Goal: Task Accomplishment & Management: Use online tool/utility

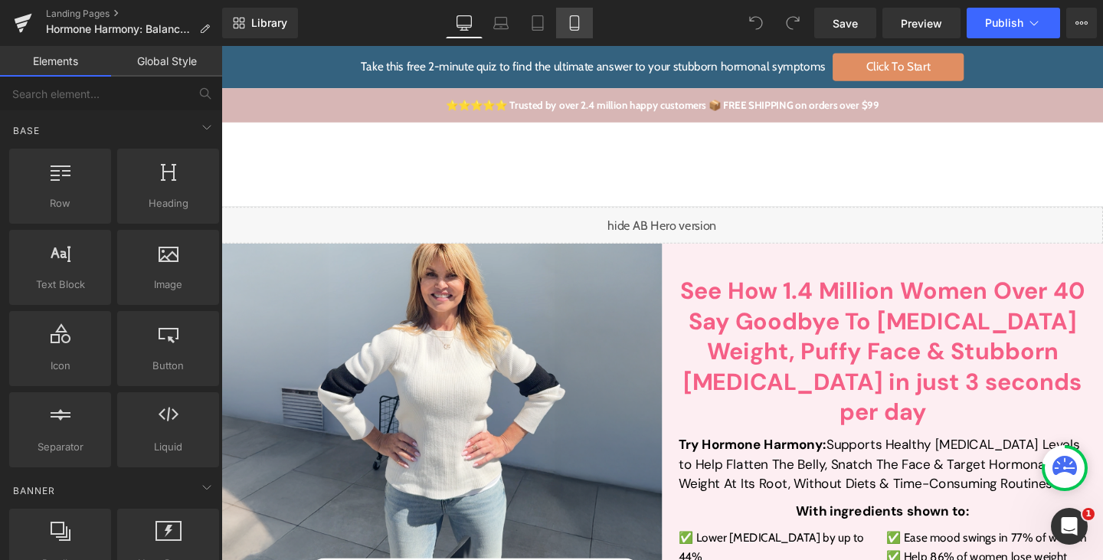
drag, startPoint x: 567, startPoint y: 23, endPoint x: 79, endPoint y: 253, distance: 540.3
click at [548, 23] on icon at bounding box center [574, 22] width 15 height 15
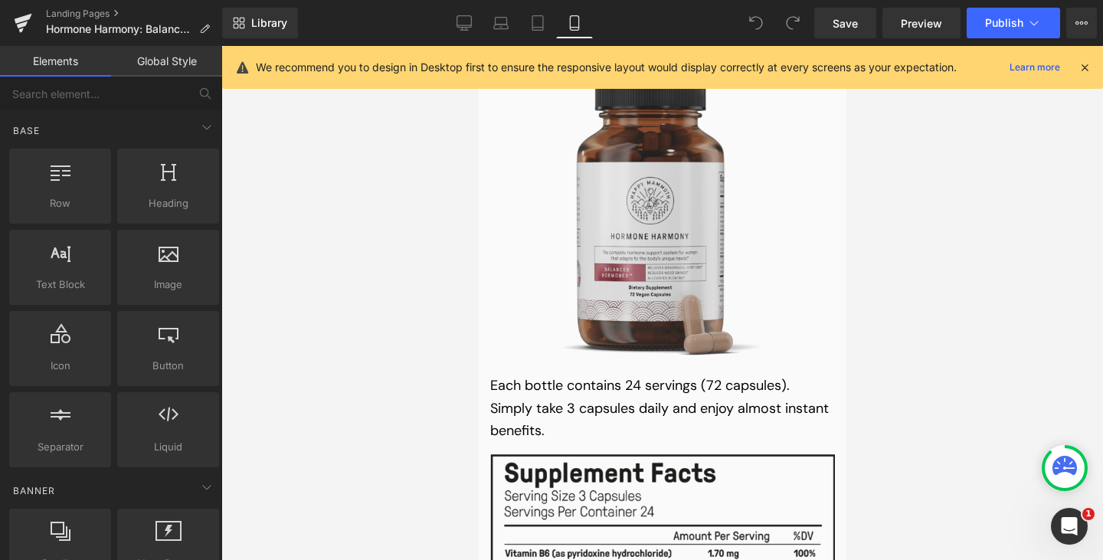
scroll to position [18283, 0]
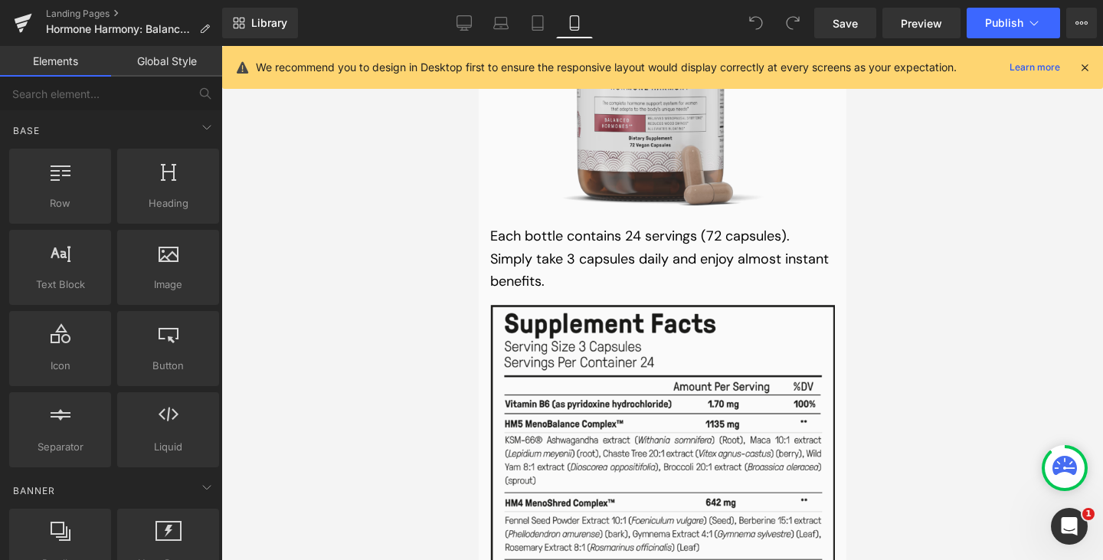
click at [548, 305] on img at bounding box center [661, 510] width 345 height 410
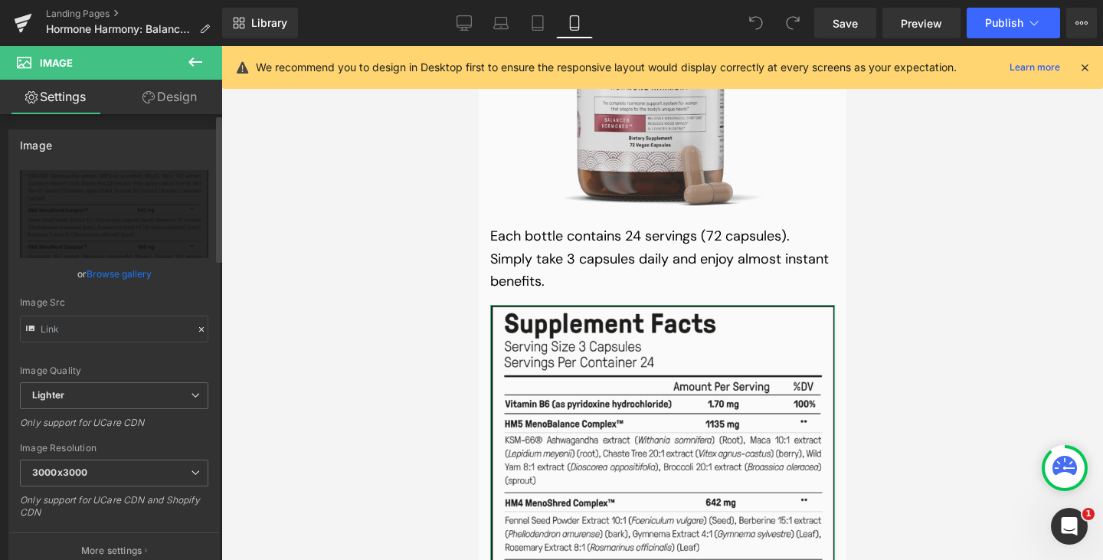
click at [104, 272] on link "Browse gallery" at bounding box center [119, 273] width 65 height 27
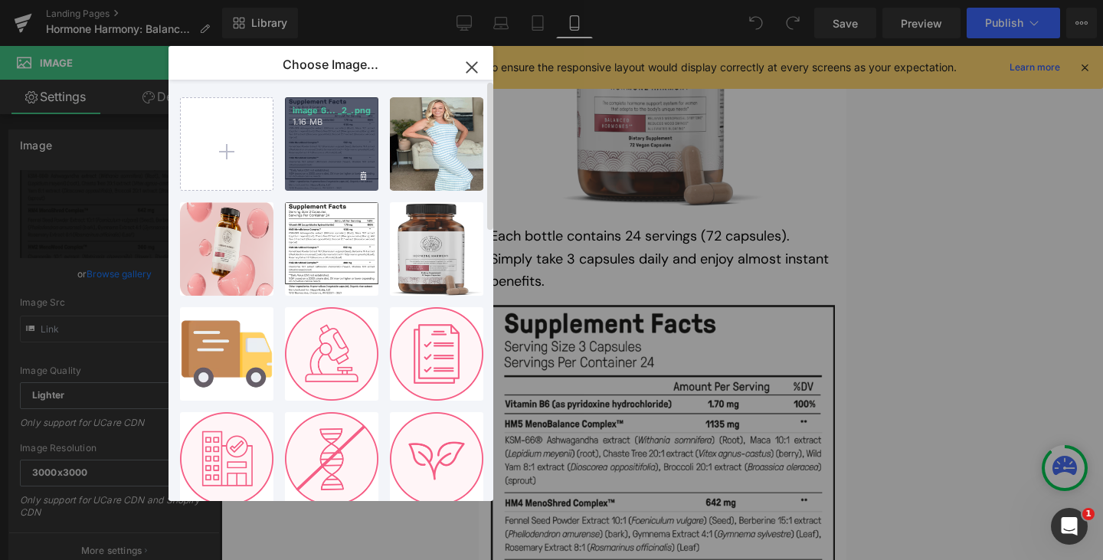
click at [324, 158] on div "image 6... _2_.png 1.16 MB" at bounding box center [331, 143] width 93 height 93
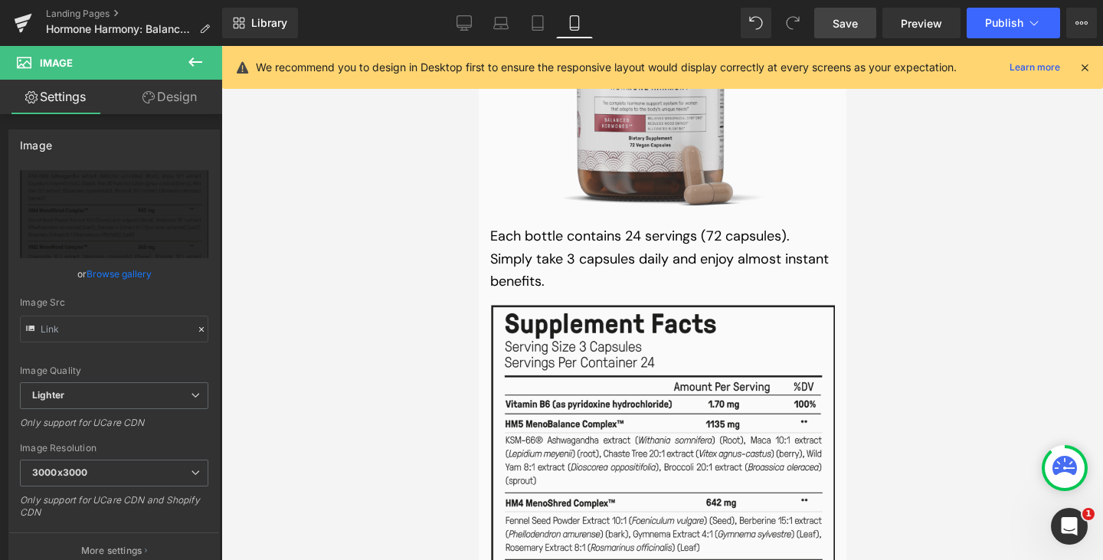
click at [548, 21] on span "Save" at bounding box center [844, 23] width 25 height 16
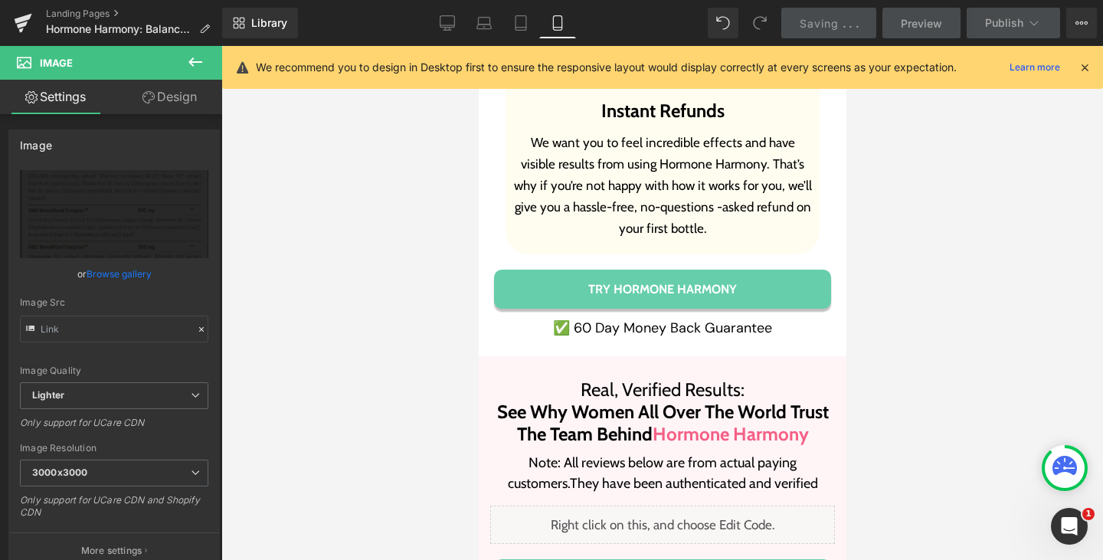
scroll to position [17426, 0]
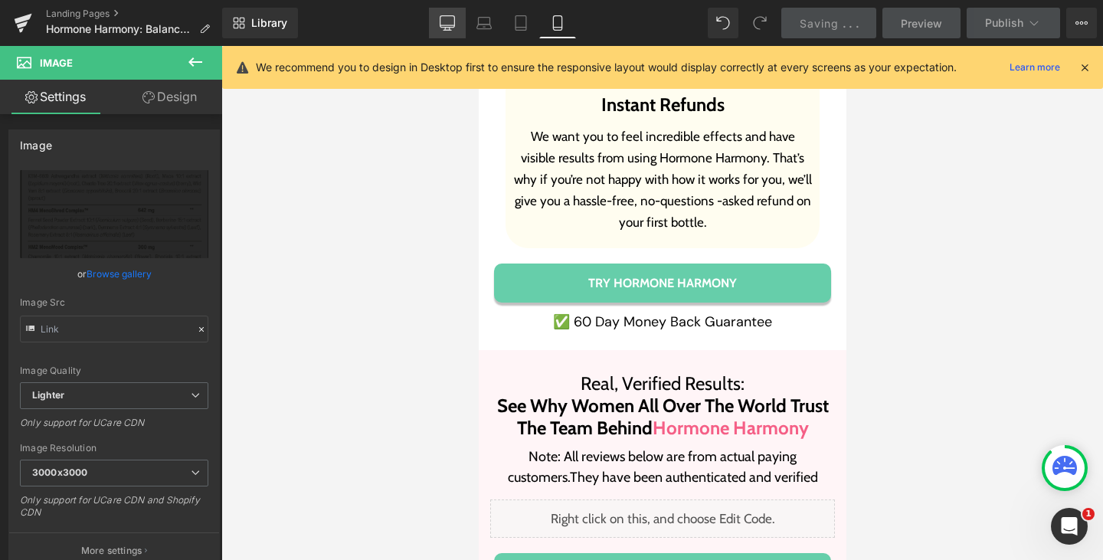
click at [463, 18] on link "Desktop" at bounding box center [447, 23] width 37 height 31
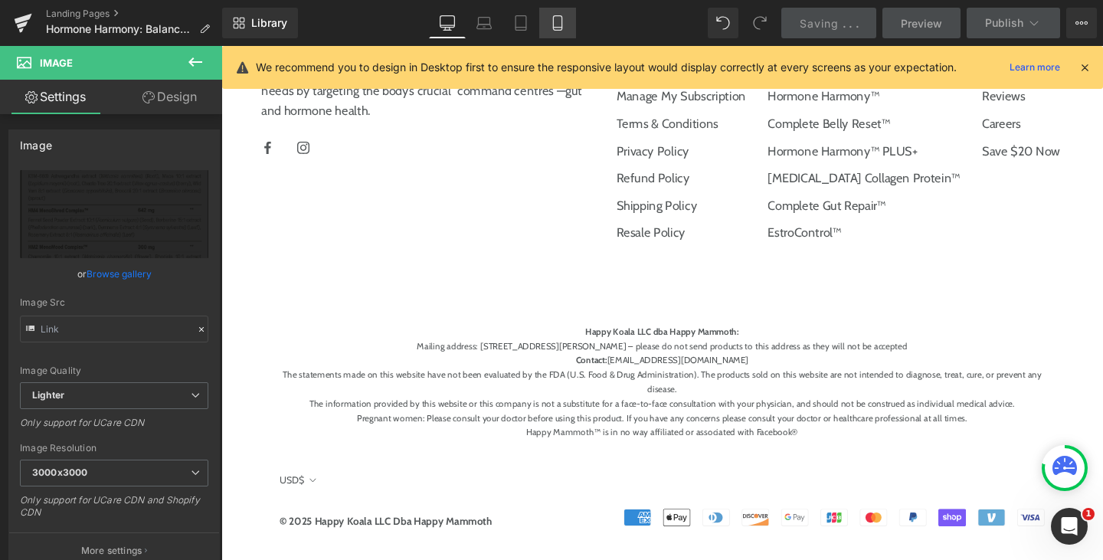
scroll to position [0, 0]
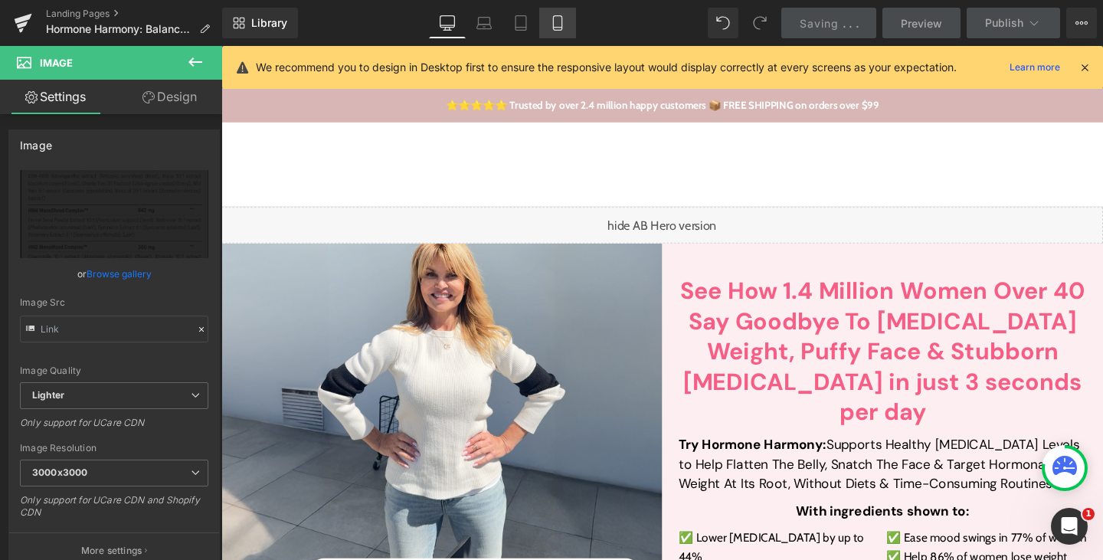
click at [548, 25] on icon at bounding box center [557, 22] width 15 height 15
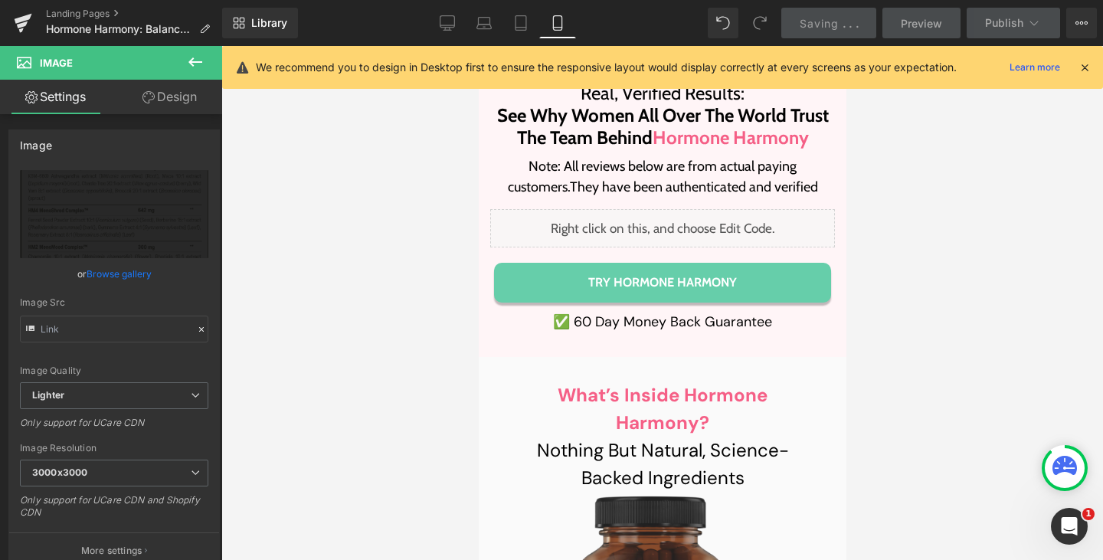
scroll to position [17716, 0]
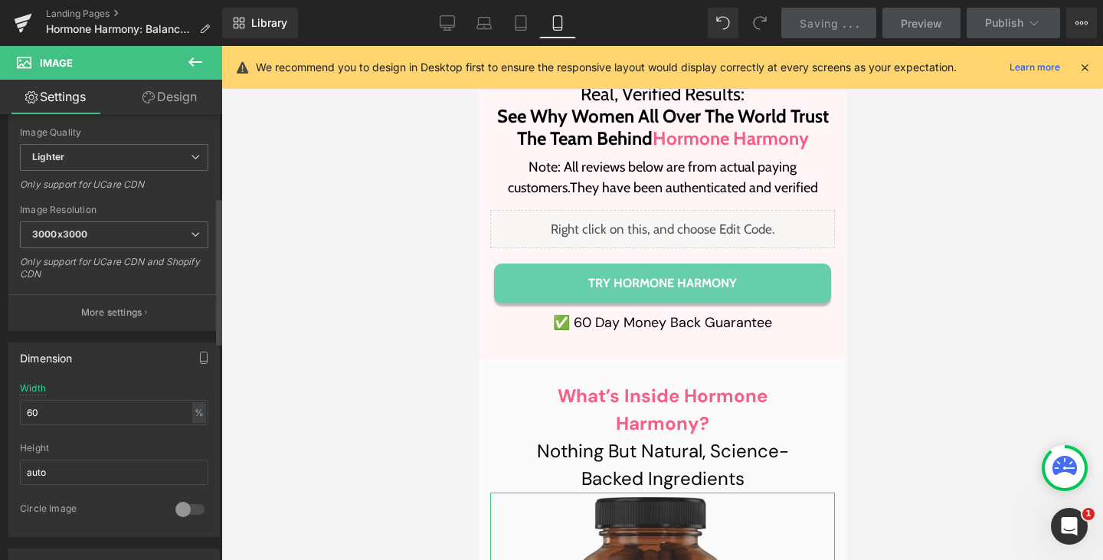
scroll to position [255, 0]
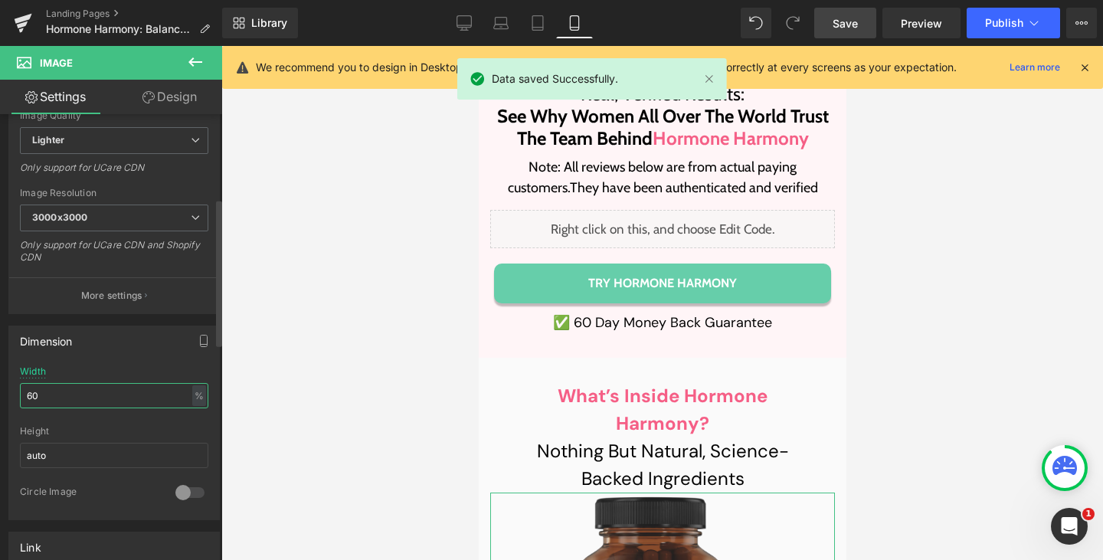
click at [61, 309] on input "60" at bounding box center [114, 395] width 188 height 25
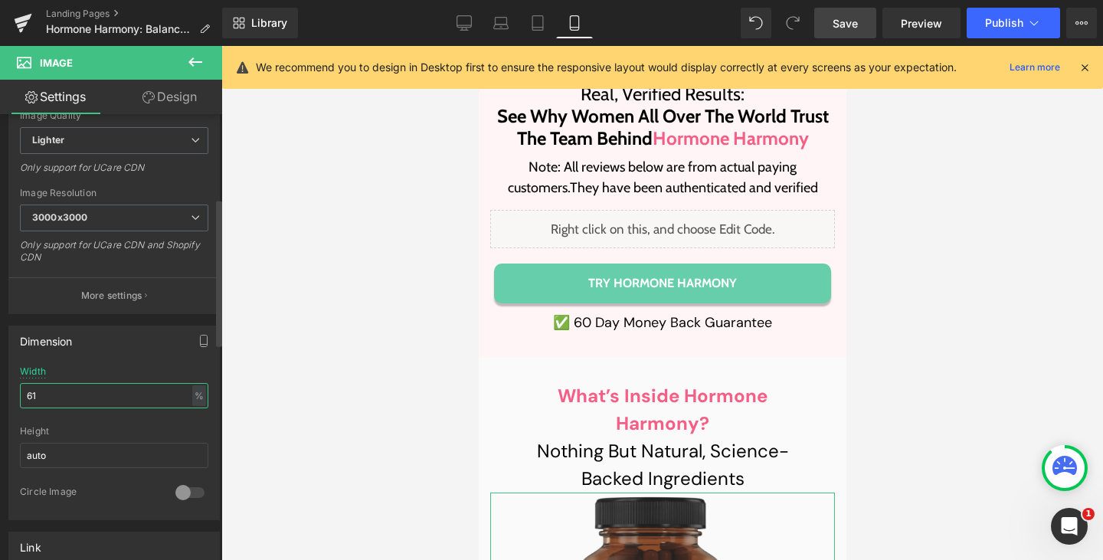
type input "60"
click at [548, 18] on span "Save" at bounding box center [844, 23] width 25 height 16
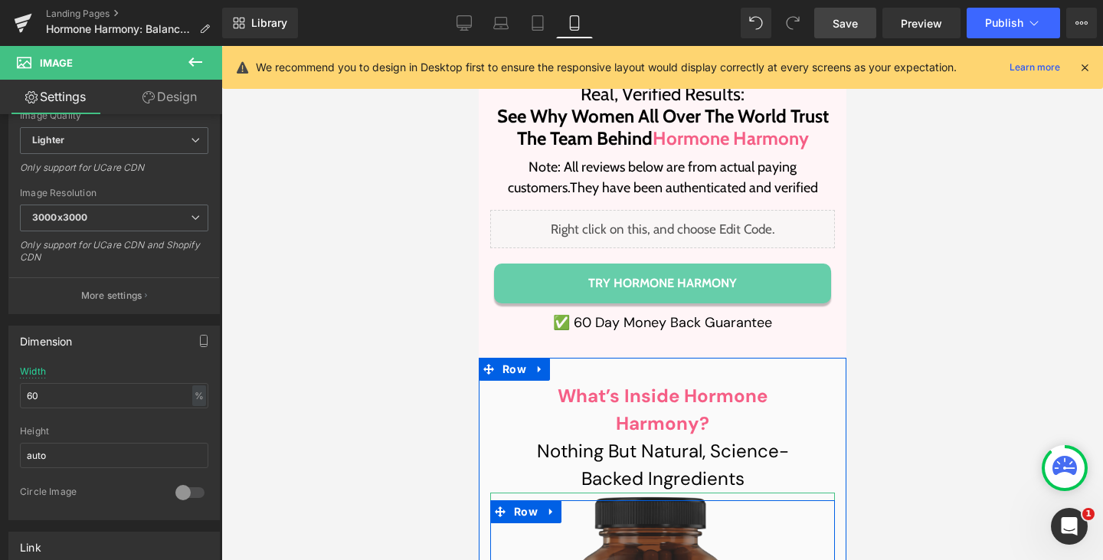
scroll to position [17701, 0]
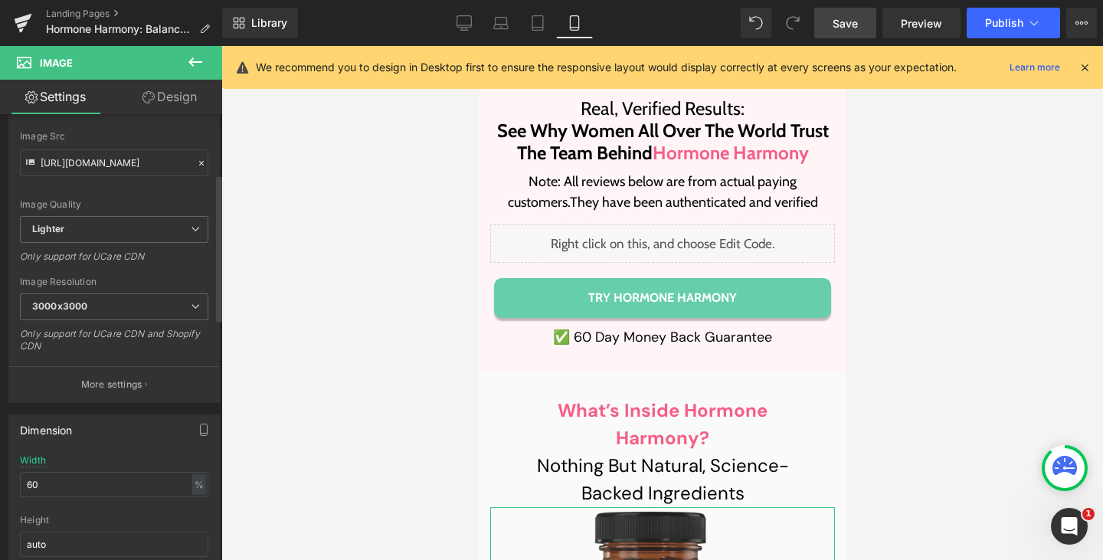
scroll to position [165, 0]
click at [168, 112] on link "Design" at bounding box center [169, 97] width 111 height 34
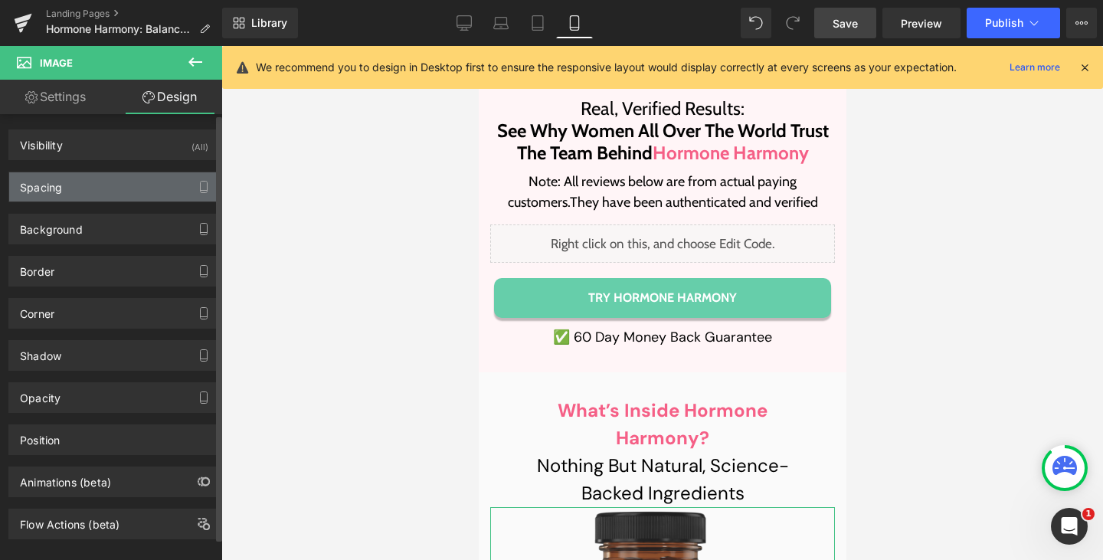
click at [92, 191] on div "Spacing" at bounding box center [114, 186] width 210 height 29
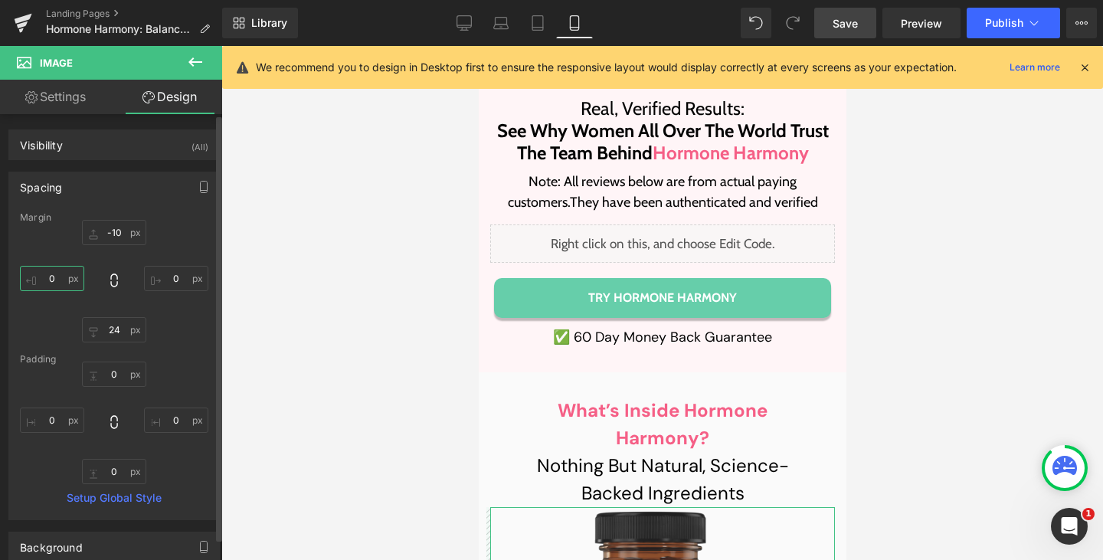
click at [51, 277] on input "text" at bounding box center [52, 278] width 64 height 25
type input "2"
click at [57, 309] on input "text" at bounding box center [52, 419] width 64 height 25
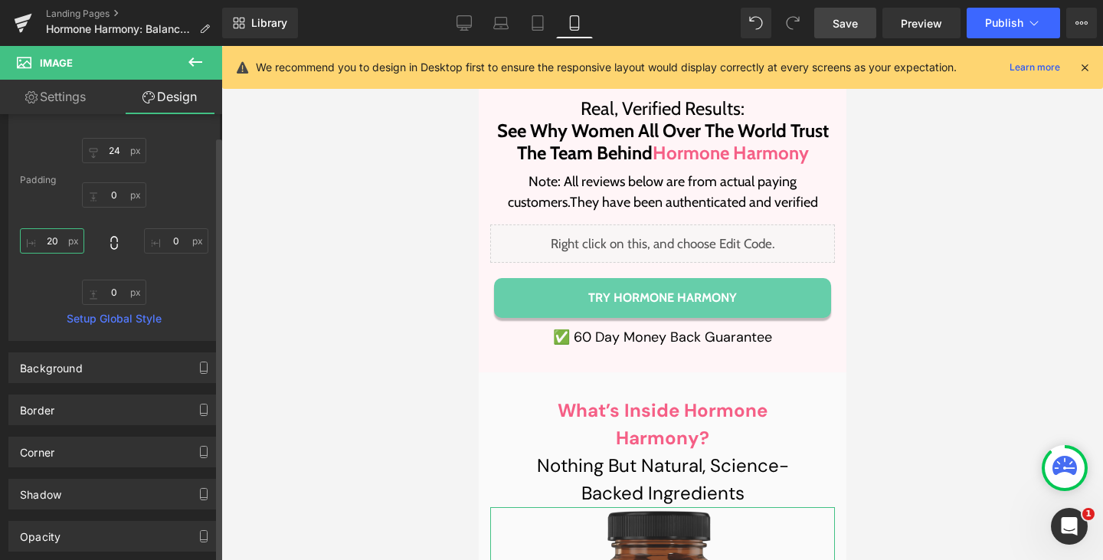
scroll to position [184, 0]
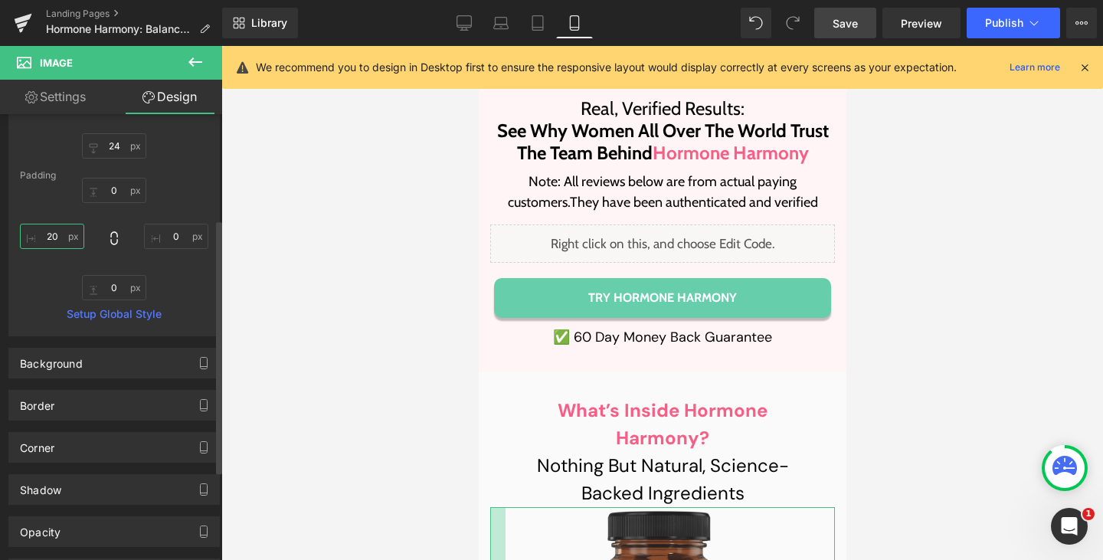
type input "2"
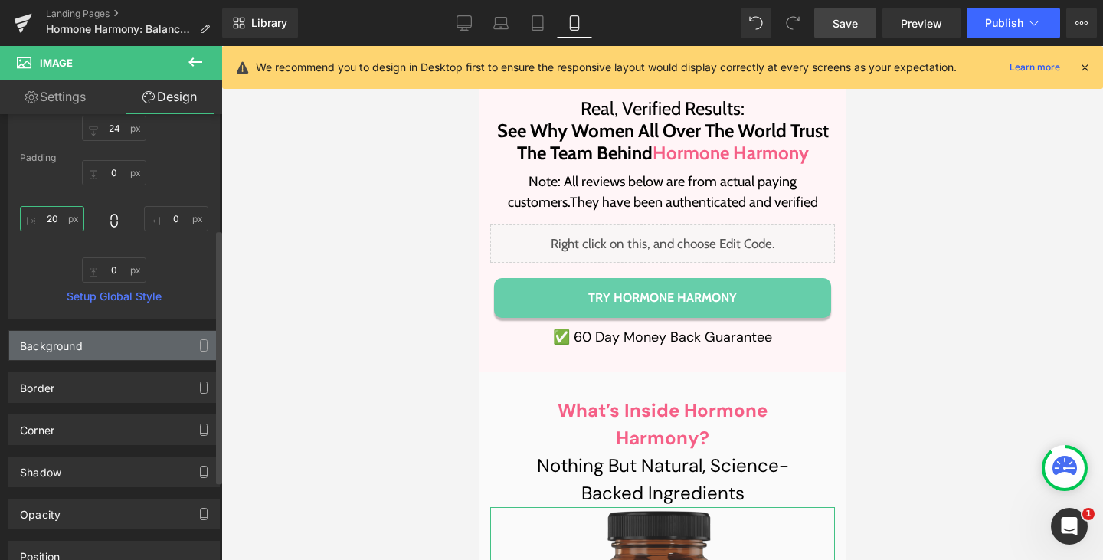
scroll to position [206, 0]
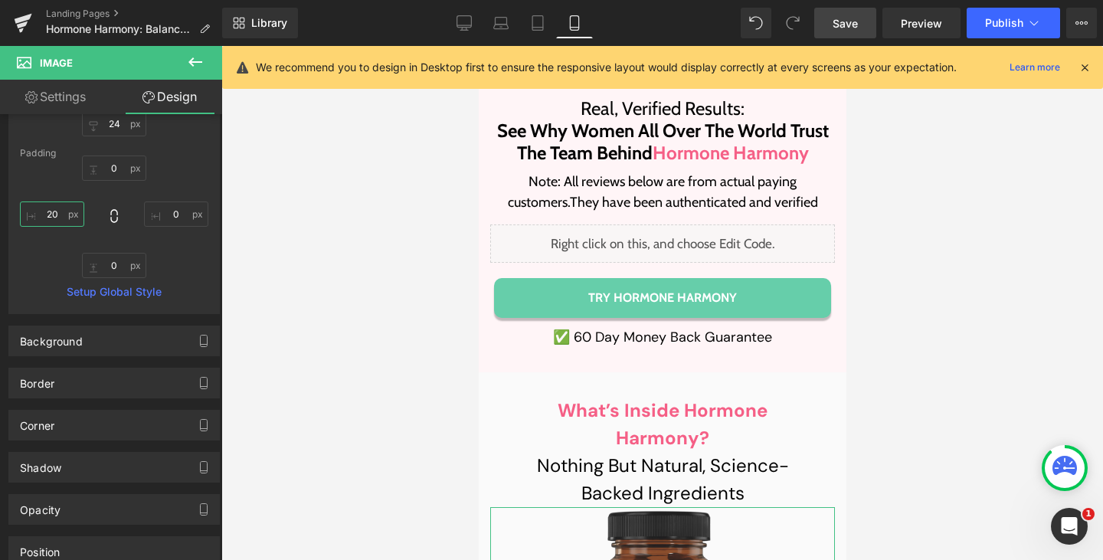
type input "20"
click at [71, 90] on link "Settings" at bounding box center [55, 97] width 111 height 34
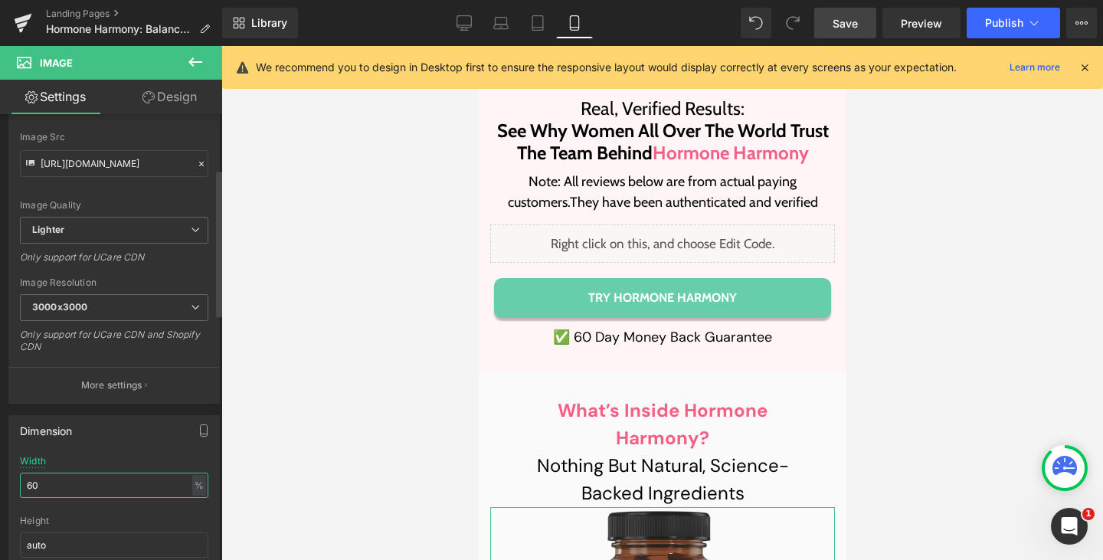
click at [80, 309] on input "60" at bounding box center [114, 485] width 188 height 25
type input "65"
click at [165, 94] on link "Design" at bounding box center [169, 97] width 111 height 34
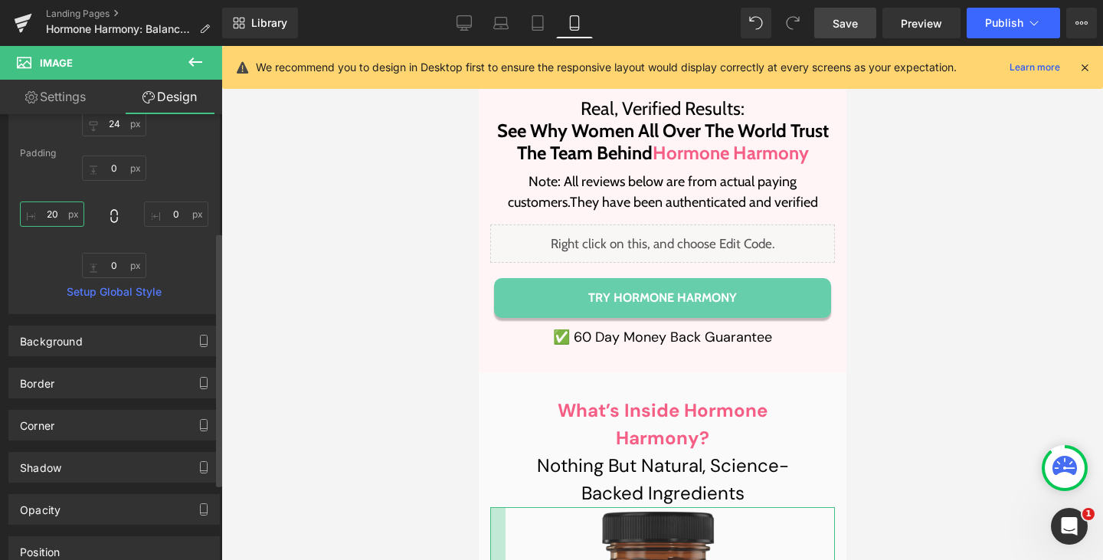
click at [51, 211] on input "20" at bounding box center [52, 213] width 64 height 25
type input "30"
click at [182, 258] on div "30" at bounding box center [114, 216] width 188 height 123
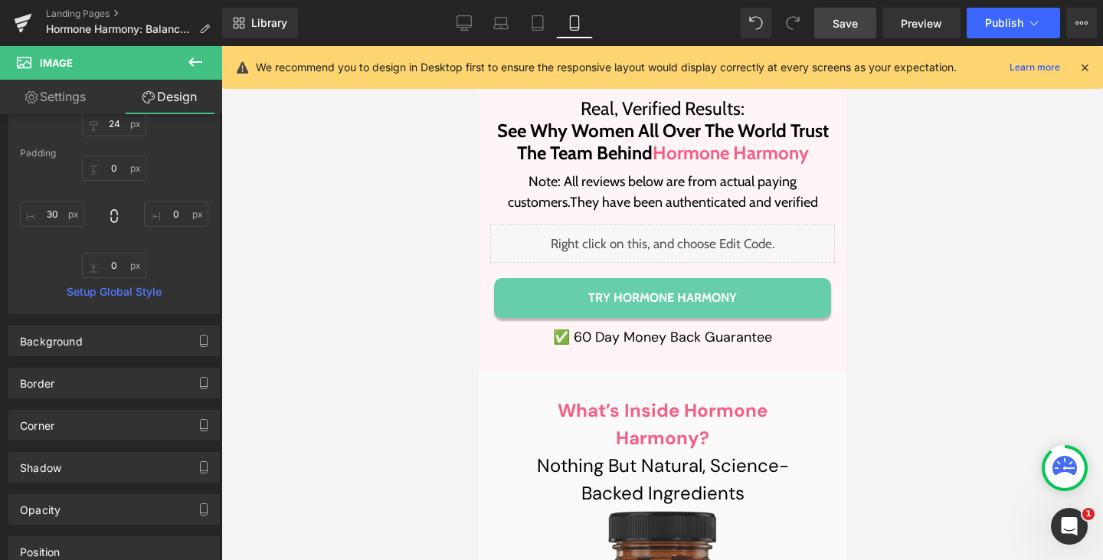
click at [548, 27] on link "Save" at bounding box center [845, 23] width 62 height 31
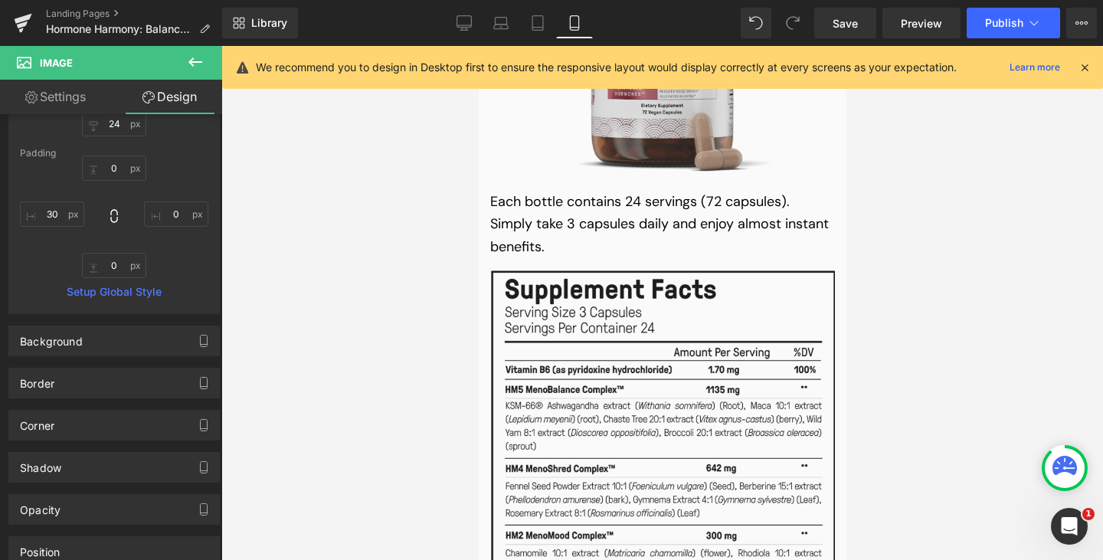
scroll to position [18311, 0]
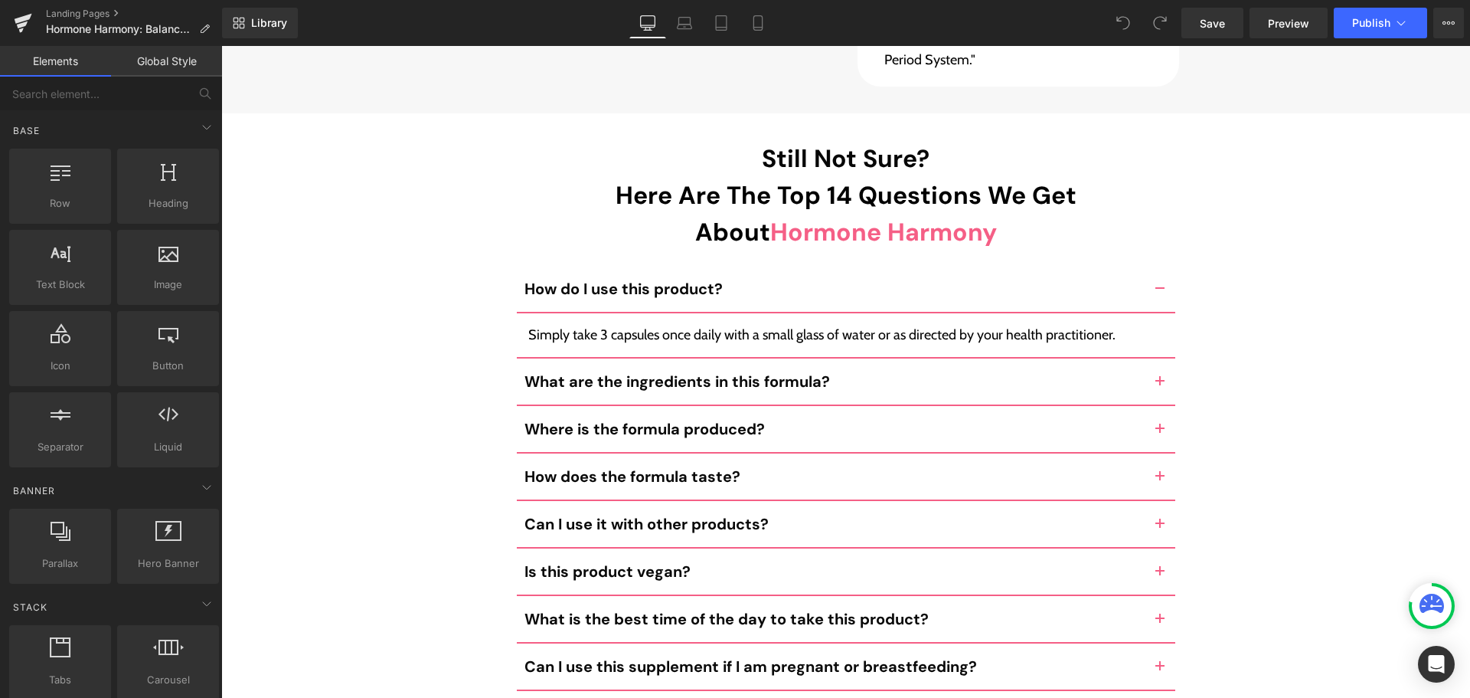
drag, startPoint x: 1463, startPoint y: 84, endPoint x: 1638, endPoint y: 656, distance: 598.4
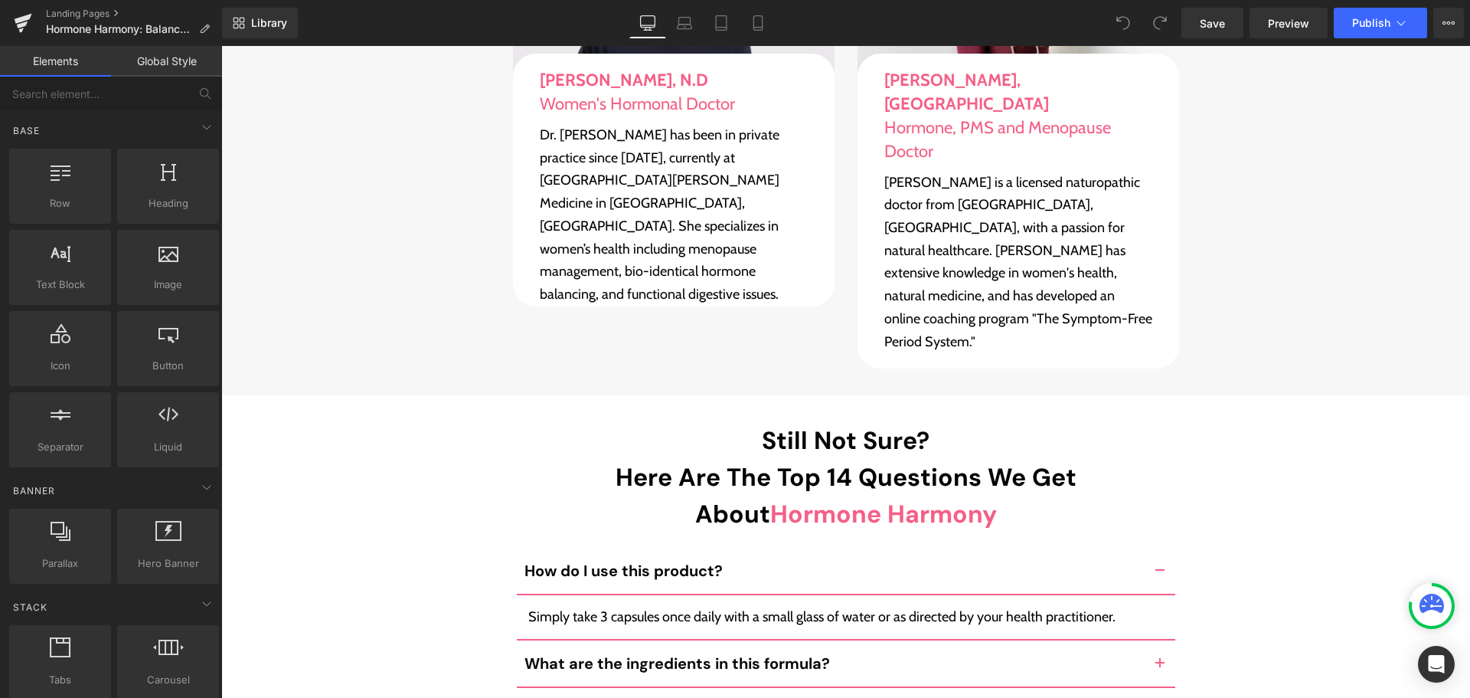
scroll to position [13732, 0]
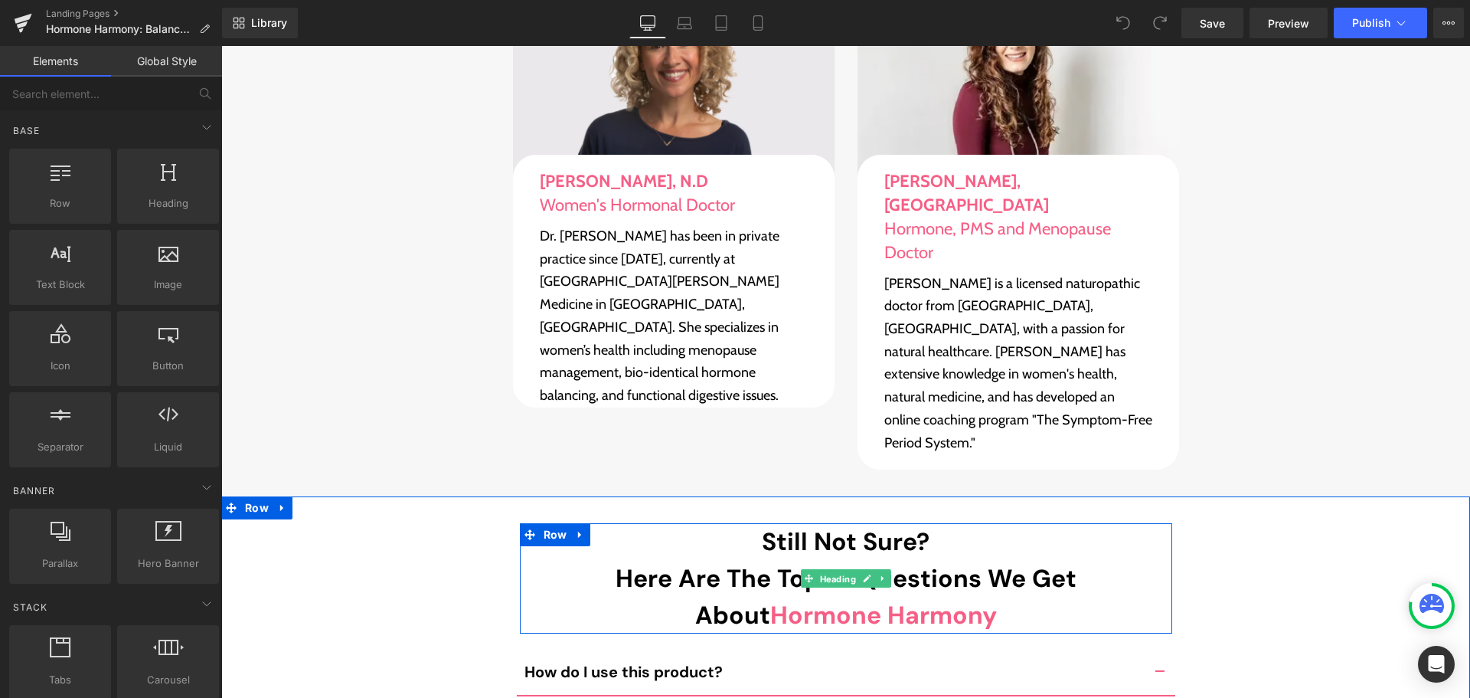
click at [841, 570] on span "Heading" at bounding box center [837, 579] width 42 height 18
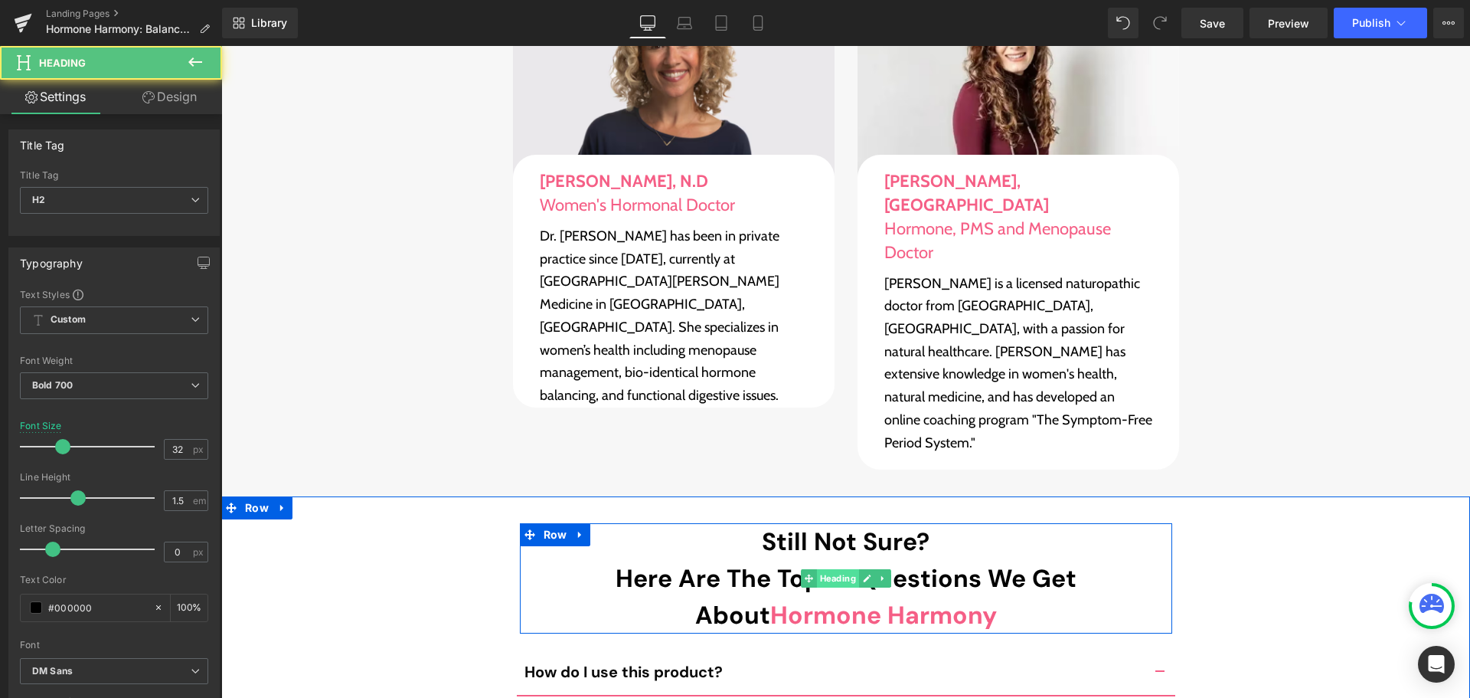
click at [850, 569] on span "Heading" at bounding box center [837, 578] width 42 height 18
click at [863, 574] on icon at bounding box center [867, 578] width 8 height 9
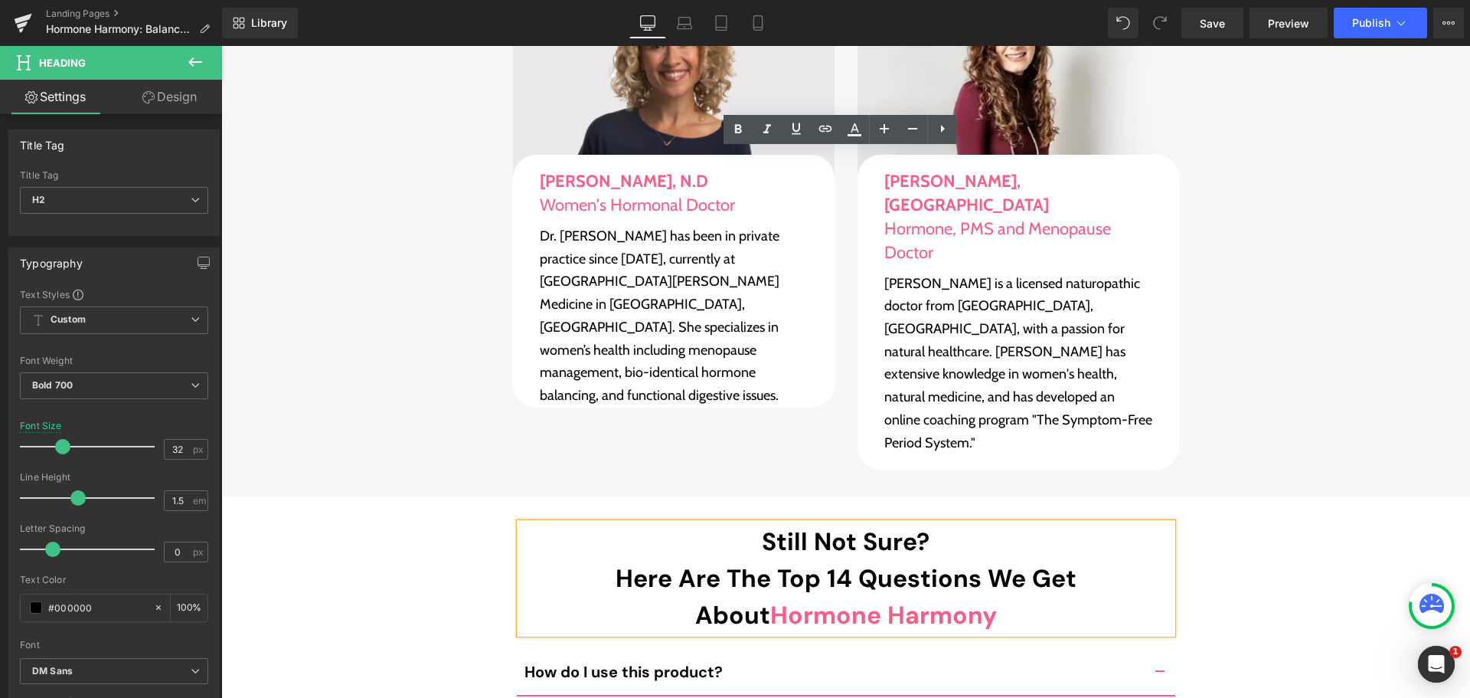
scroll to position [0, 0]
click at [838, 525] on span "Still Not Sure? Here Are The Top 14 Questions We Get About Hormone Harmony" at bounding box center [846, 578] width 461 height 106
click at [842, 525] on span "Still Not Sure? Here Are The Top 14 Questions We Get About Hormone Harmony" at bounding box center [846, 578] width 461 height 106
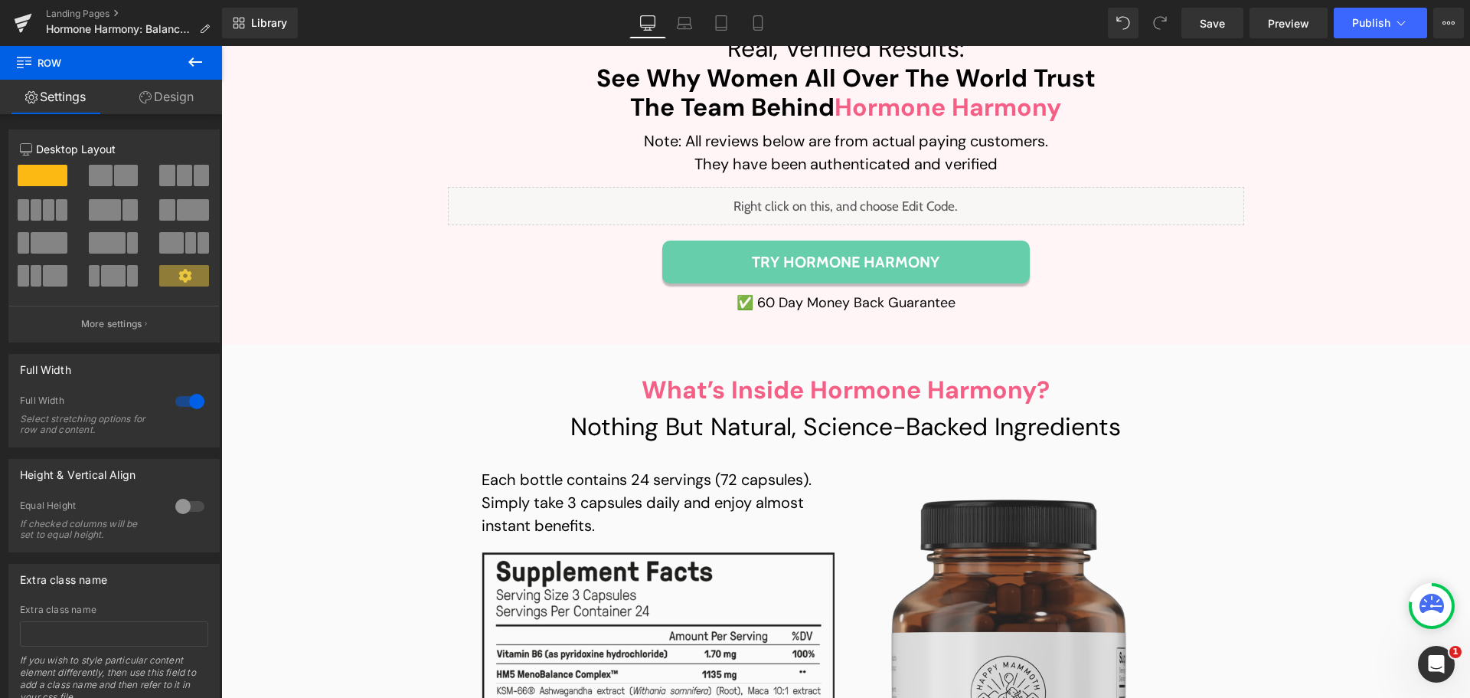
scroll to position [12124, 0]
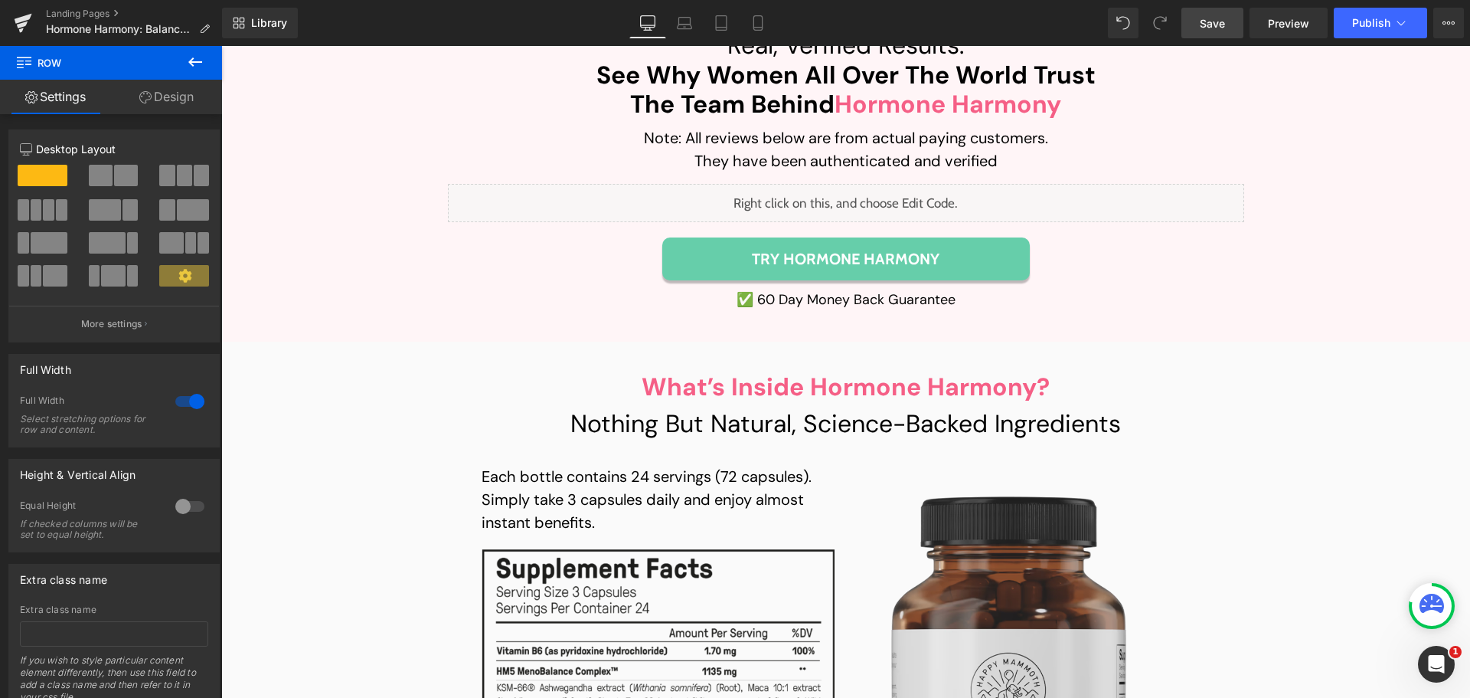
click at [1209, 28] on span "Save" at bounding box center [1212, 23] width 25 height 16
click at [659, 18] on link "Laptop" at bounding box center [667, 23] width 37 height 31
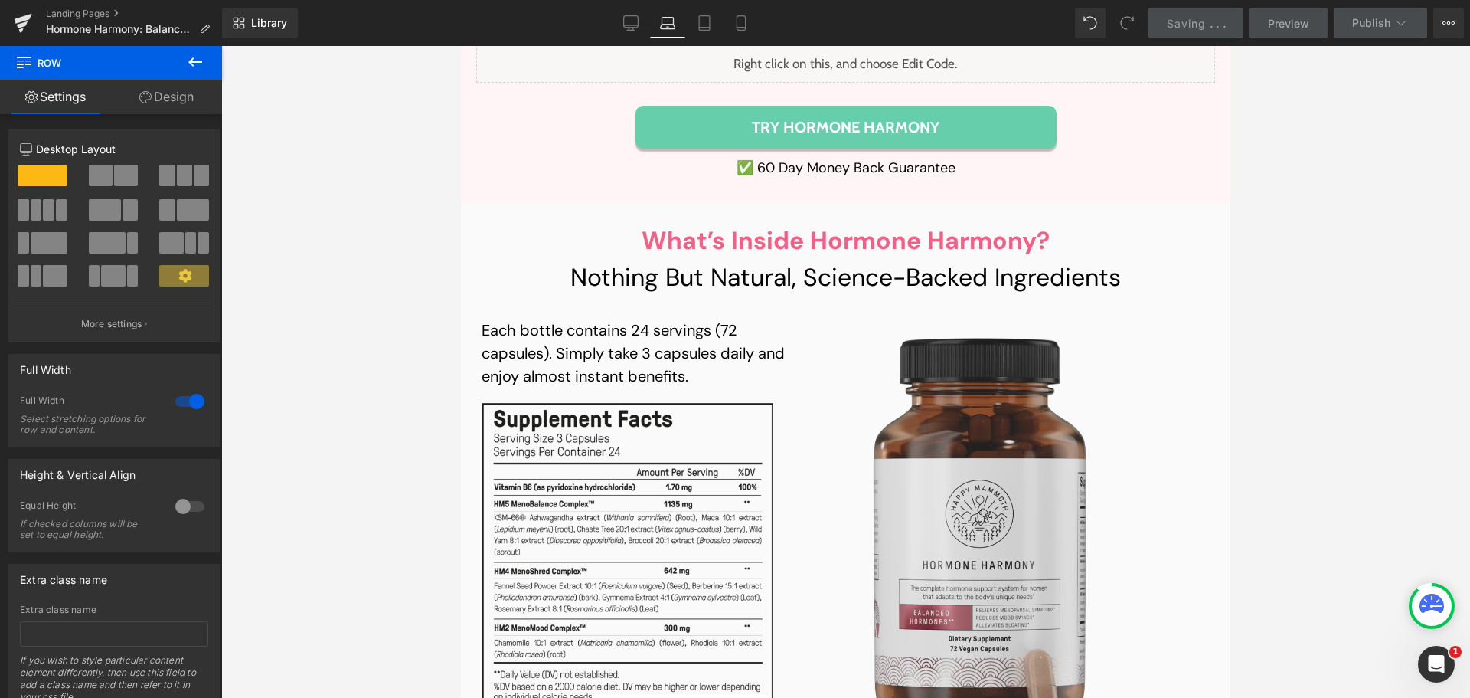
scroll to position [12038, 0]
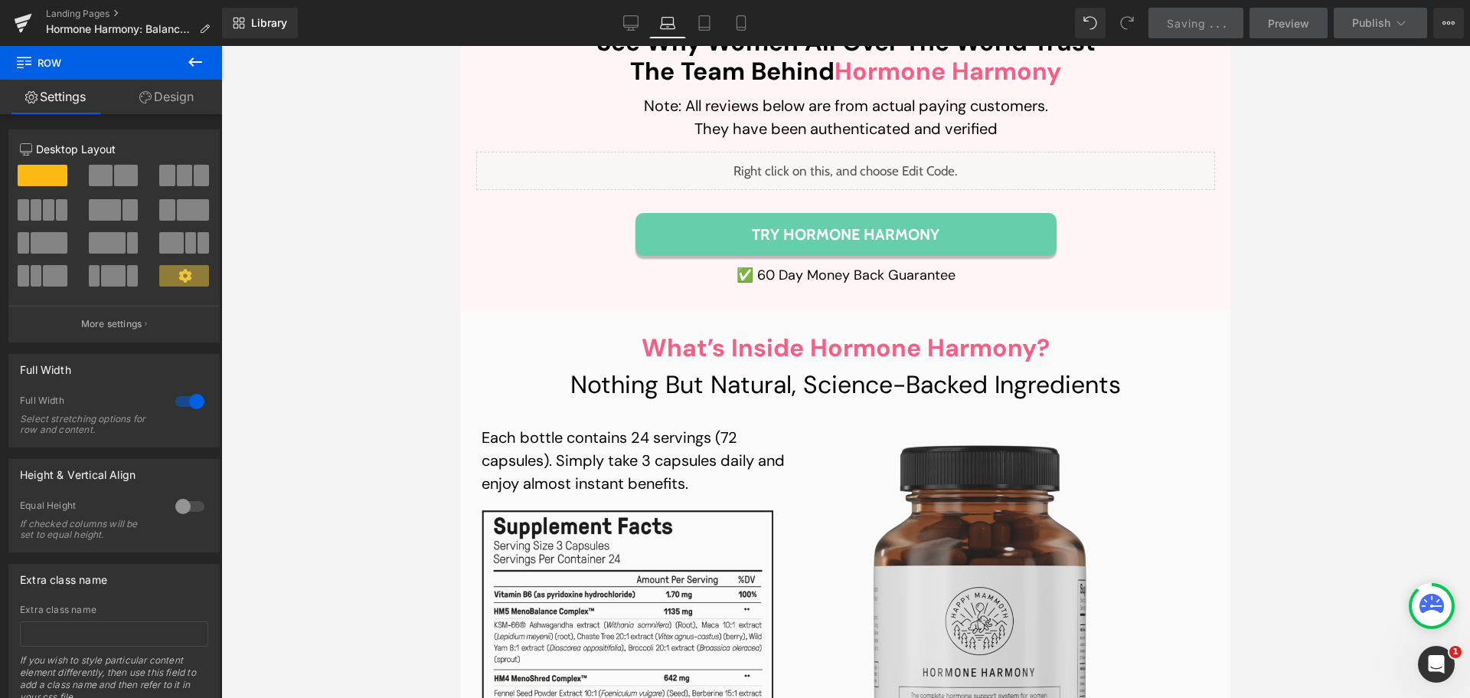
click at [601, 510] on img at bounding box center [634, 684] width 304 height 348
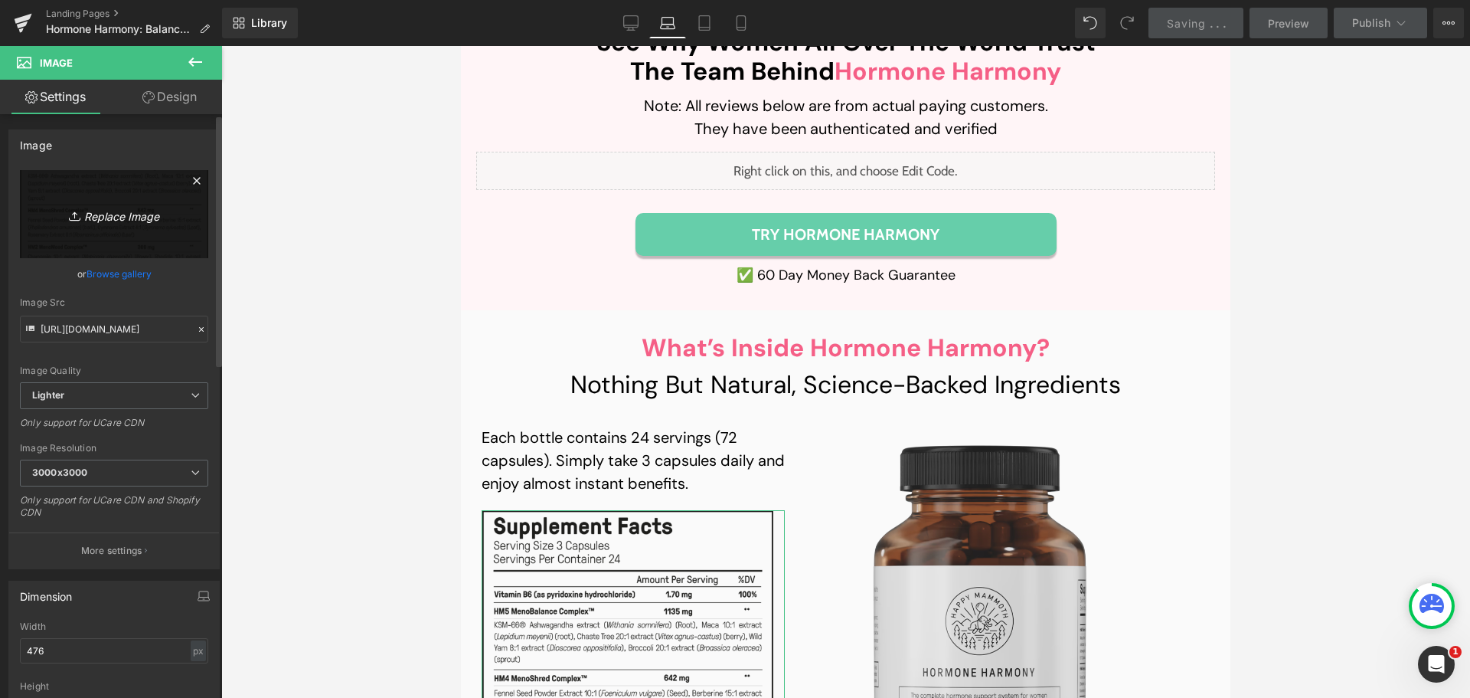
click at [128, 216] on icon "Replace Image" at bounding box center [114, 213] width 123 height 19
click at [125, 273] on link "Browse gallery" at bounding box center [119, 273] width 65 height 27
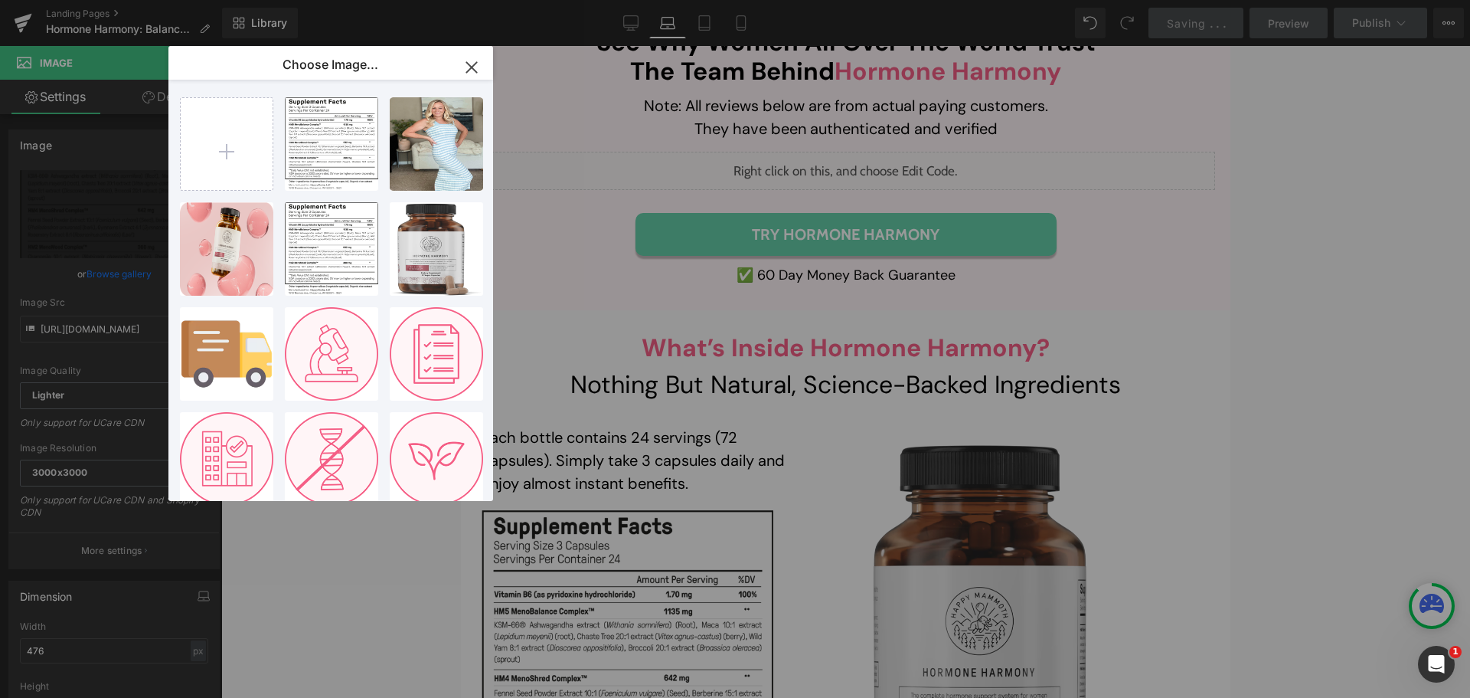
click at [470, 67] on icon "button" at bounding box center [471, 67] width 10 height 10
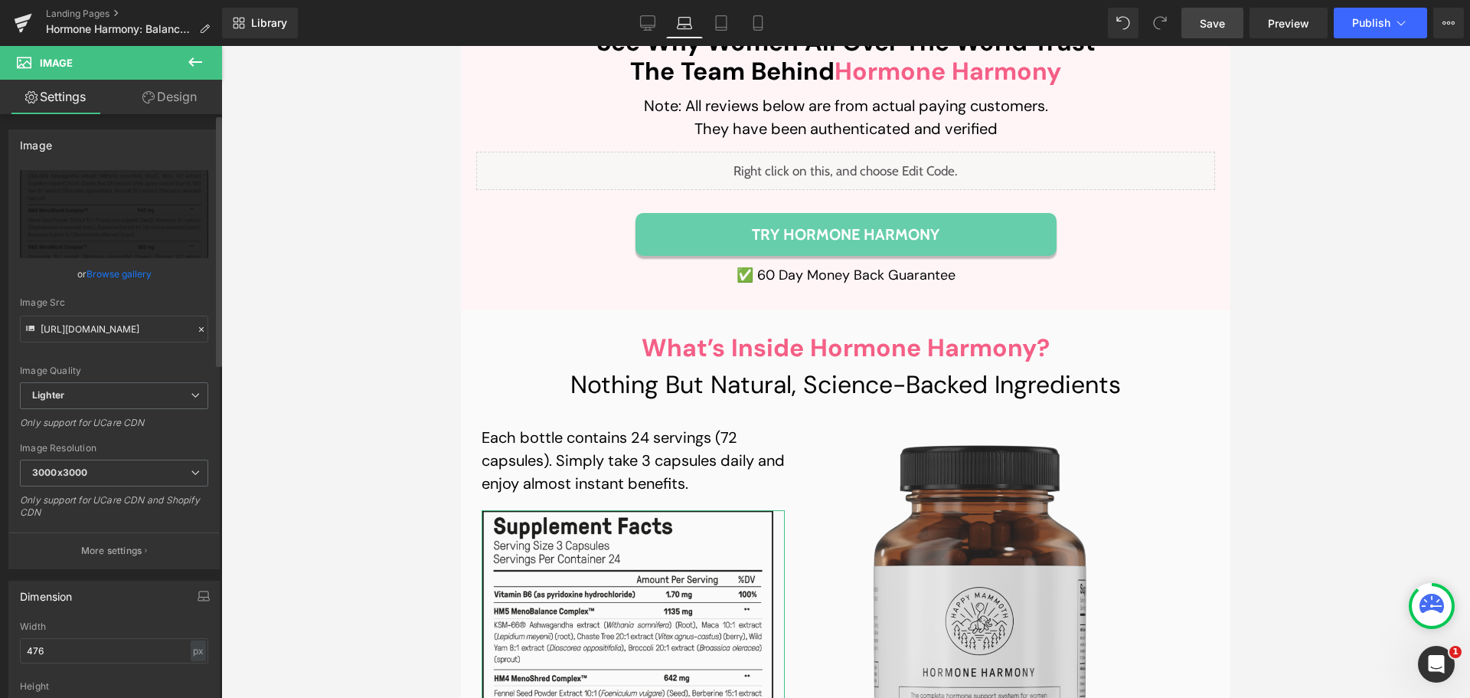
click at [112, 267] on link "Browse gallery" at bounding box center [119, 273] width 65 height 27
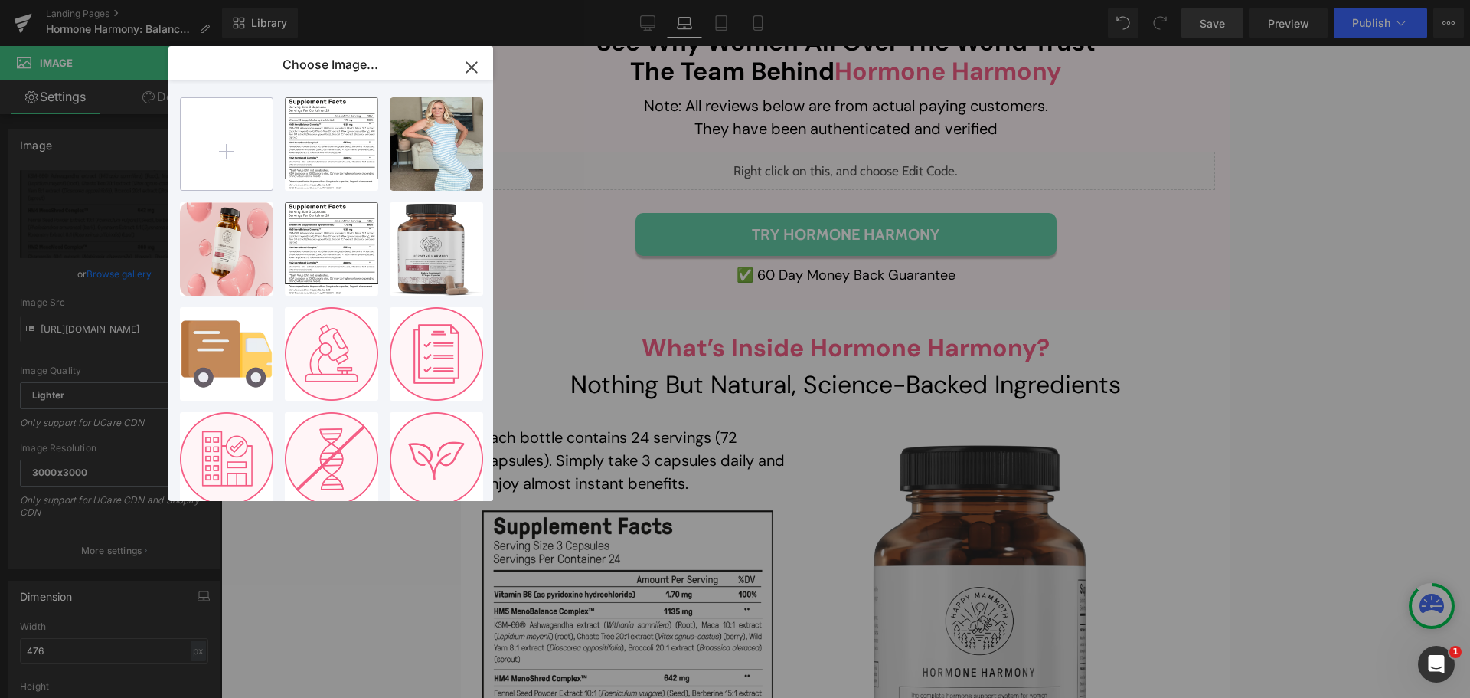
click at [241, 155] on input "file" at bounding box center [227, 144] width 92 height 92
type input "C:\fakepath\image 65 (4).png"
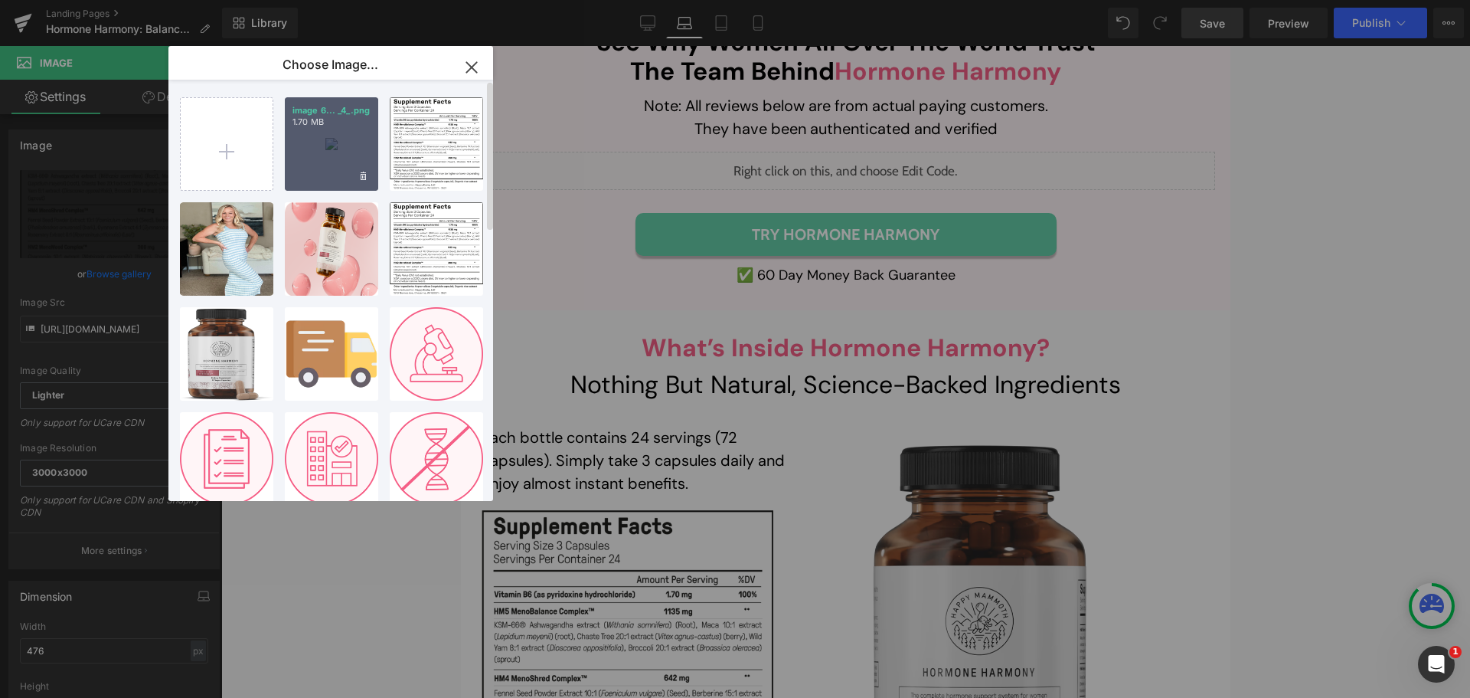
click at [336, 149] on div "image 6... _4_.png 1.70 MB" at bounding box center [331, 143] width 93 height 93
type input "[URL][DOMAIN_NAME]"
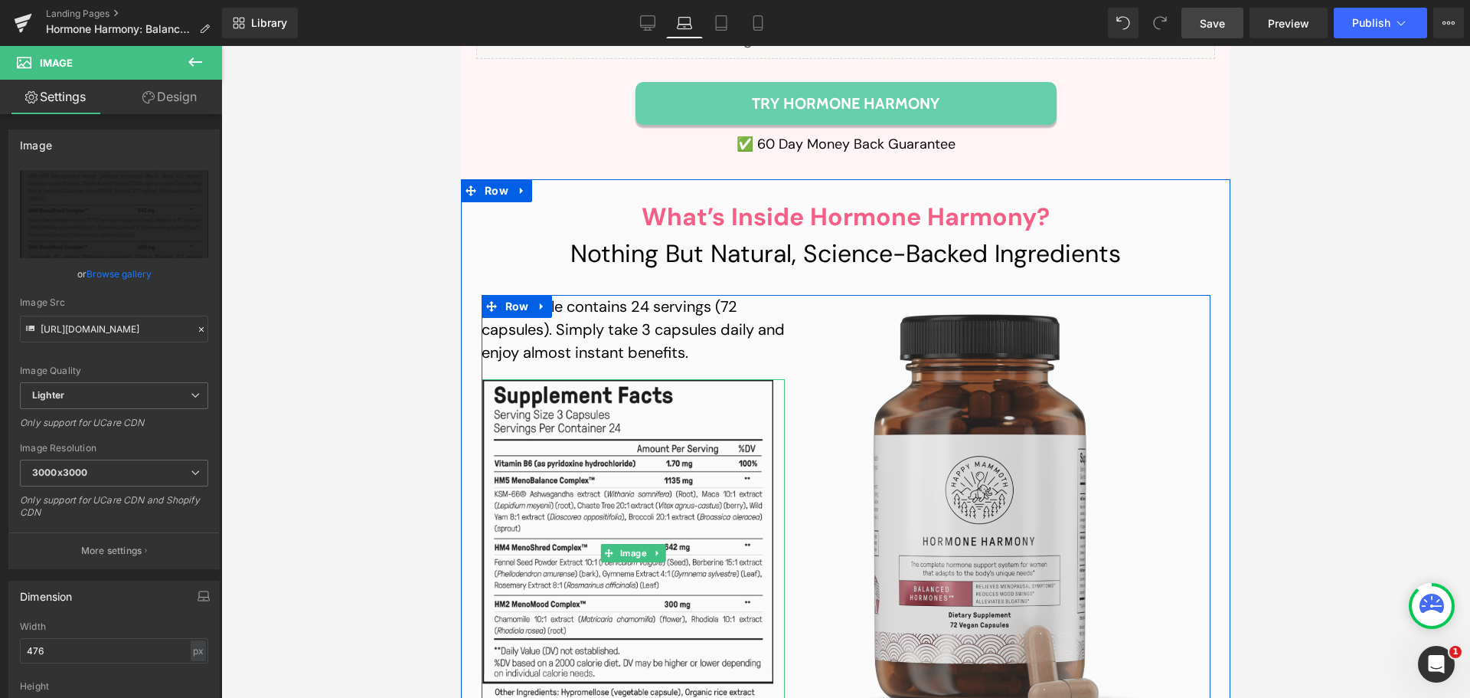
scroll to position [12192, 0]
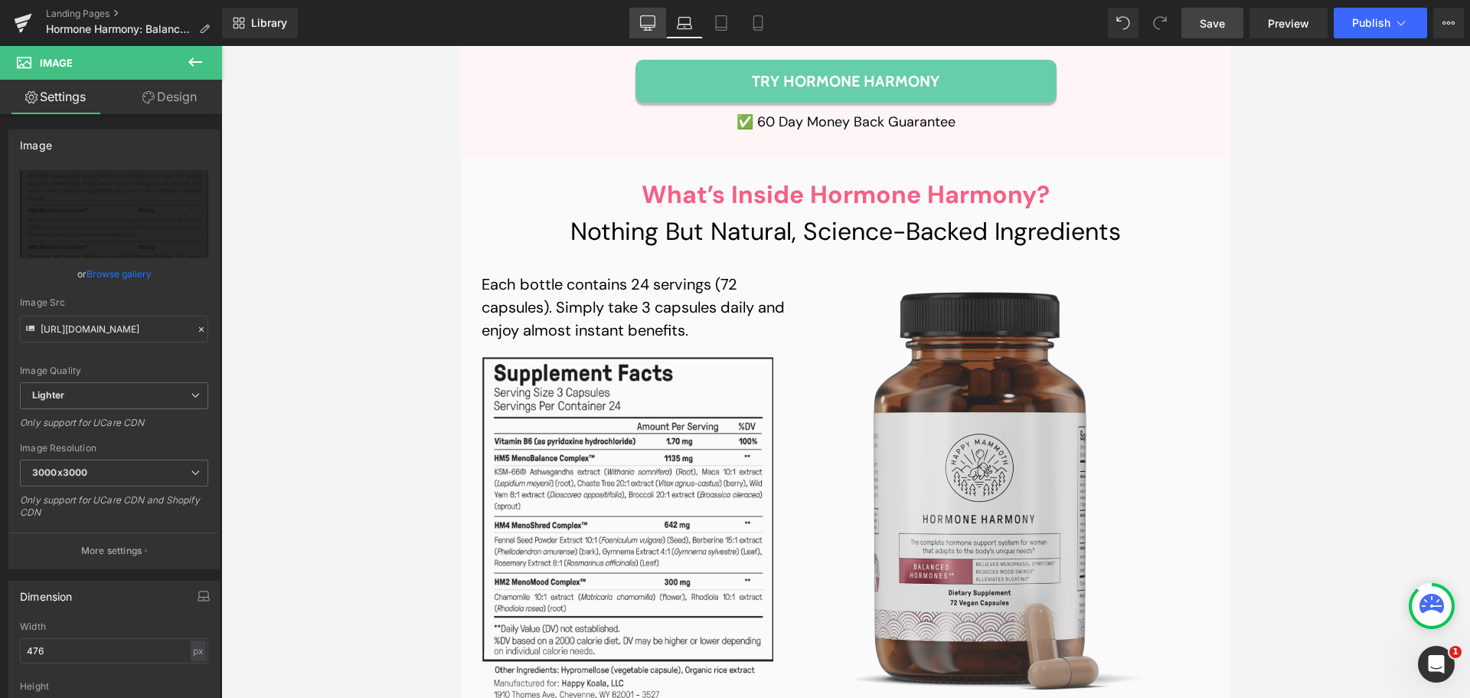
click at [647, 31] on link "Desktop" at bounding box center [648, 23] width 37 height 31
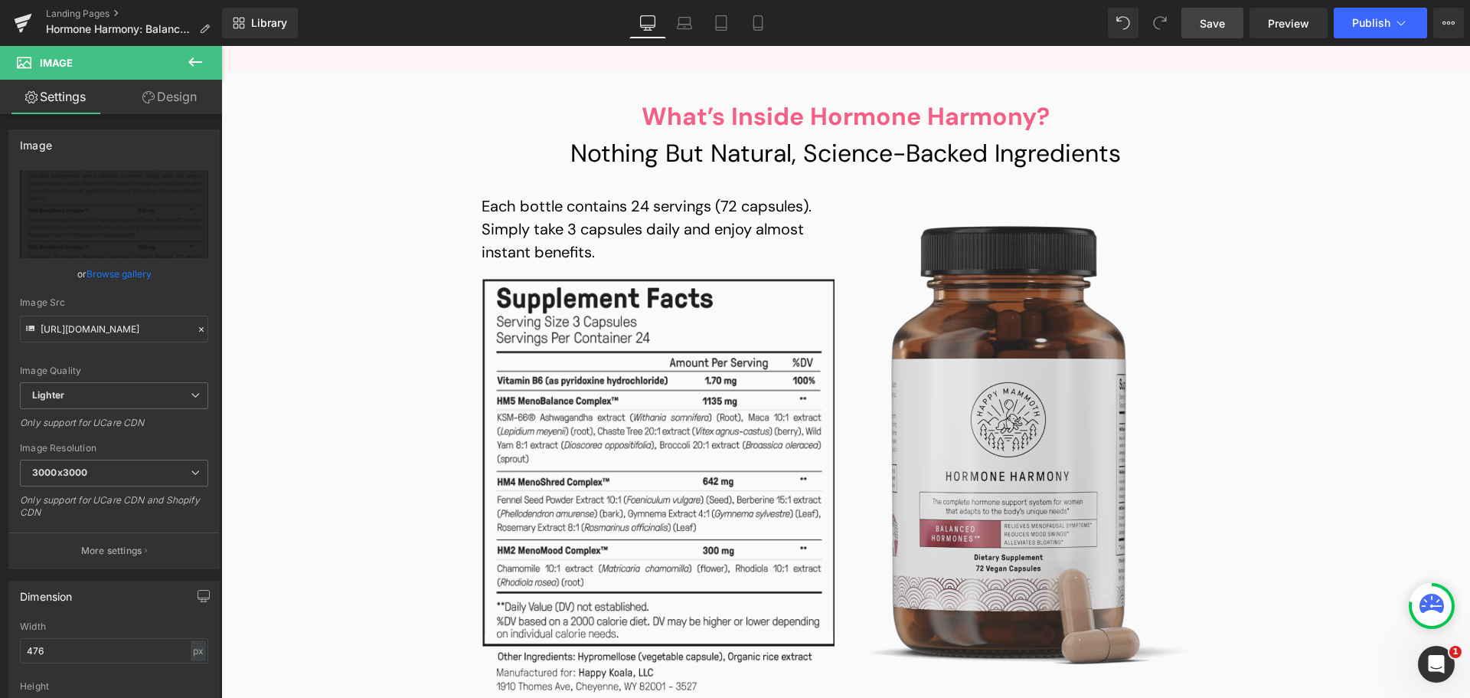
scroll to position [12330, 0]
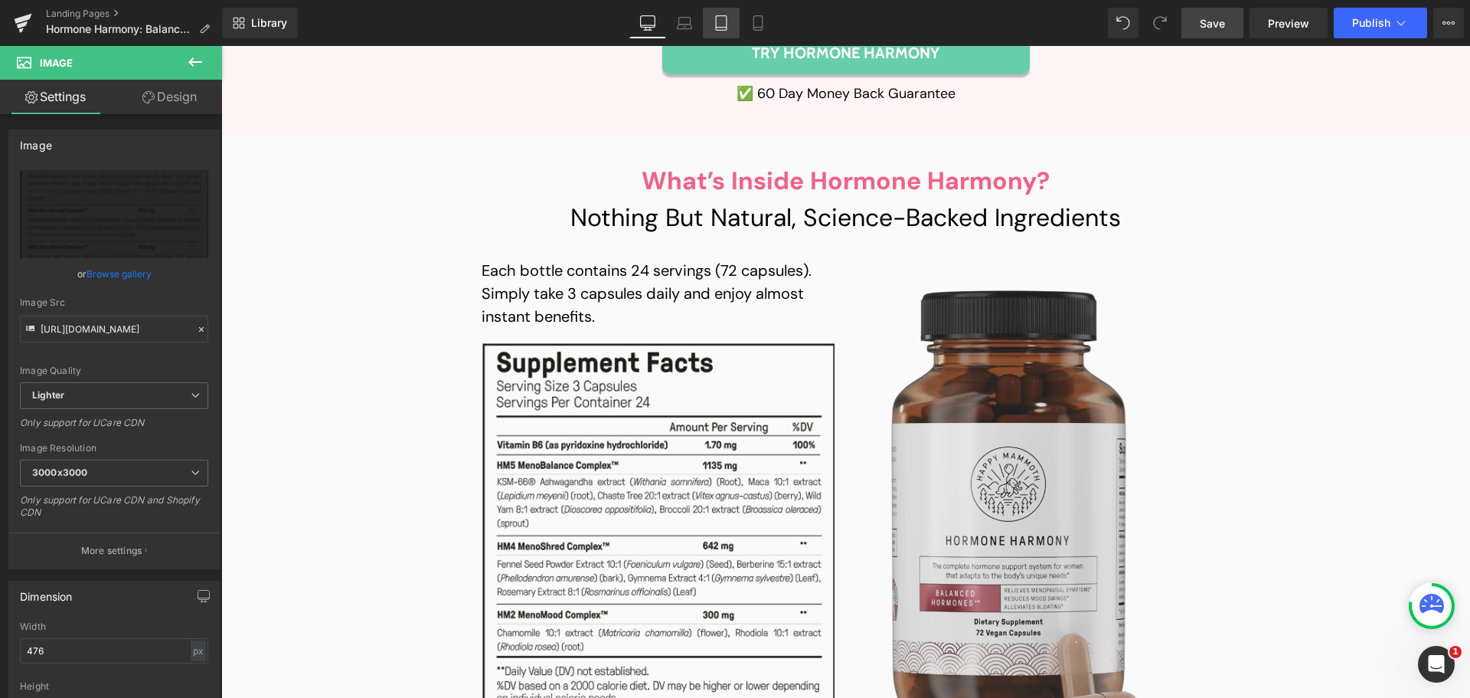
click at [721, 28] on icon at bounding box center [721, 28] width 11 height 0
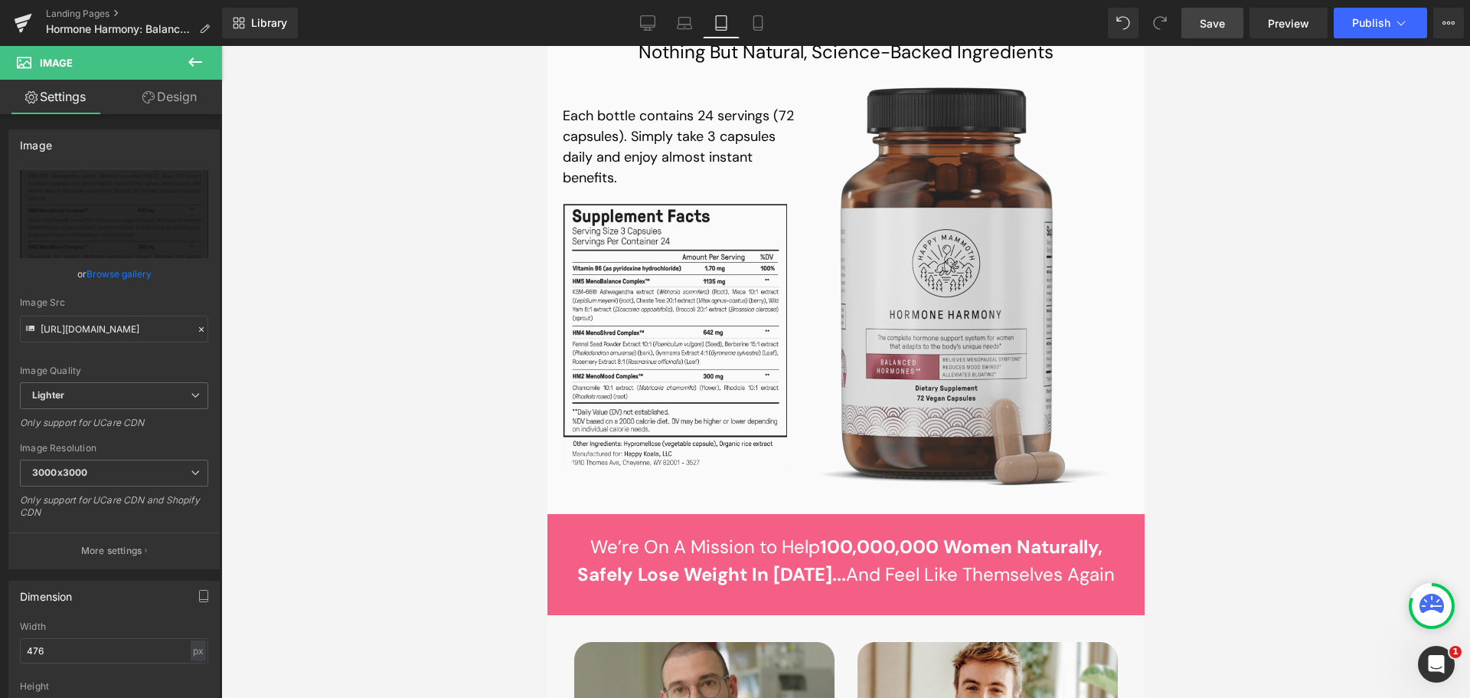
scroll to position [16702, 0]
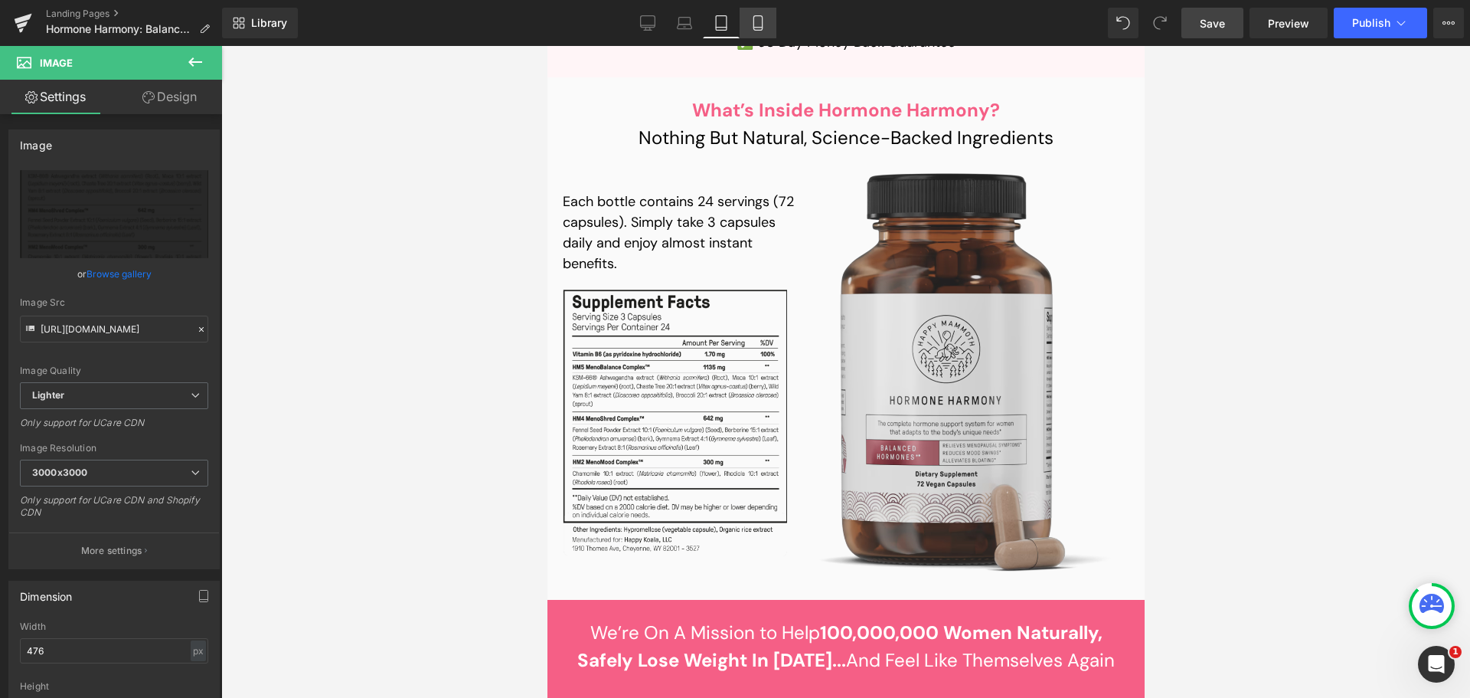
click at [751, 23] on icon at bounding box center [758, 22] width 15 height 15
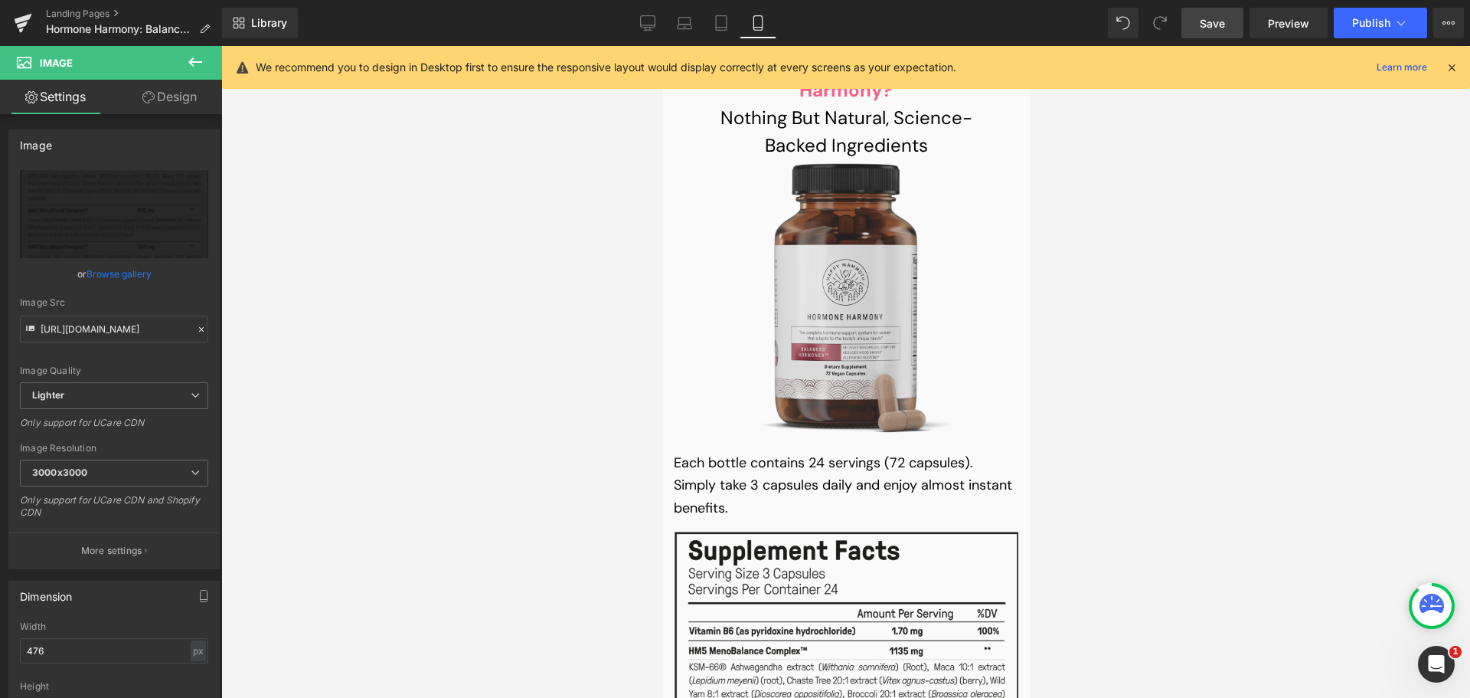
scroll to position [18103, 0]
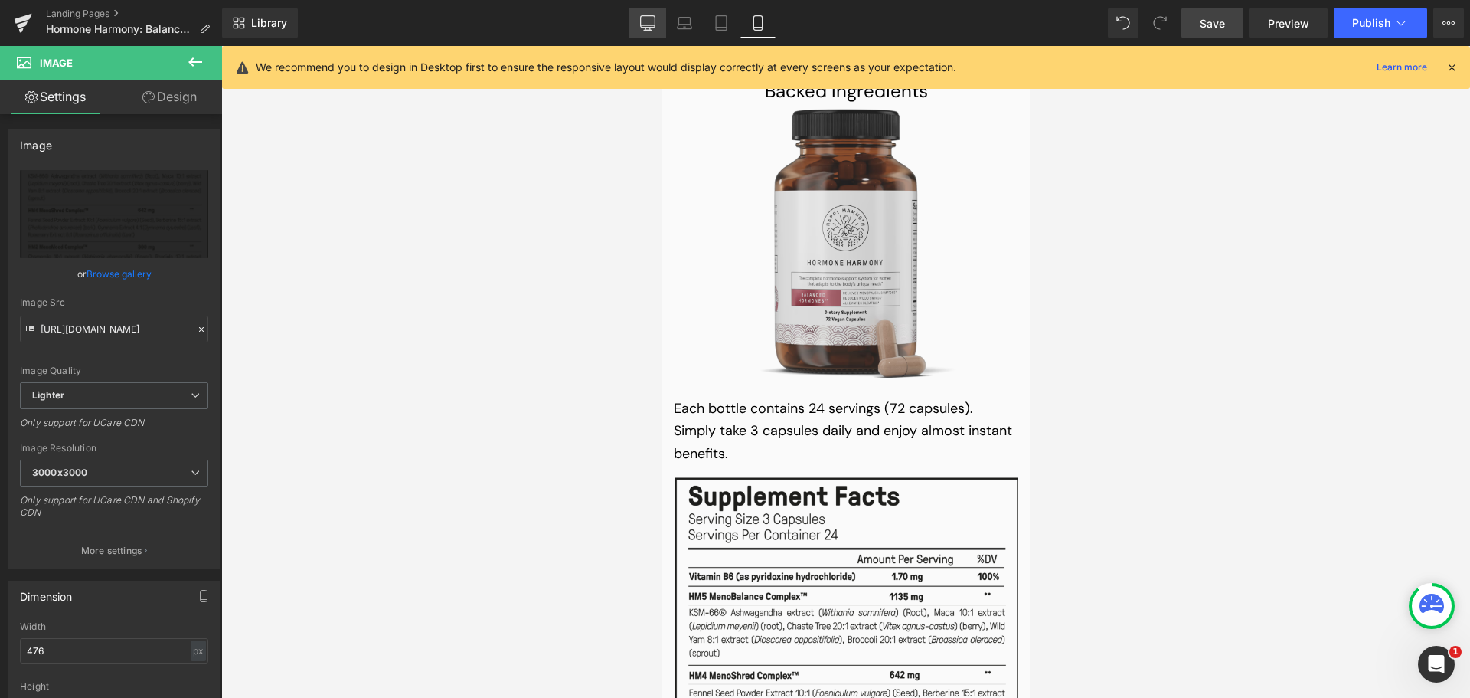
click at [656, 37] on link "Desktop" at bounding box center [648, 23] width 37 height 31
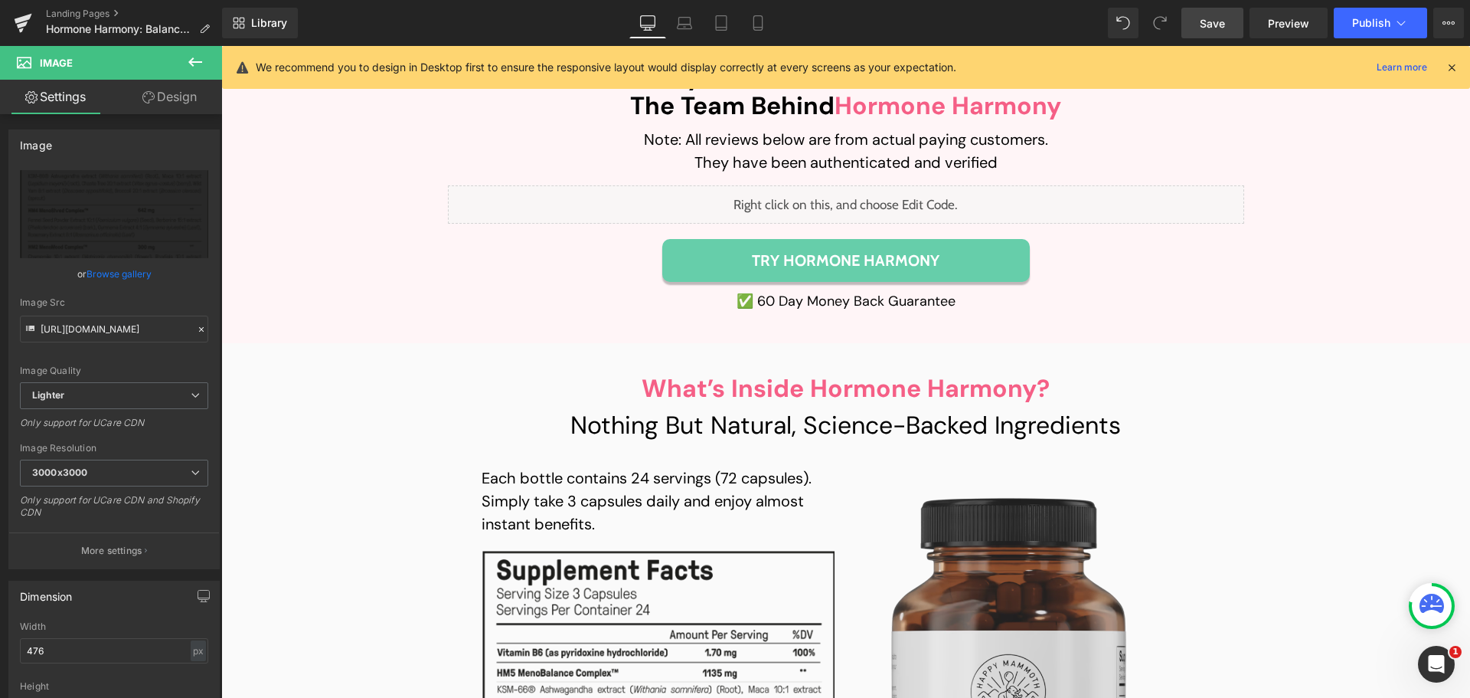
scroll to position [12149, 0]
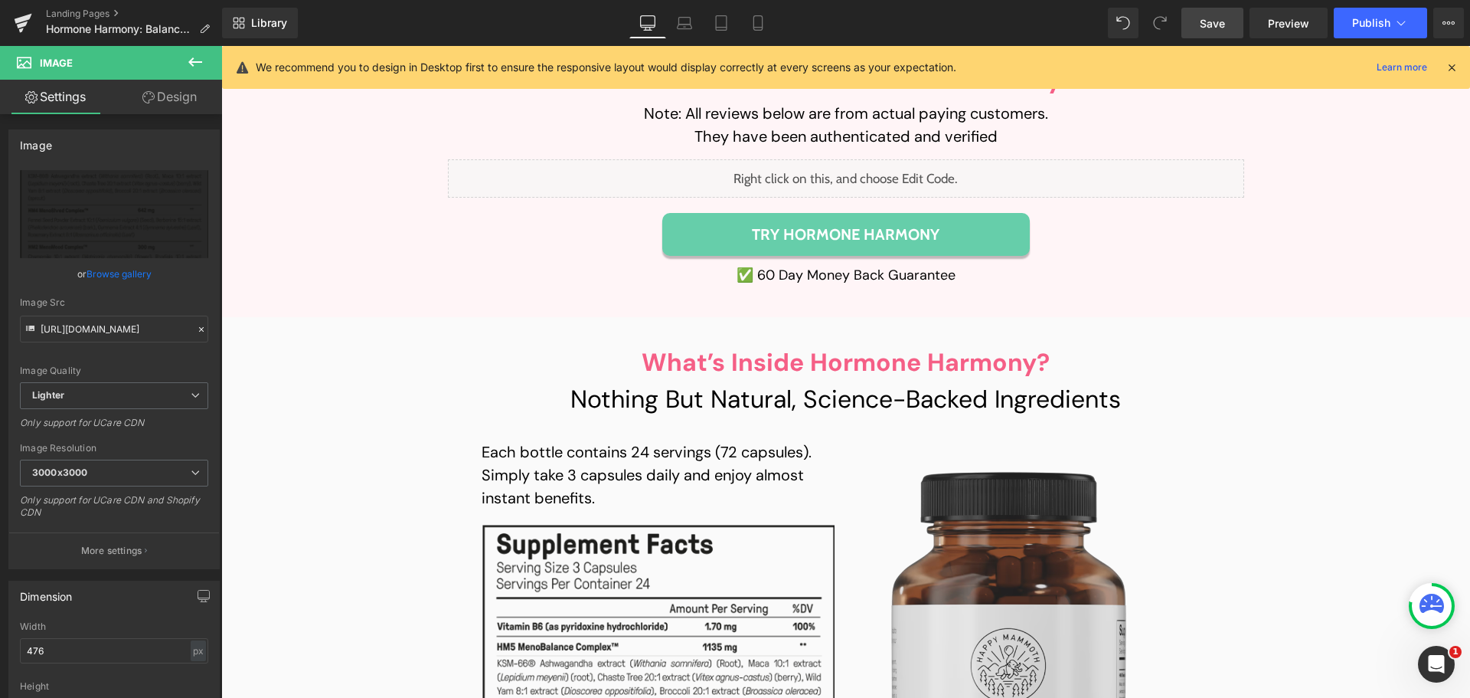
click at [1209, 24] on span "Save" at bounding box center [1212, 23] width 25 height 16
click at [663, 18] on icon at bounding box center [667, 21] width 11 height 7
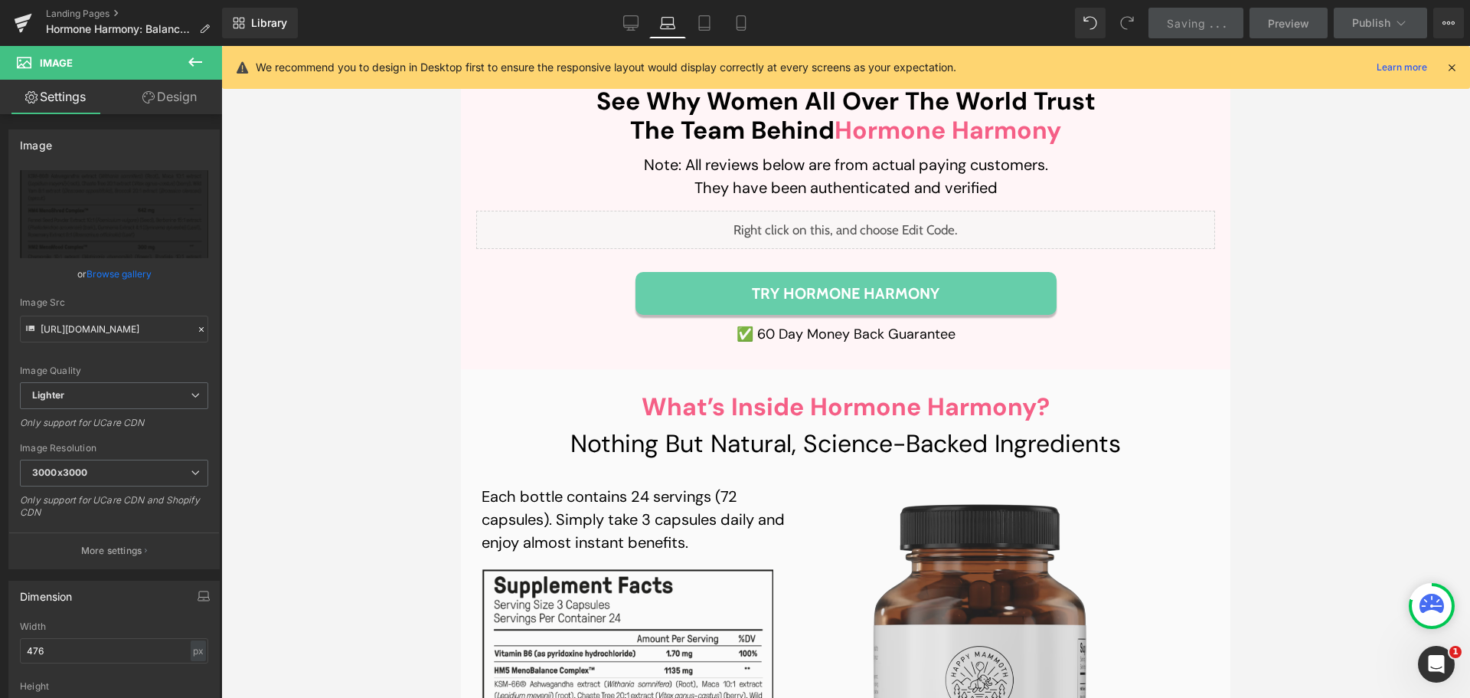
scroll to position [12054, 0]
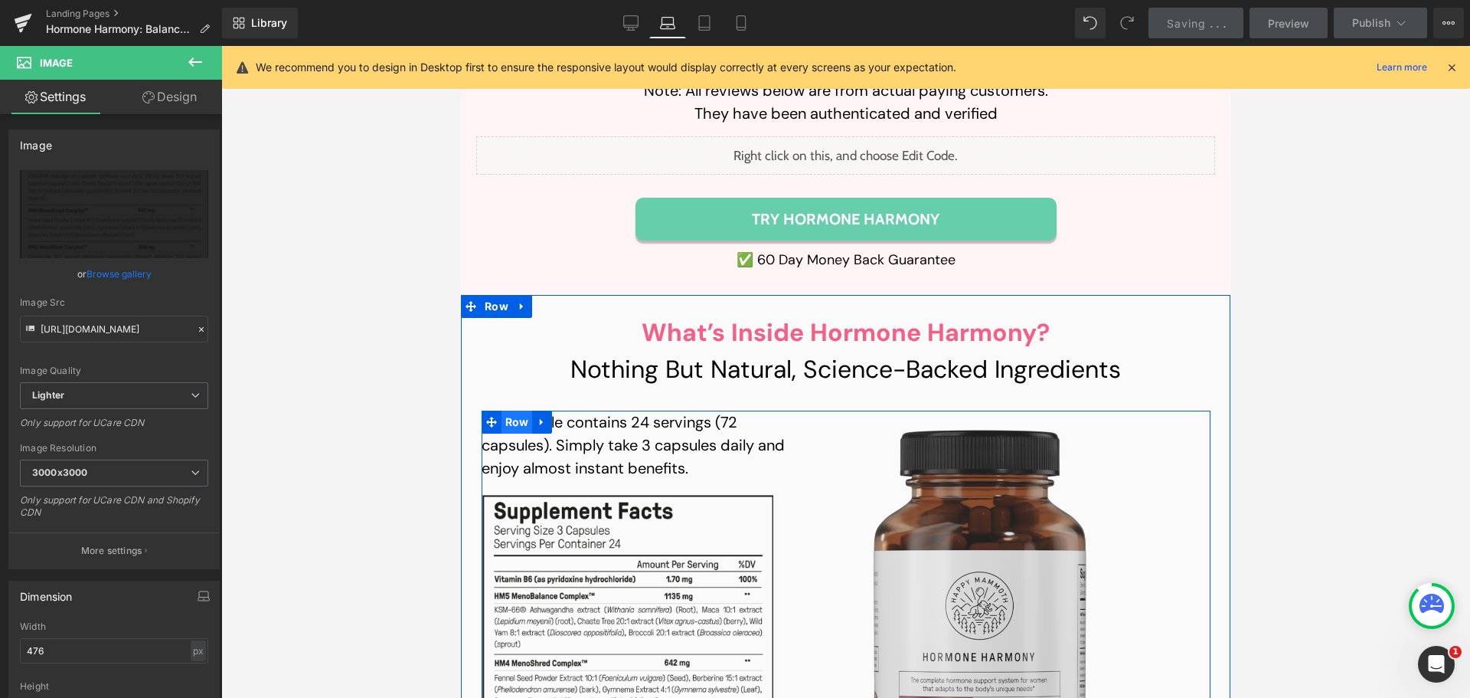
click at [507, 410] on span "Row" at bounding box center [517, 421] width 31 height 23
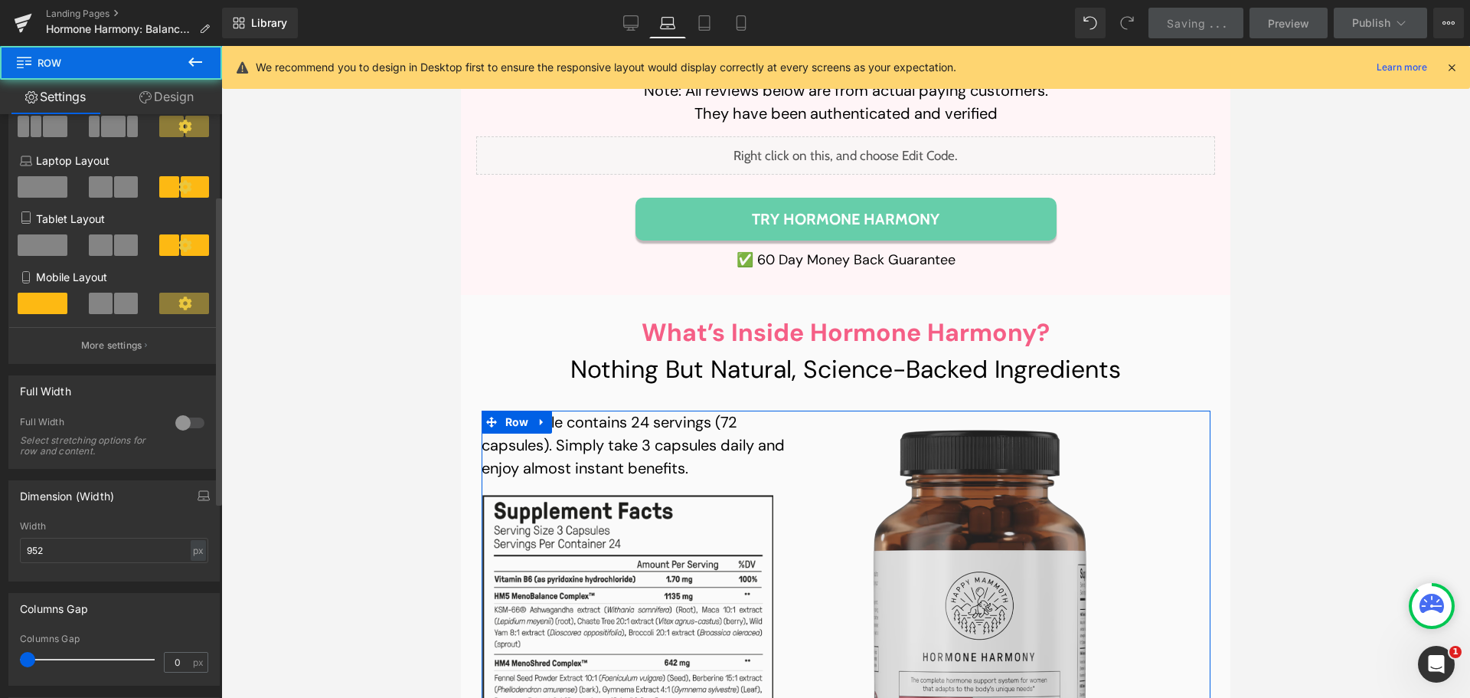
scroll to position [153, 0]
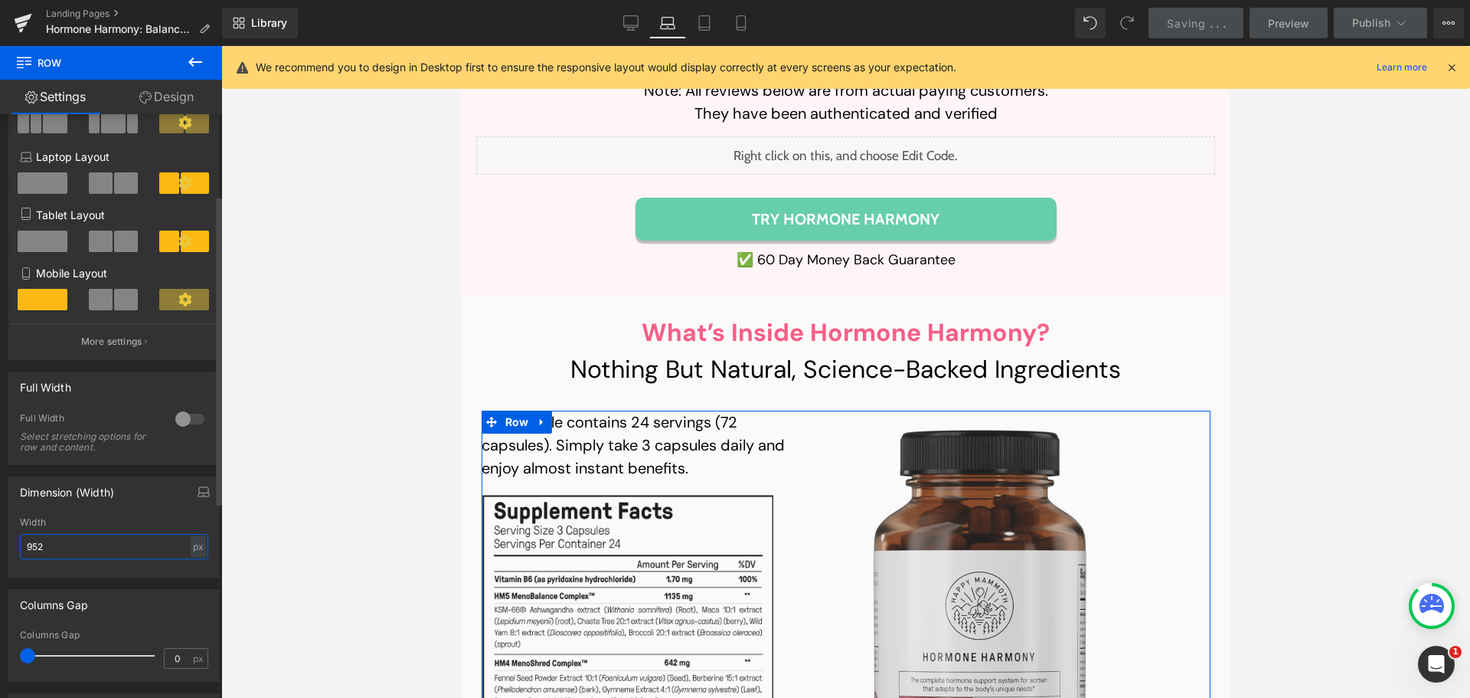
click at [57, 543] on input "952" at bounding box center [114, 546] width 188 height 25
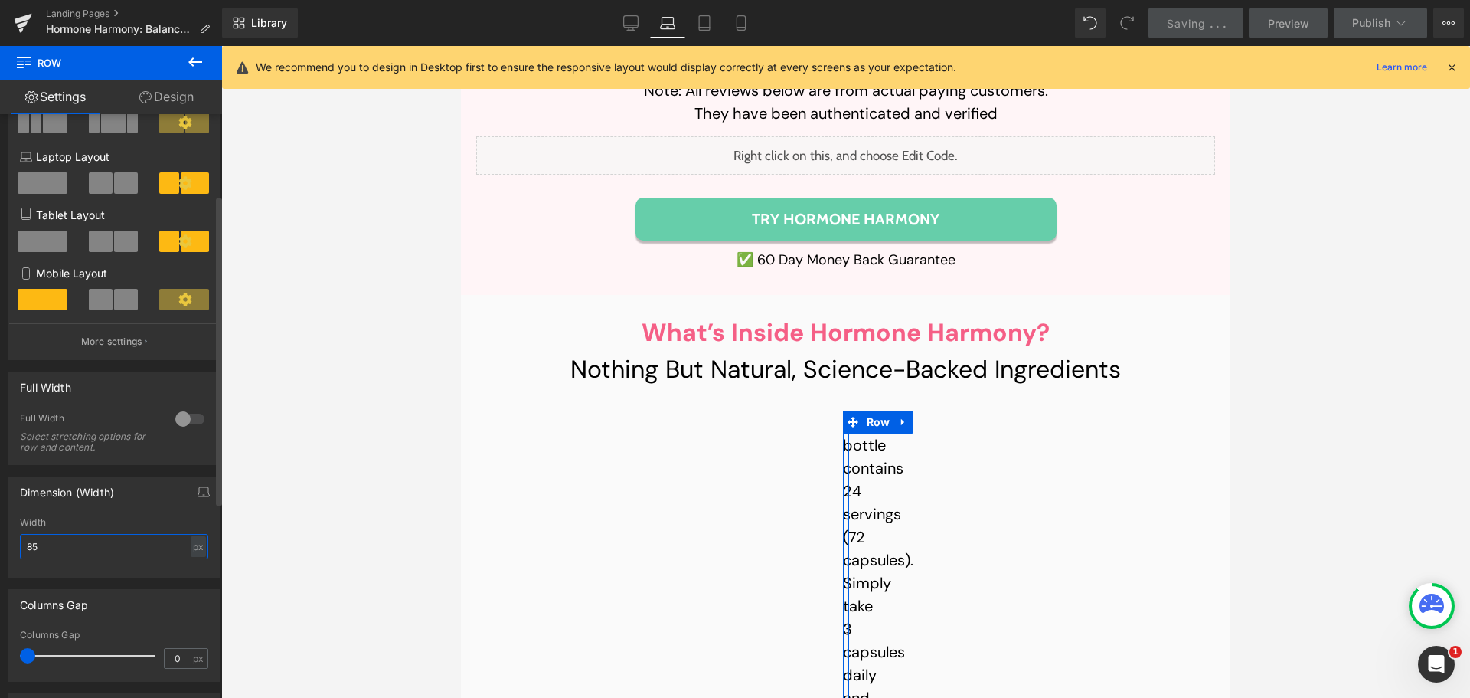
type input "850"
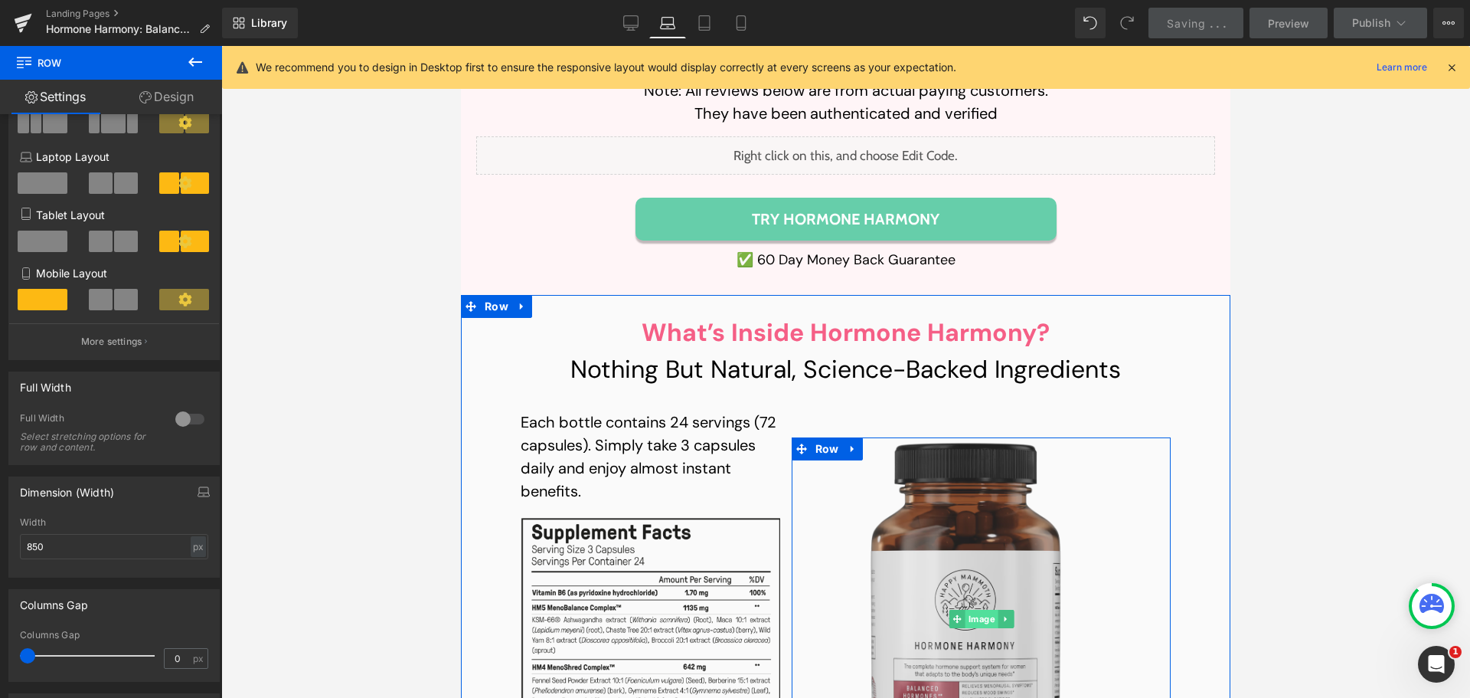
click at [981, 610] on span "Image" at bounding box center [981, 619] width 33 height 18
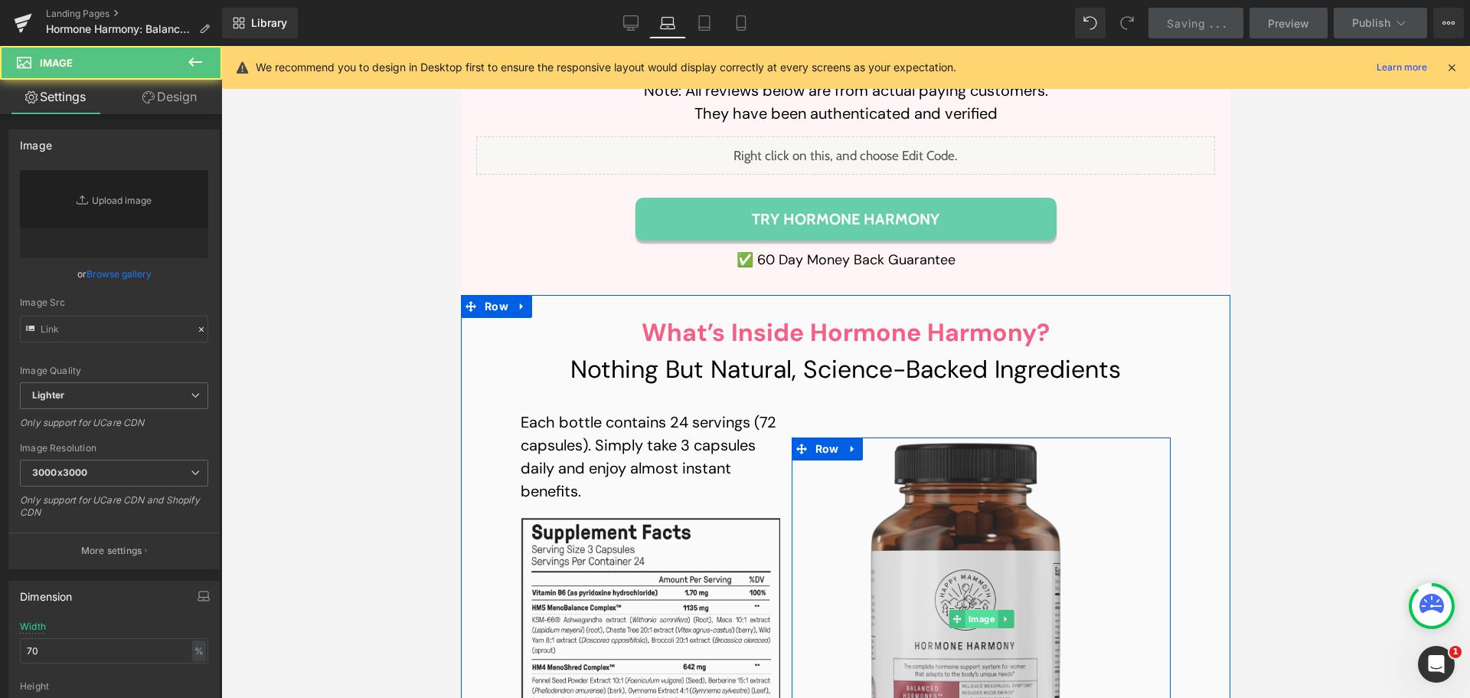
type input "[URL][DOMAIN_NAME]"
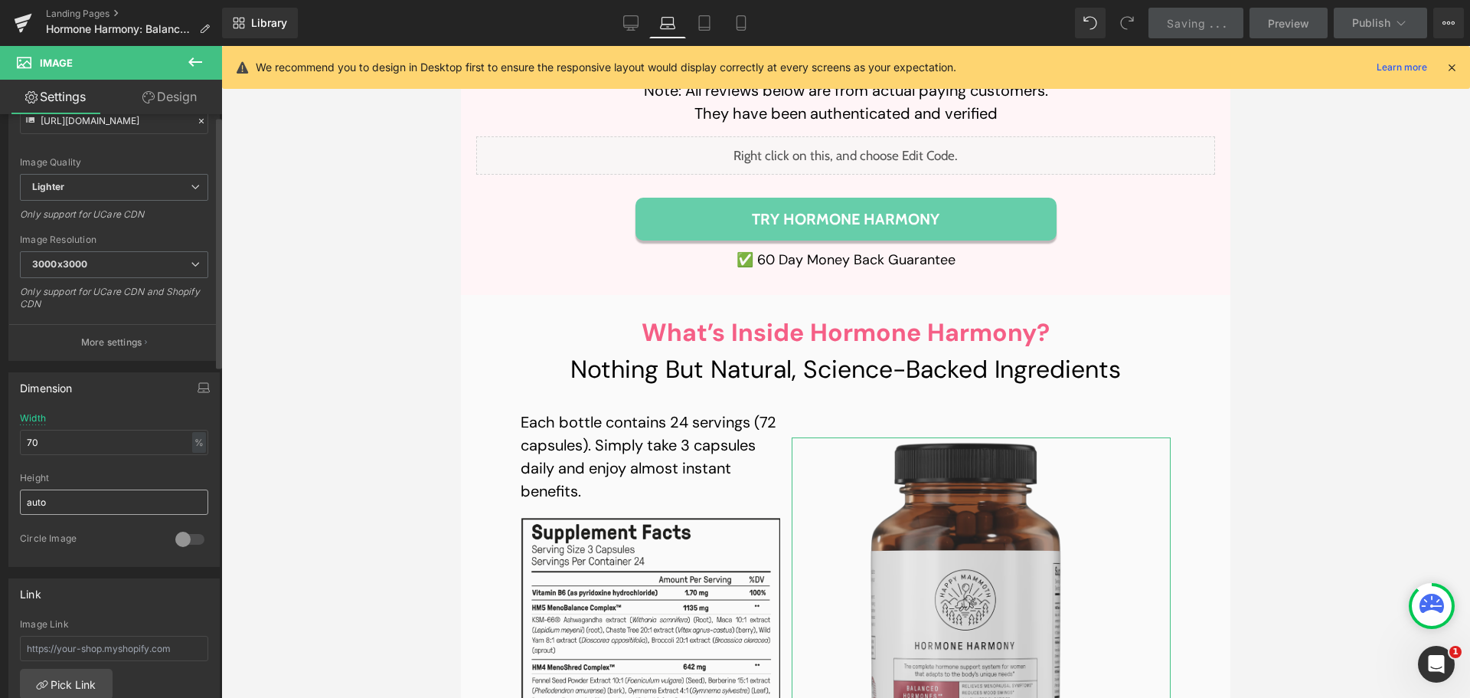
scroll to position [306, 0]
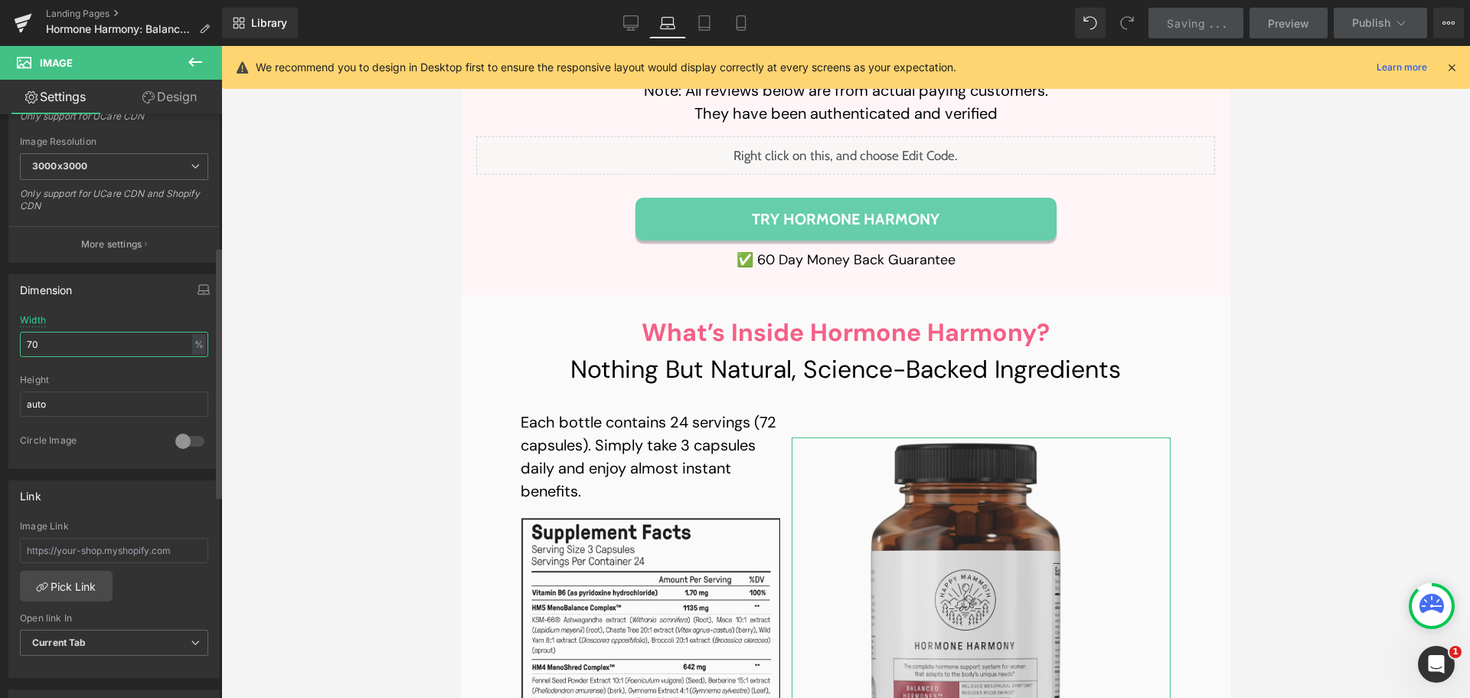
click at [100, 352] on input "70" at bounding box center [114, 344] width 188 height 25
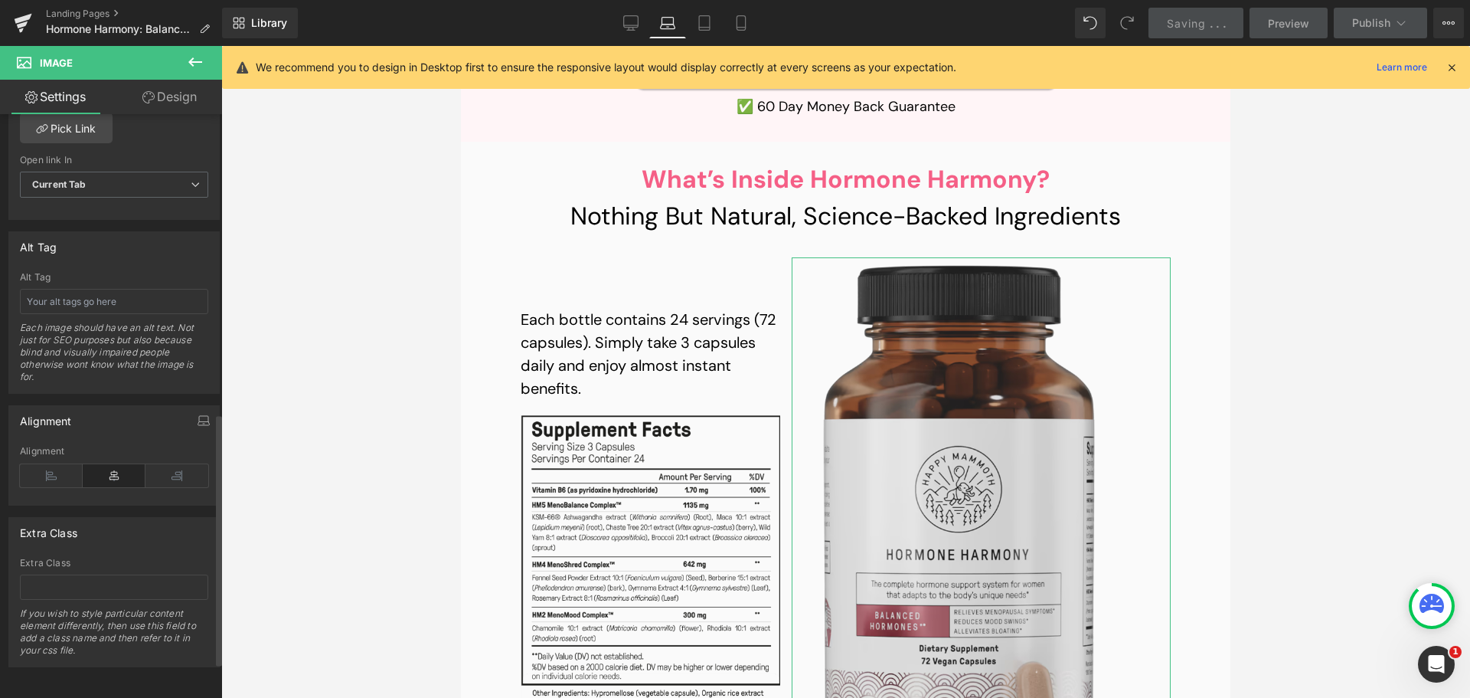
scroll to position [766, 0]
click at [57, 479] on icon at bounding box center [51, 474] width 63 height 23
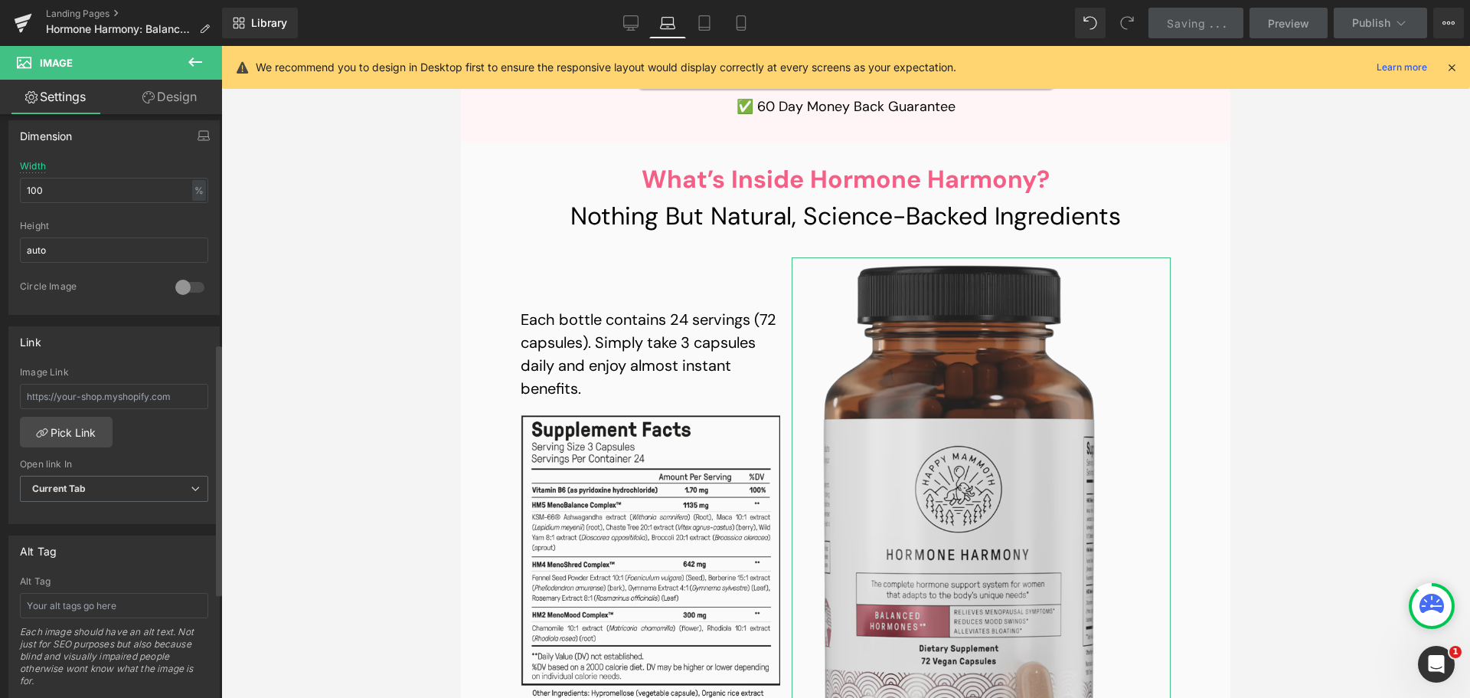
scroll to position [460, 0]
click at [74, 195] on input "100" at bounding box center [114, 190] width 188 height 25
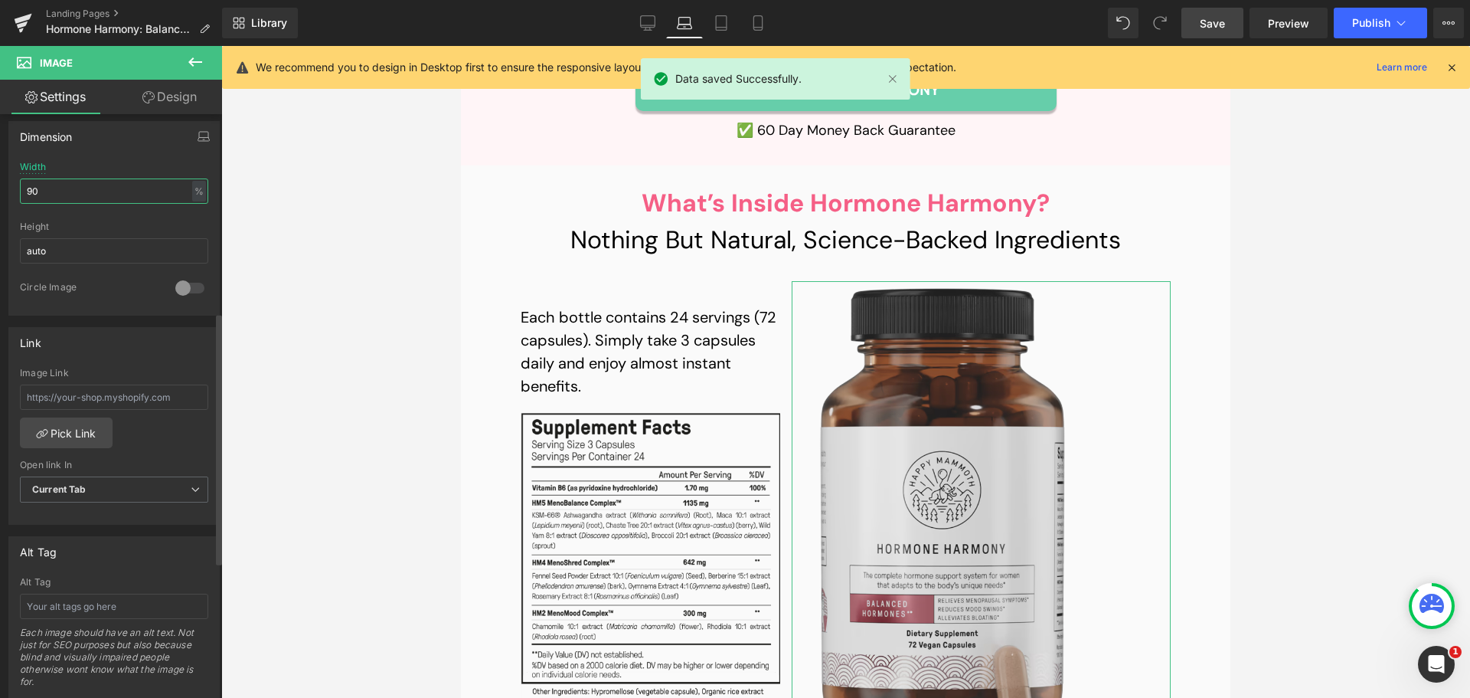
scroll to position [12182, 0]
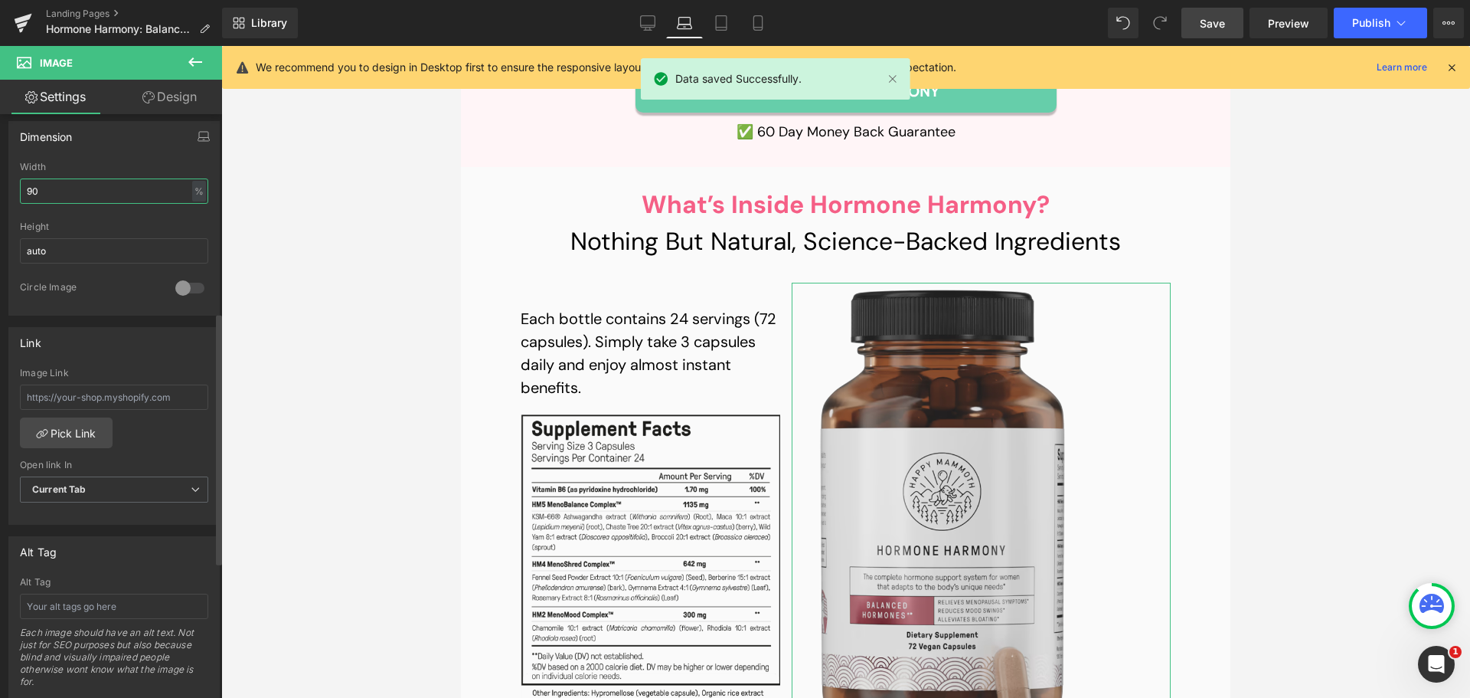
click at [74, 195] on input "90" at bounding box center [114, 190] width 188 height 25
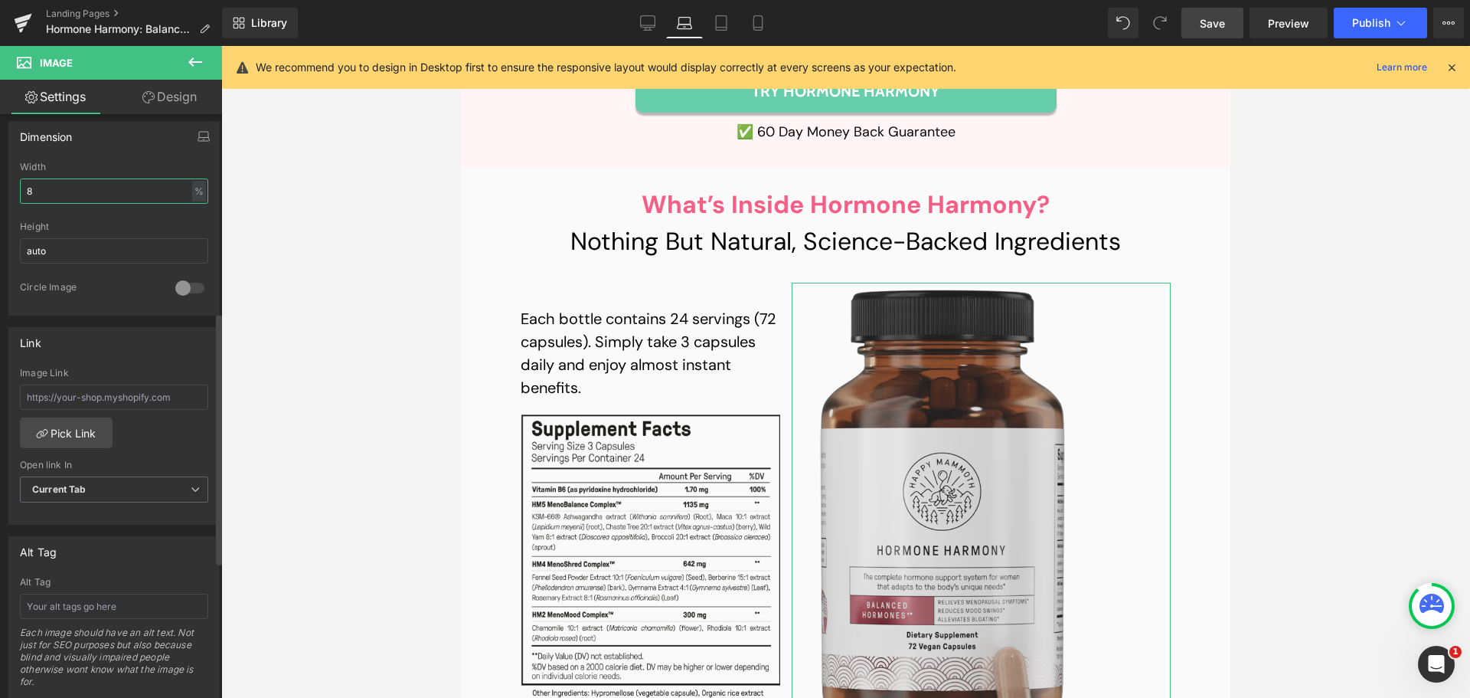
type input "80"
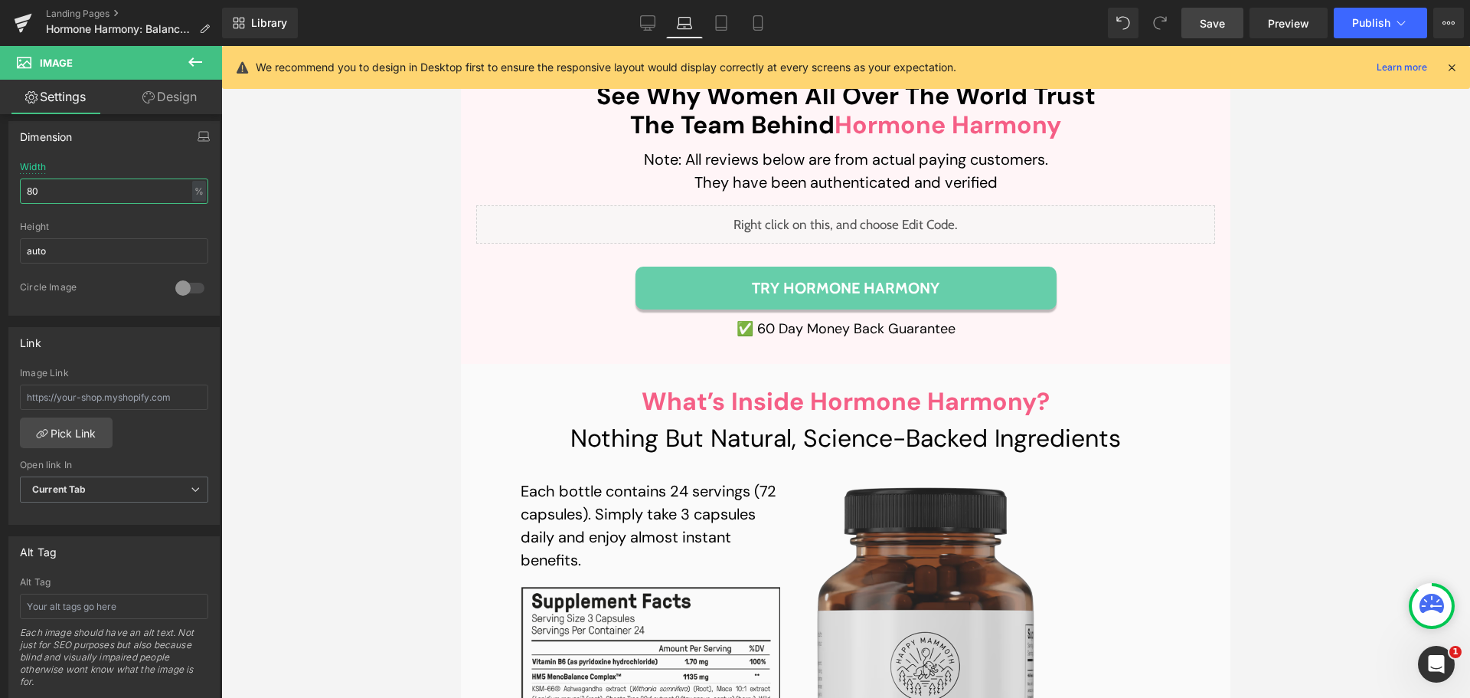
scroll to position [11927, 0]
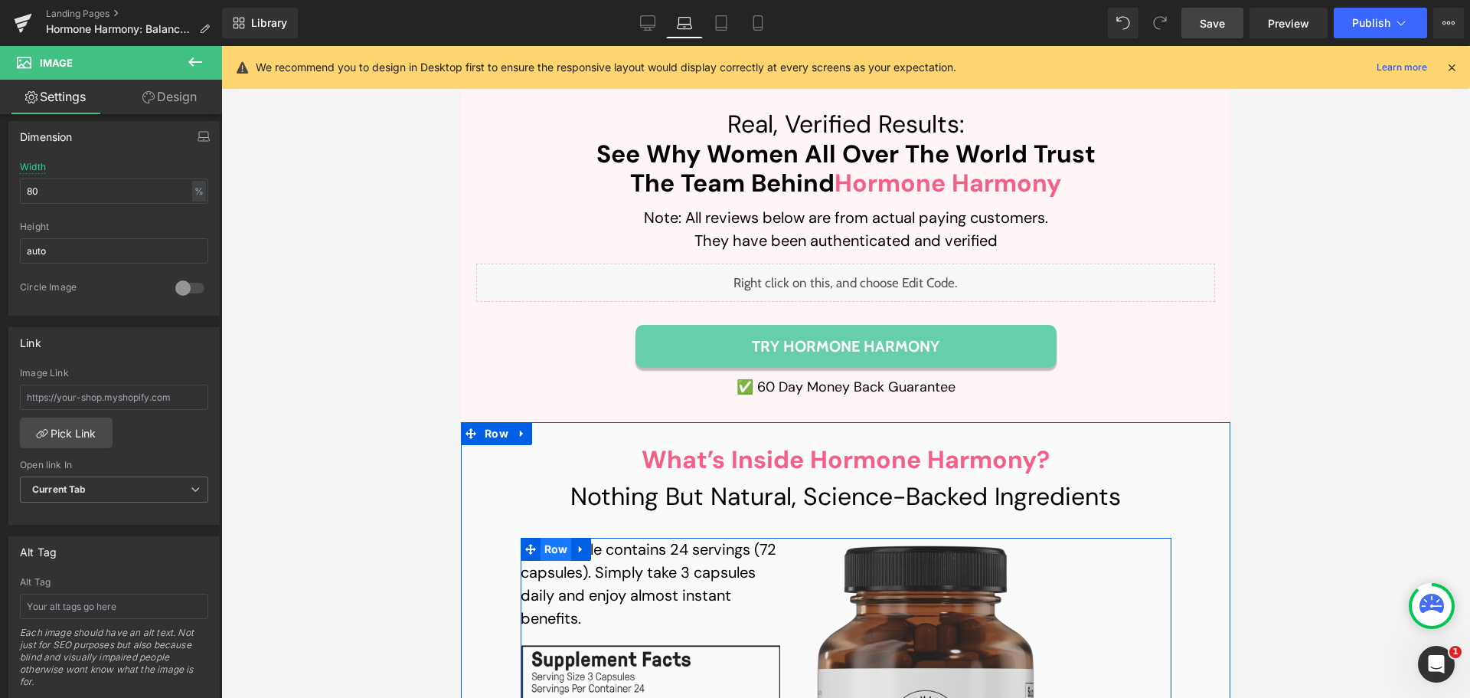
click at [556, 538] on span "Row" at bounding box center [556, 549] width 31 height 23
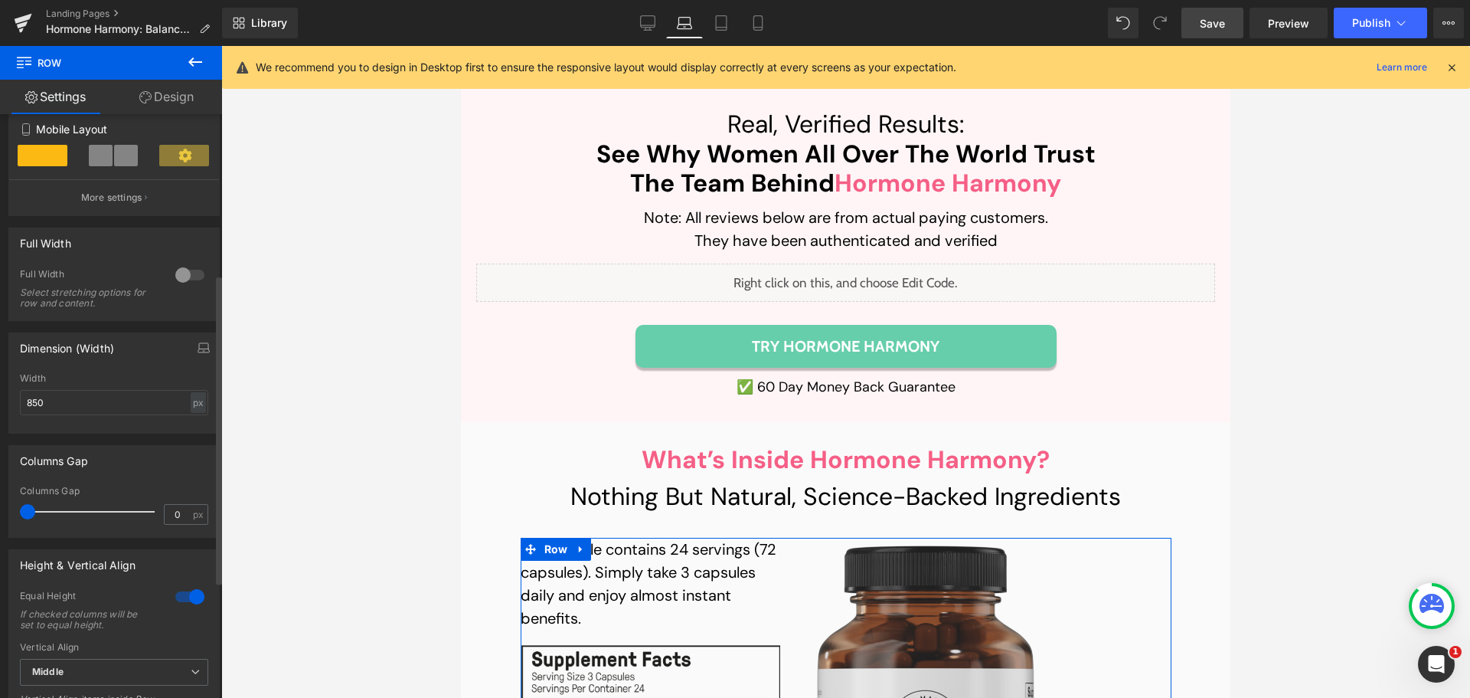
scroll to position [306, 0]
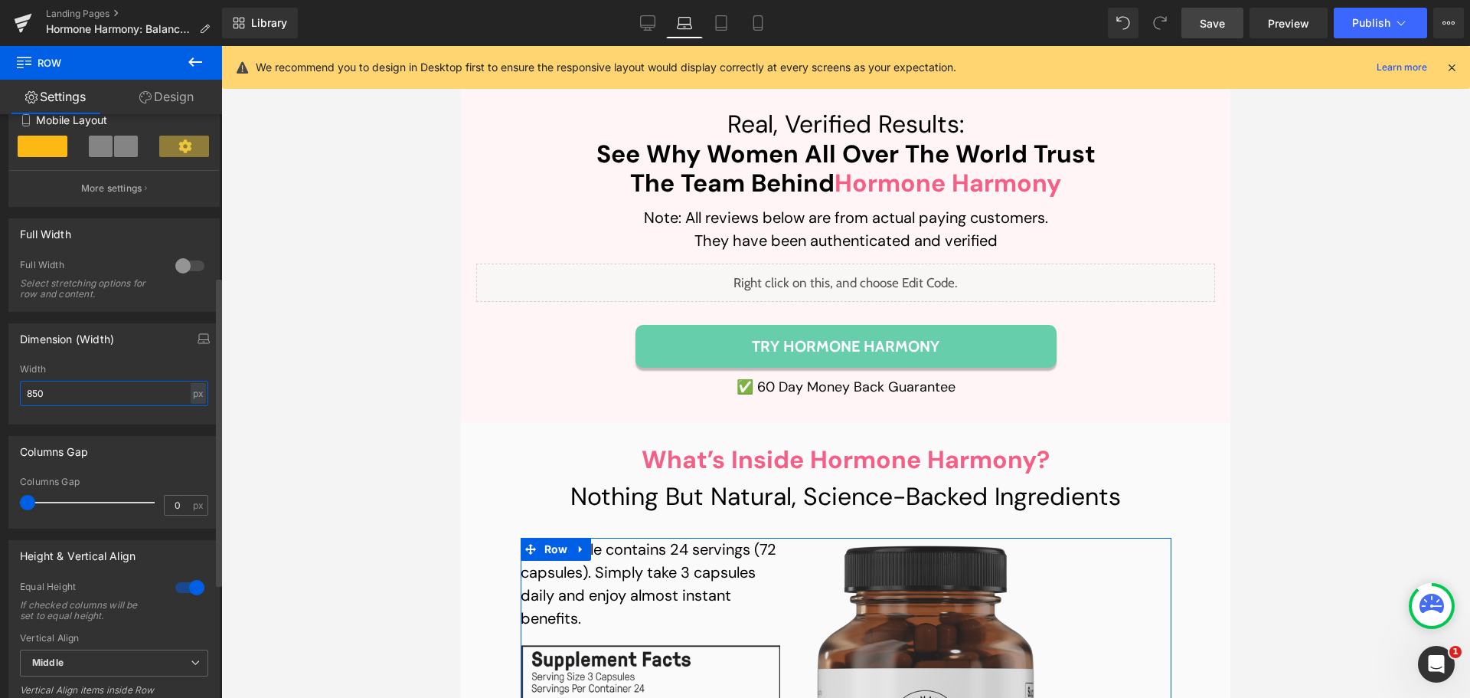
click at [59, 397] on input "850" at bounding box center [114, 393] width 188 height 25
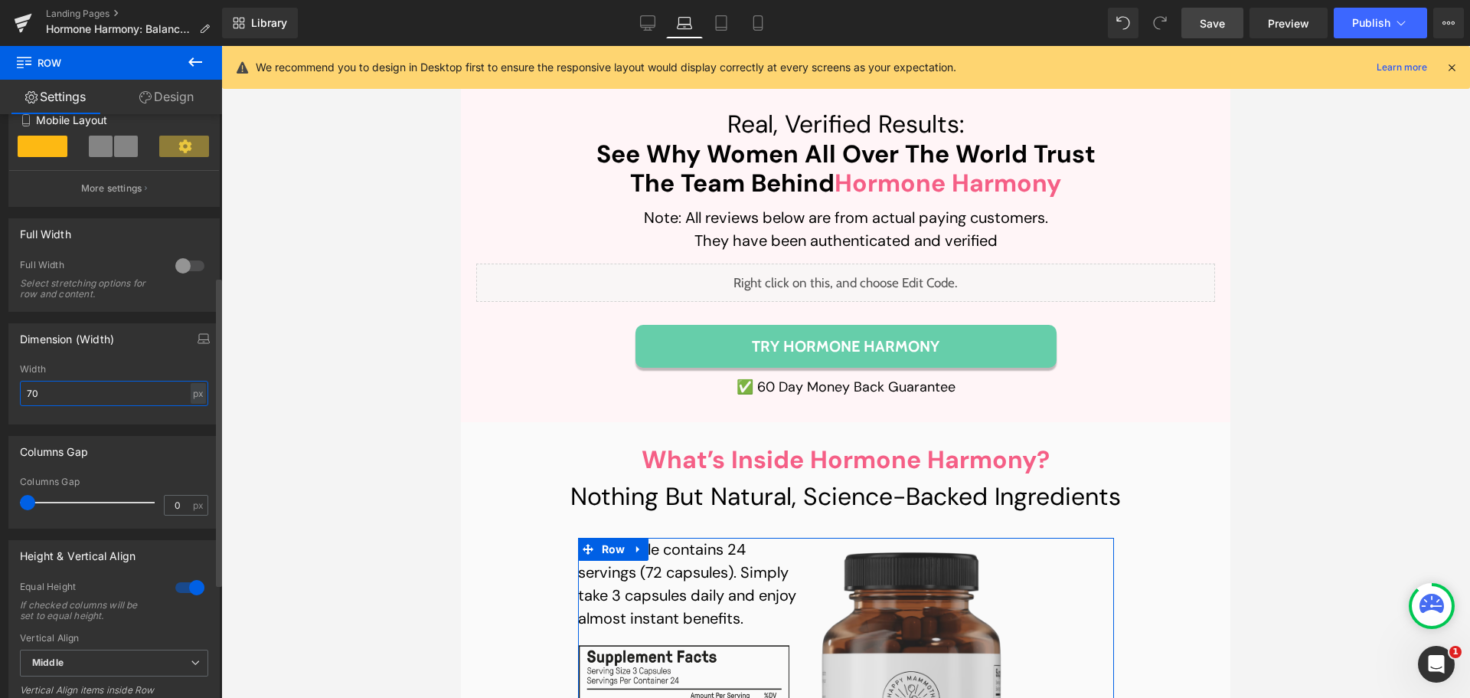
type input "750"
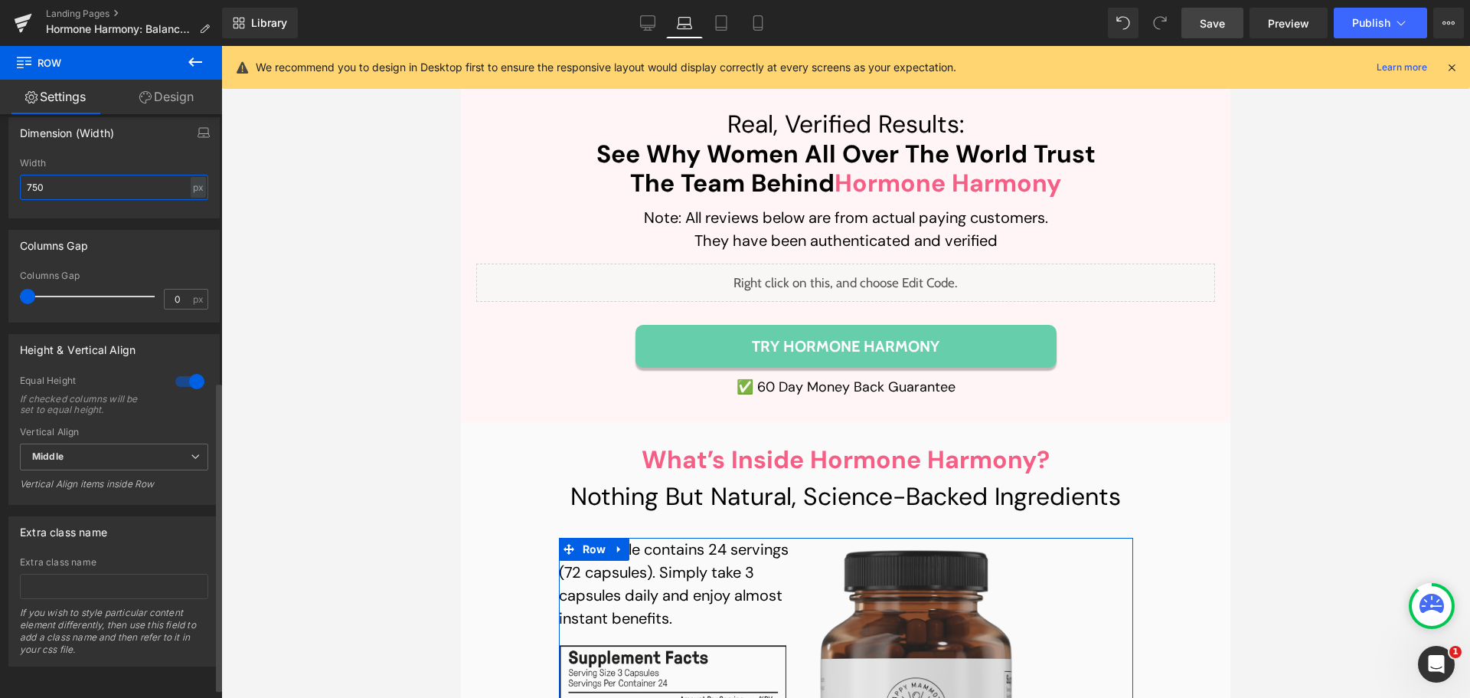
scroll to position [524, 0]
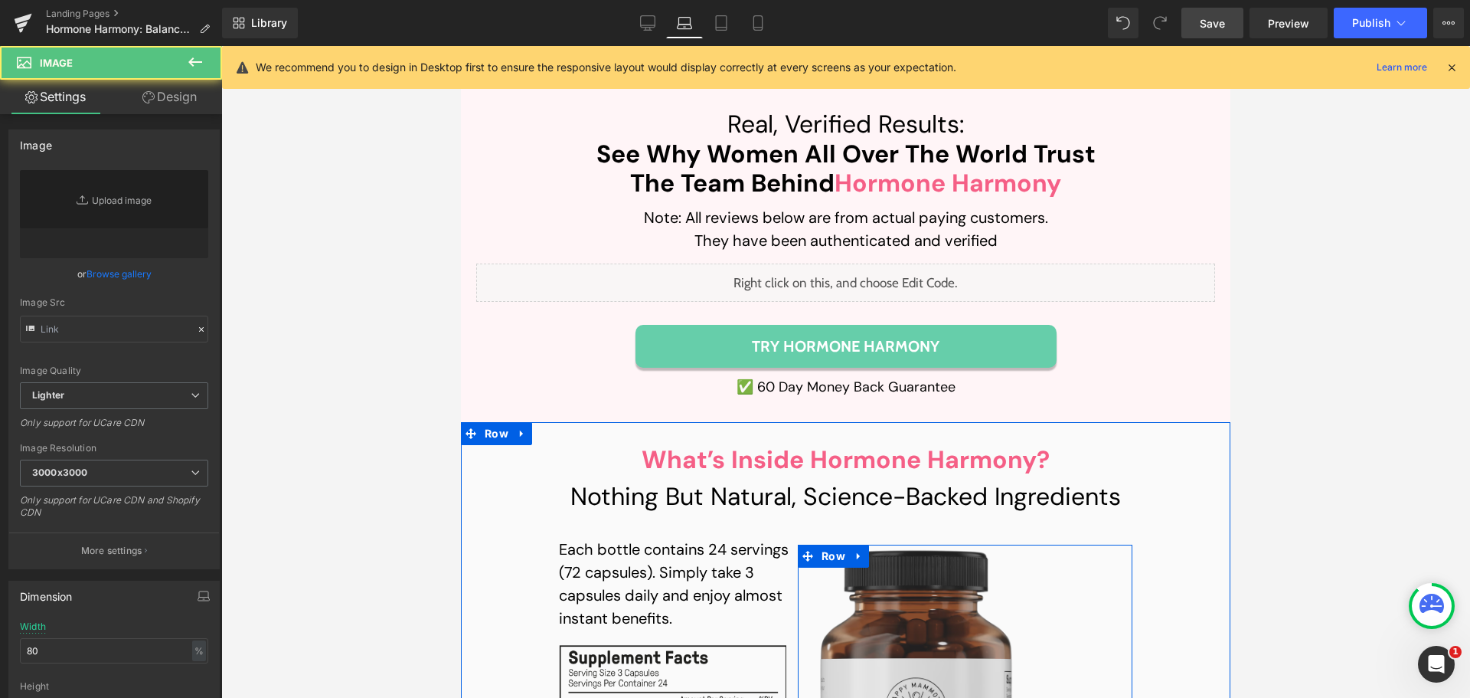
type input "[URL][DOMAIN_NAME]"
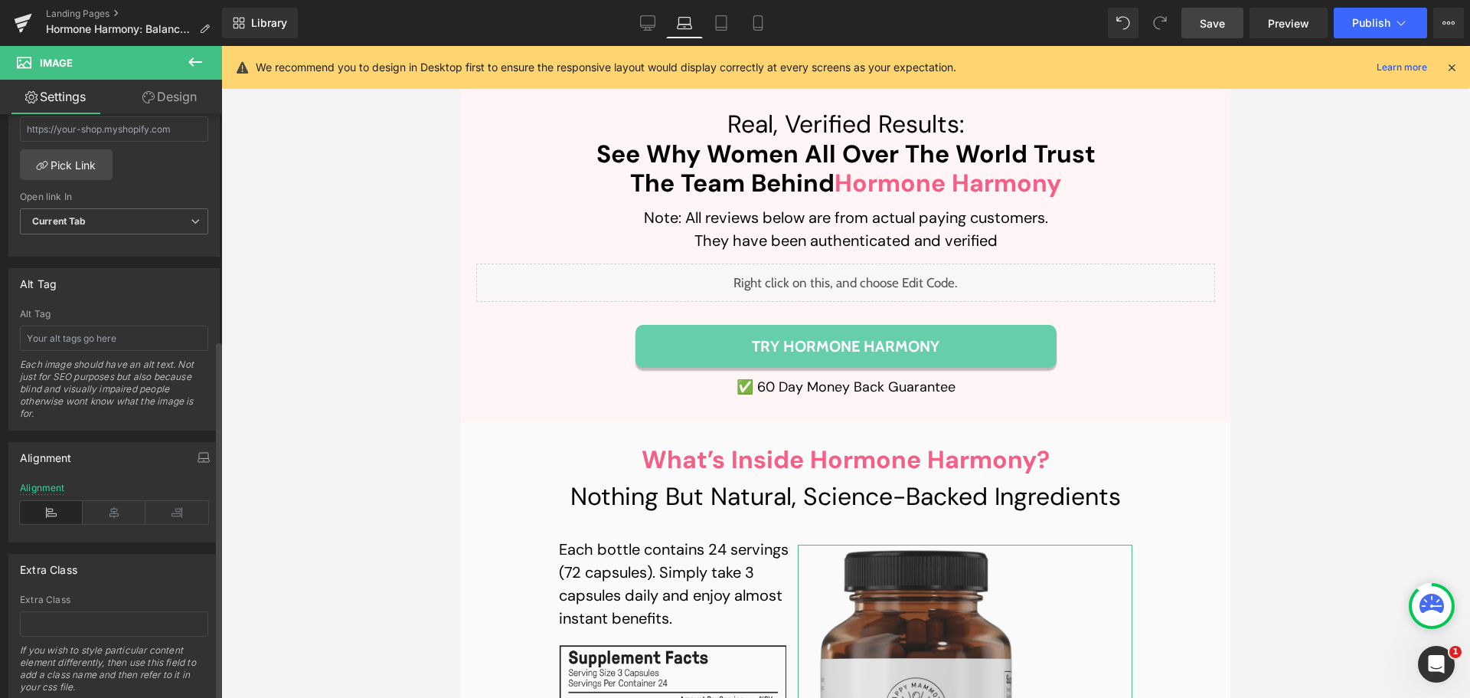
scroll to position [766, 0]
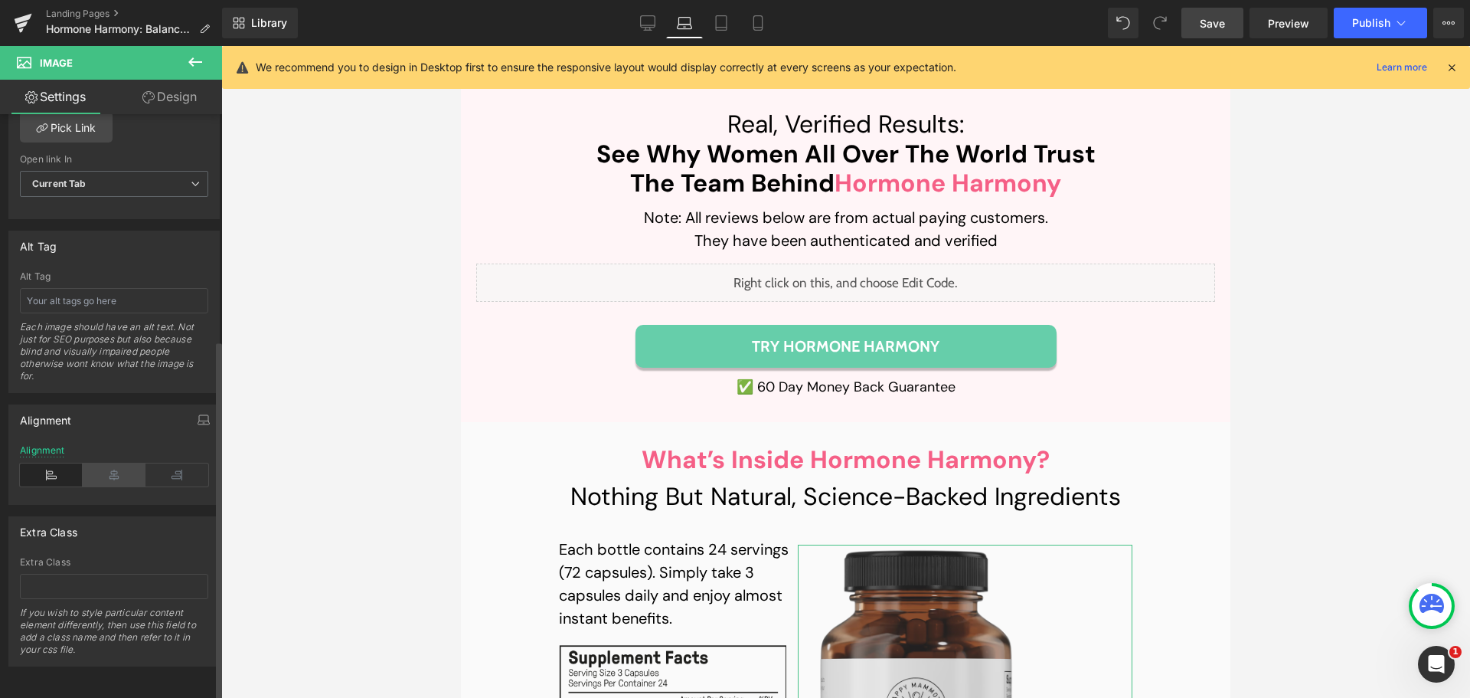
click at [99, 477] on icon at bounding box center [114, 474] width 63 height 23
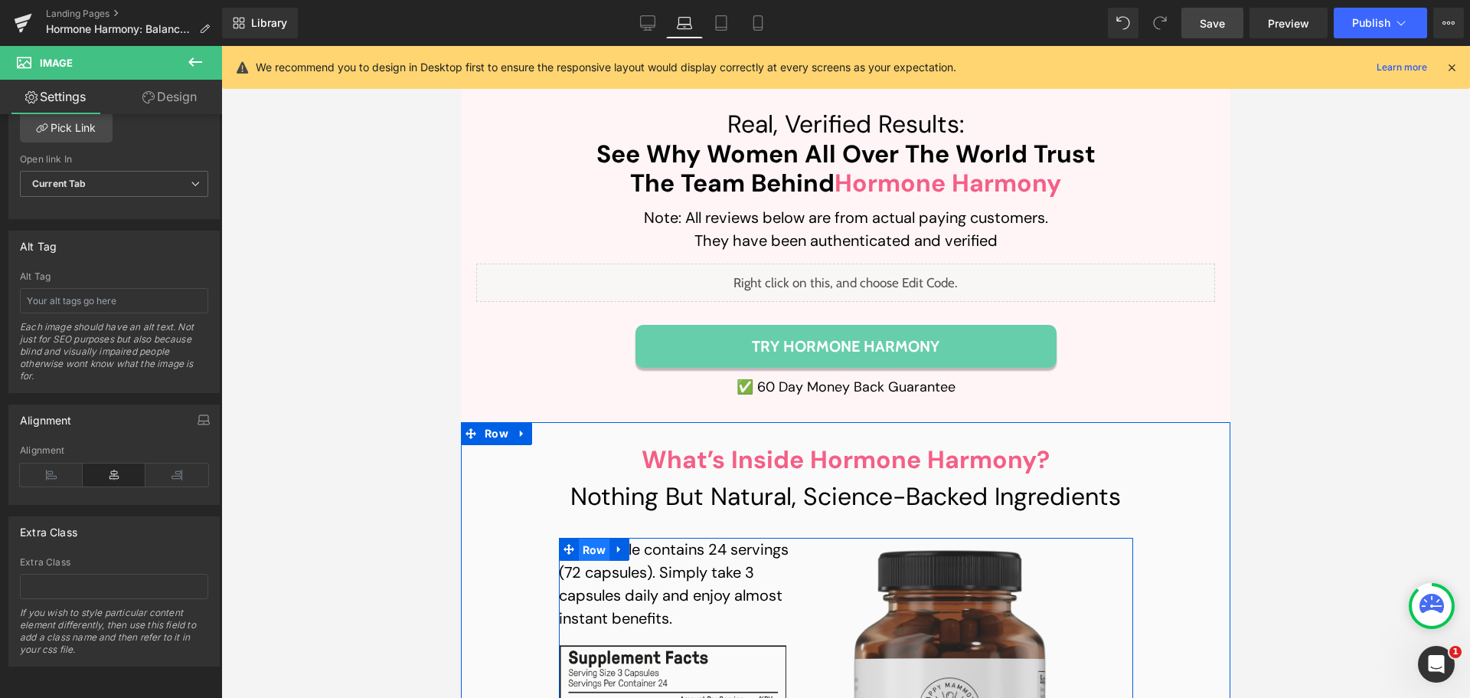
click at [594, 538] on span "Row" at bounding box center [594, 549] width 31 height 23
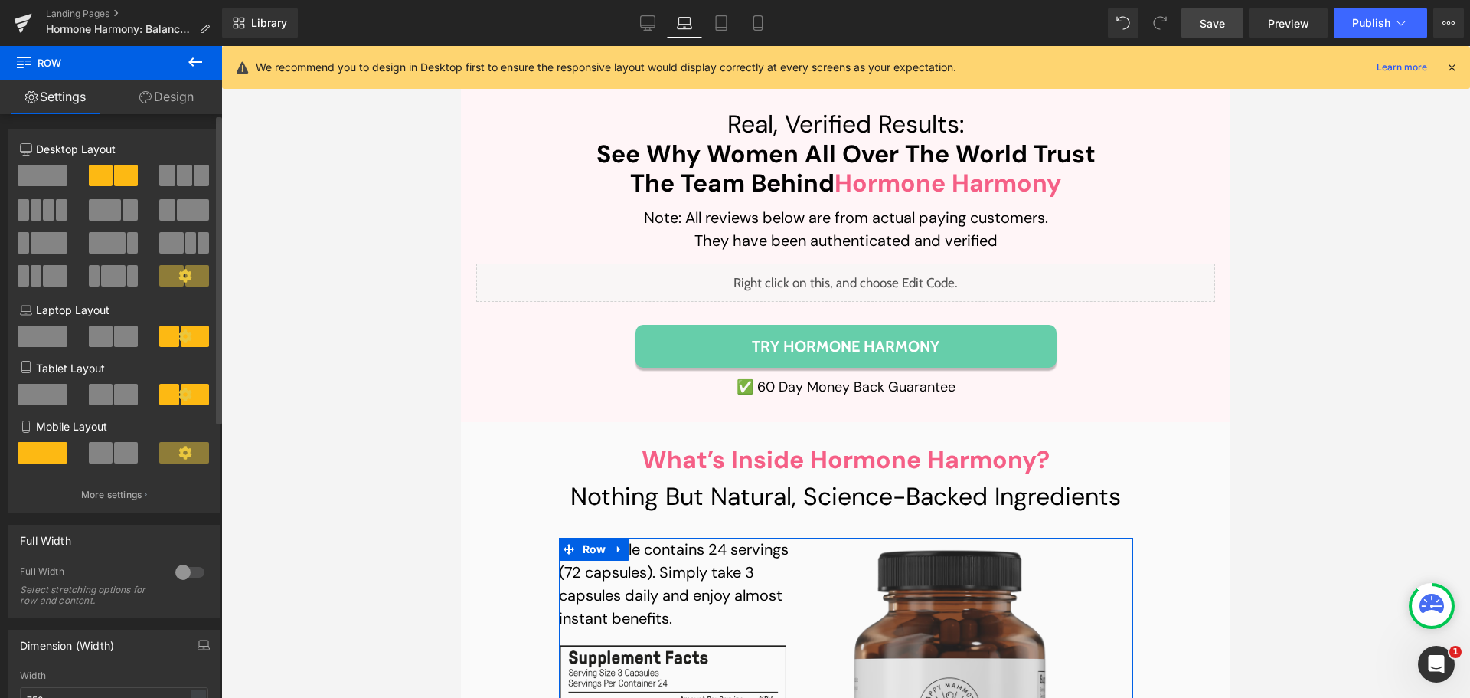
click at [112, 488] on p "More settings" at bounding box center [111, 495] width 61 height 14
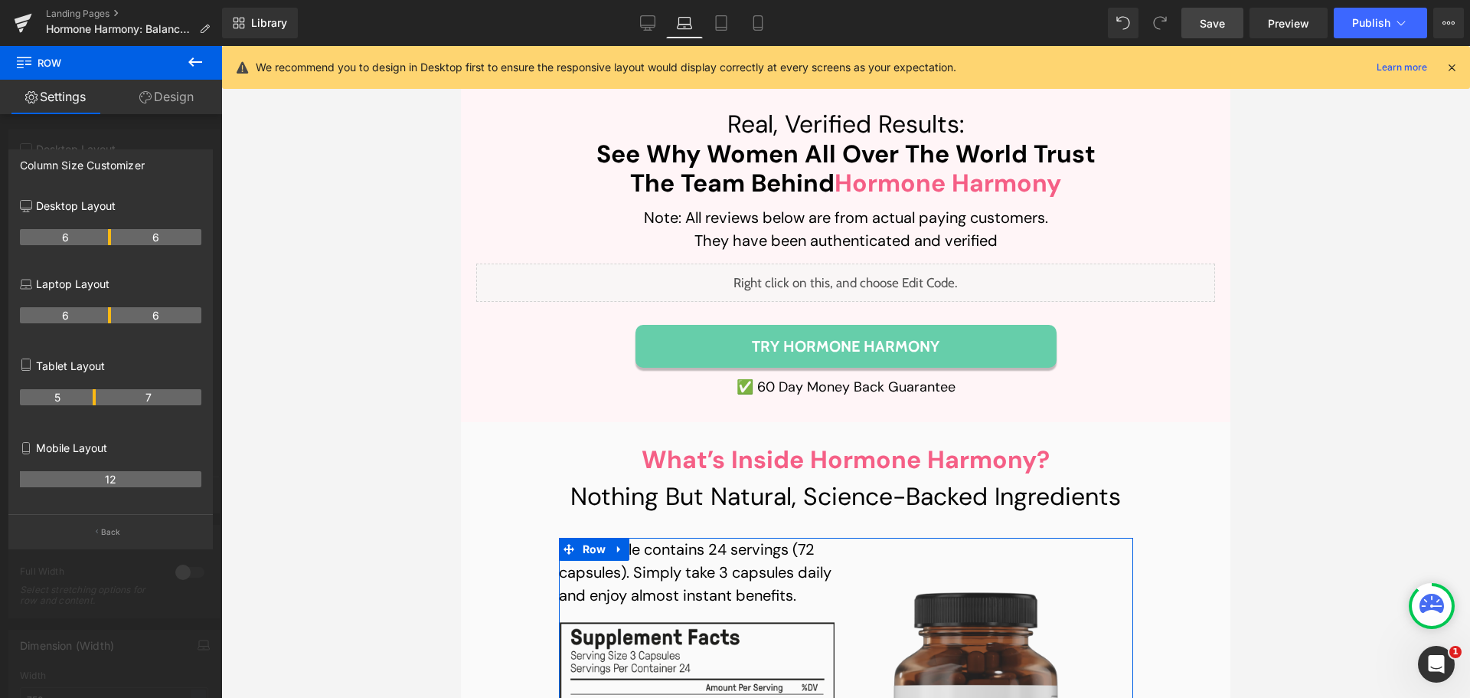
drag, startPoint x: 92, startPoint y: 316, endPoint x: 110, endPoint y: 316, distance: 18.4
click at [110, 316] on tr "6 6" at bounding box center [111, 315] width 182 height 16
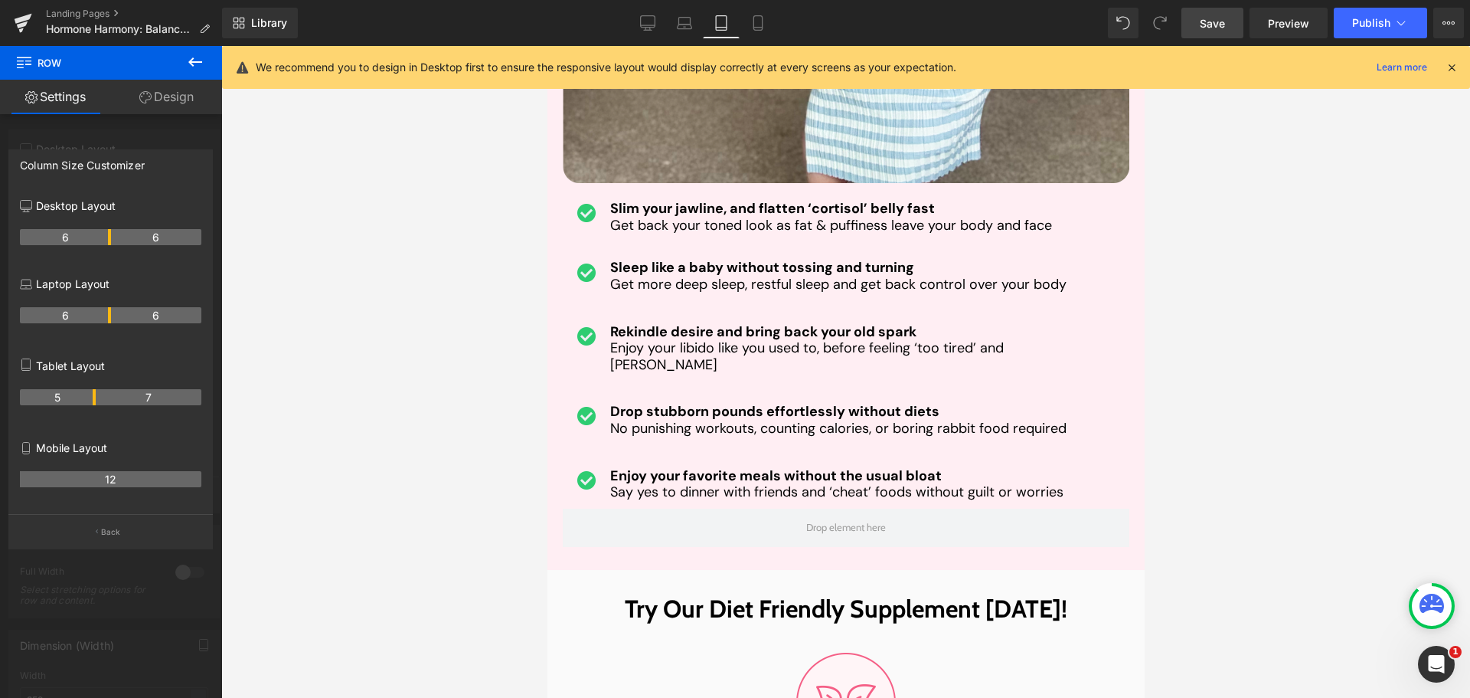
scroll to position [16380, 0]
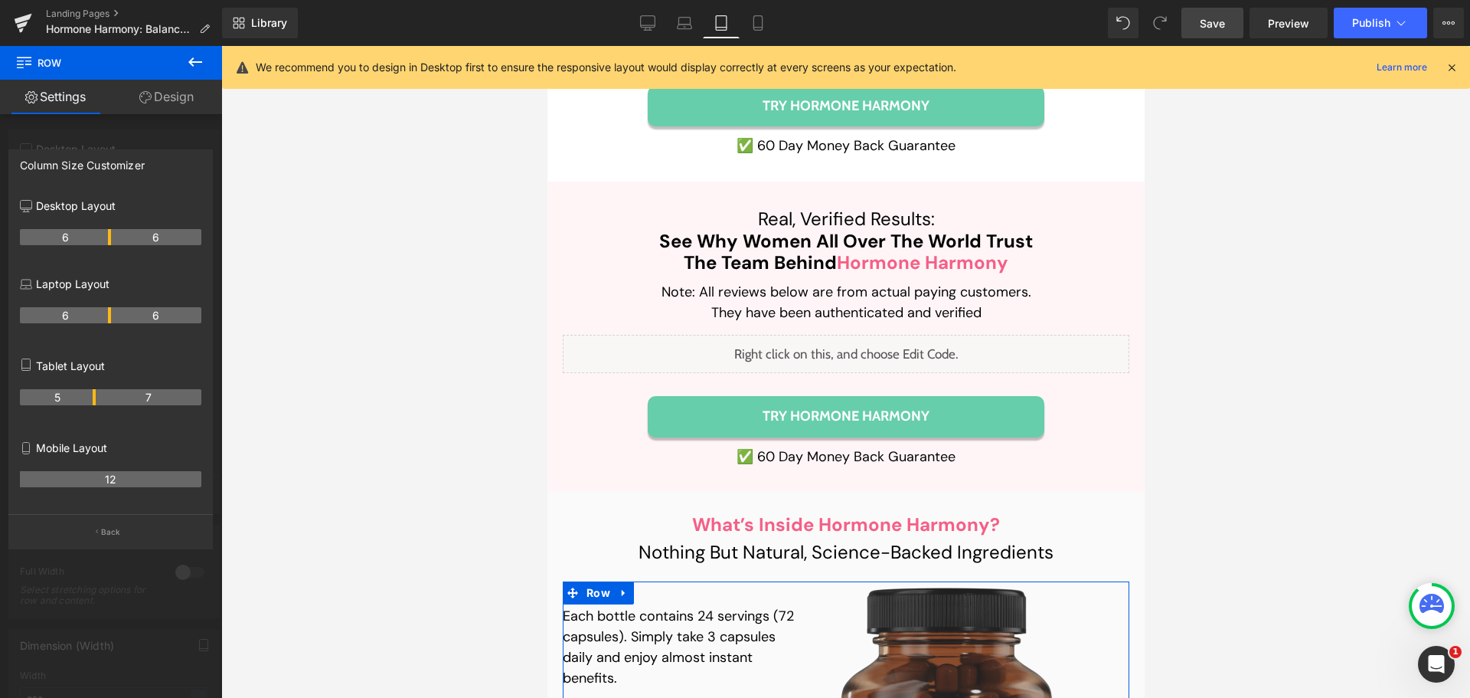
drag, startPoint x: 96, startPoint y: 394, endPoint x: 106, endPoint y: 394, distance: 10.0
click at [106, 394] on th "7" at bounding box center [149, 397] width 106 height 16
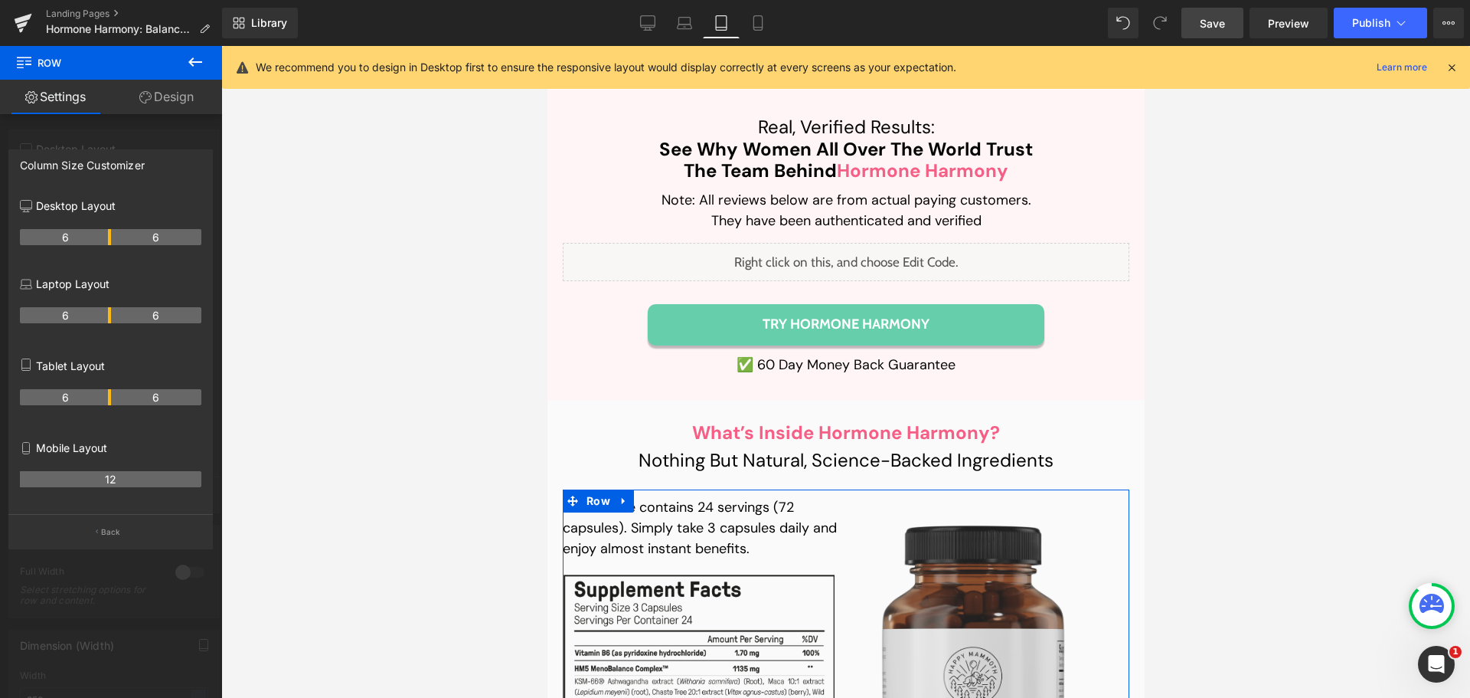
drag, startPoint x: 93, startPoint y: 395, endPoint x: 103, endPoint y: 393, distance: 10.2
click at [103, 393] on th "6" at bounding box center [65, 397] width 91 height 16
click at [83, 313] on th "6" at bounding box center [65, 315] width 91 height 16
drag, startPoint x: 110, startPoint y: 312, endPoint x: 100, endPoint y: 312, distance: 10.7
click at [100, 312] on tr "6 6" at bounding box center [111, 315] width 182 height 16
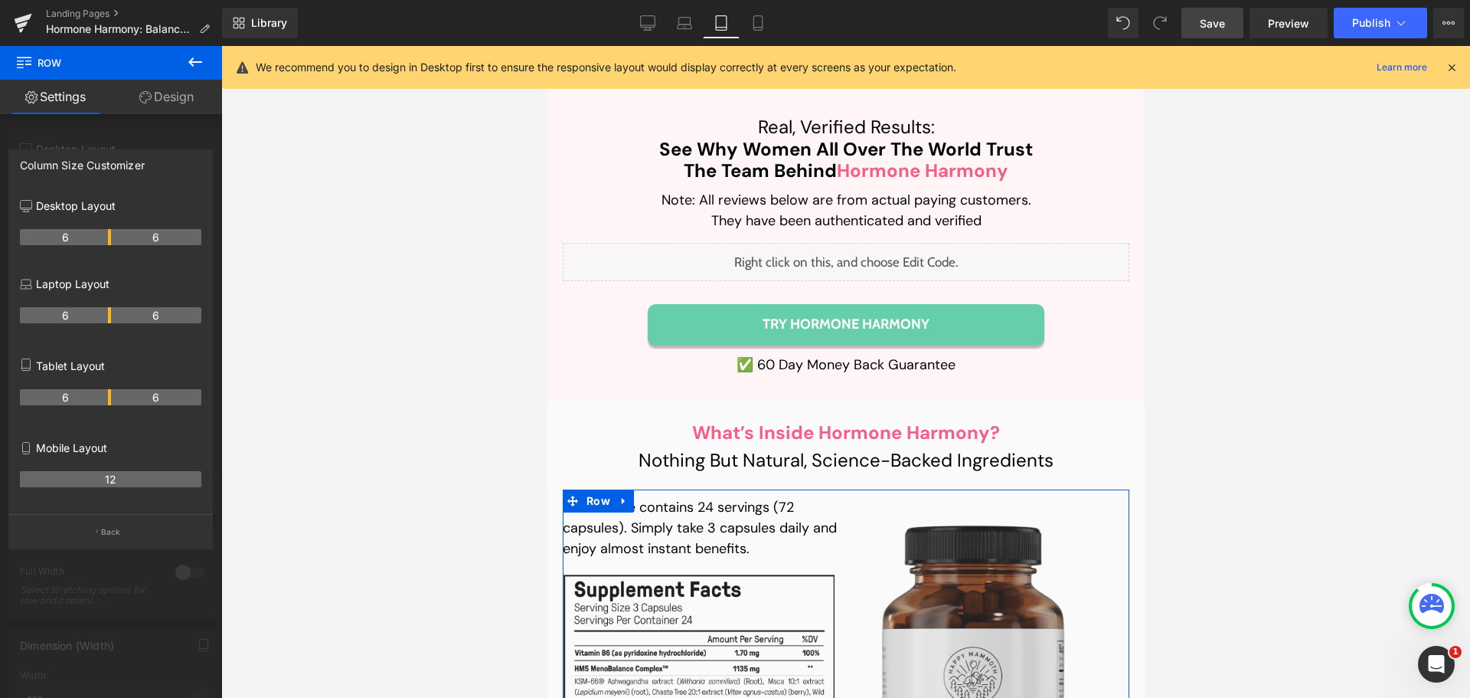
type input "750"
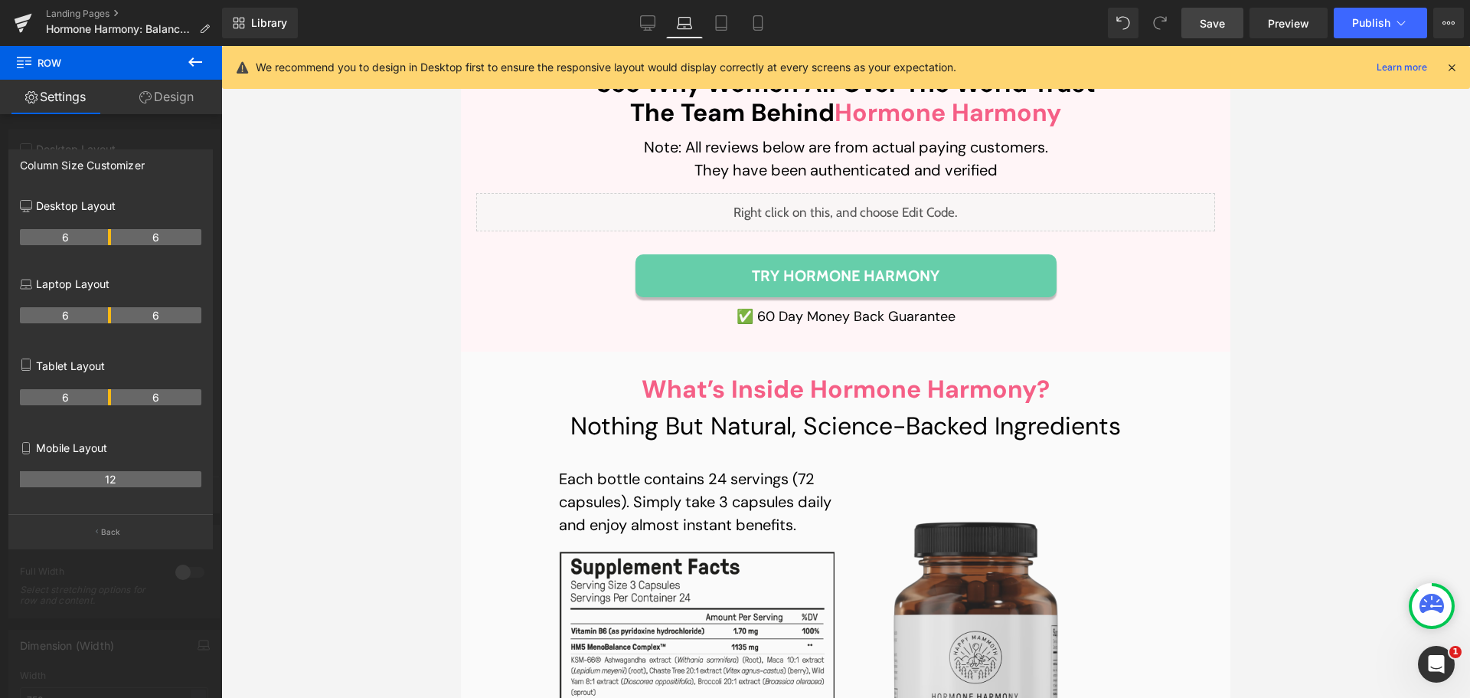
scroll to position [12003, 0]
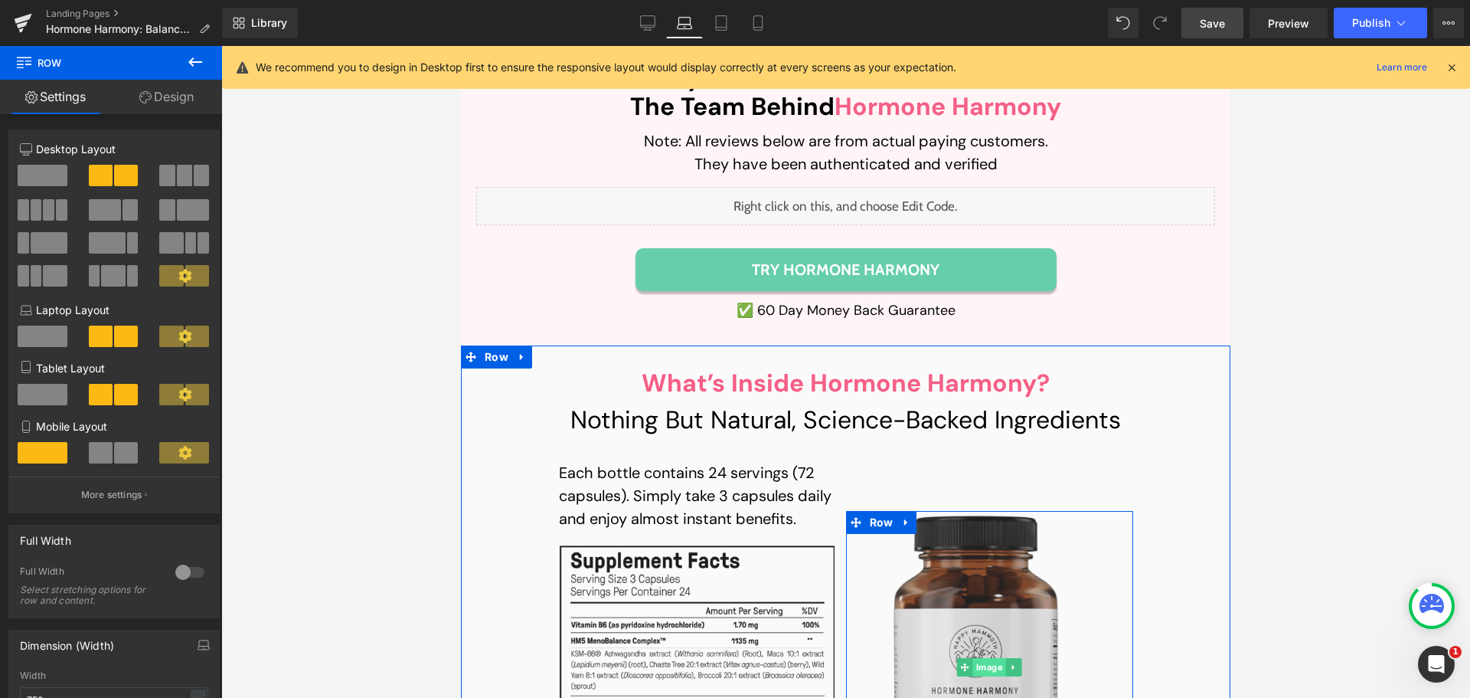
click at [984, 658] on span "Image" at bounding box center [989, 667] width 33 height 18
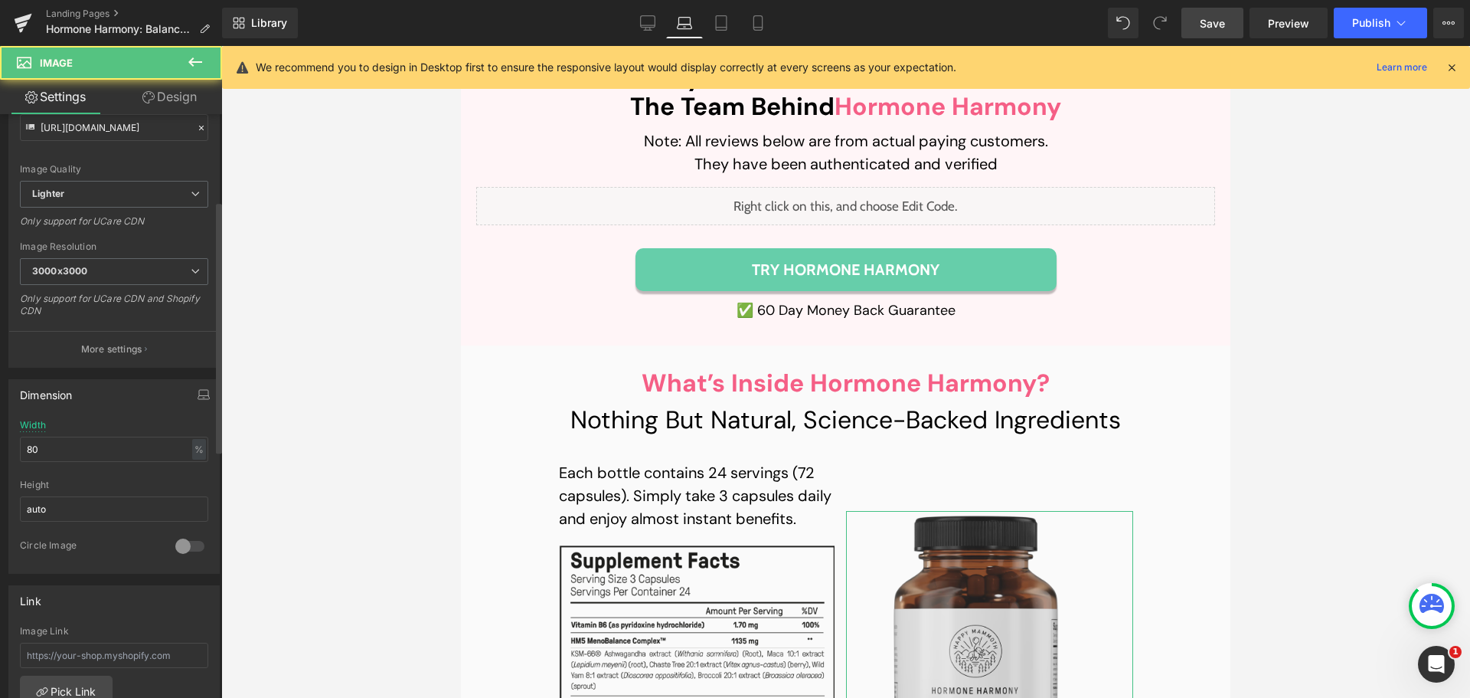
scroll to position [230, 0]
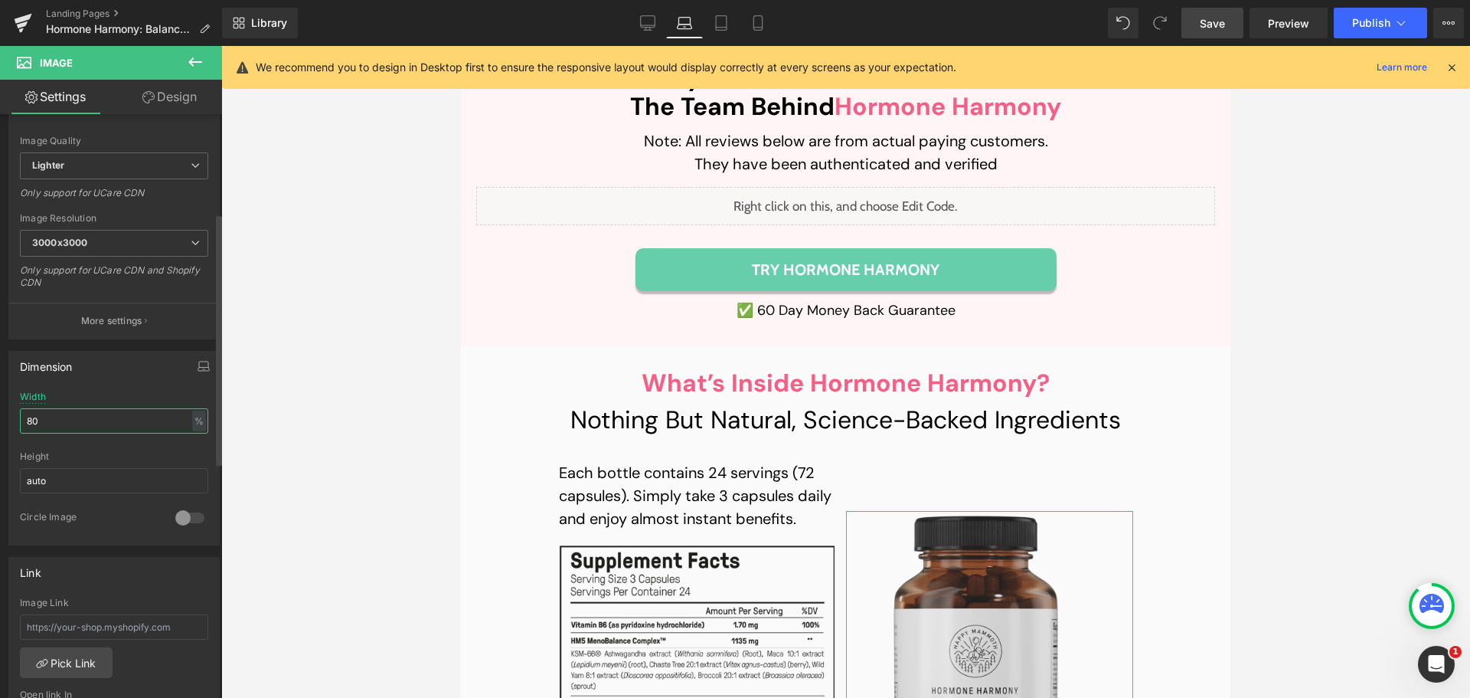
click at [72, 424] on input "80" at bounding box center [114, 420] width 188 height 25
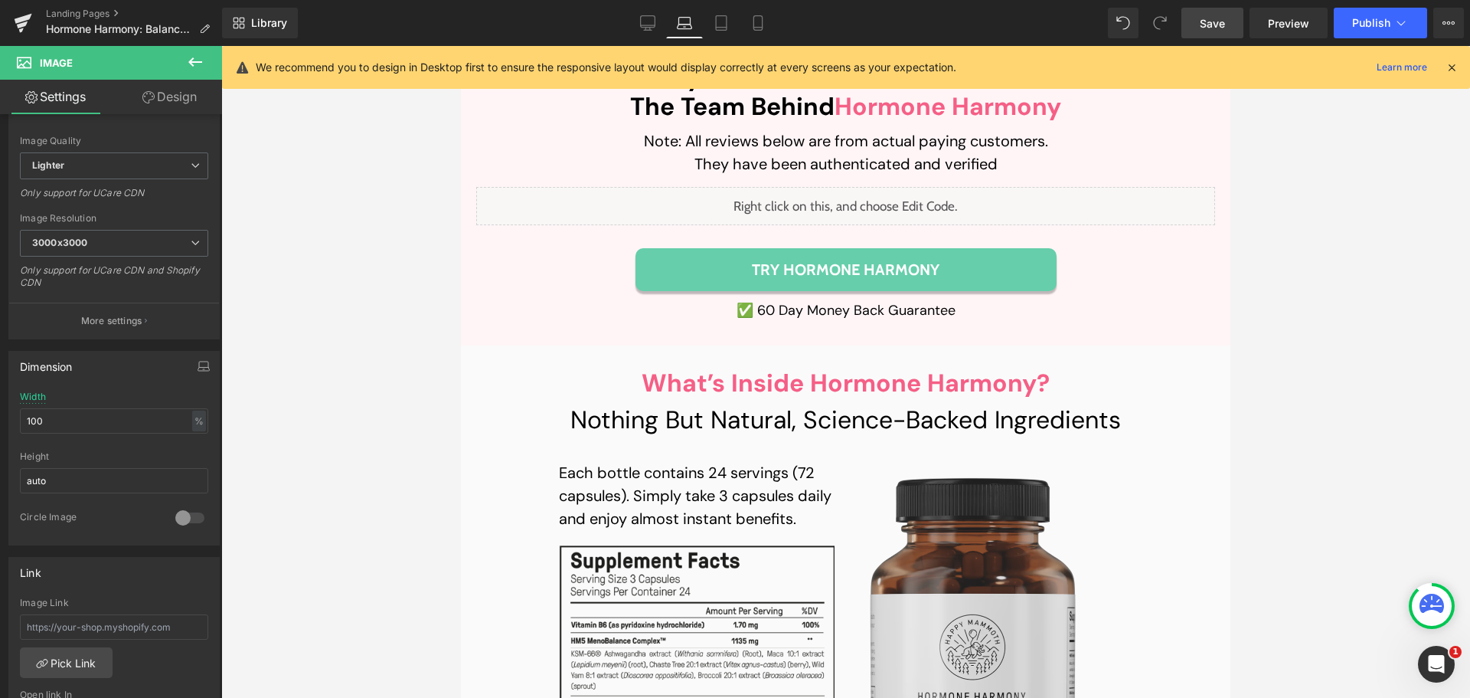
click at [1209, 33] on link "Save" at bounding box center [1213, 23] width 62 height 31
click at [699, 26] on icon at bounding box center [704, 22] width 15 height 15
type input "90"
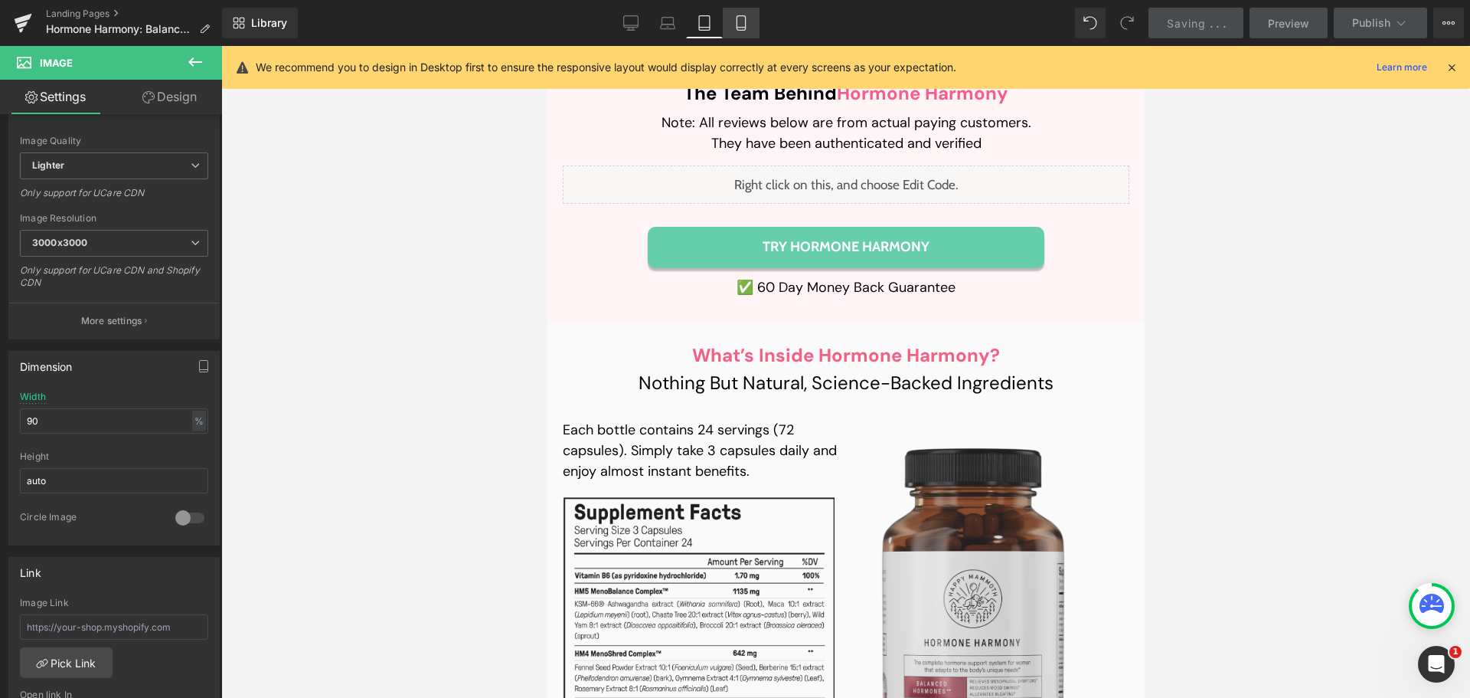
scroll to position [16457, 0]
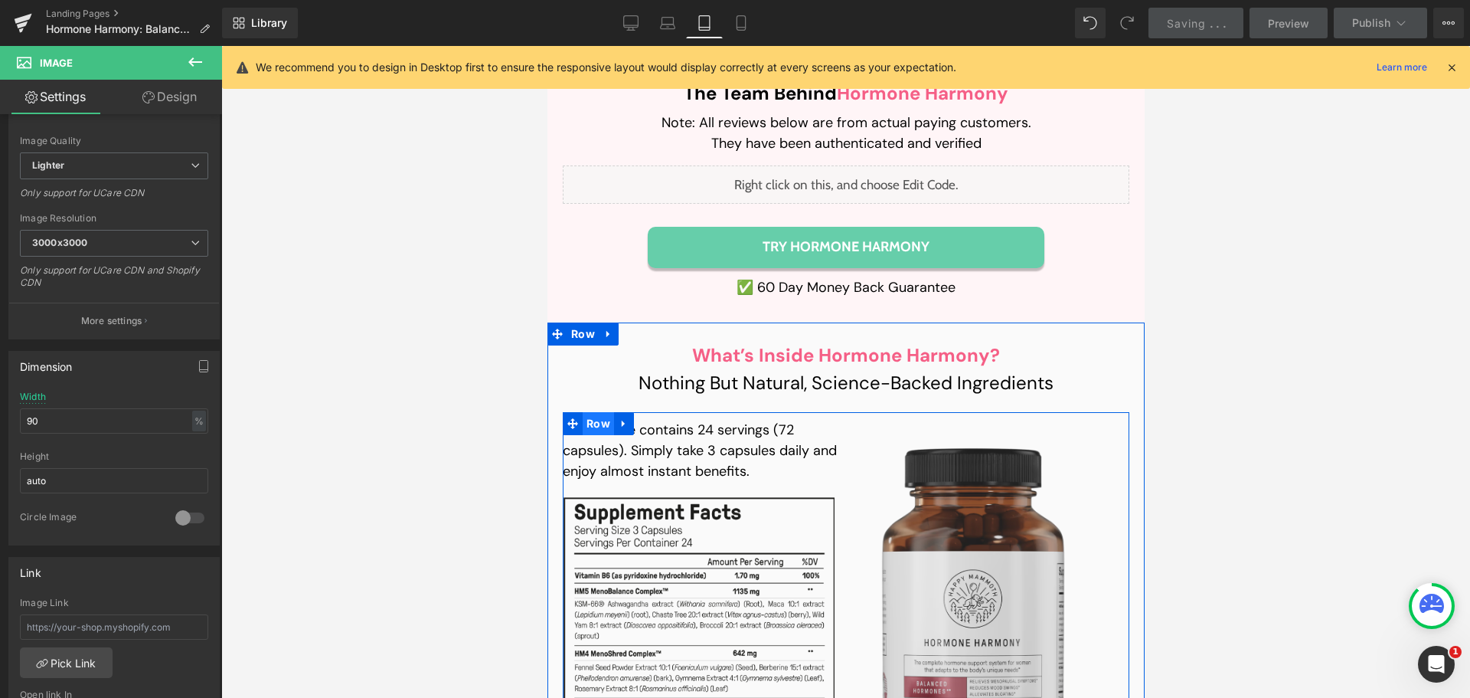
click at [593, 412] on span "Row" at bounding box center [597, 423] width 31 height 23
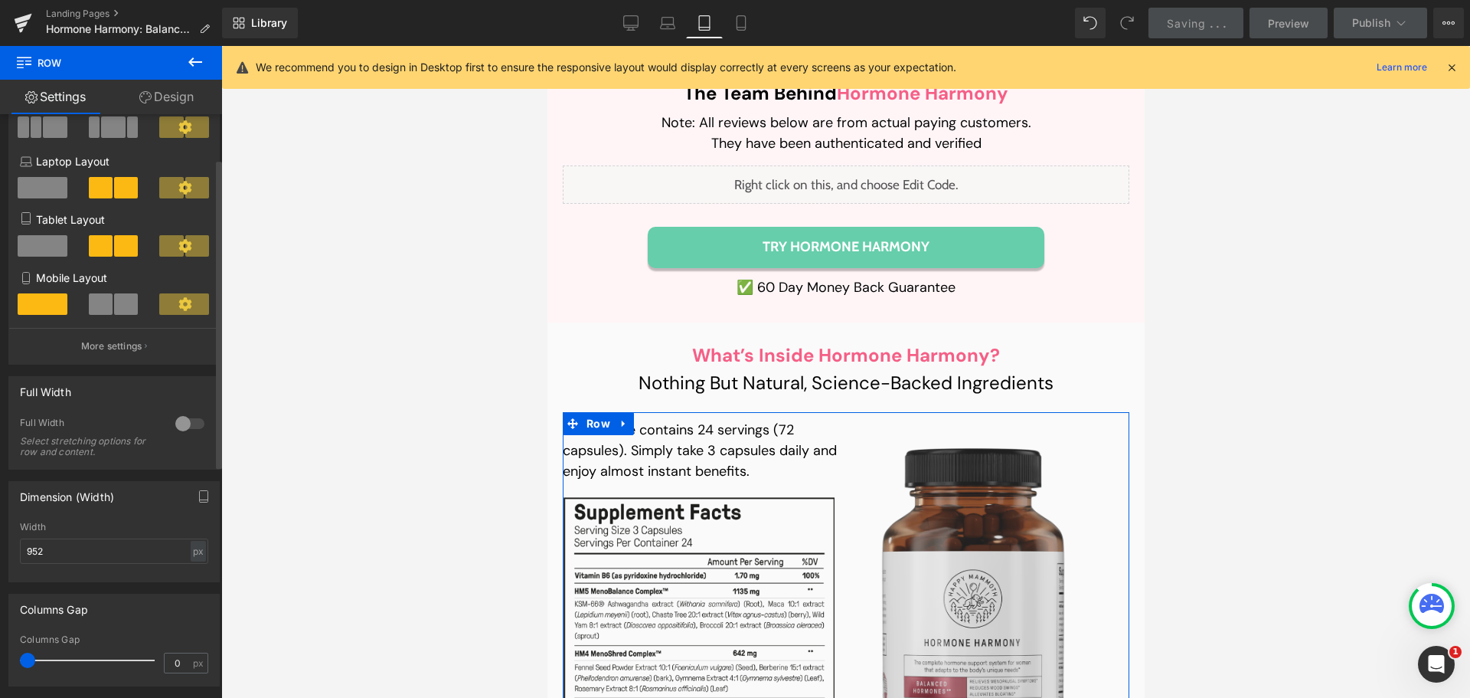
scroll to position [230, 0]
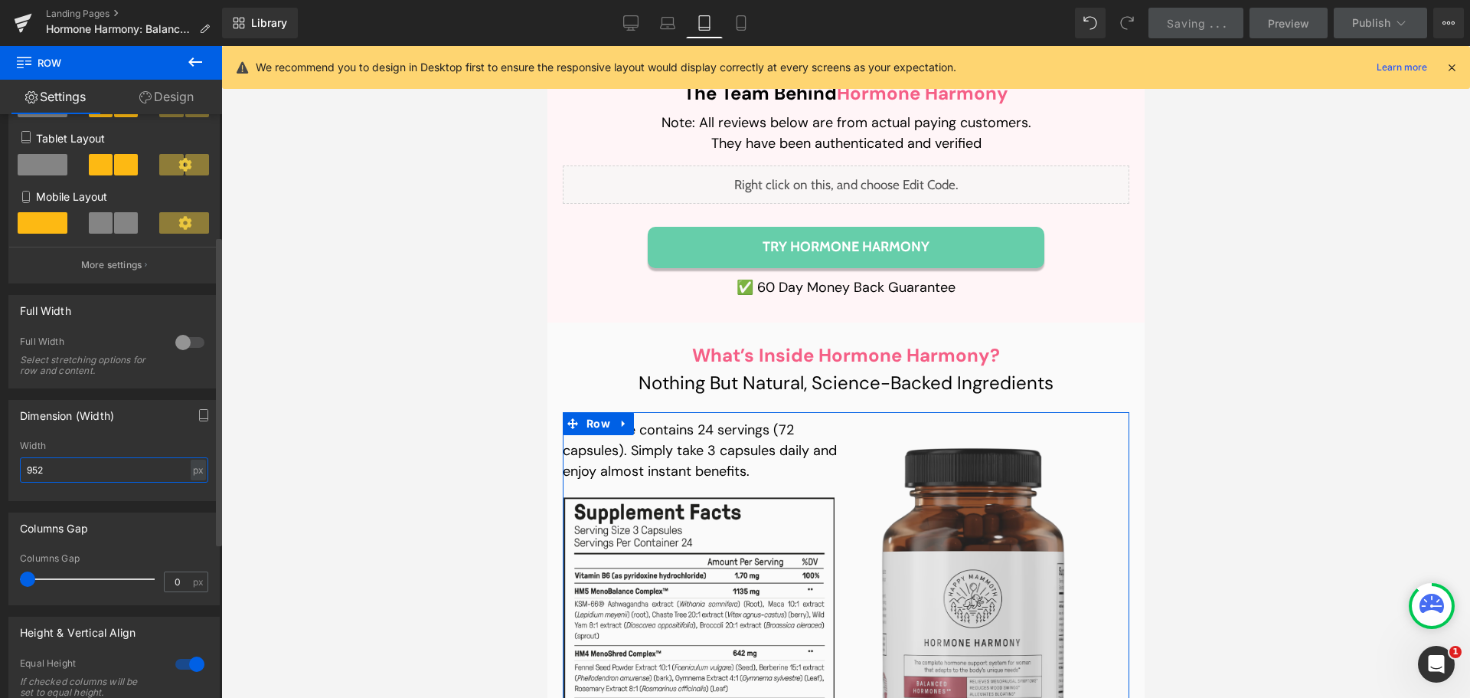
click at [108, 469] on input "952" at bounding box center [114, 469] width 188 height 25
type input "650"
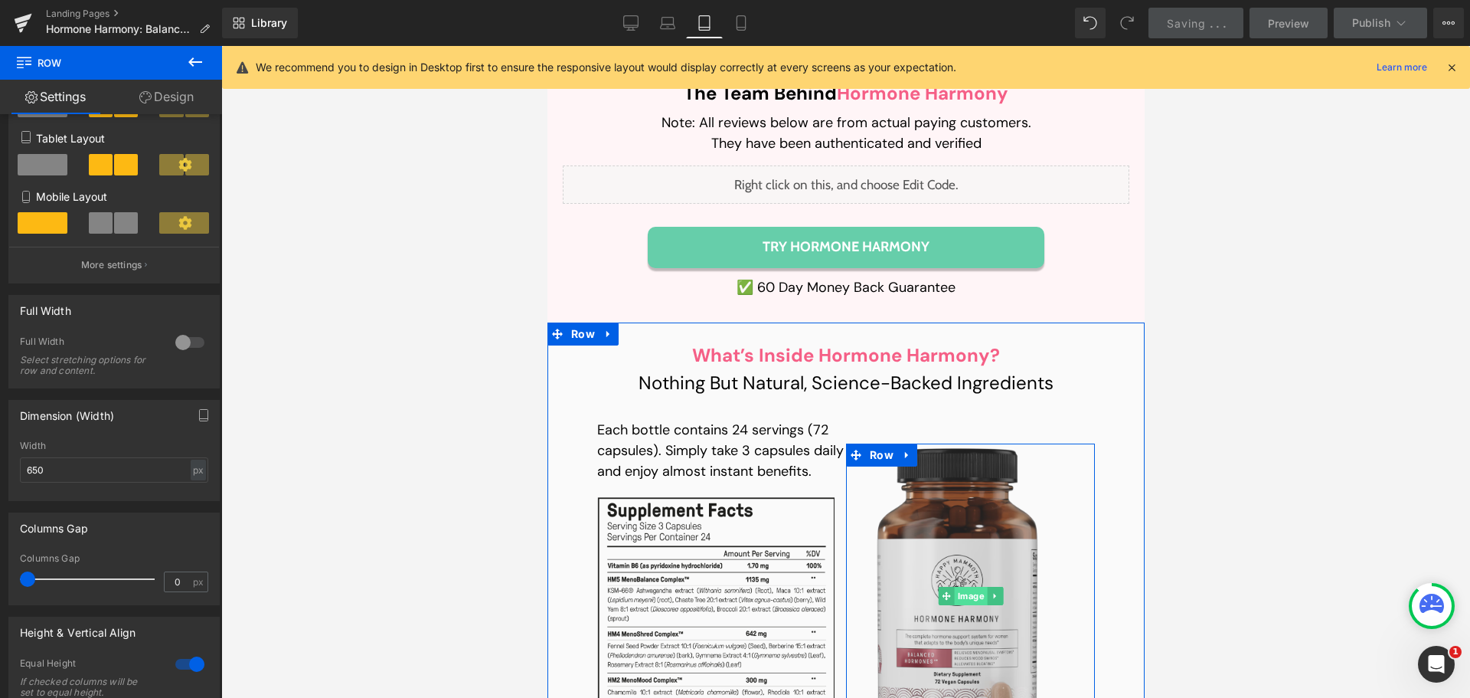
click at [960, 587] on span "Image" at bounding box center [969, 596] width 33 height 18
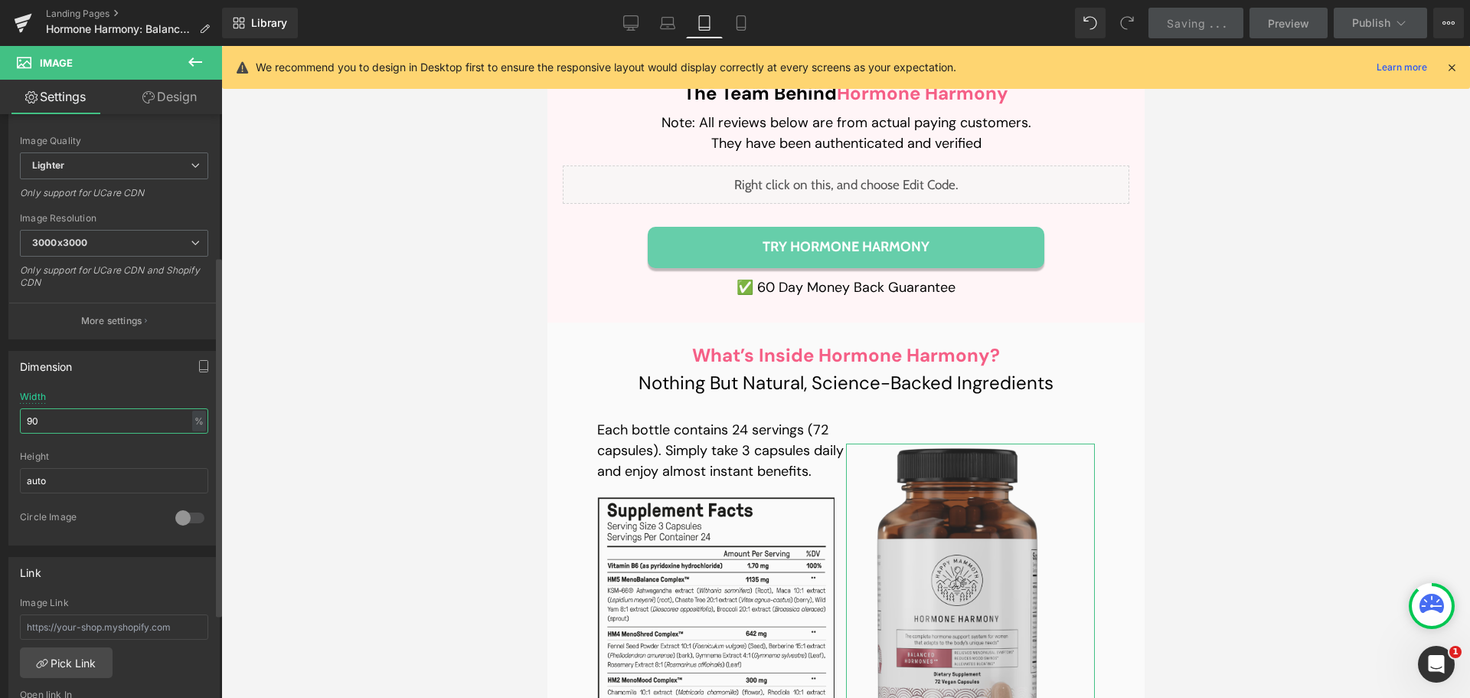
click at [83, 426] on input "90" at bounding box center [114, 420] width 188 height 25
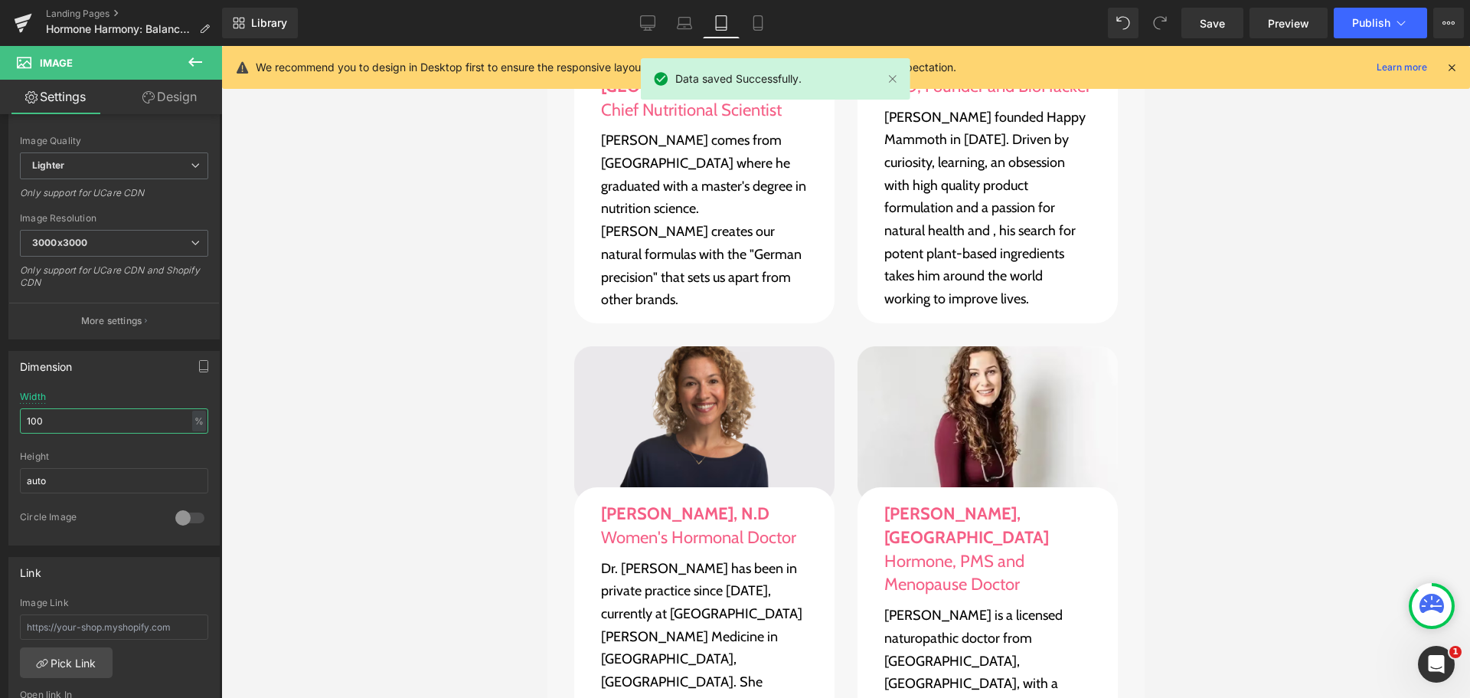
scroll to position [17530, 0]
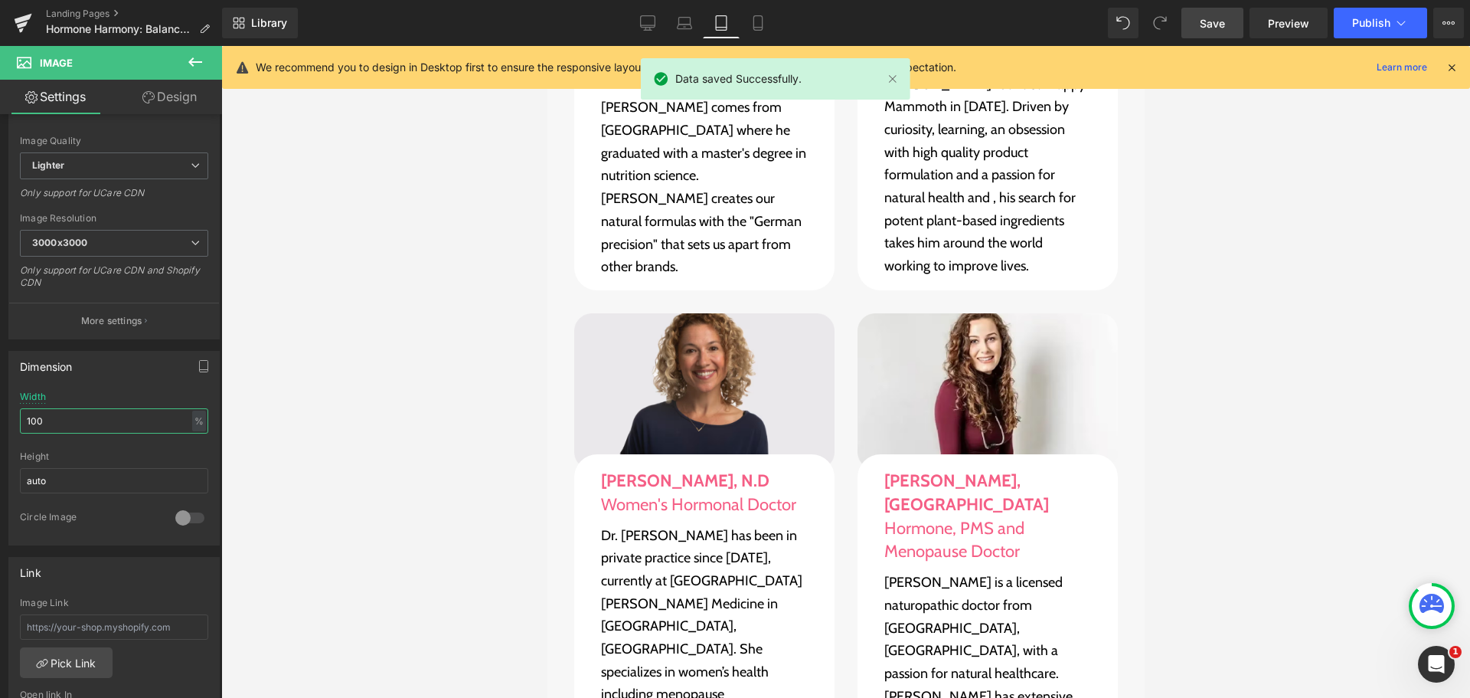
type input "100"
click at [1217, 23] on span "Save" at bounding box center [1212, 23] width 25 height 16
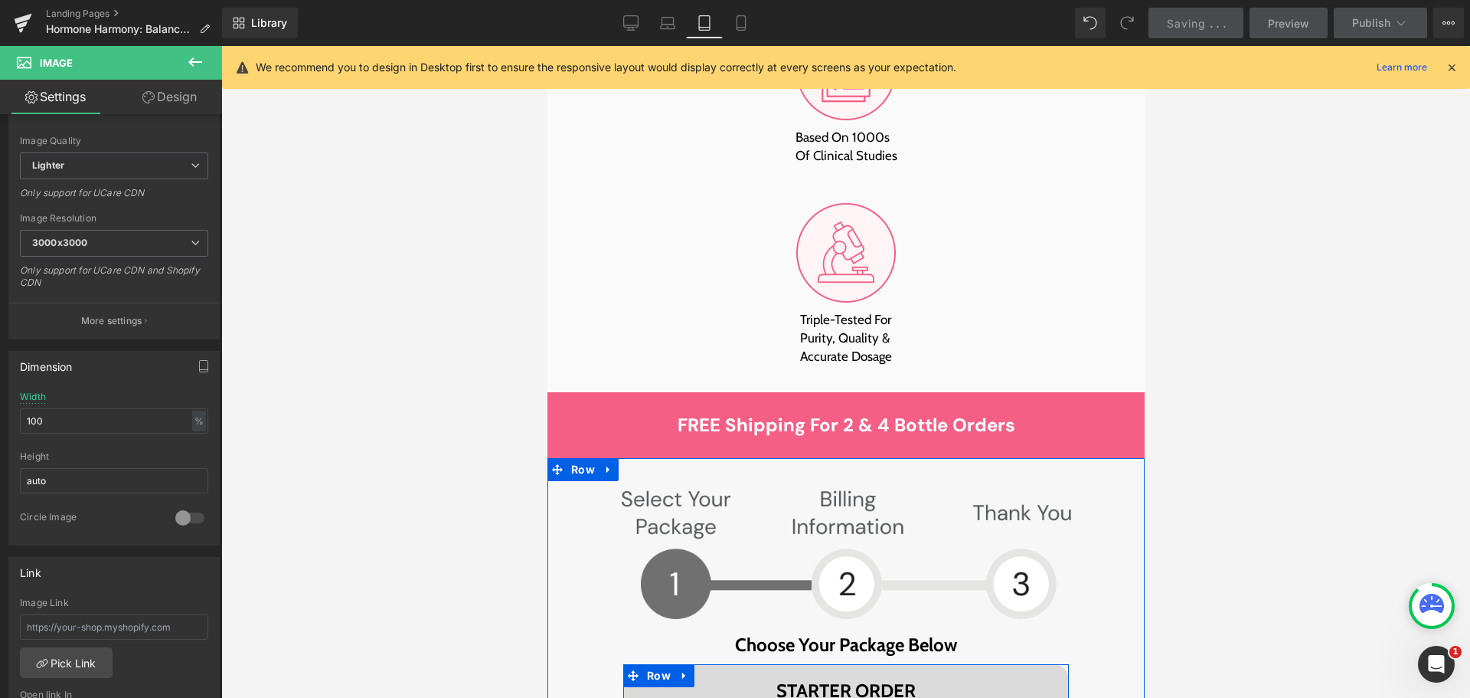
scroll to position [12934, 0]
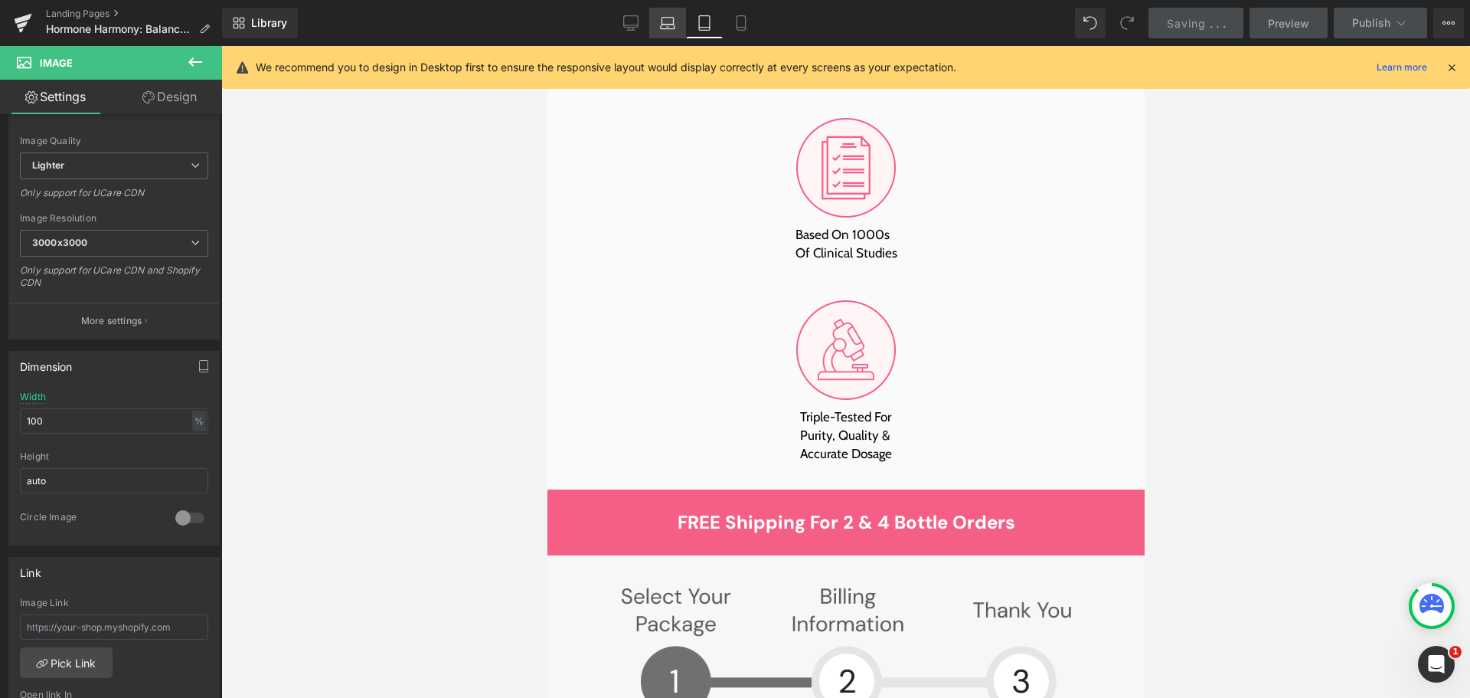
click at [666, 27] on icon at bounding box center [667, 22] width 15 height 15
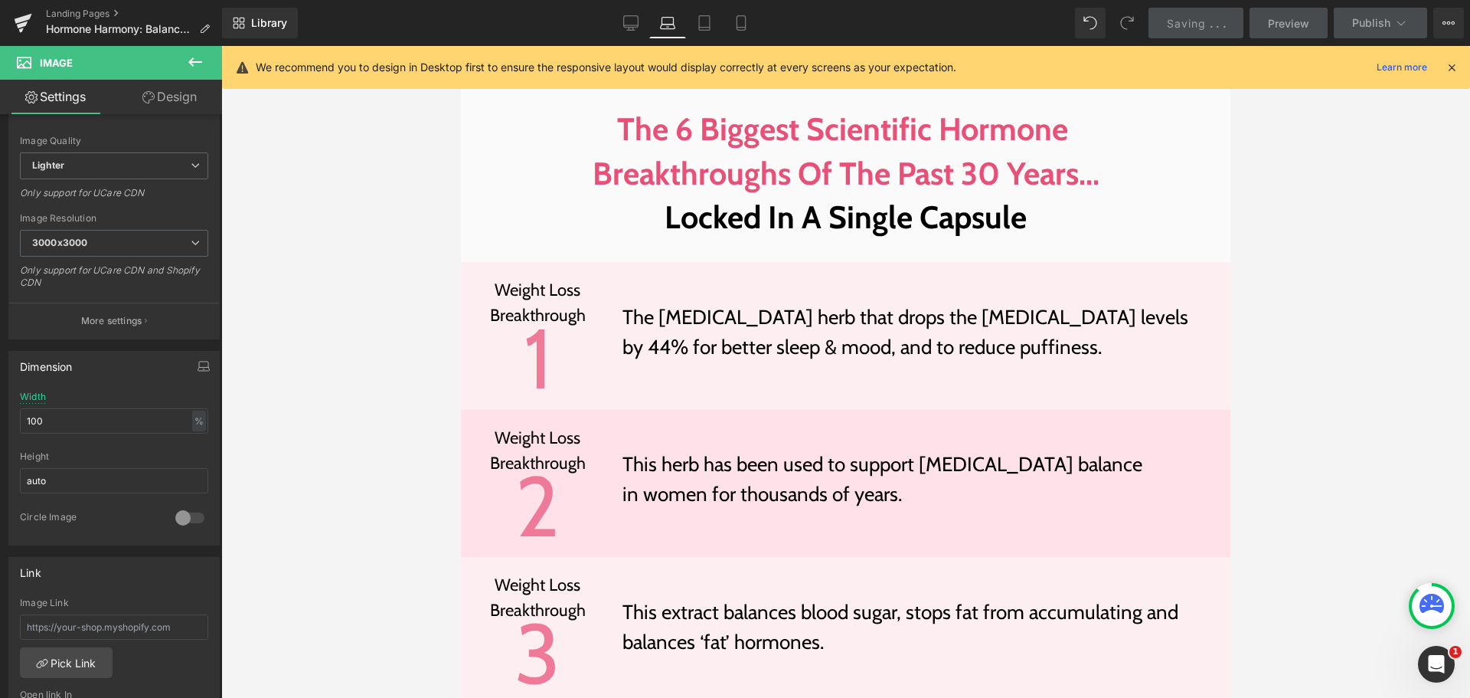
scroll to position [5031, 0]
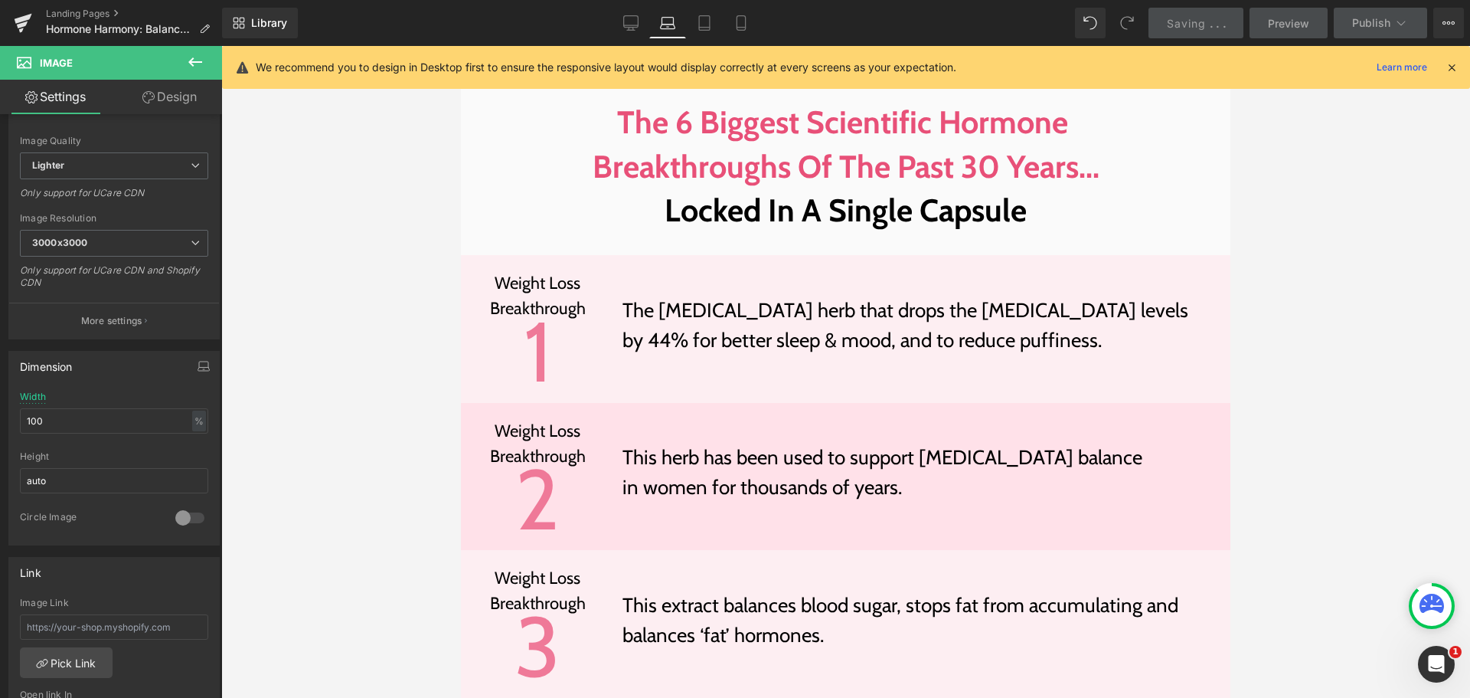
click at [726, 296] on p "The [MEDICAL_DATA] herb that drops the [MEDICAL_DATA] levels by 44% for better …" at bounding box center [908, 326] width 570 height 60
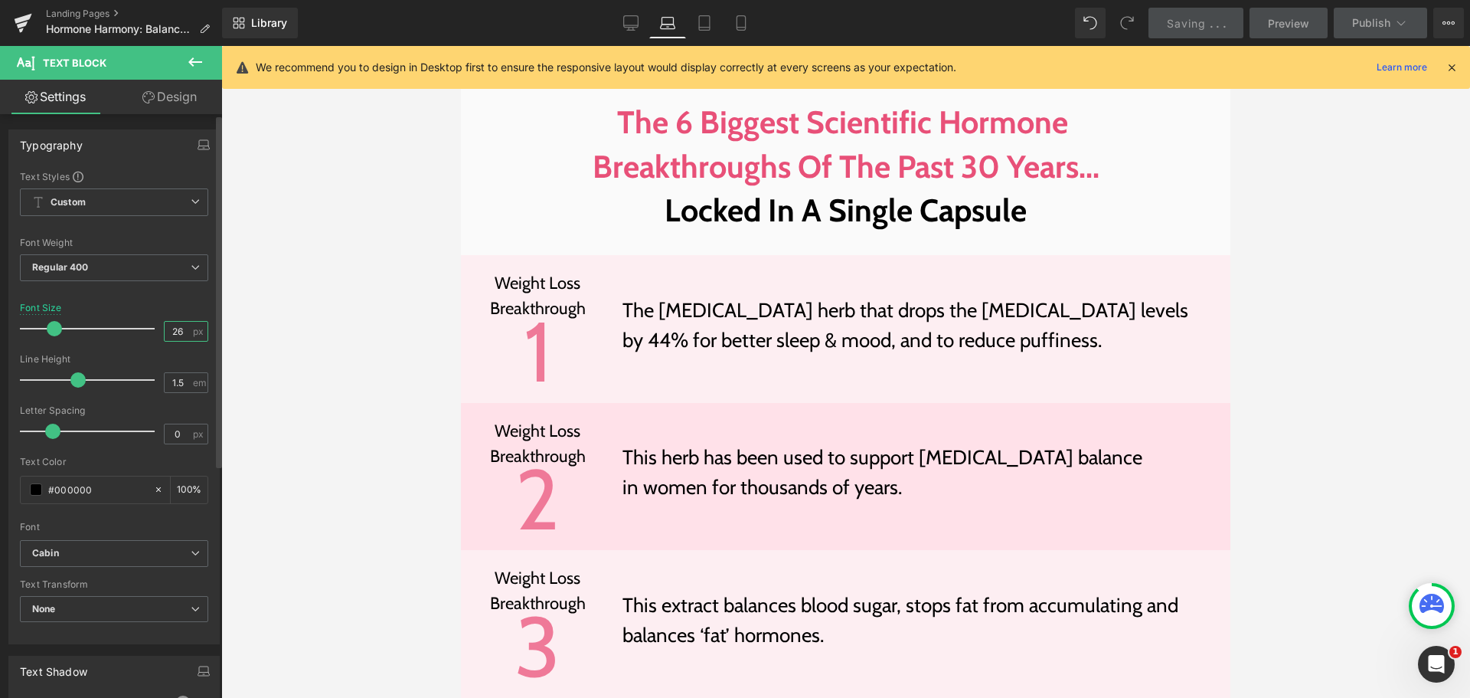
click at [177, 325] on input "26" at bounding box center [178, 331] width 27 height 19
type input "24"
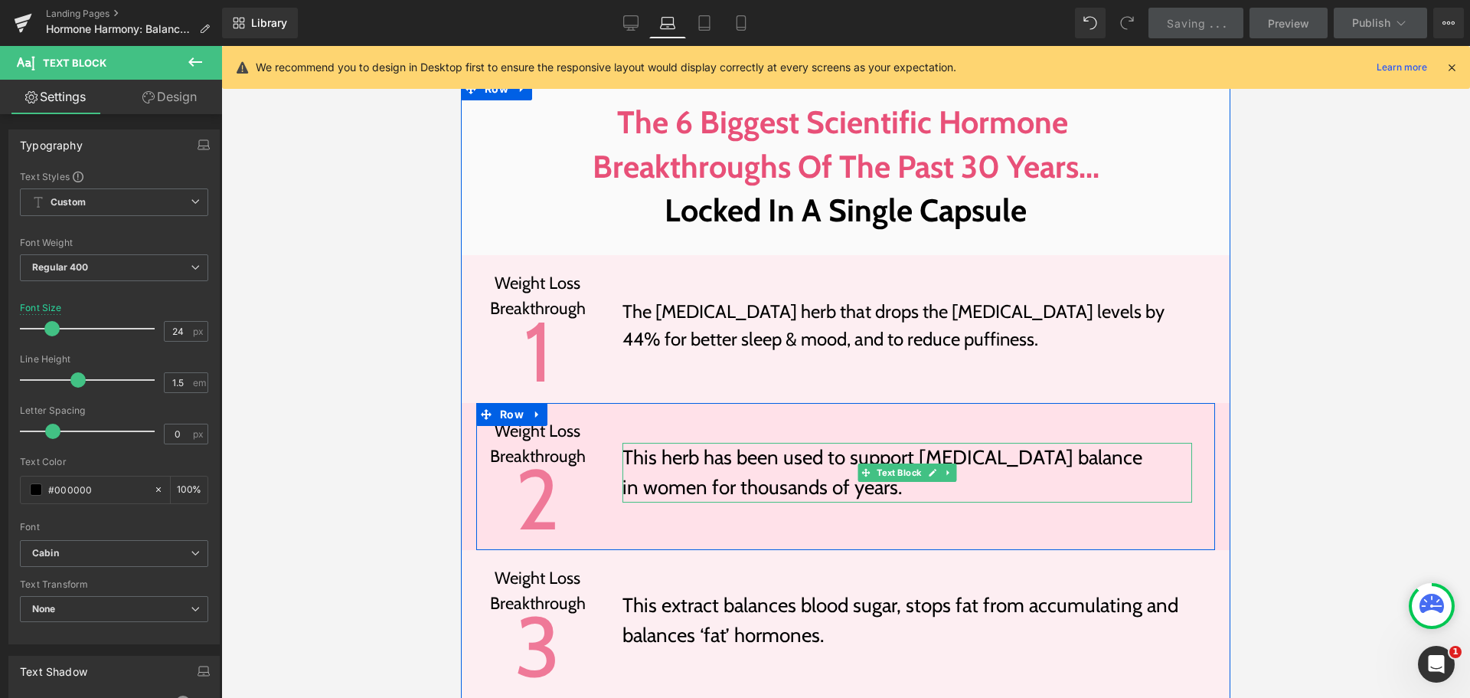
click at [735, 443] on p "This herb has been used to support [MEDICAL_DATA] balance in women for thousand…" at bounding box center [908, 473] width 570 height 60
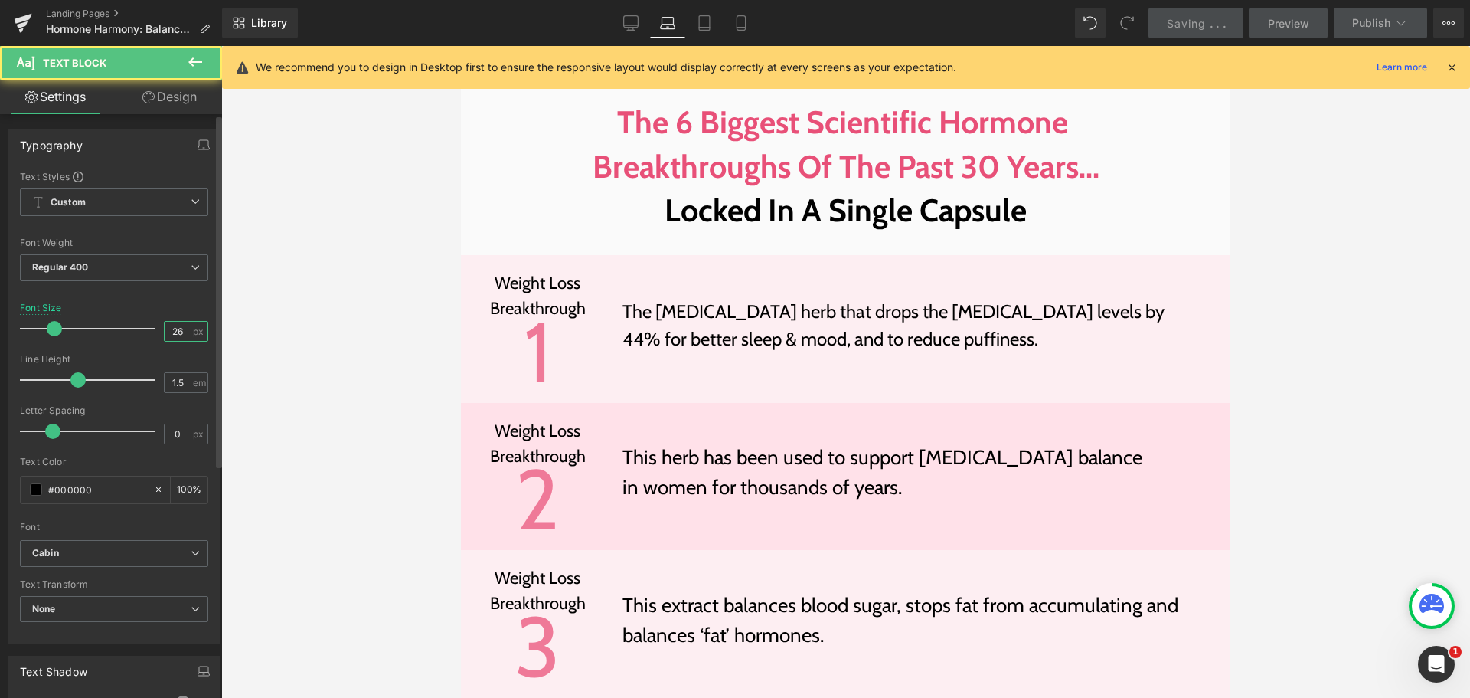
click at [173, 336] on input "26" at bounding box center [178, 331] width 27 height 19
type input "24"
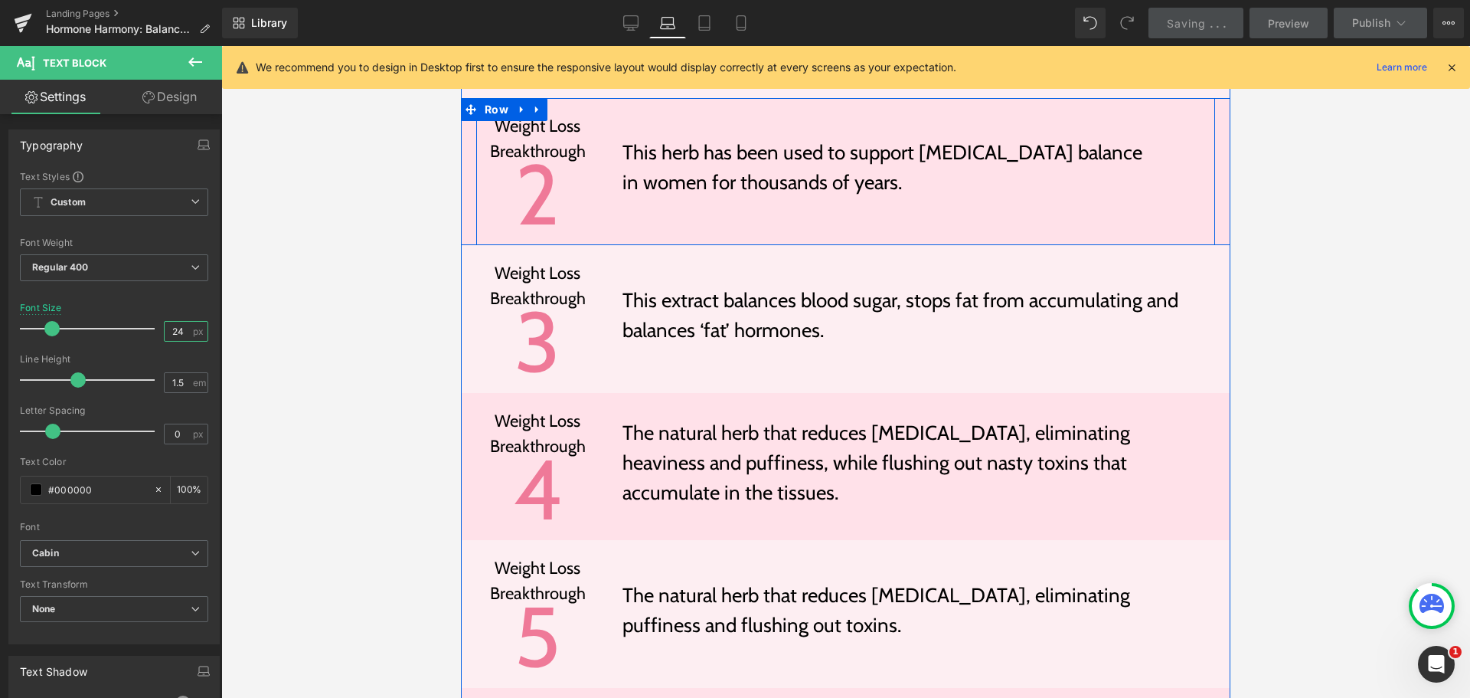
scroll to position [5337, 0]
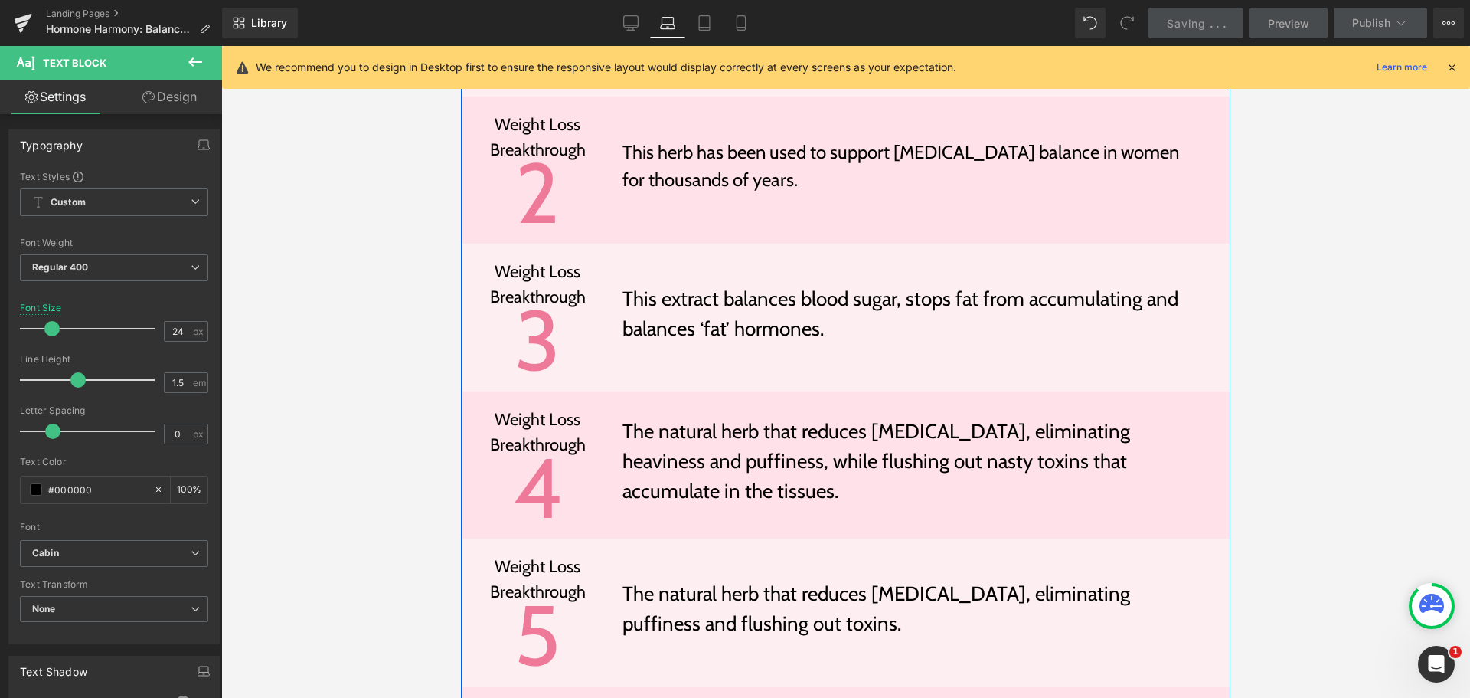
click at [747, 284] on p "This extract balances blood sugar, stops fat from accumulating and balances ‘fa…" at bounding box center [908, 314] width 570 height 60
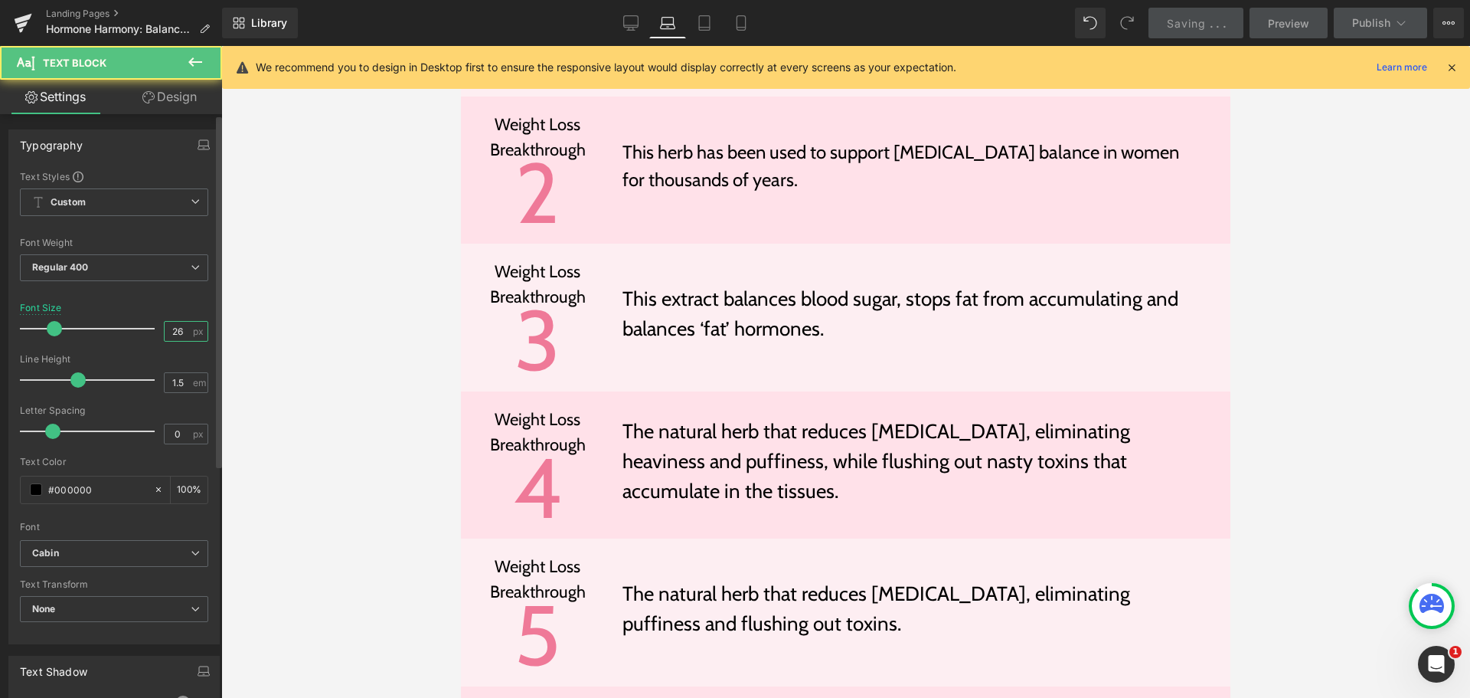
click at [181, 332] on input "26" at bounding box center [178, 331] width 27 height 19
type input "24"
click at [751, 417] on p "The natural herb that reduces [MEDICAL_DATA], eliminating heaviness and puffine…" at bounding box center [908, 462] width 570 height 90
click at [179, 332] on input "26" at bounding box center [178, 331] width 27 height 19
type input "24"
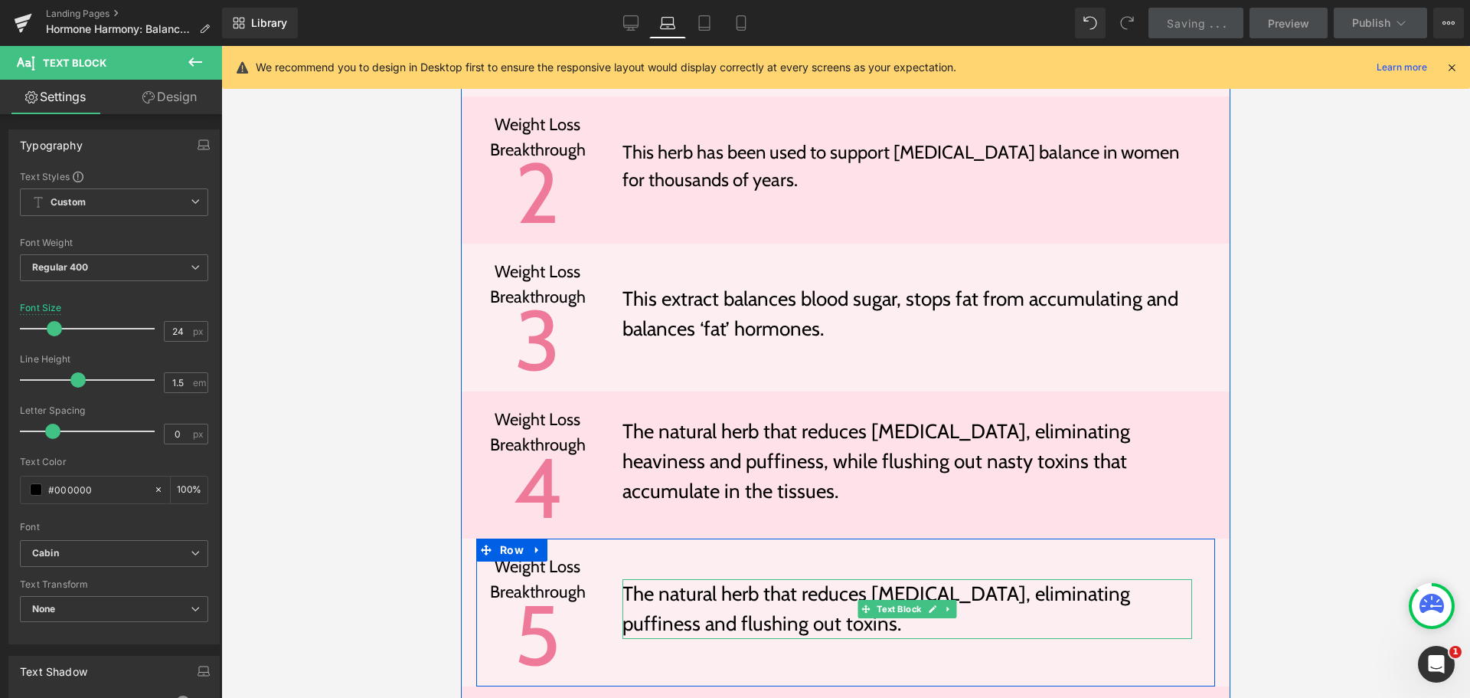
click at [731, 579] on p "The natural herb that reduces [MEDICAL_DATA], eliminating puffiness and flushin…" at bounding box center [908, 609] width 570 height 60
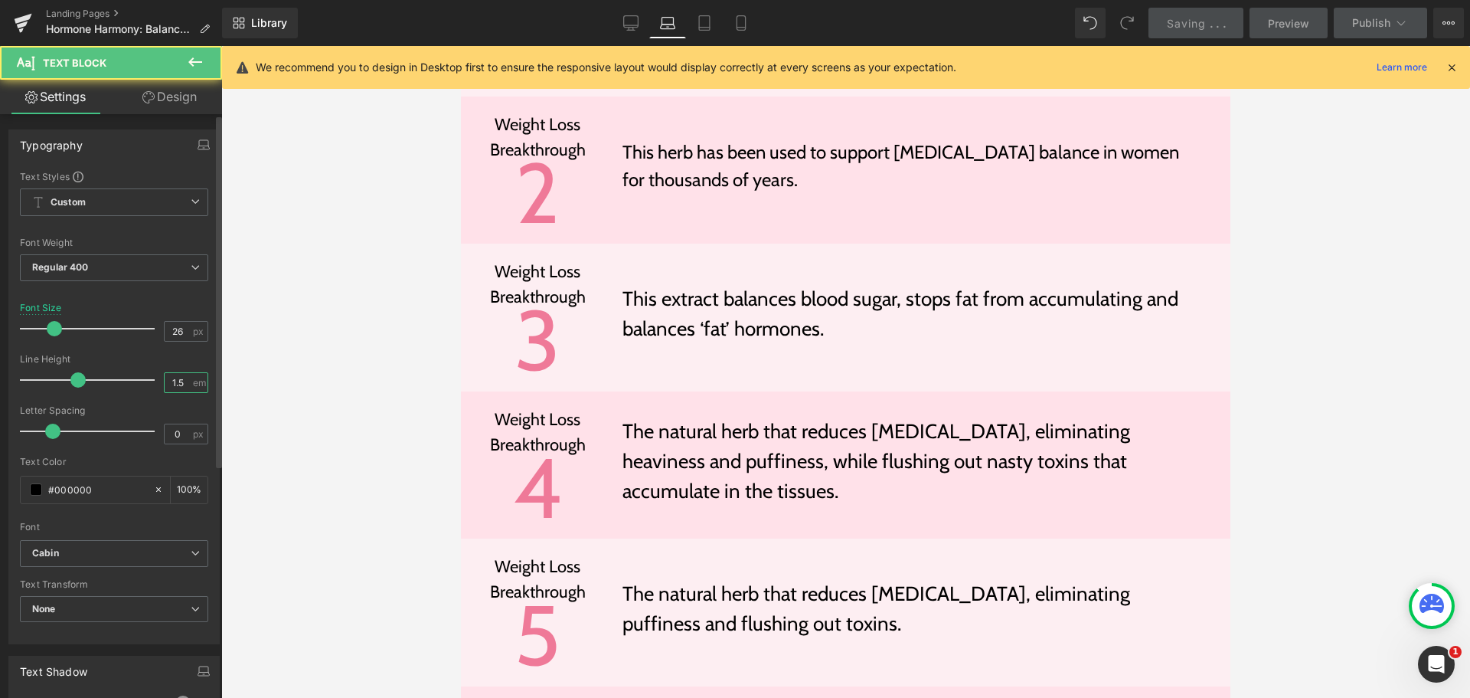
click at [171, 379] on input "1.5" at bounding box center [178, 382] width 27 height 19
type input "1.5"
click at [172, 330] on input "26" at bounding box center [178, 331] width 27 height 19
type input "24"
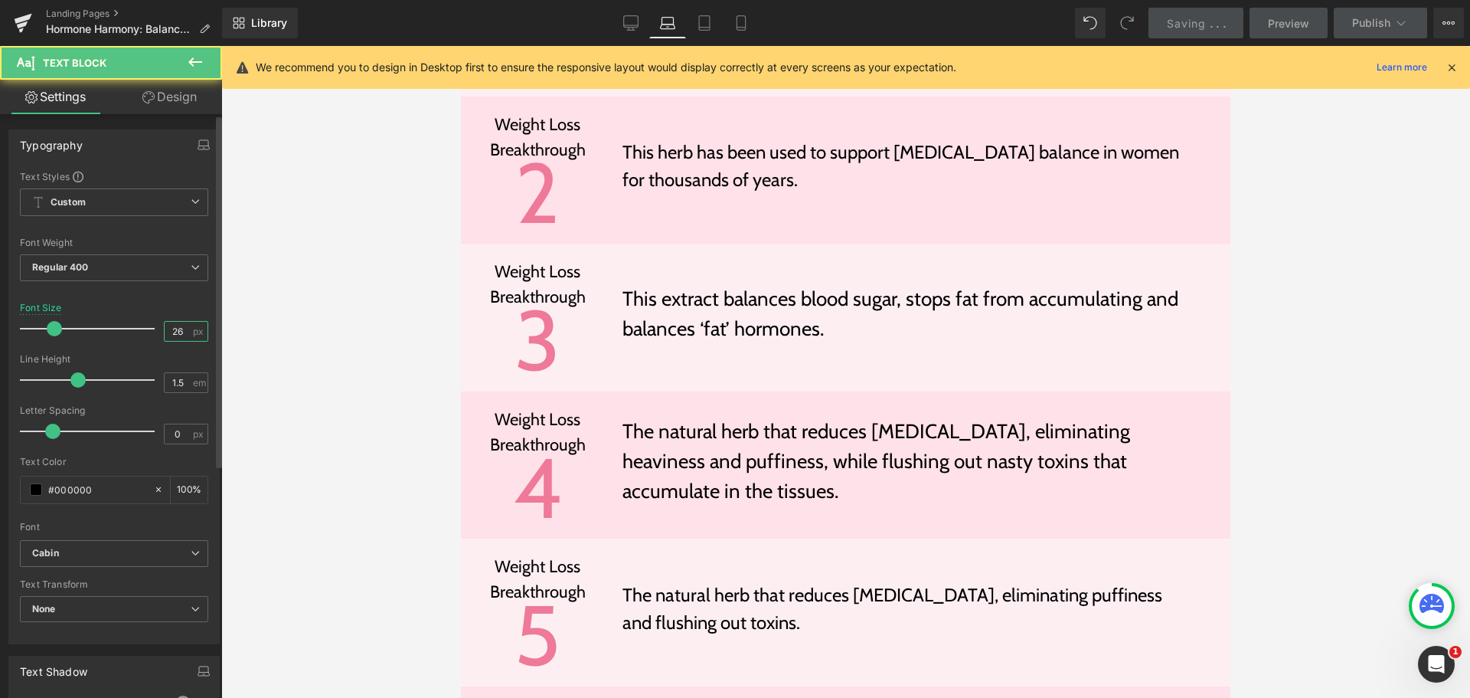
click at [170, 327] on input "26" at bounding box center [178, 331] width 27 height 19
type input "24"
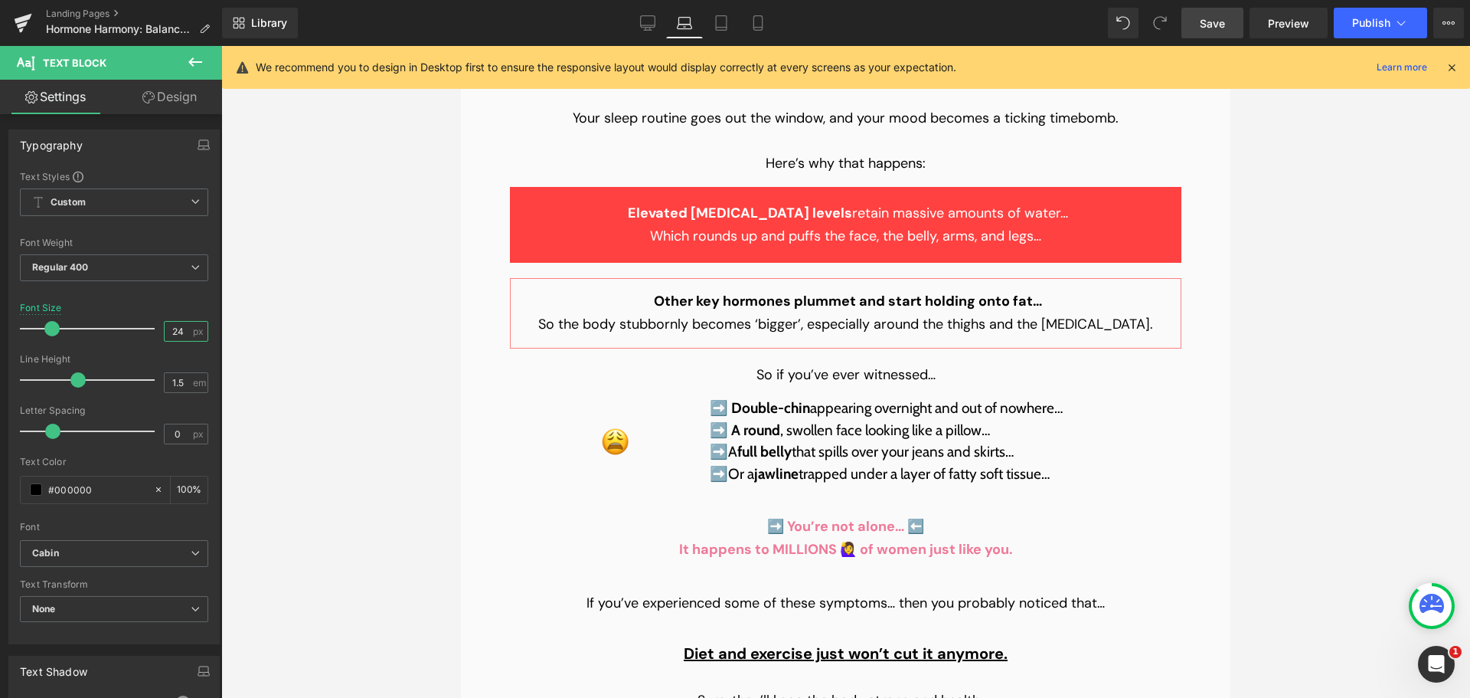
scroll to position [3269, 0]
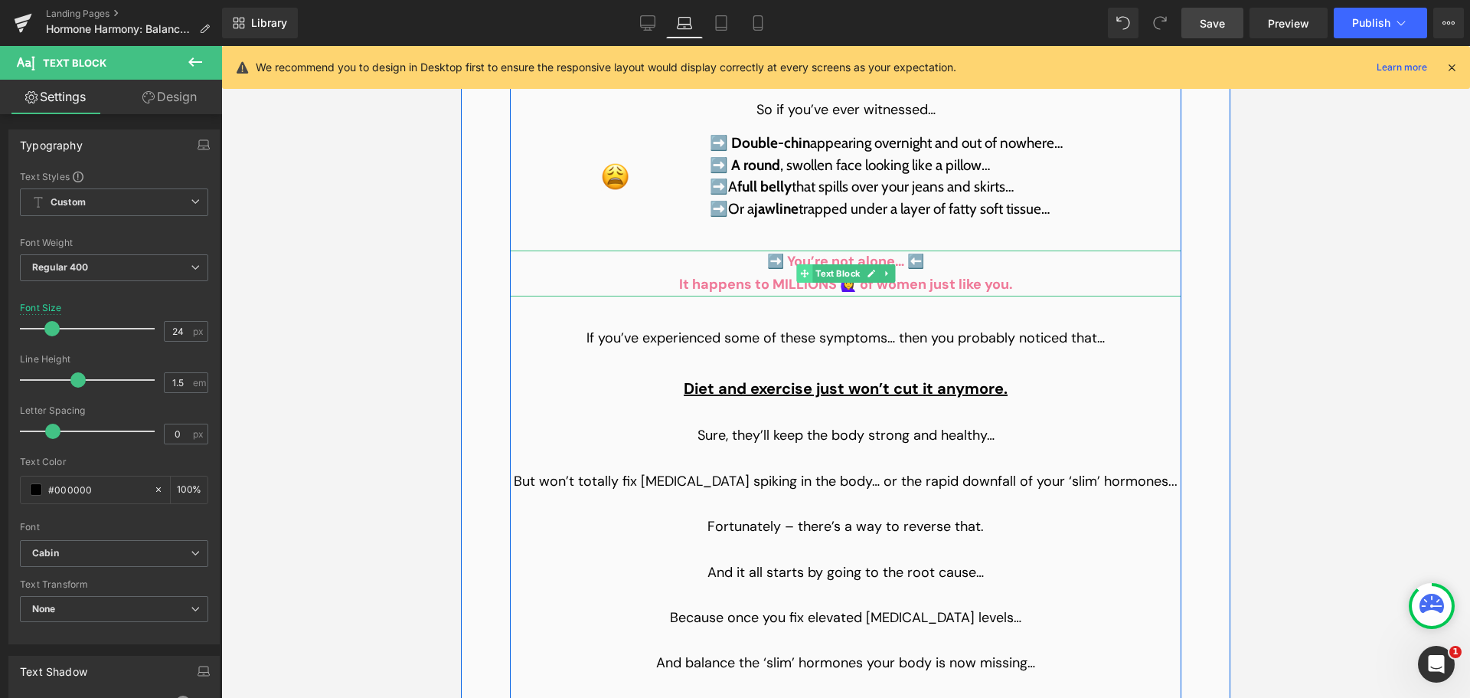
click at [803, 264] on span at bounding box center [804, 273] width 16 height 18
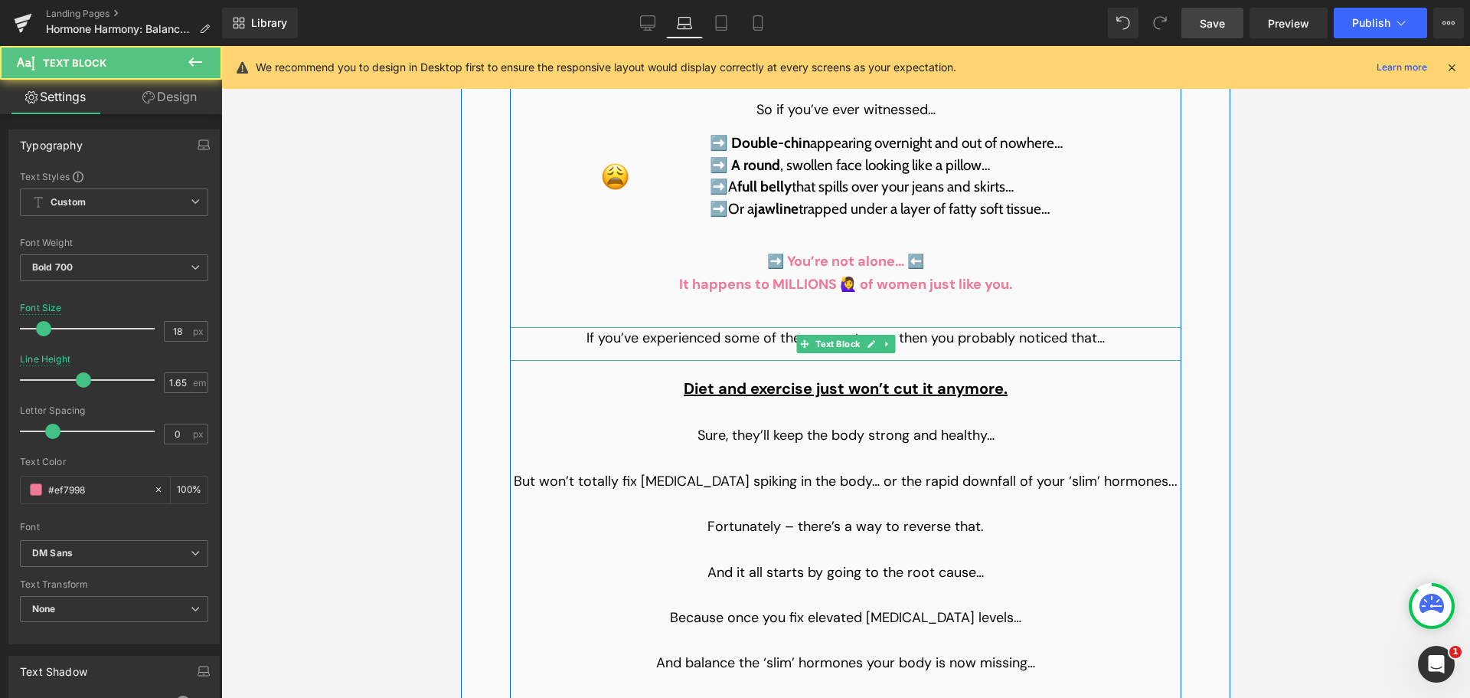
click at [784, 327] on p "If you’ve experienced some of these symptoms… then you probably noticed that…" at bounding box center [846, 338] width 672 height 23
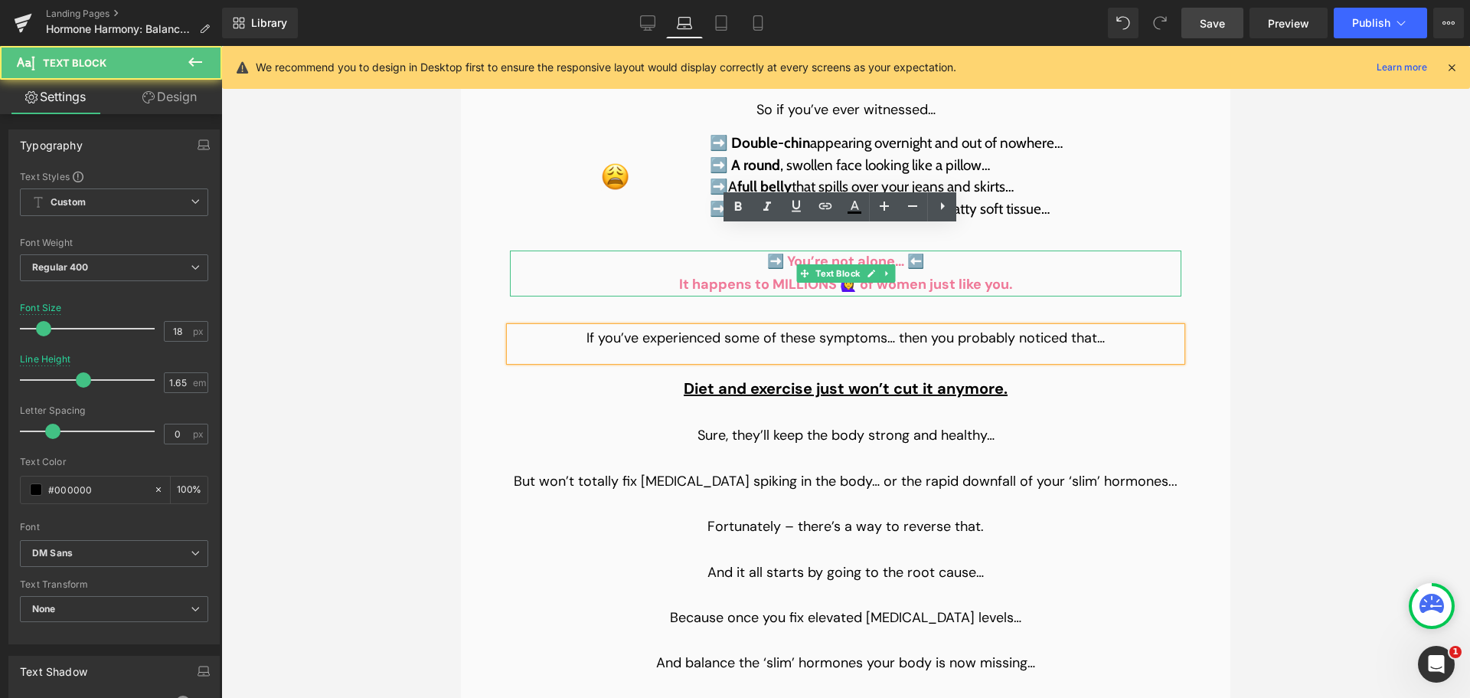
click at [821, 273] on p "It happens to MILLIONS 🙋‍♀️ of women just like you." at bounding box center [846, 284] width 672 height 23
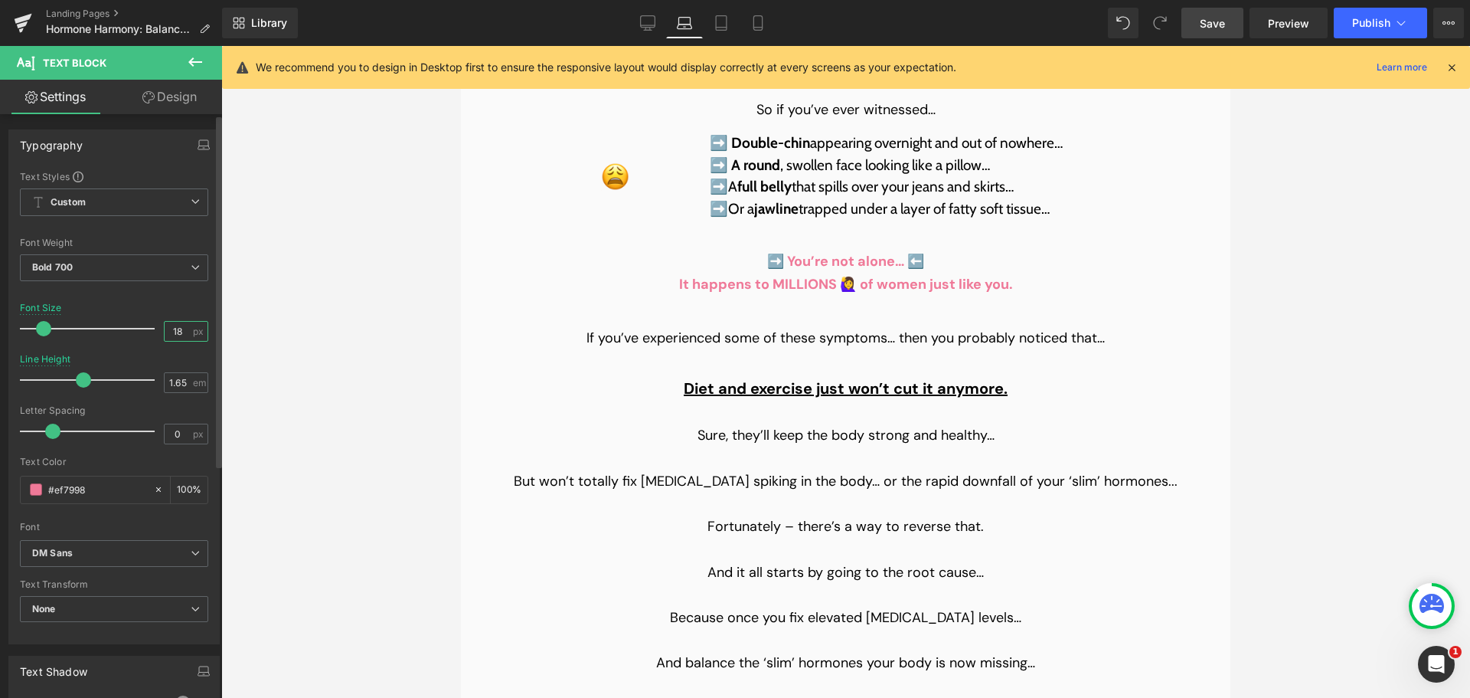
click at [168, 332] on input "18" at bounding box center [178, 331] width 27 height 19
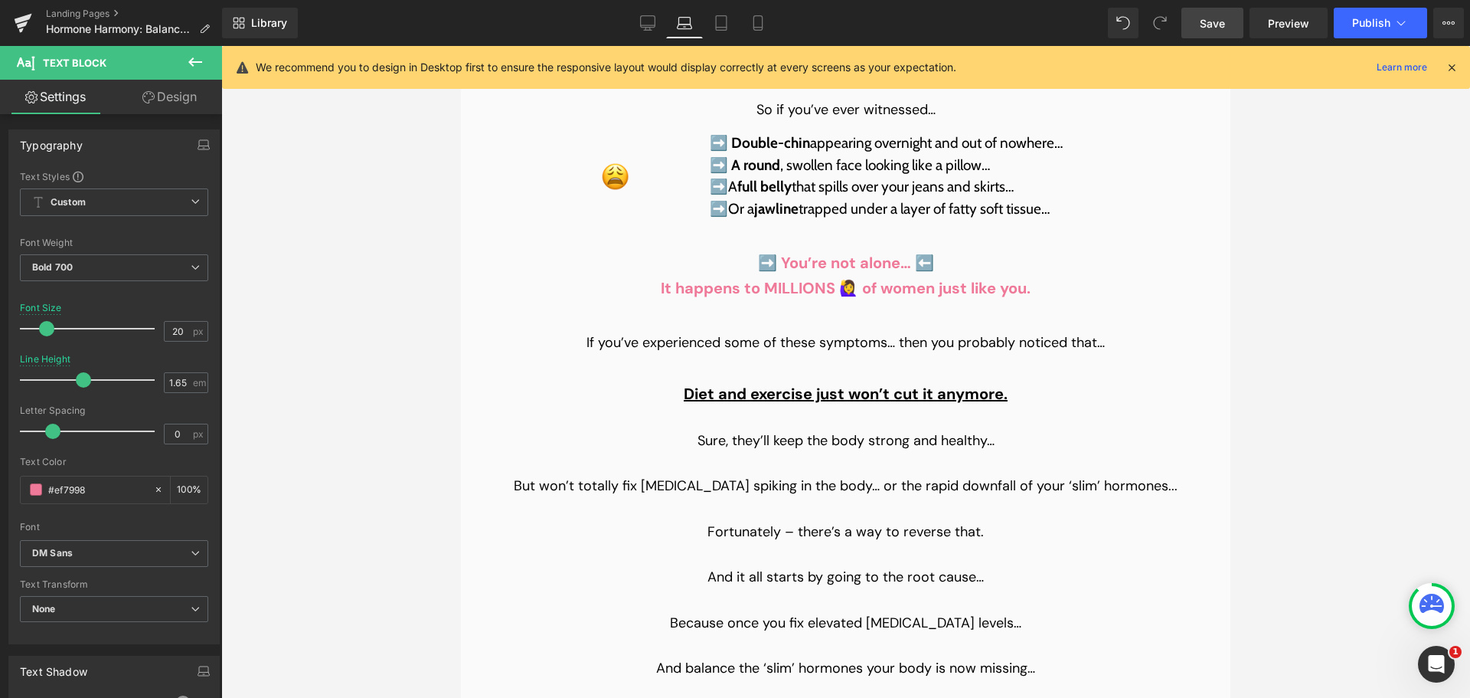
click at [1199, 25] on link "Save" at bounding box center [1213, 23] width 62 height 31
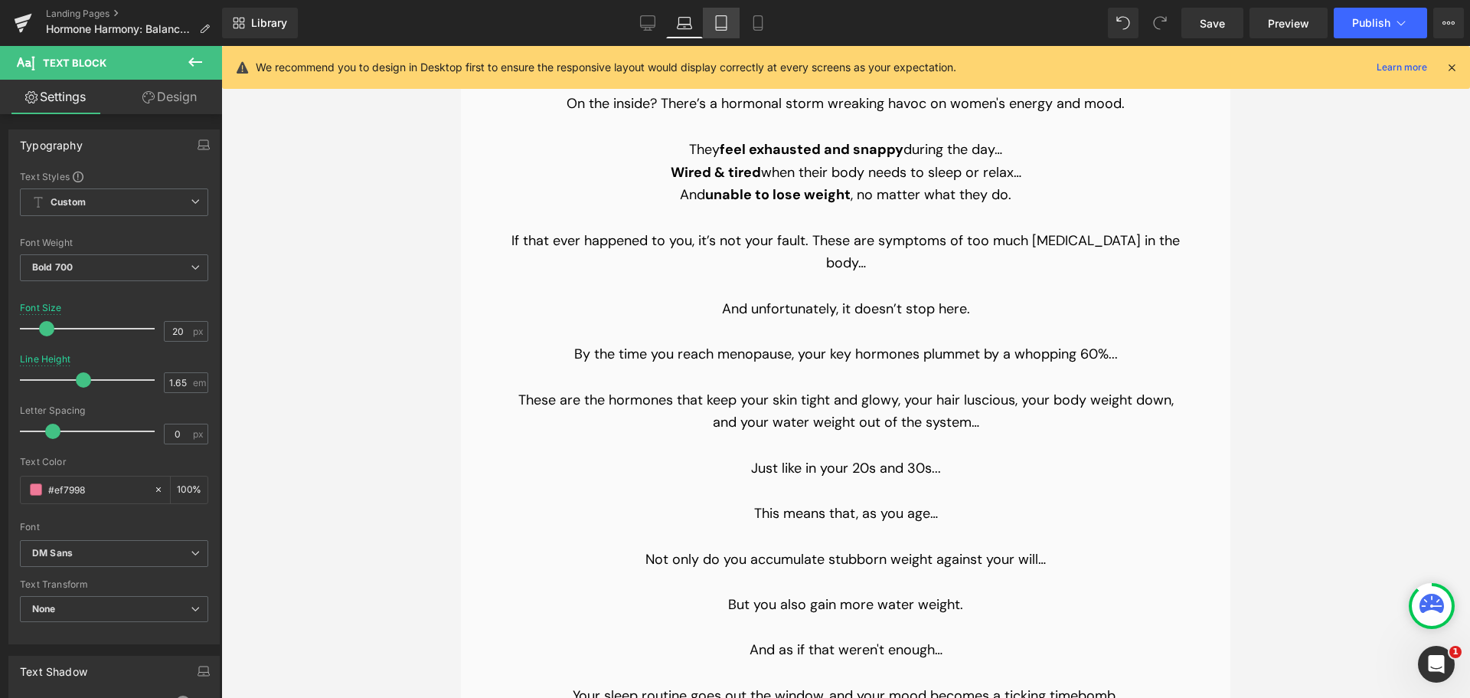
click at [732, 23] on link "Tablet" at bounding box center [721, 23] width 37 height 31
type input "17"
type input "1.3"
type input "100"
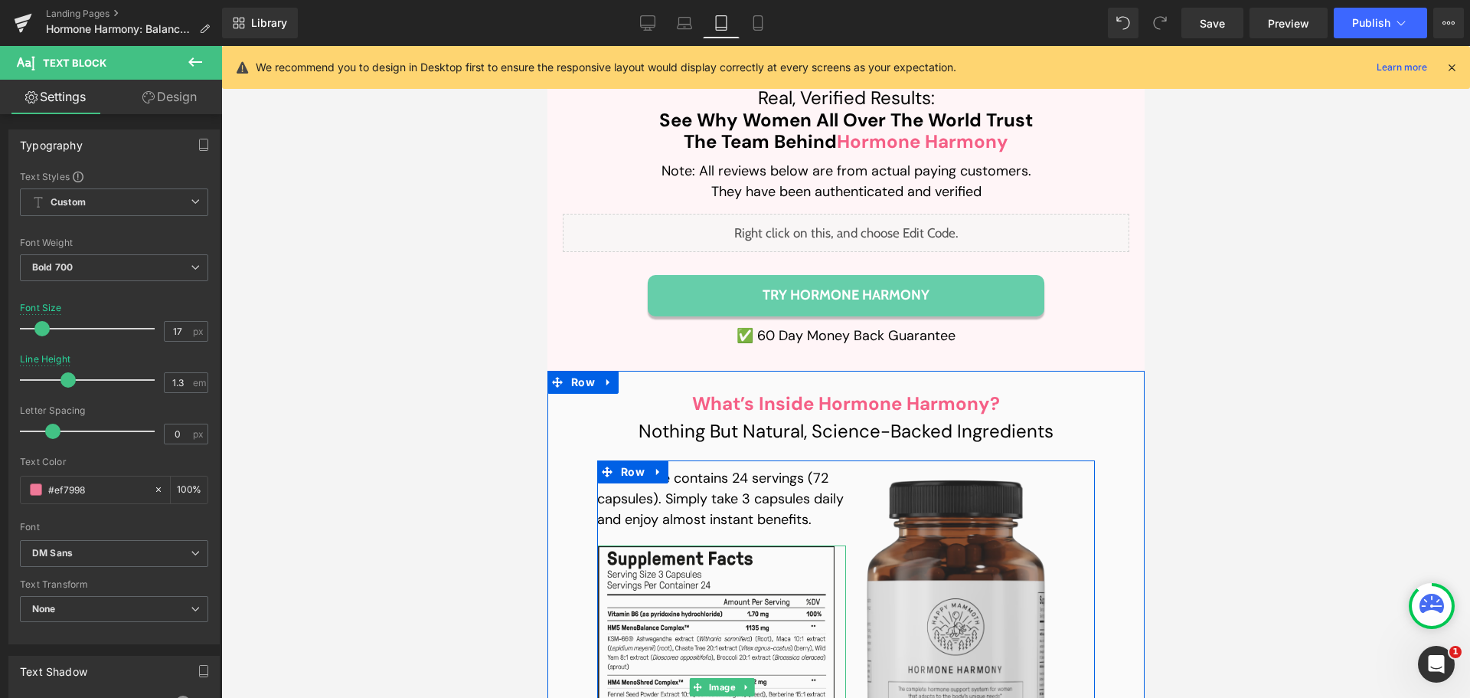
scroll to position [16401, 0]
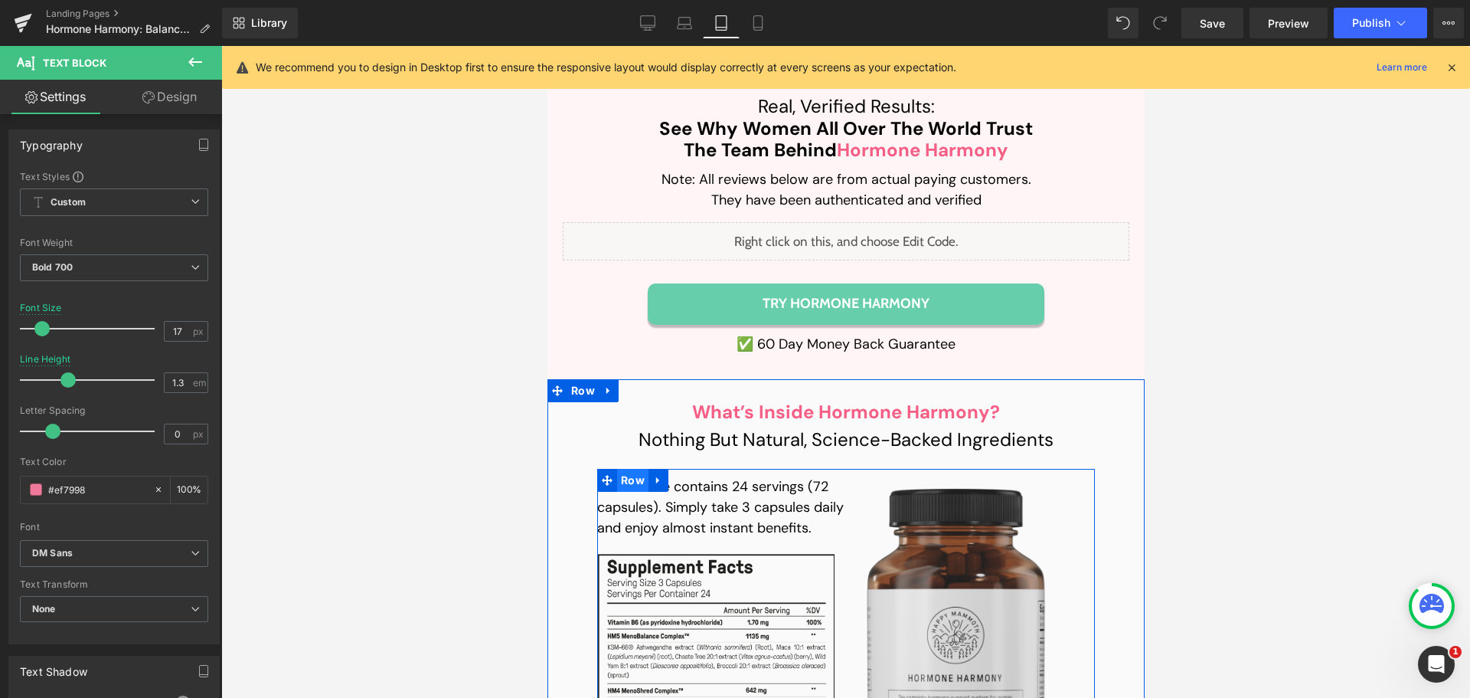
click at [617, 469] on span "Row" at bounding box center [632, 480] width 31 height 23
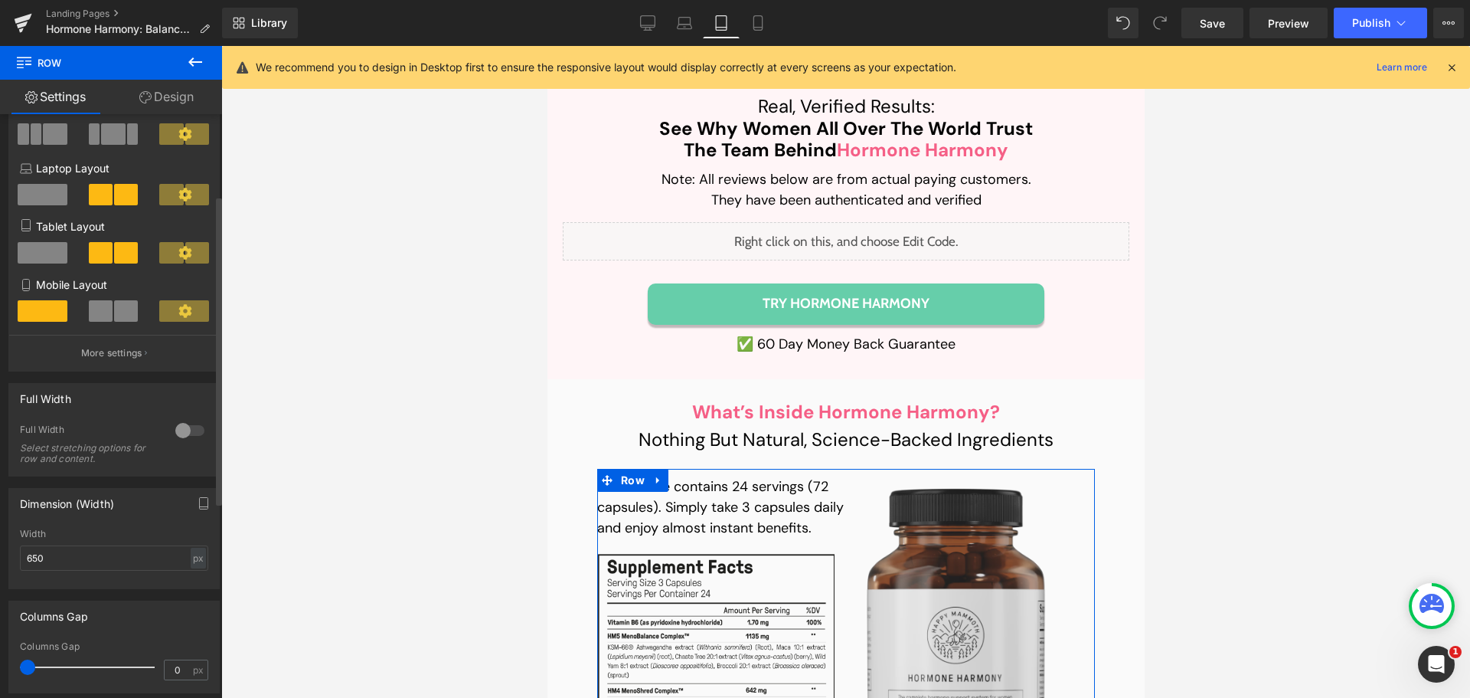
scroll to position [153, 0]
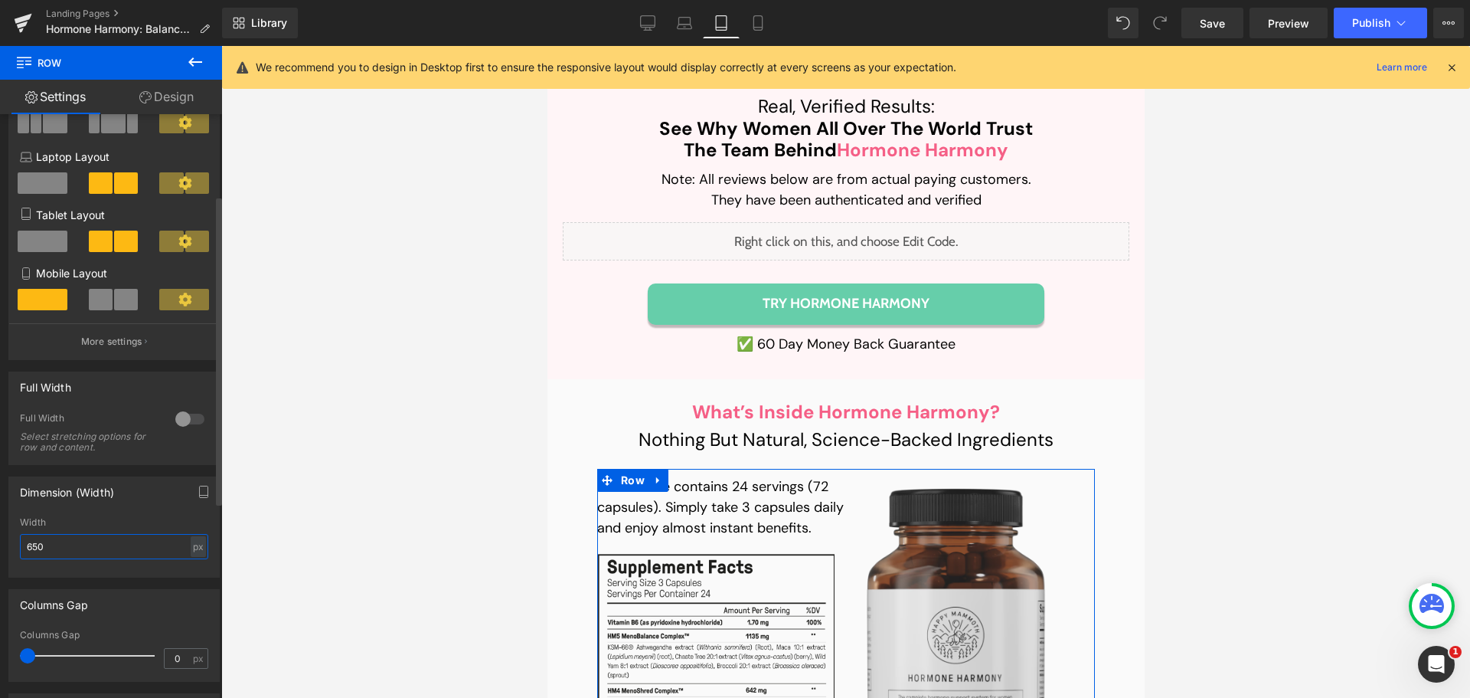
click at [36, 547] on input "650" at bounding box center [114, 546] width 188 height 25
click at [30, 548] on input "650" at bounding box center [114, 546] width 188 height 25
click at [744, 19] on link "Mobile" at bounding box center [758, 23] width 37 height 31
type input "952"
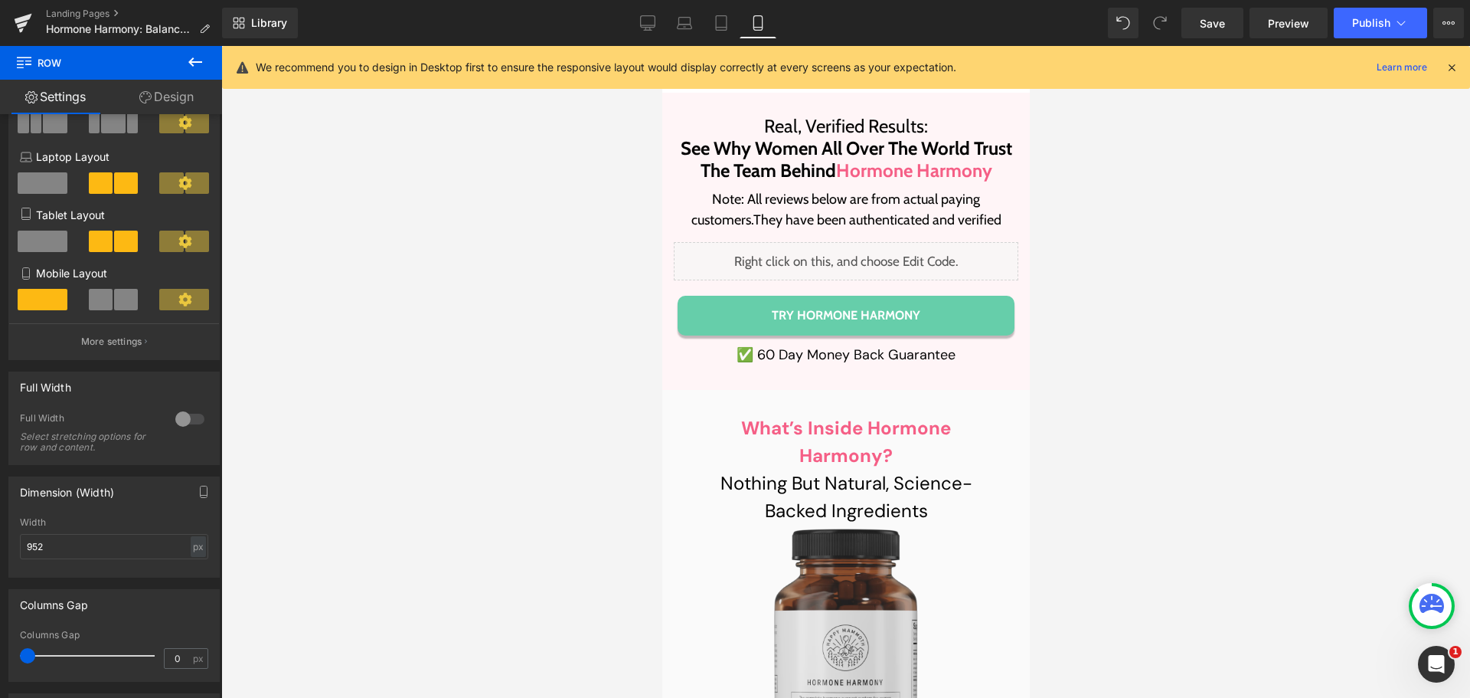
scroll to position [17654, 0]
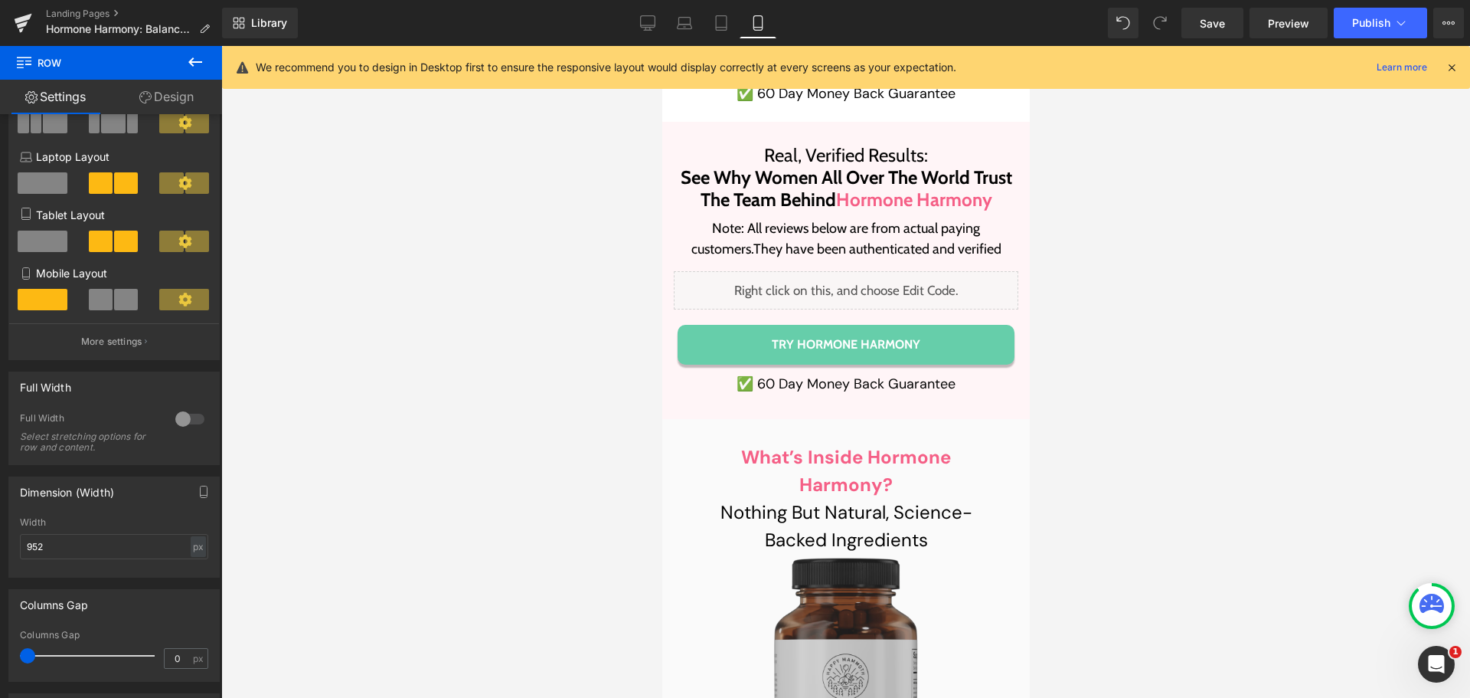
click at [823, 554] on img at bounding box center [846, 691] width 224 height 274
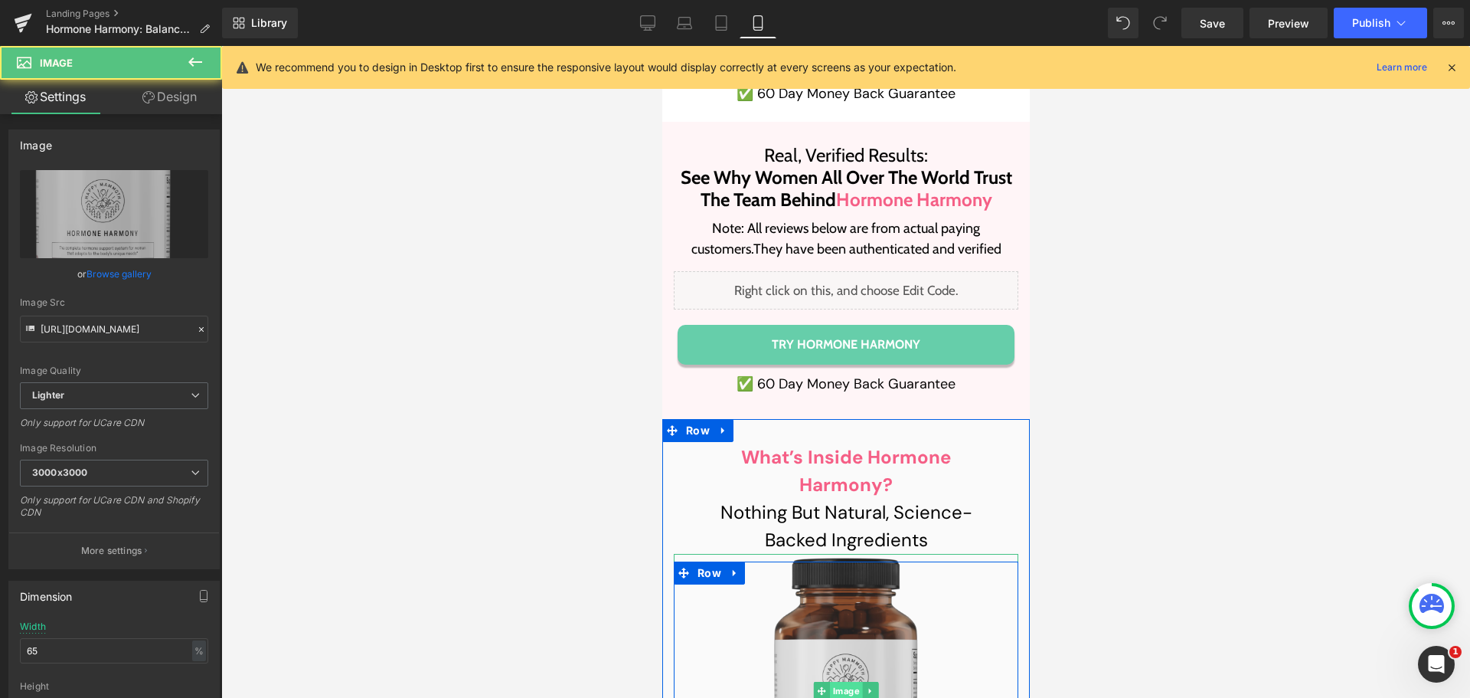
click at [839, 682] on span "Image" at bounding box center [845, 691] width 33 height 18
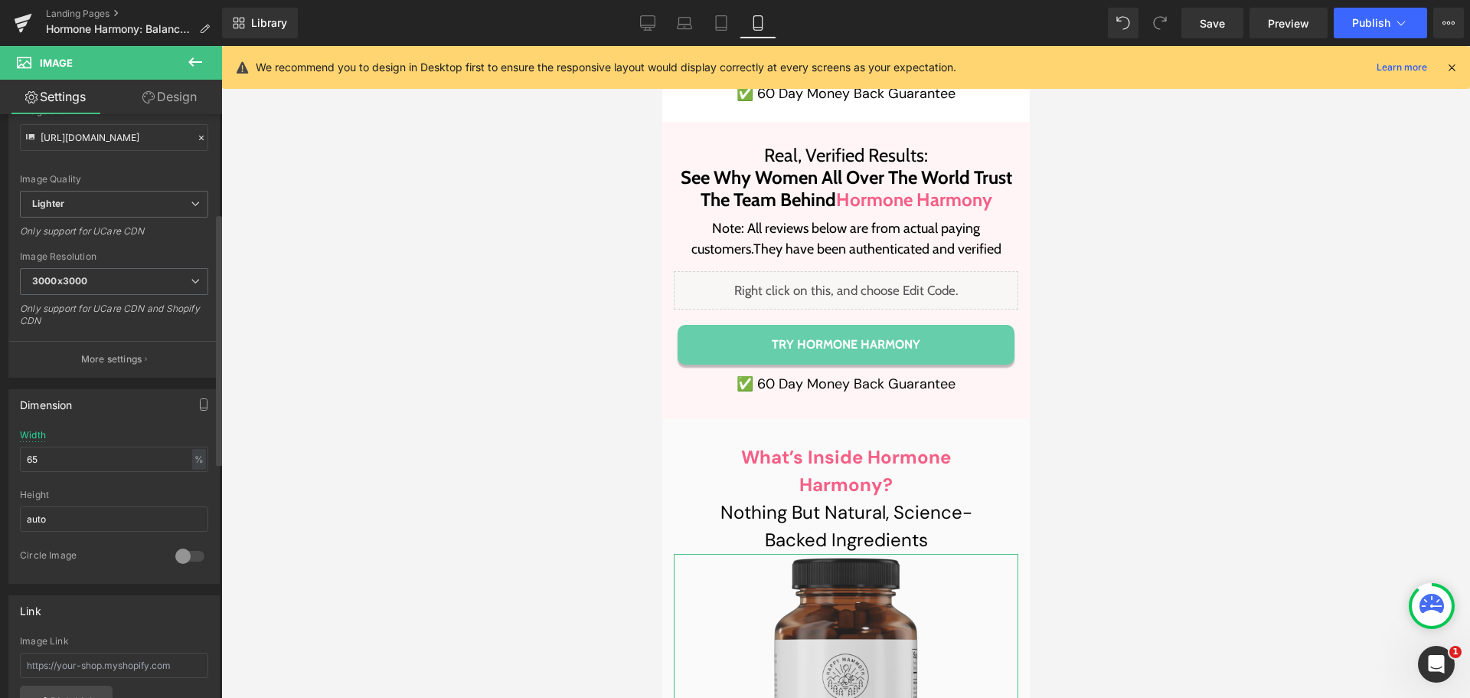
scroll to position [230, 0]
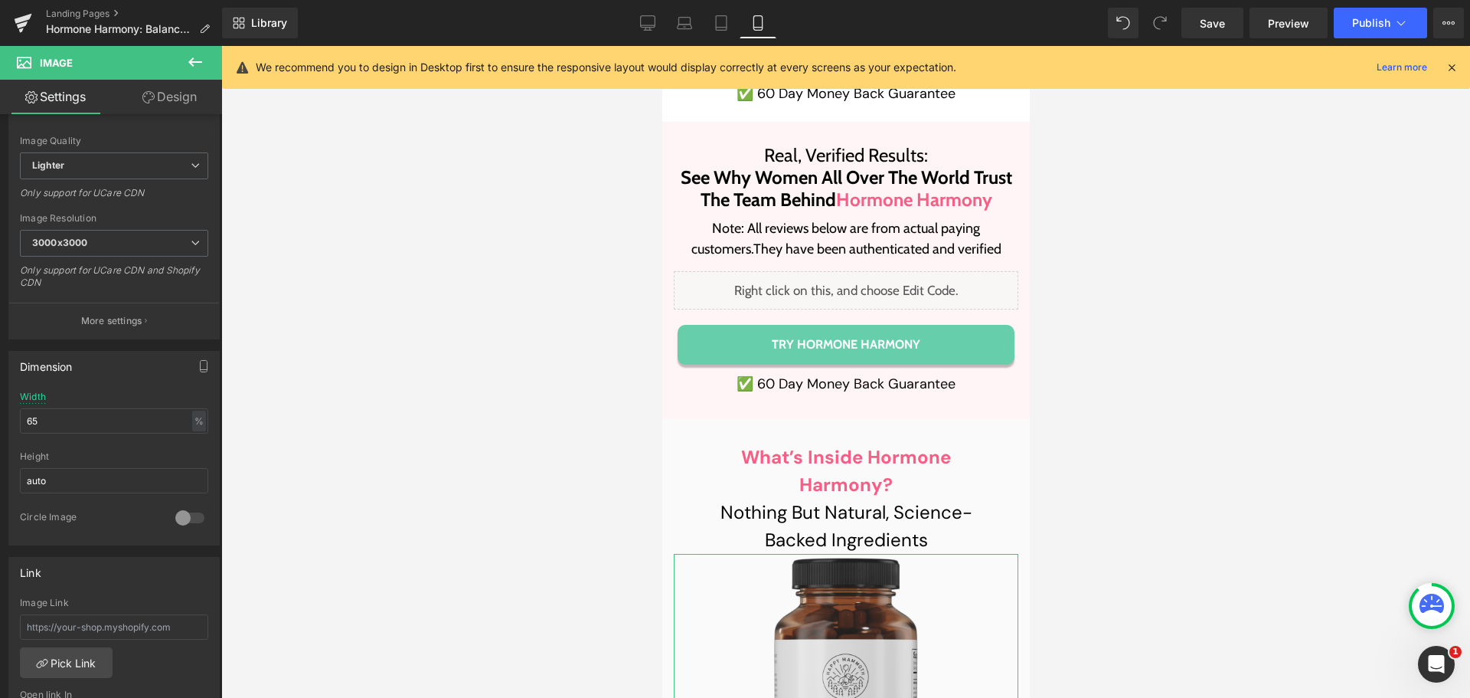
click at [166, 103] on link "Design" at bounding box center [169, 97] width 111 height 34
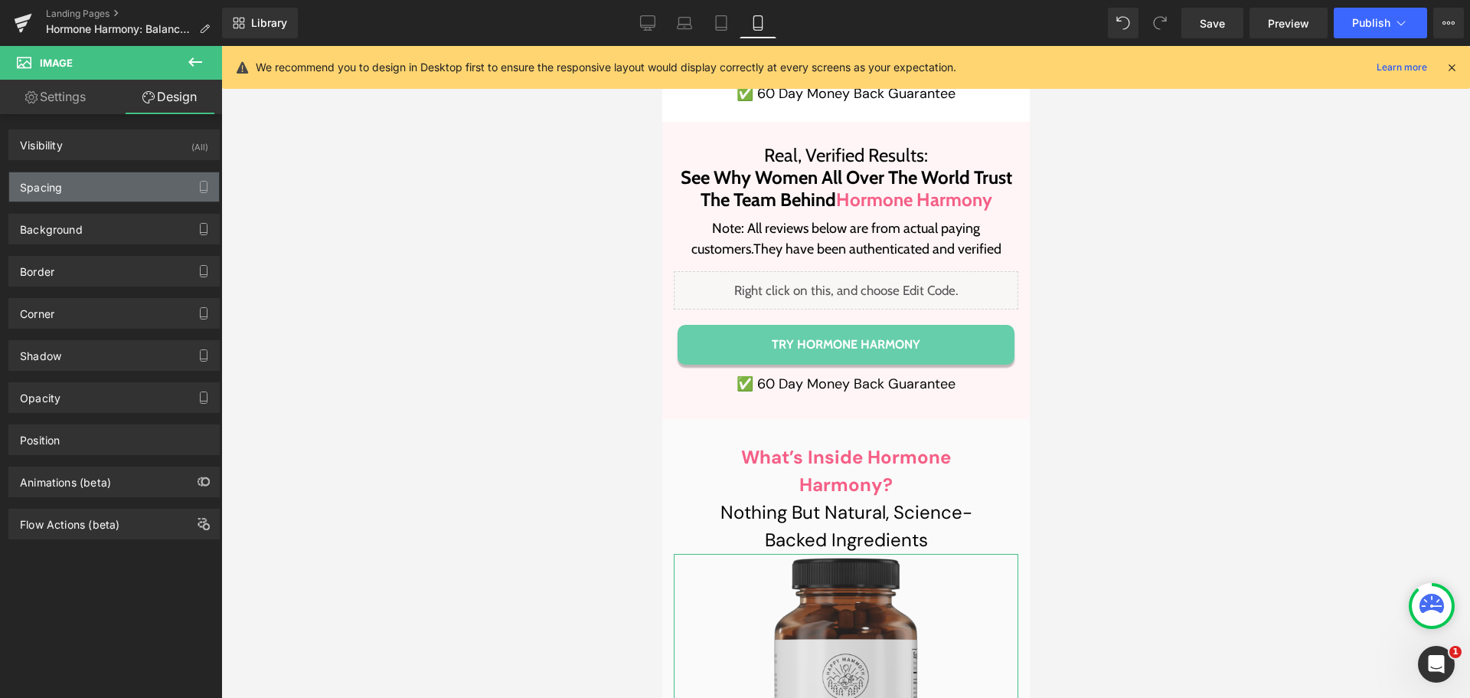
click at [102, 178] on div "Spacing" at bounding box center [114, 186] width 210 height 29
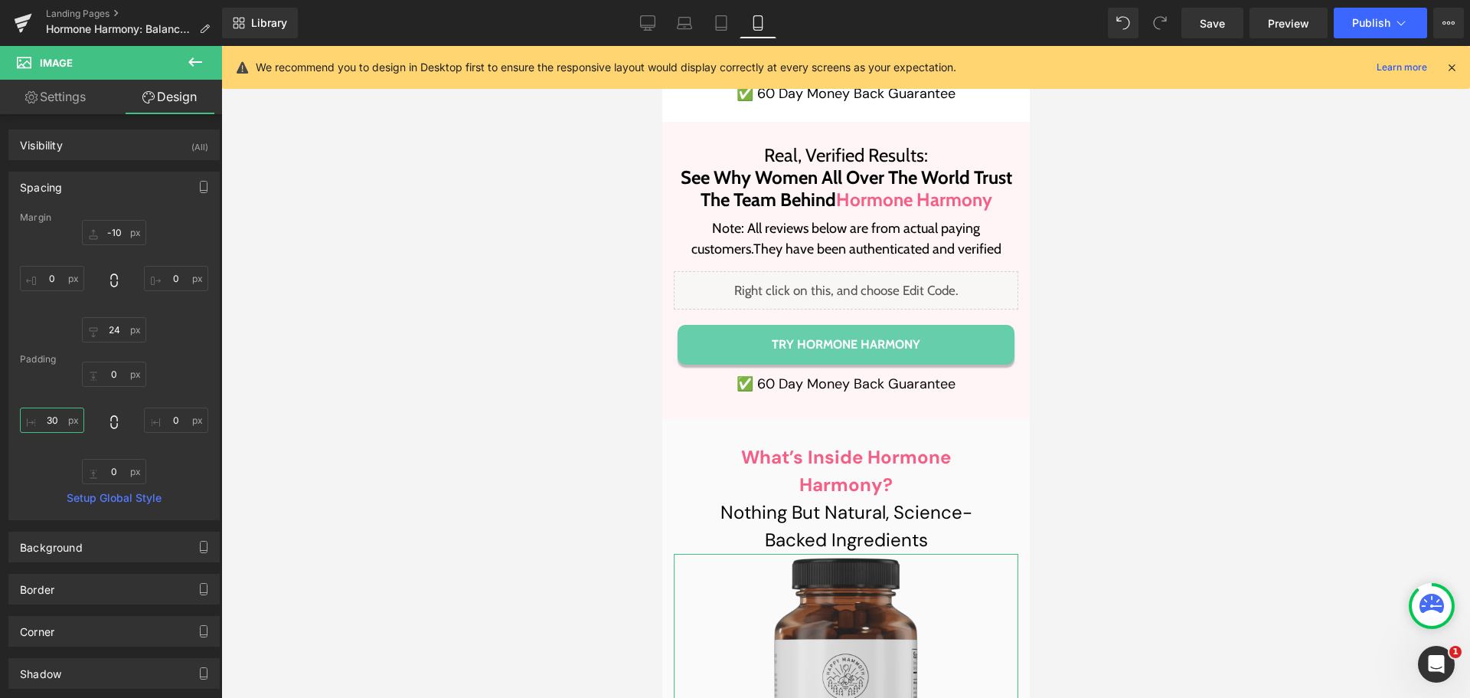
click at [47, 410] on input "30" at bounding box center [52, 419] width 64 height 25
type input "26"
click at [1223, 27] on span "Save" at bounding box center [1212, 23] width 25 height 16
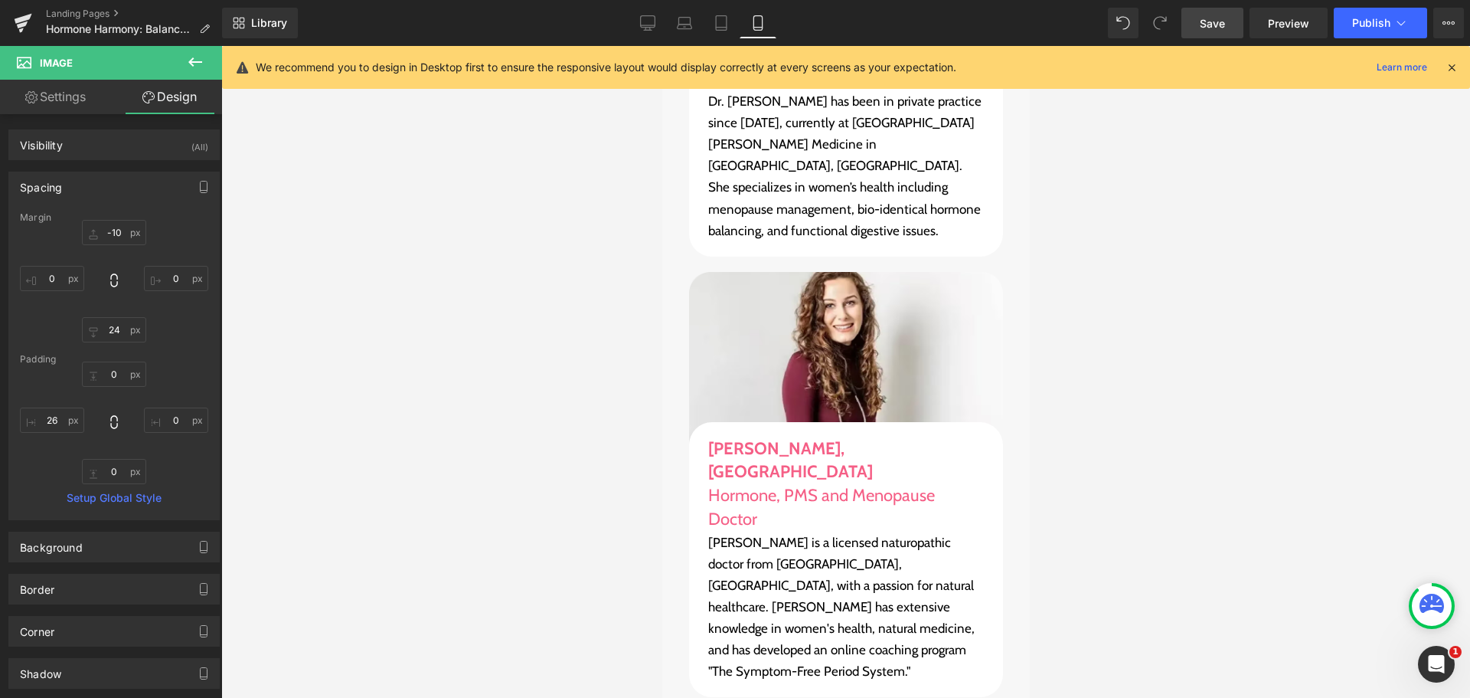
scroll to position [20182, 0]
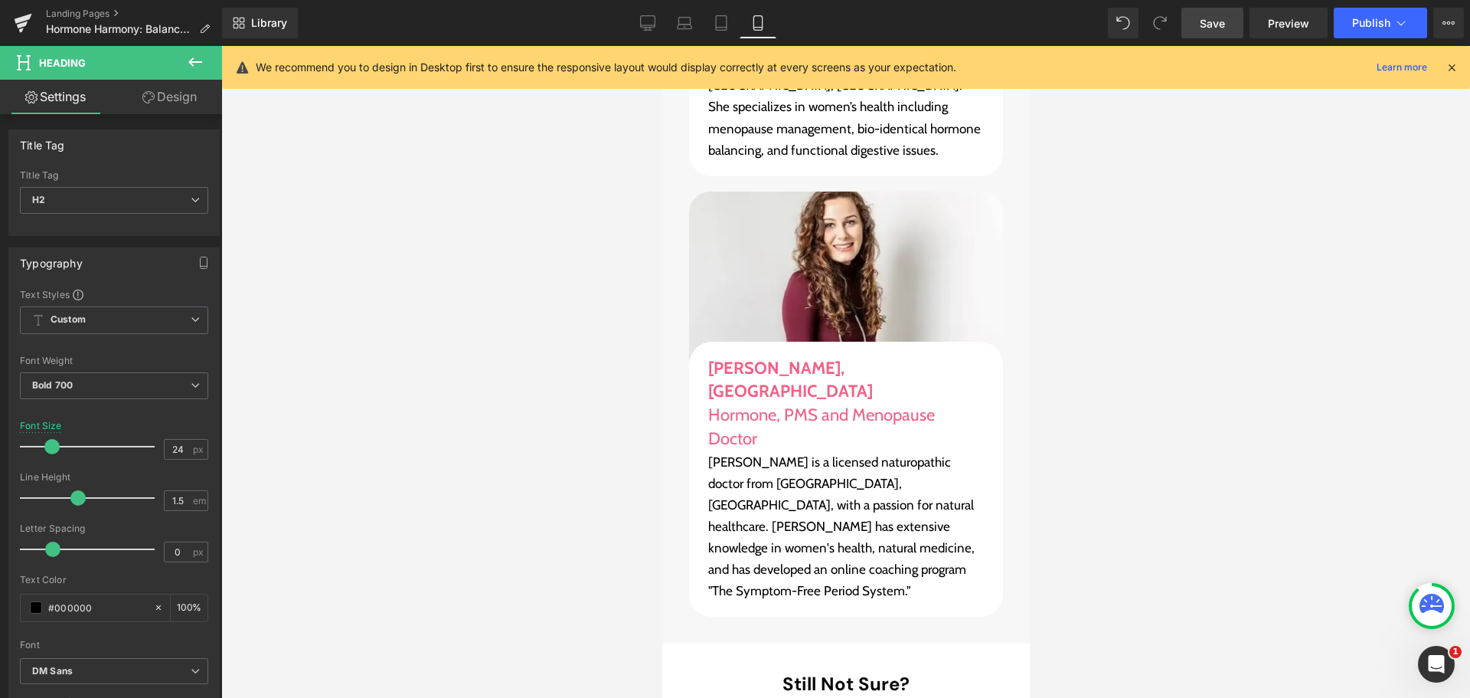
click at [1223, 19] on span "Save" at bounding box center [1212, 23] width 25 height 16
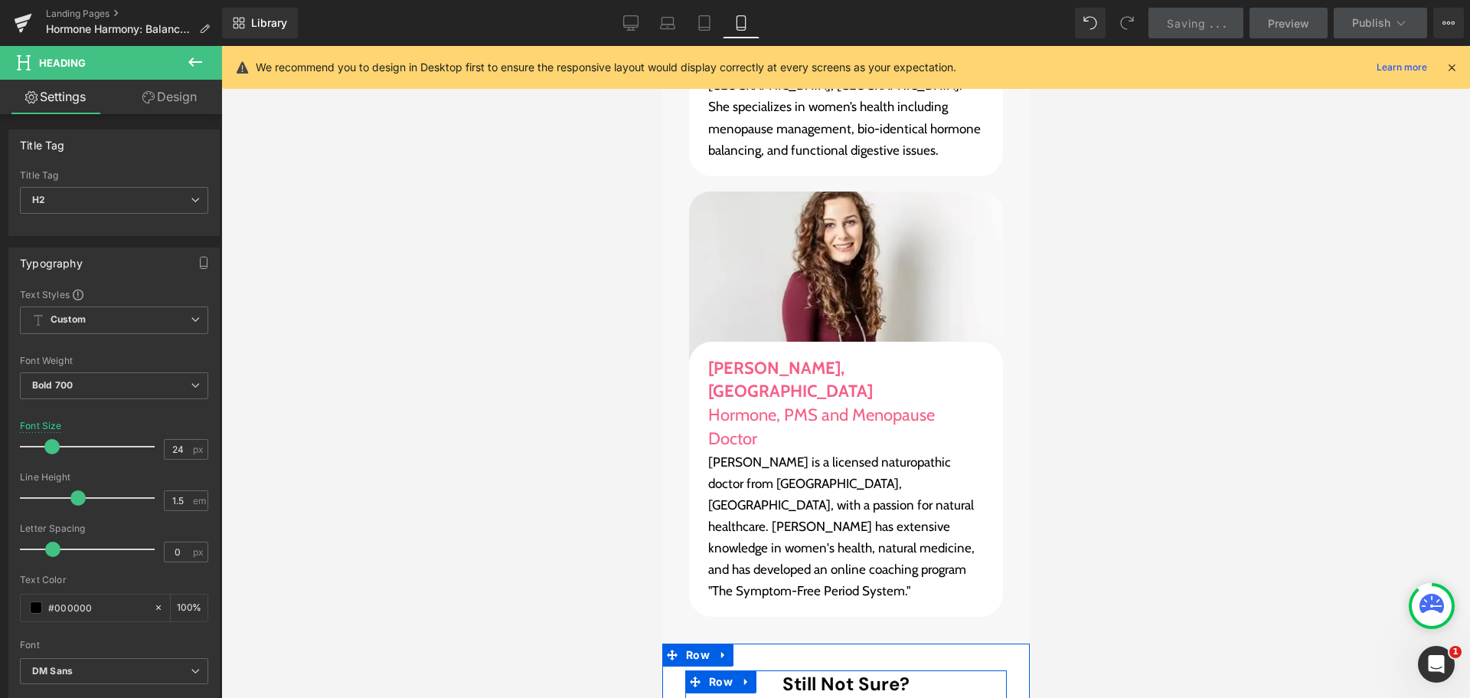
click at [847, 697] on span "Heading" at bounding box center [837, 711] width 42 height 18
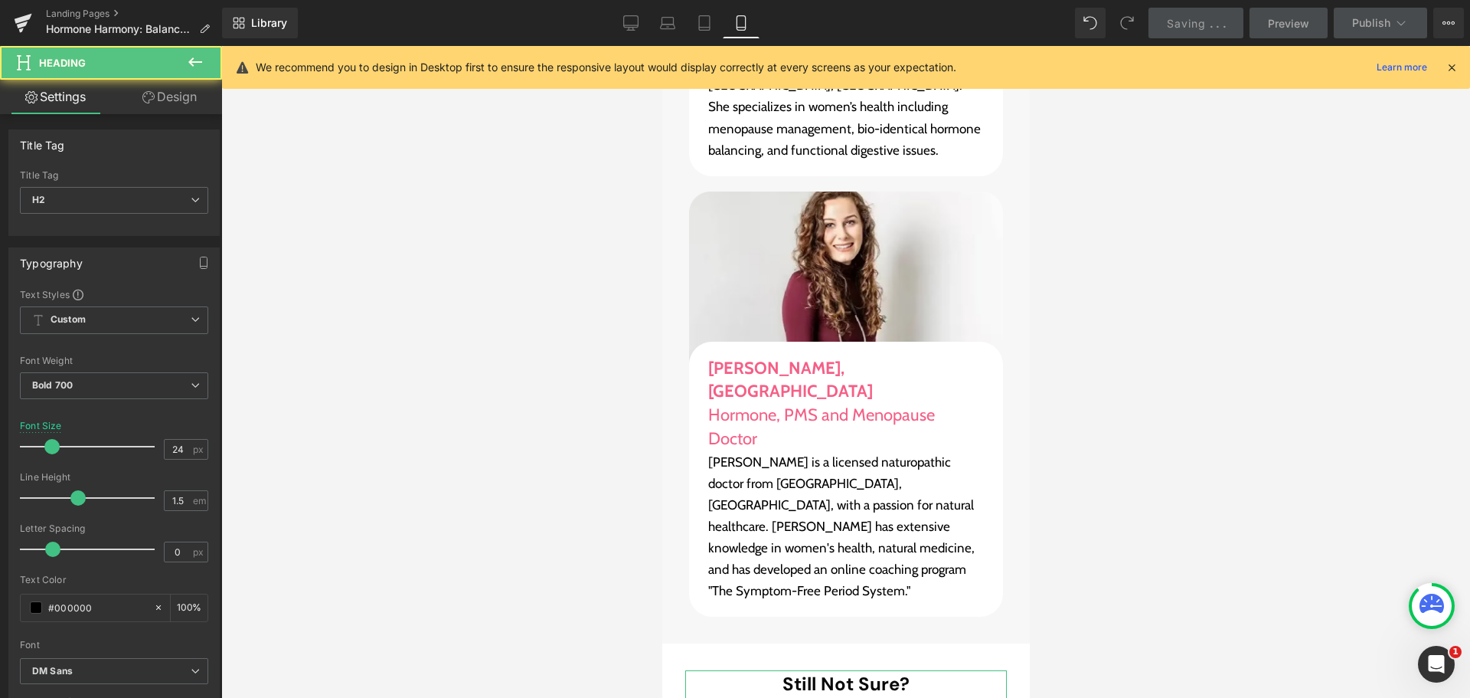
drag, startPoint x: 175, startPoint y: 99, endPoint x: 188, endPoint y: 91, distance: 15.1
click at [175, 99] on link "Design" at bounding box center [169, 97] width 111 height 34
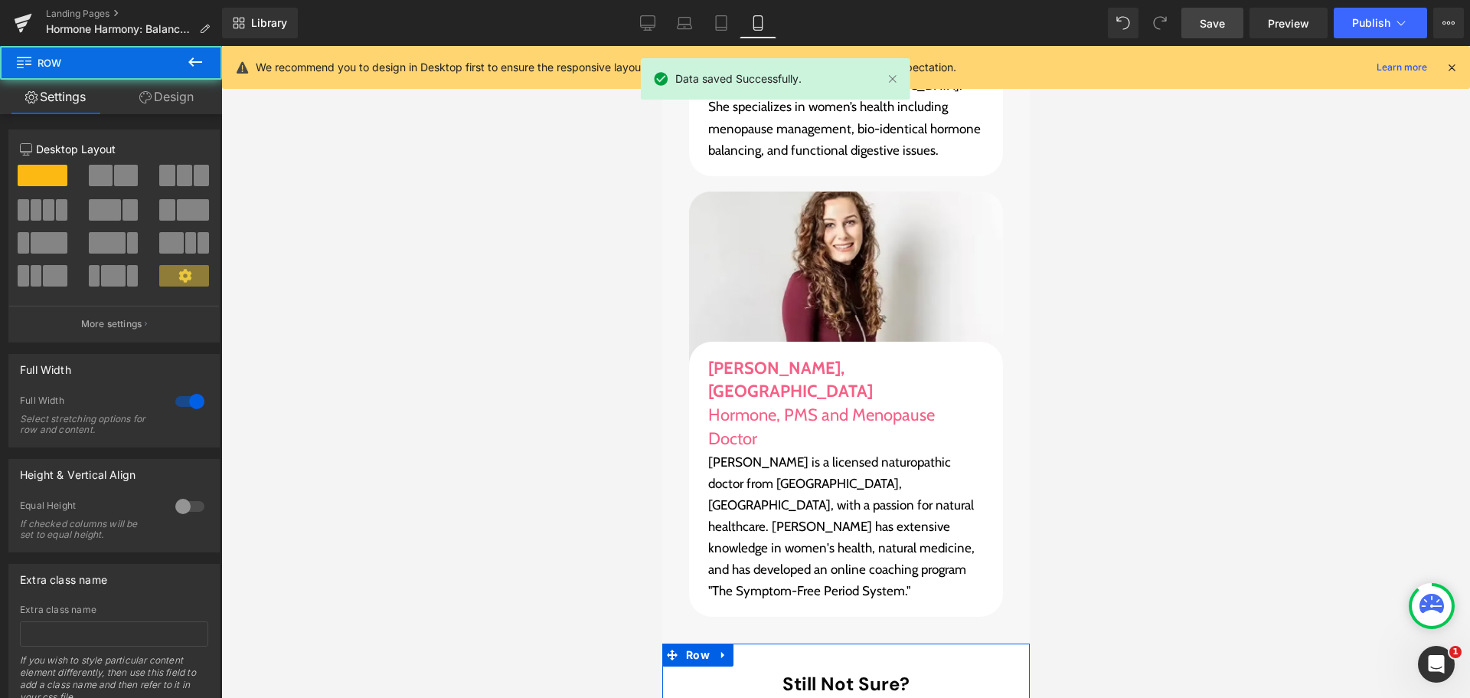
click at [168, 100] on link "Design" at bounding box center [166, 97] width 111 height 34
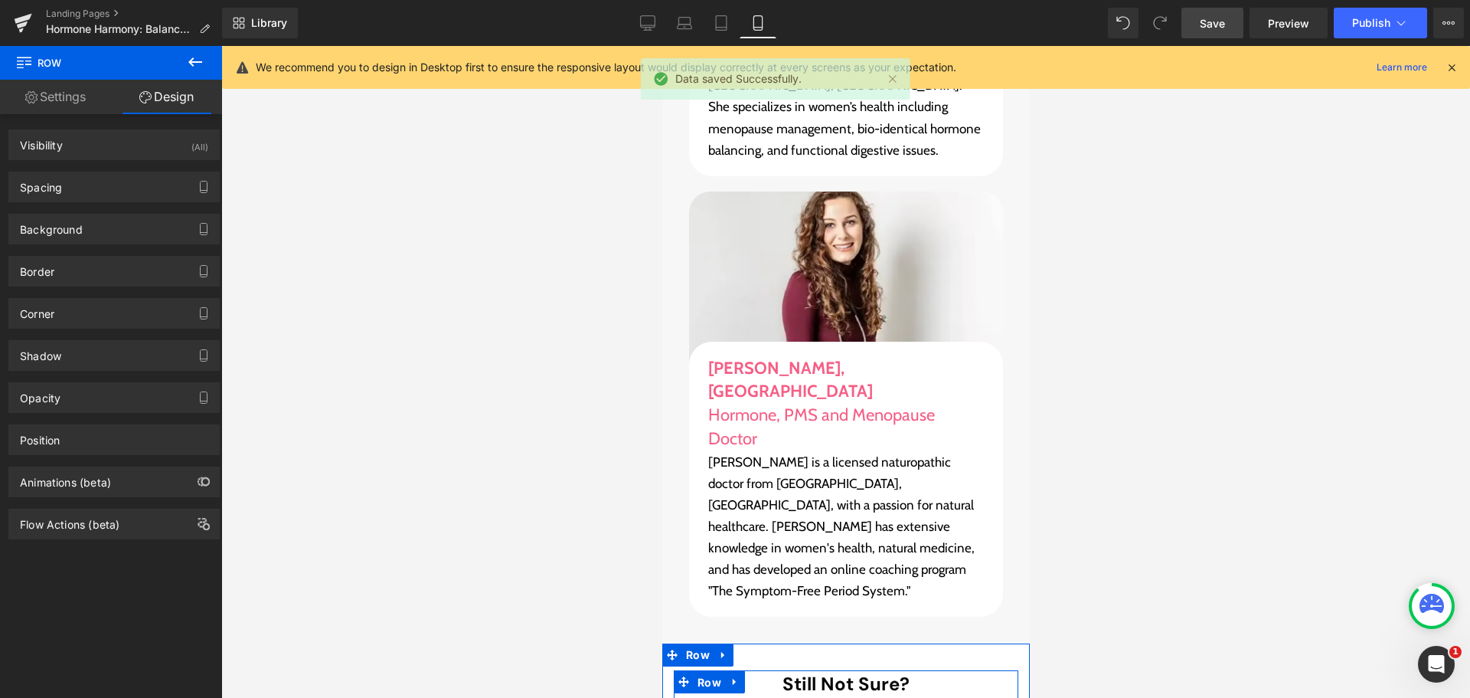
click at [711, 671] on span "Row" at bounding box center [708, 682] width 31 height 23
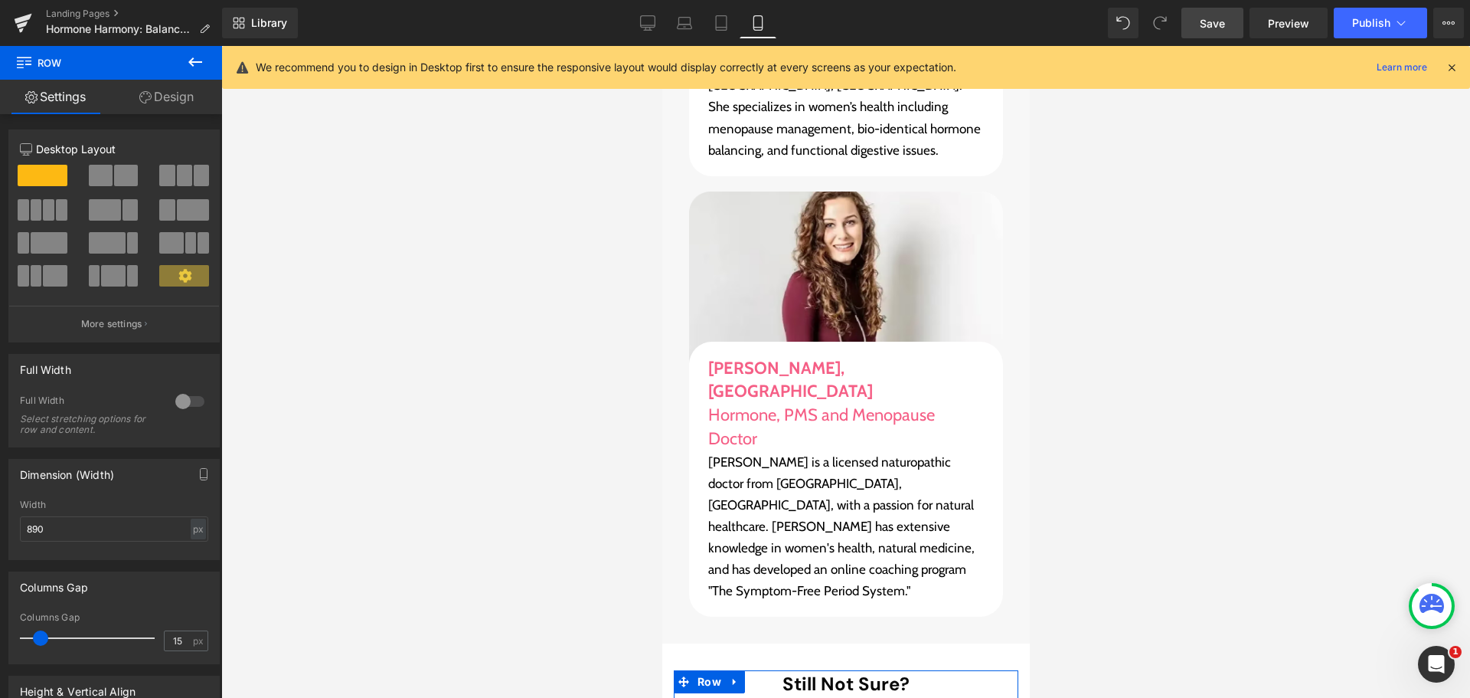
click at [175, 100] on link "Design" at bounding box center [166, 97] width 111 height 34
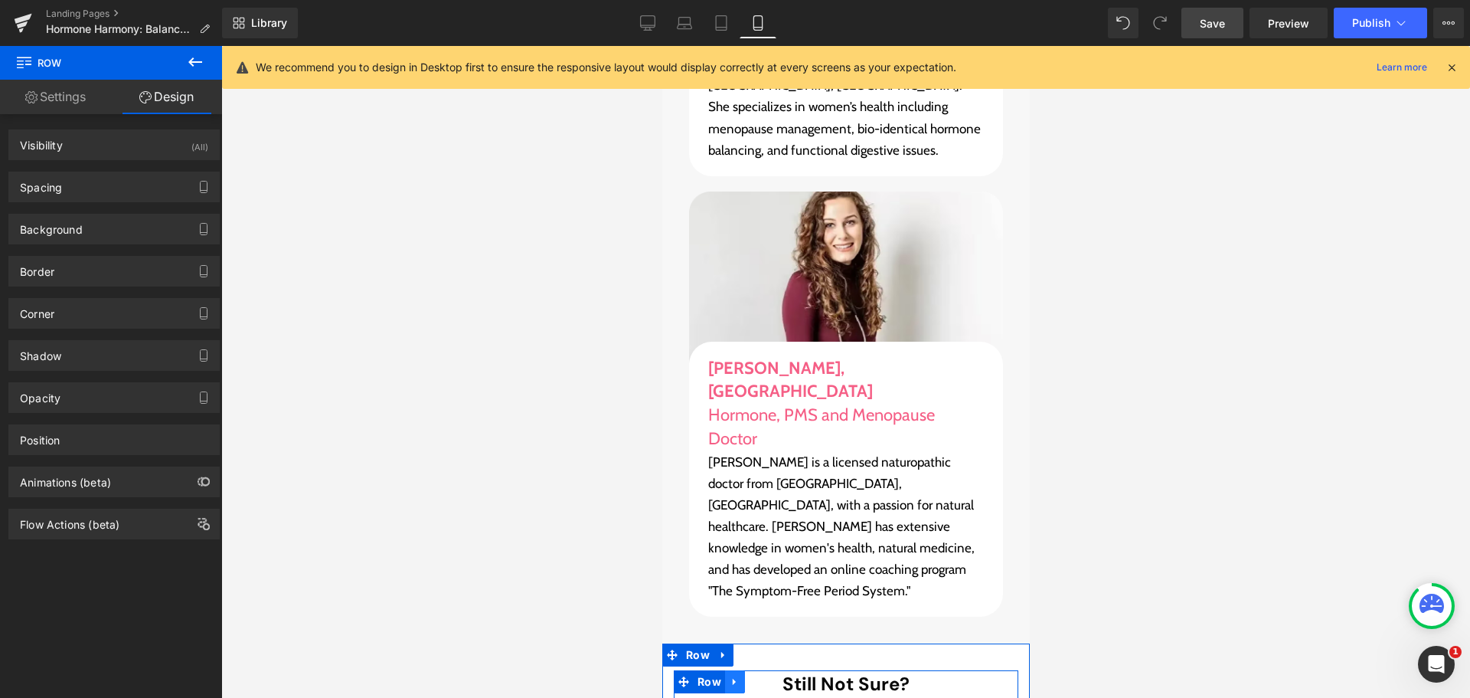
click at [724, 670] on link at bounding box center [734, 681] width 20 height 23
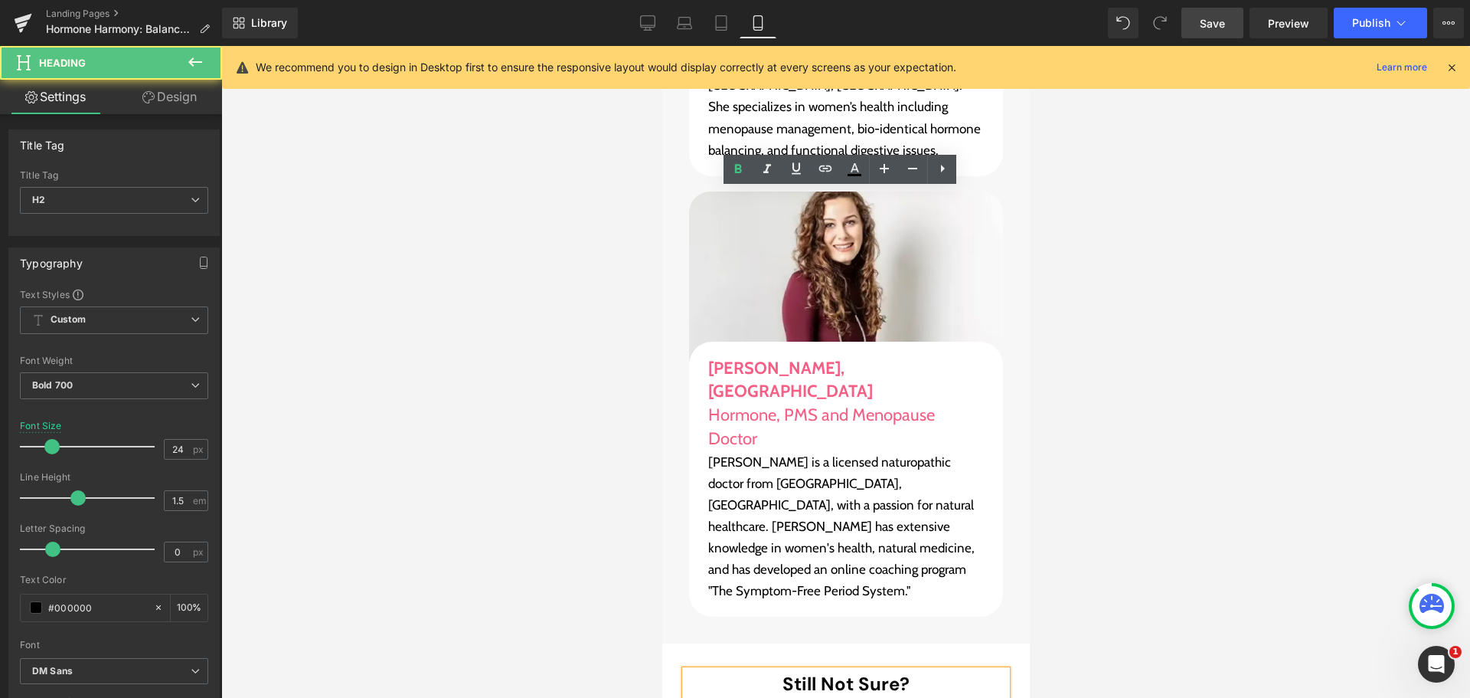
click at [703, 670] on div "Still Not Sure? Here Are The Top 15 Questions We Get About Hormone Harmony" at bounding box center [846, 711] width 322 height 83
click at [662, 46] on div at bounding box center [662, 46] width 0 height 0
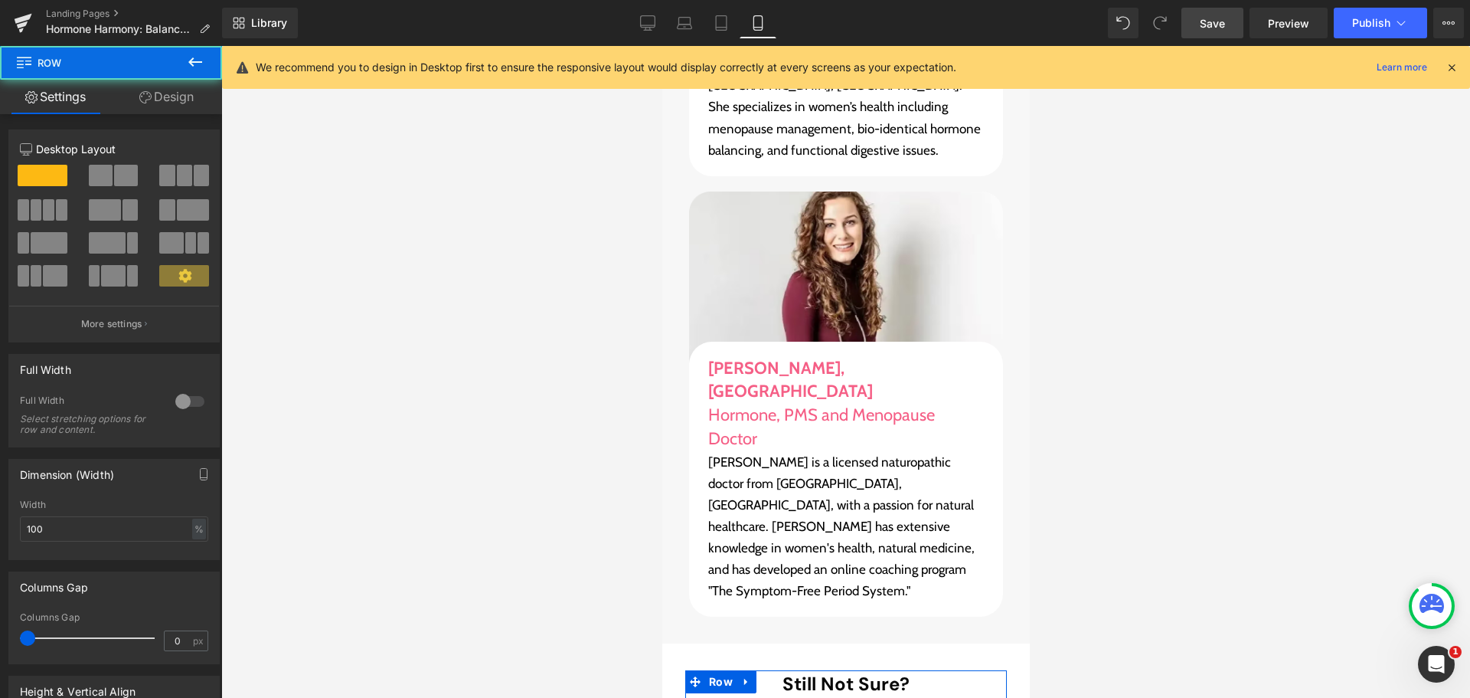
click at [170, 85] on link "Design" at bounding box center [166, 97] width 111 height 34
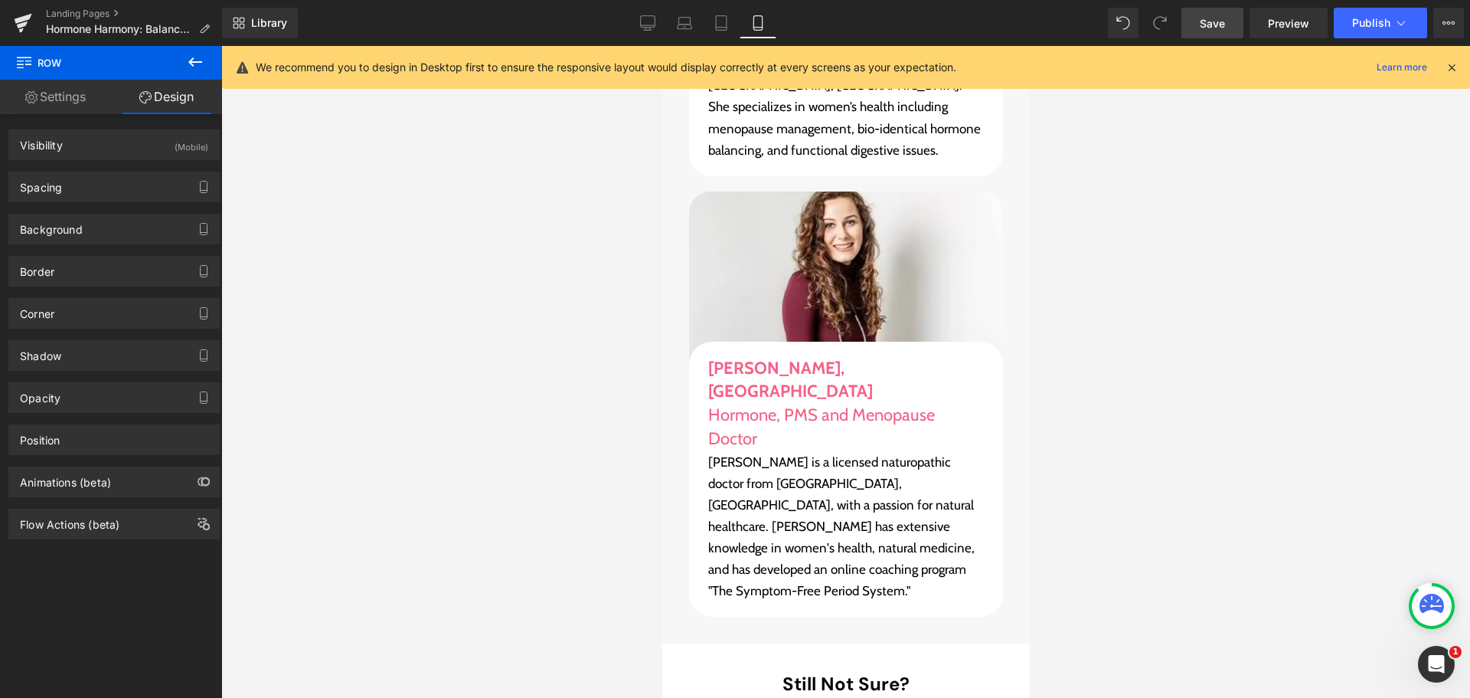
click at [1202, 27] on span "Save" at bounding box center [1212, 23] width 25 height 16
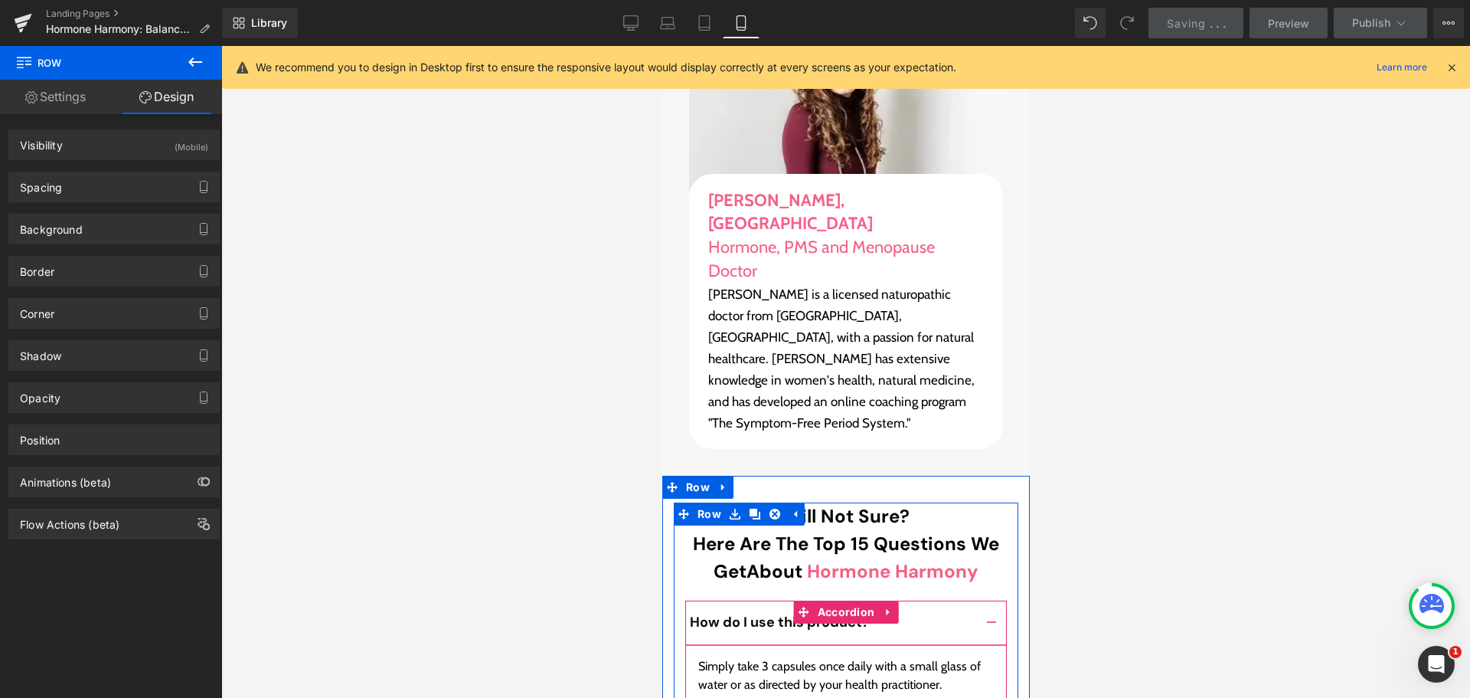
scroll to position [20411, 0]
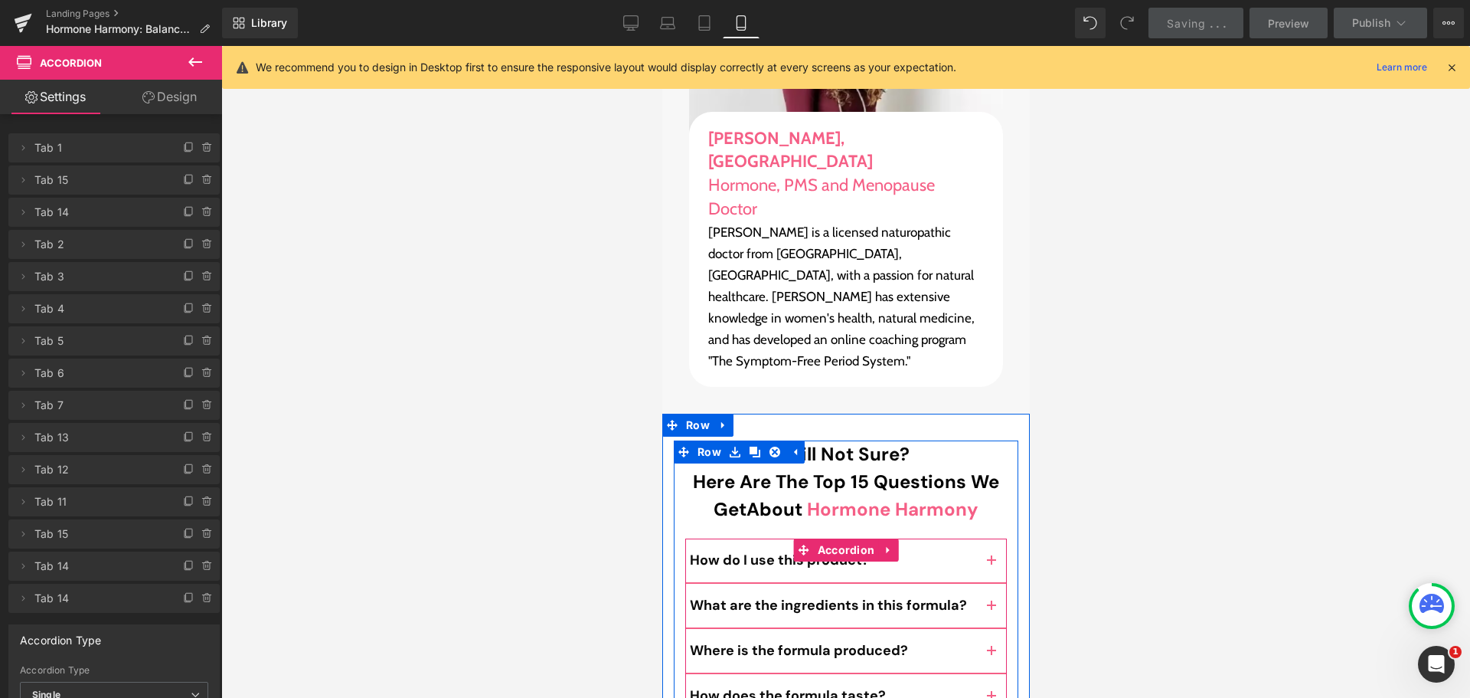
click at [991, 656] on span "button" at bounding box center [991, 656] width 0 height 0
click at [982, 584] on button "button" at bounding box center [991, 606] width 31 height 44
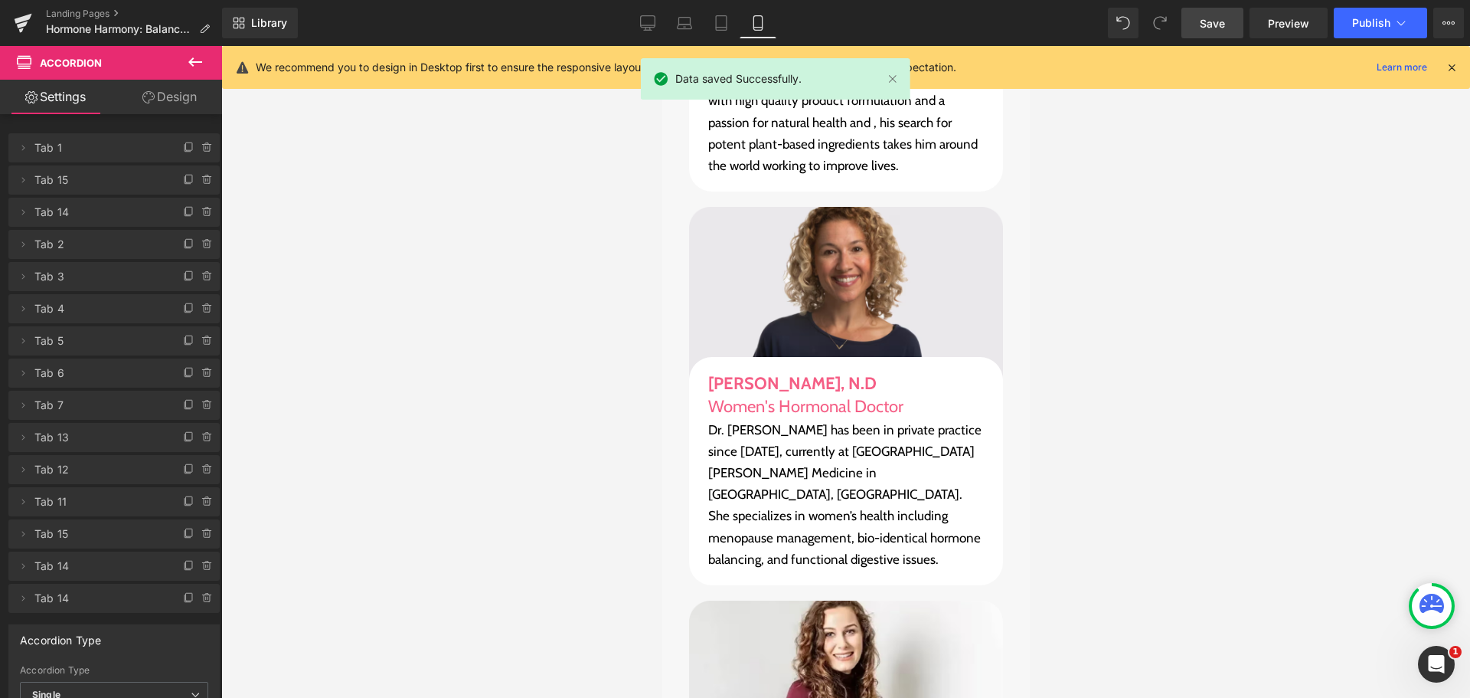
scroll to position [19722, 0]
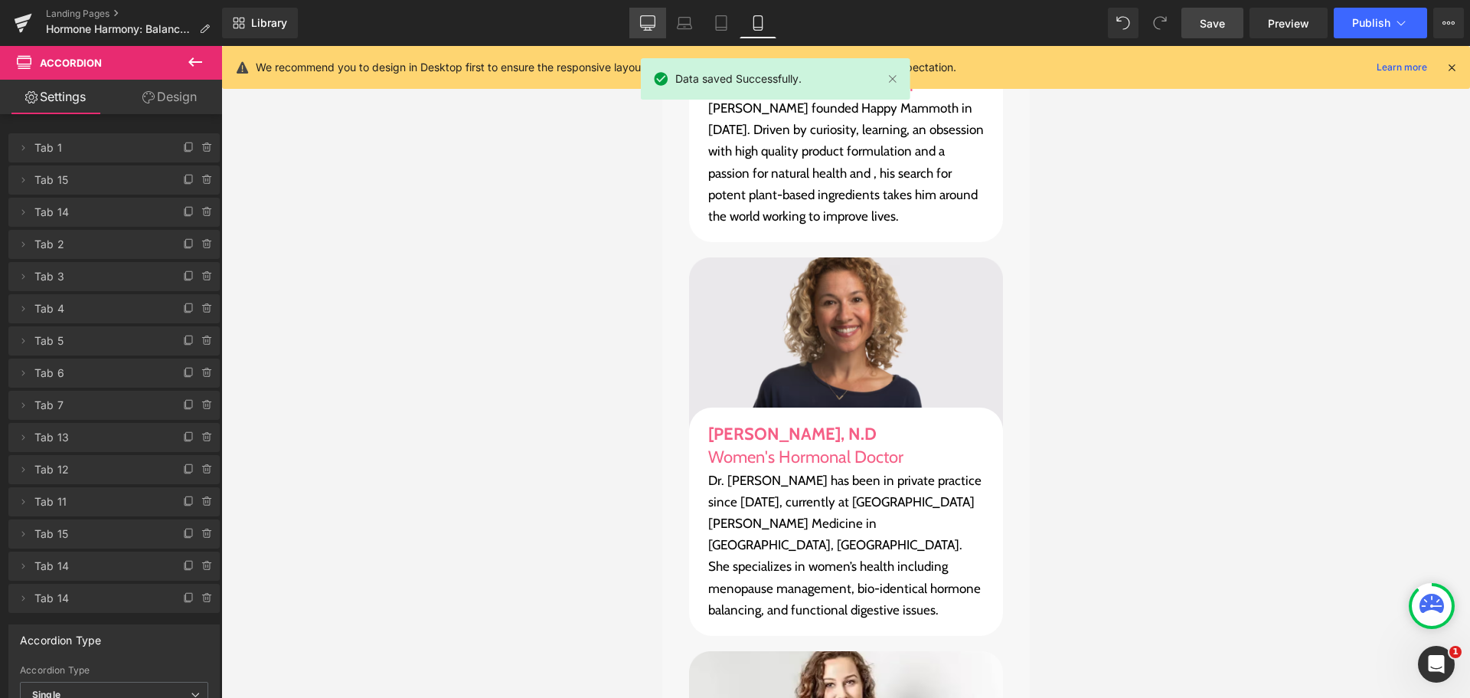
click at [650, 25] on icon at bounding box center [648, 25] width 15 height 0
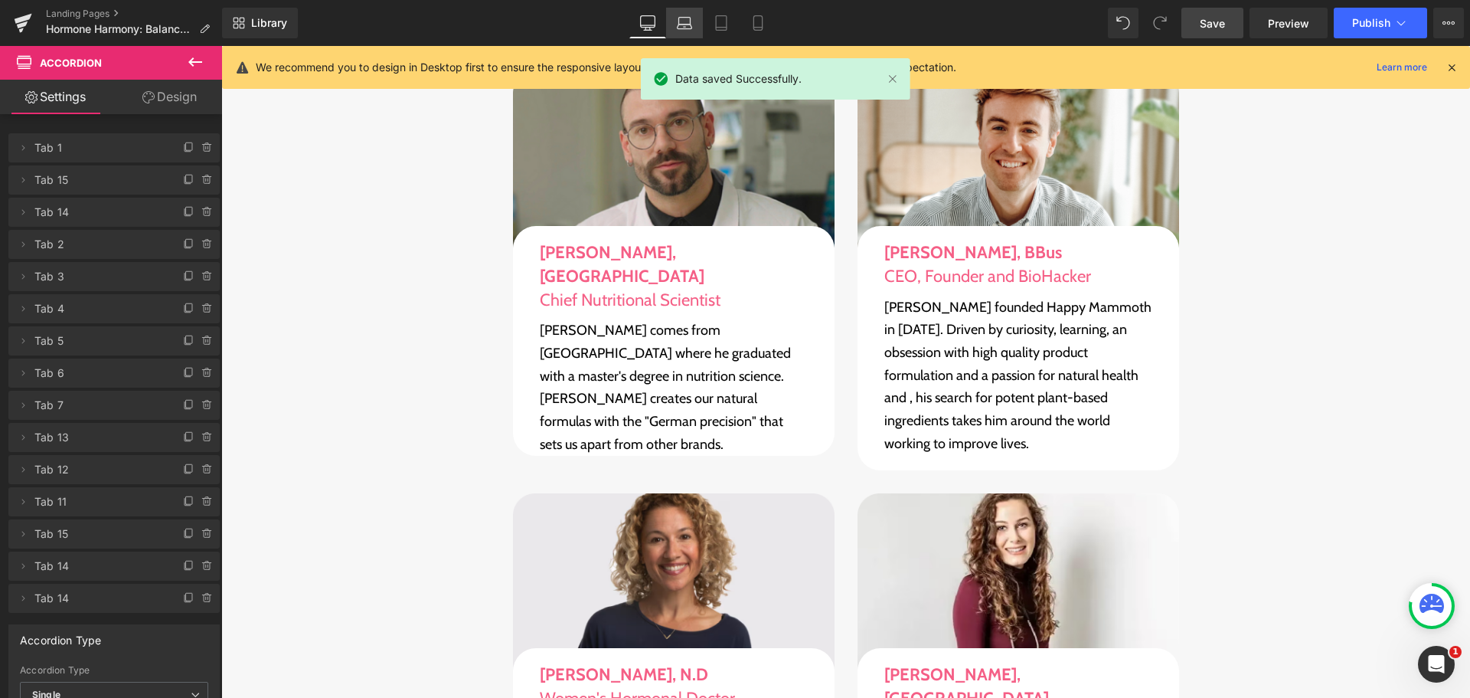
scroll to position [13261, 0]
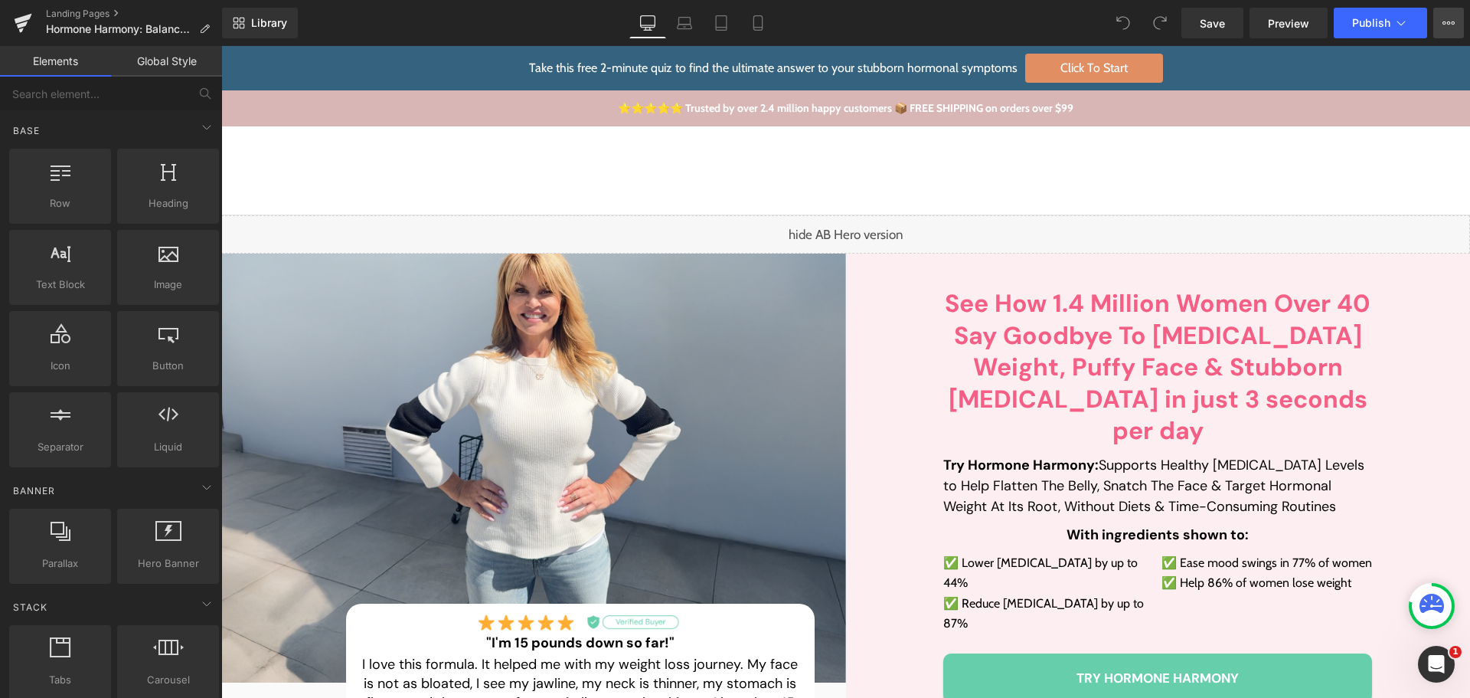
click at [1445, 20] on icon at bounding box center [1449, 23] width 12 height 12
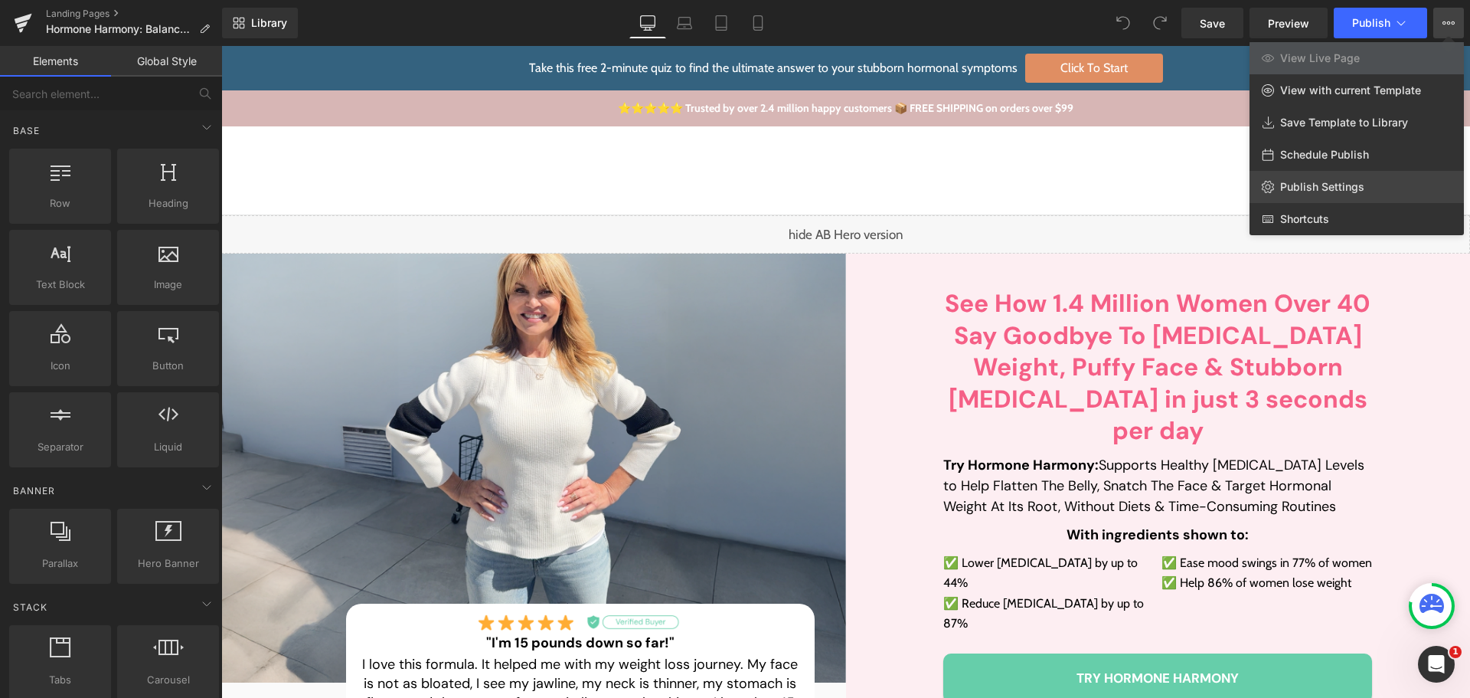
click at [1359, 184] on span "Publish Settings" at bounding box center [1323, 187] width 84 height 14
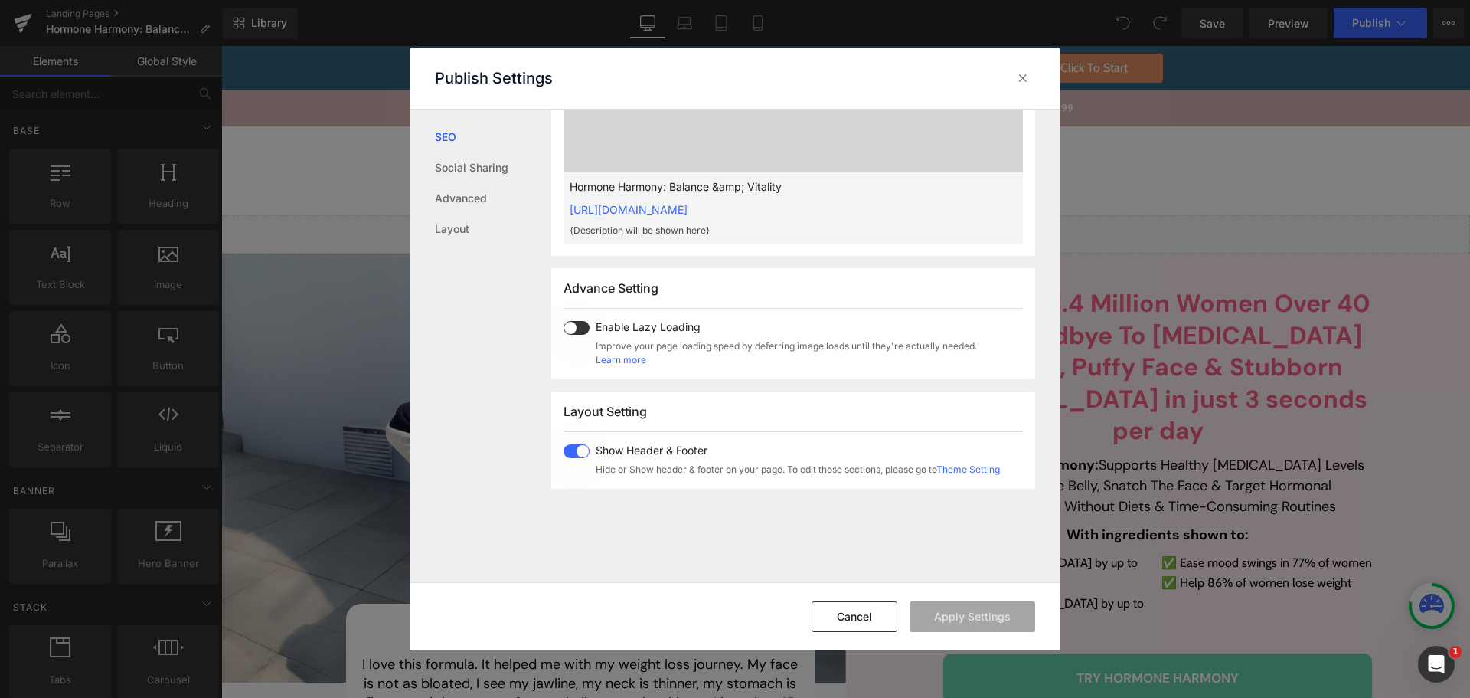
scroll to position [843, 0]
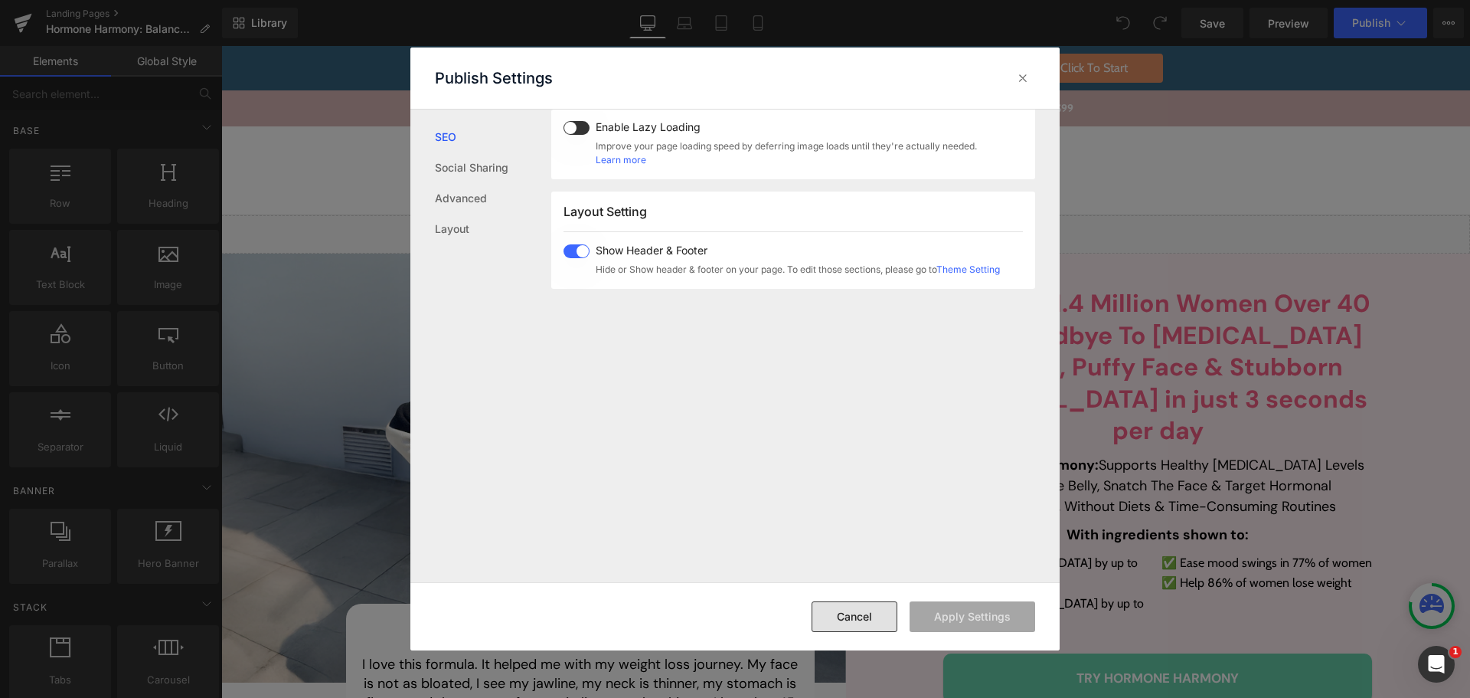
click at [849, 612] on button "Cancel" at bounding box center [855, 616] width 86 height 31
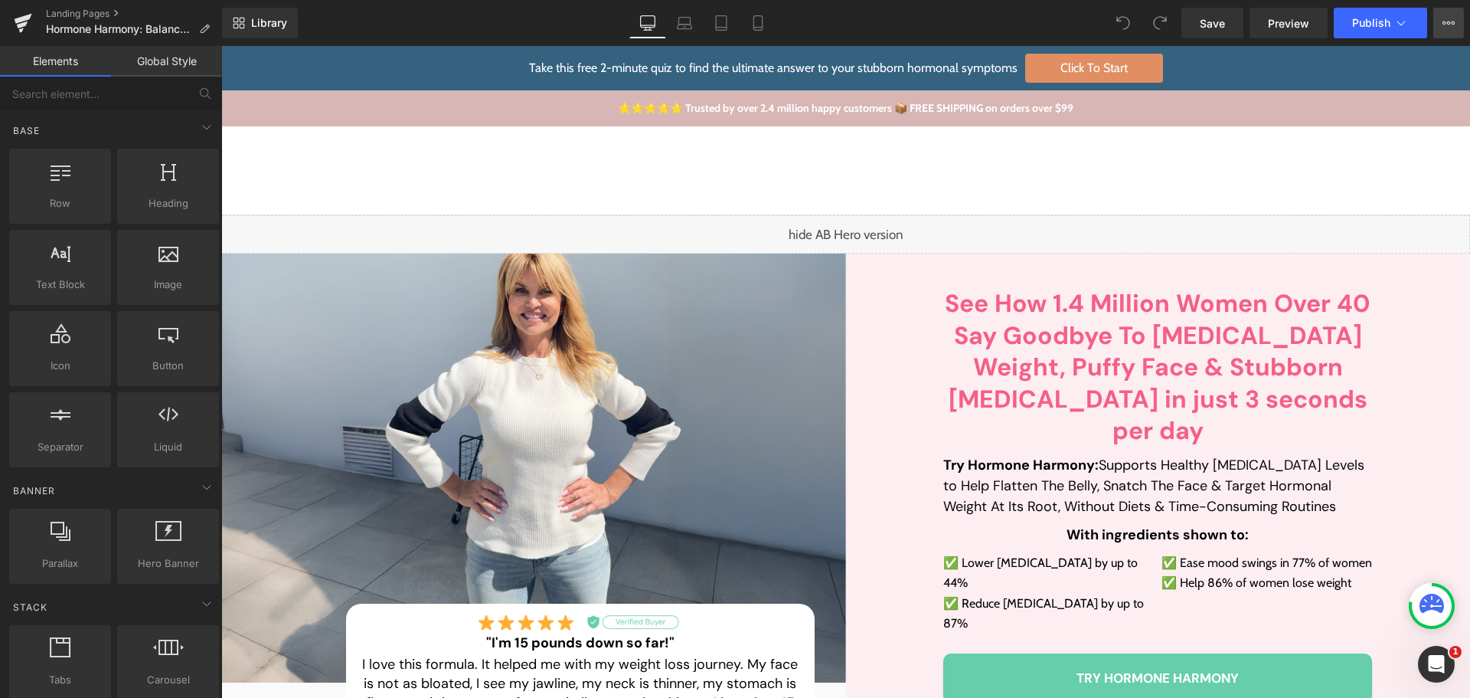
click at [1441, 24] on button "View Live Page View with current Template Save Template to Library Schedule Pub…" at bounding box center [1449, 23] width 31 height 31
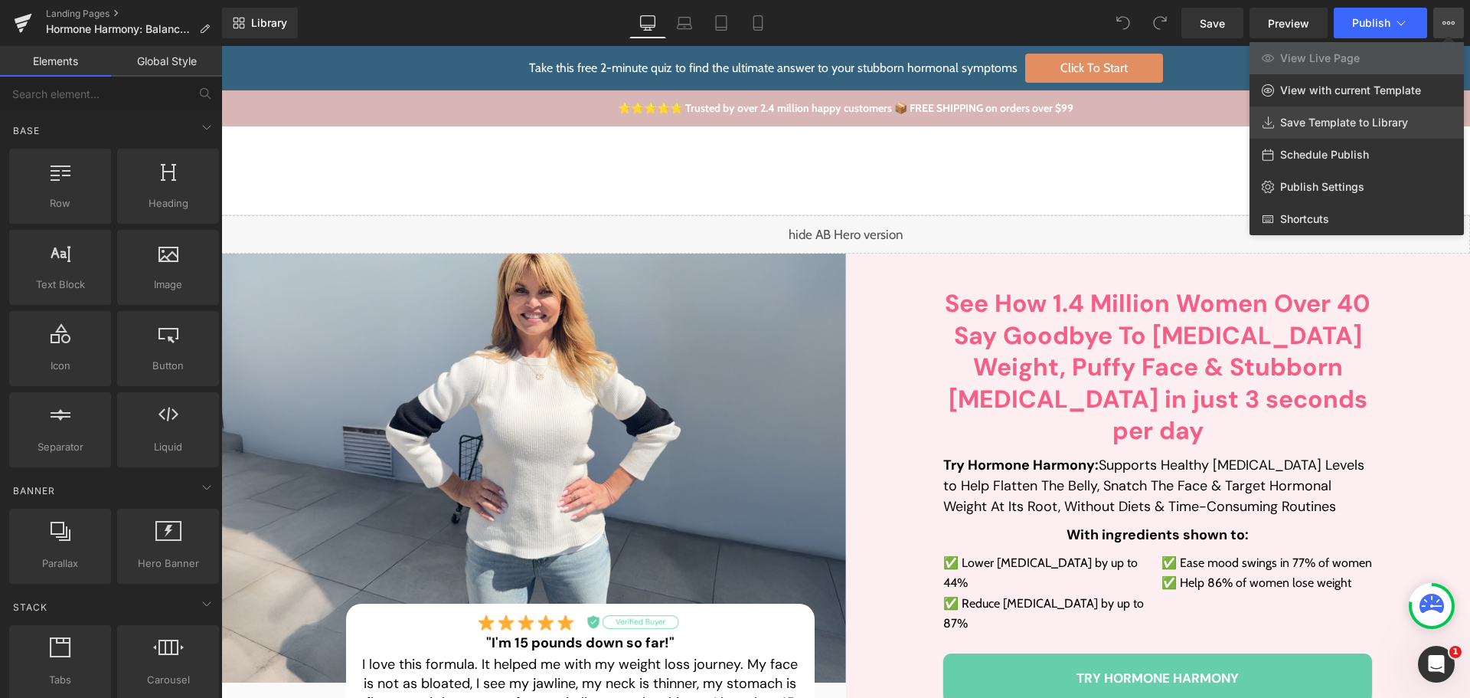
click at [1386, 120] on span "Save Template to Library" at bounding box center [1345, 123] width 128 height 14
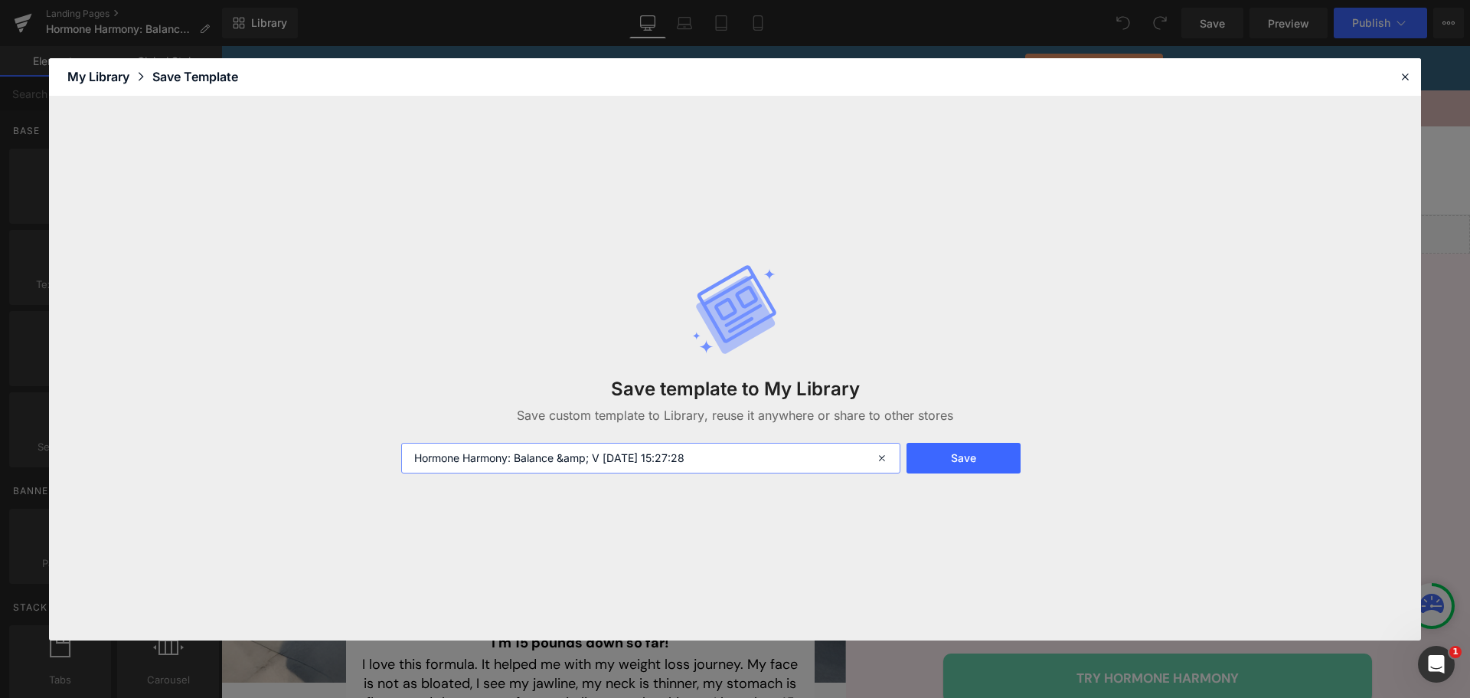
click at [732, 458] on input "Hormone Harmony: Balance &amp; V 2025-09-03 15:27:28" at bounding box center [650, 458] width 499 height 31
type input "Hormone Harmony: Balance &amp; V 2025-09-03 15:27:28 final"
click at [954, 456] on button "Save" at bounding box center [964, 458] width 114 height 31
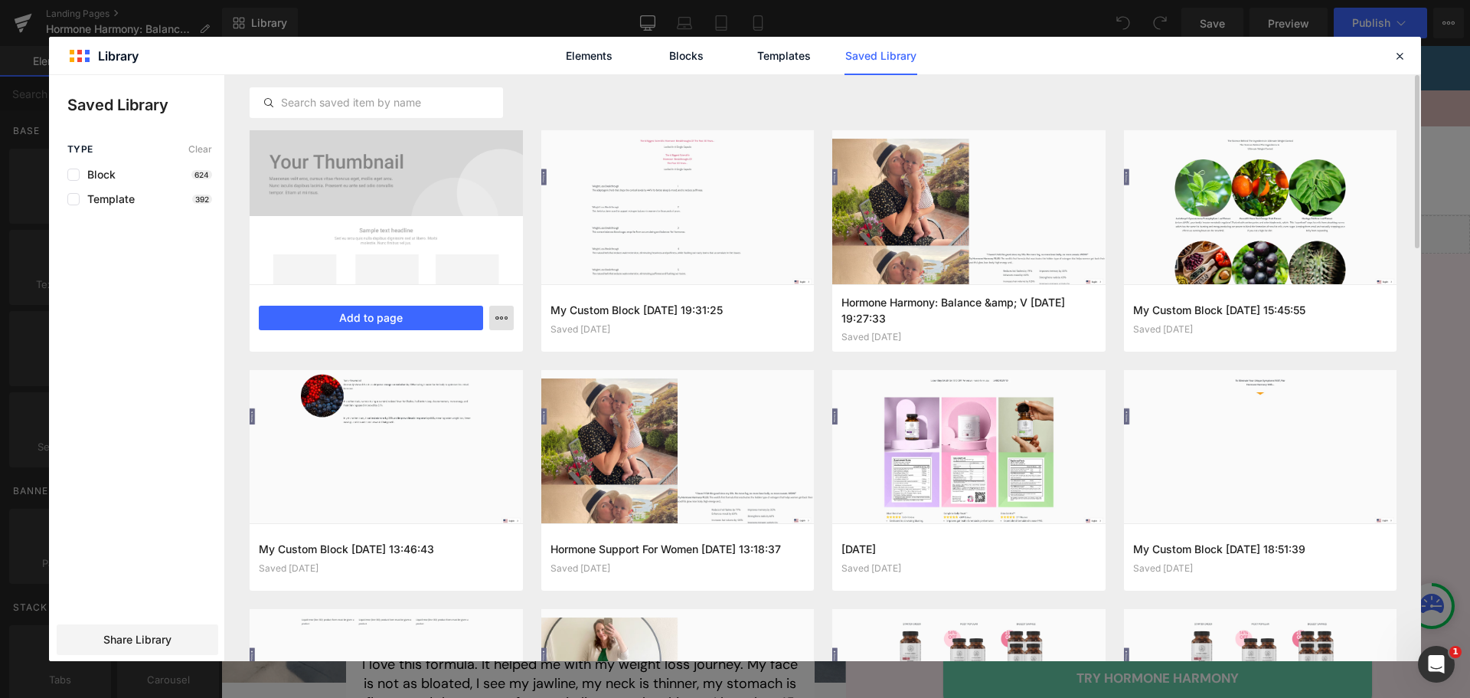
click at [0, 0] on icon "button" at bounding box center [0, 0] width 0 height 0
click at [577, 115] on div at bounding box center [735, 368] width 1372 height 586
click at [1395, 57] on icon at bounding box center [1400, 56] width 14 height 14
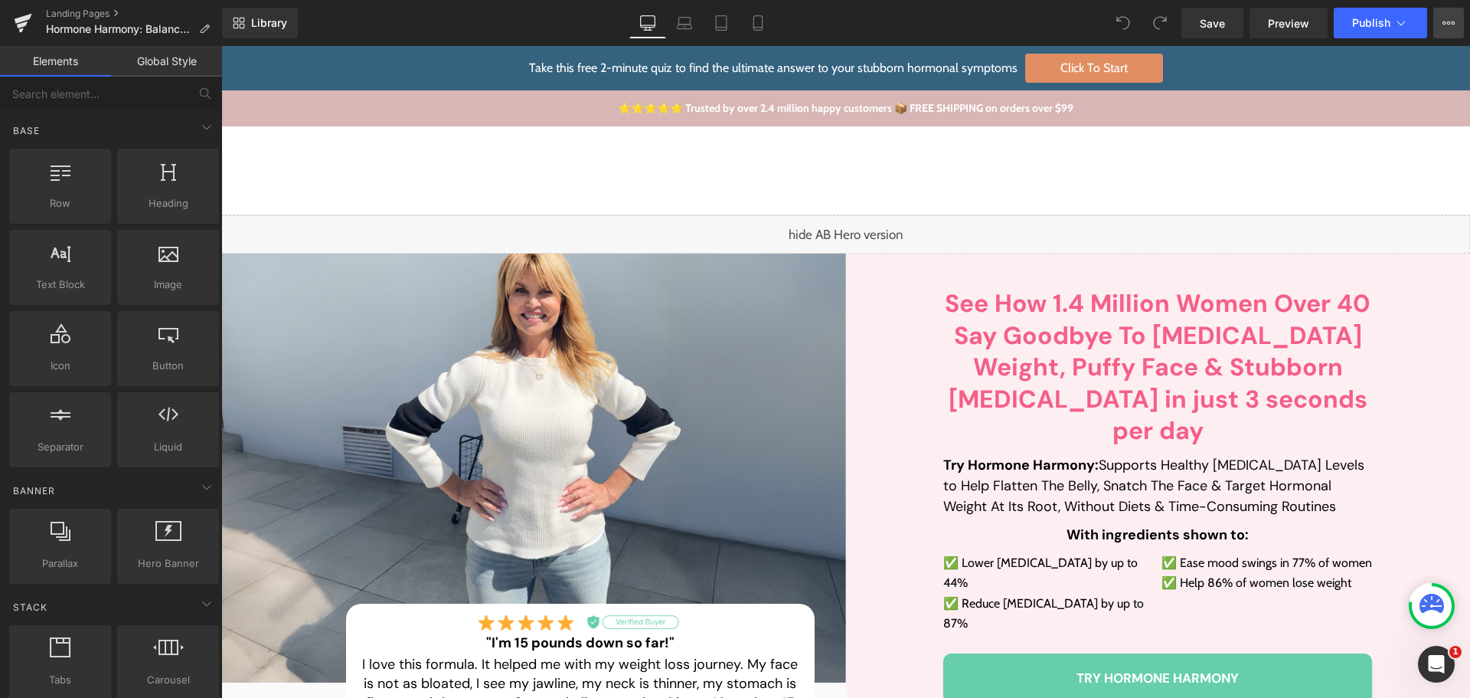
click at [1441, 28] on button "View Live Page View with current Template Save Template to Library Schedule Pub…" at bounding box center [1449, 23] width 31 height 31
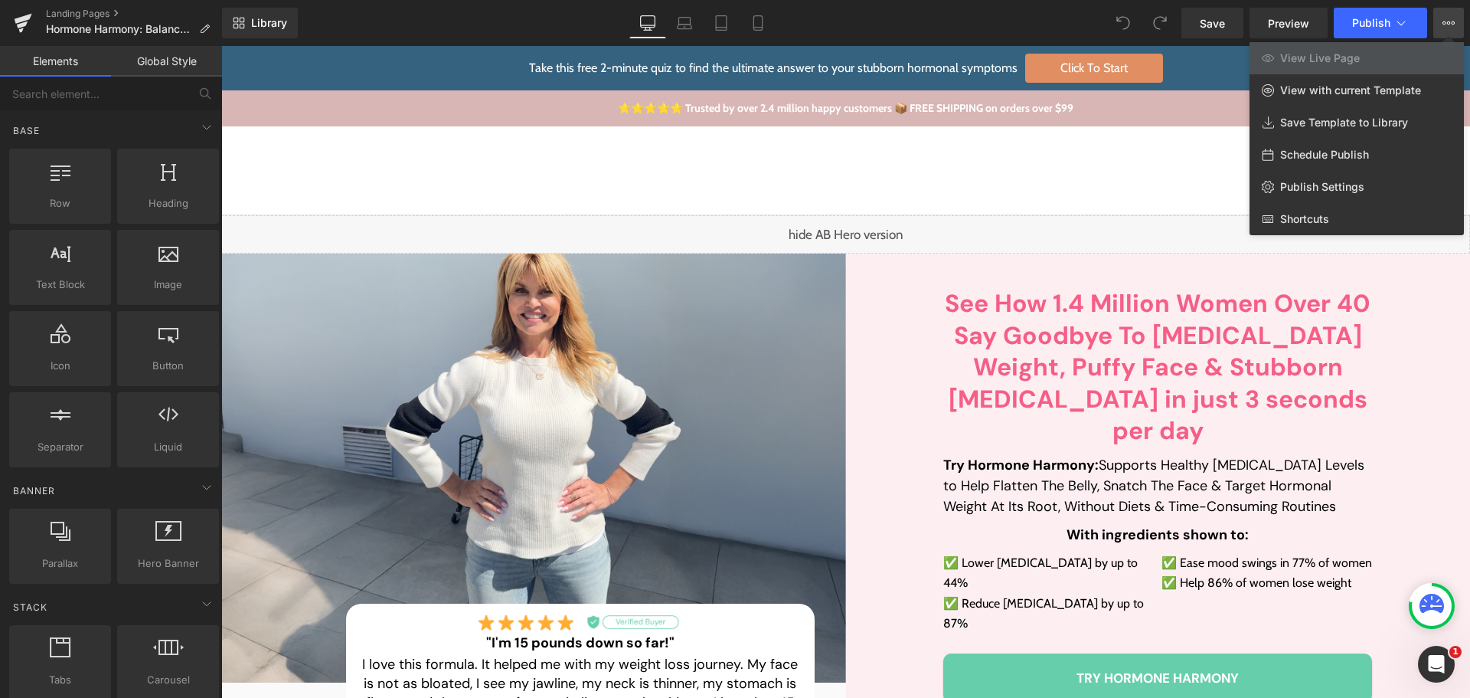
click at [391, 33] on div "Library Desktop Desktop Laptop Tablet Mobile Save Preview Publish Scheduled Vie…" at bounding box center [846, 23] width 1248 height 31
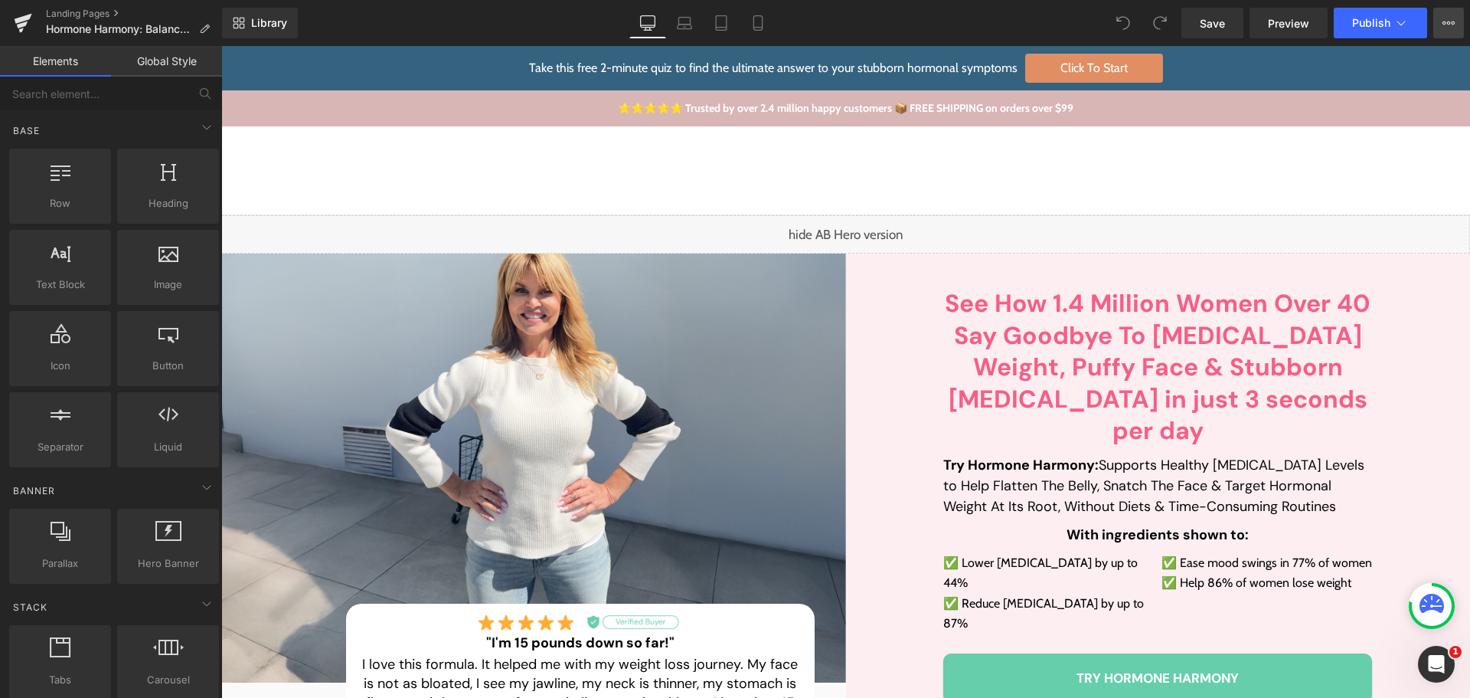
click at [1441, 24] on button "View Live Page View with current Template Save Template to Library Schedule Pub…" at bounding box center [1449, 23] width 31 height 31
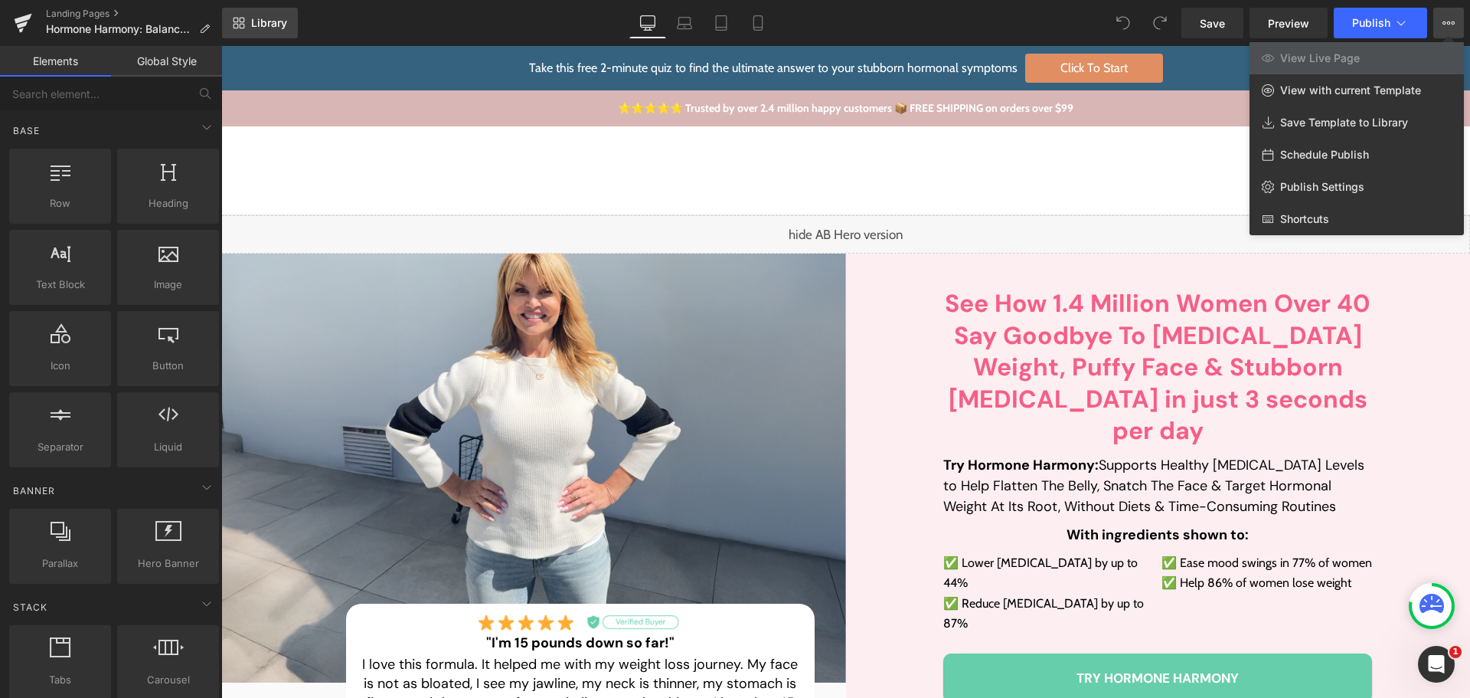
click at [270, 15] on link "Library" at bounding box center [260, 23] width 76 height 31
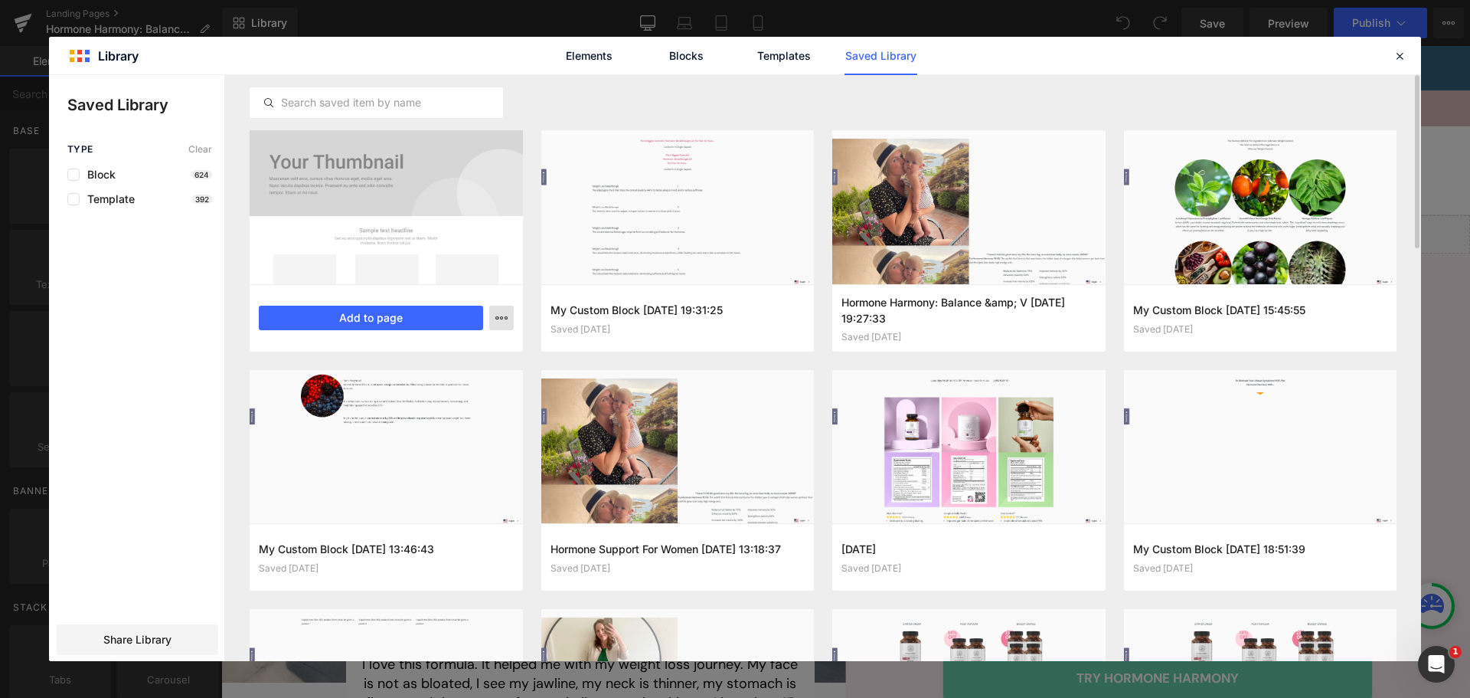
click at [511, 314] on button "button" at bounding box center [501, 318] width 25 height 25
click at [538, 93] on div at bounding box center [735, 368] width 1372 height 586
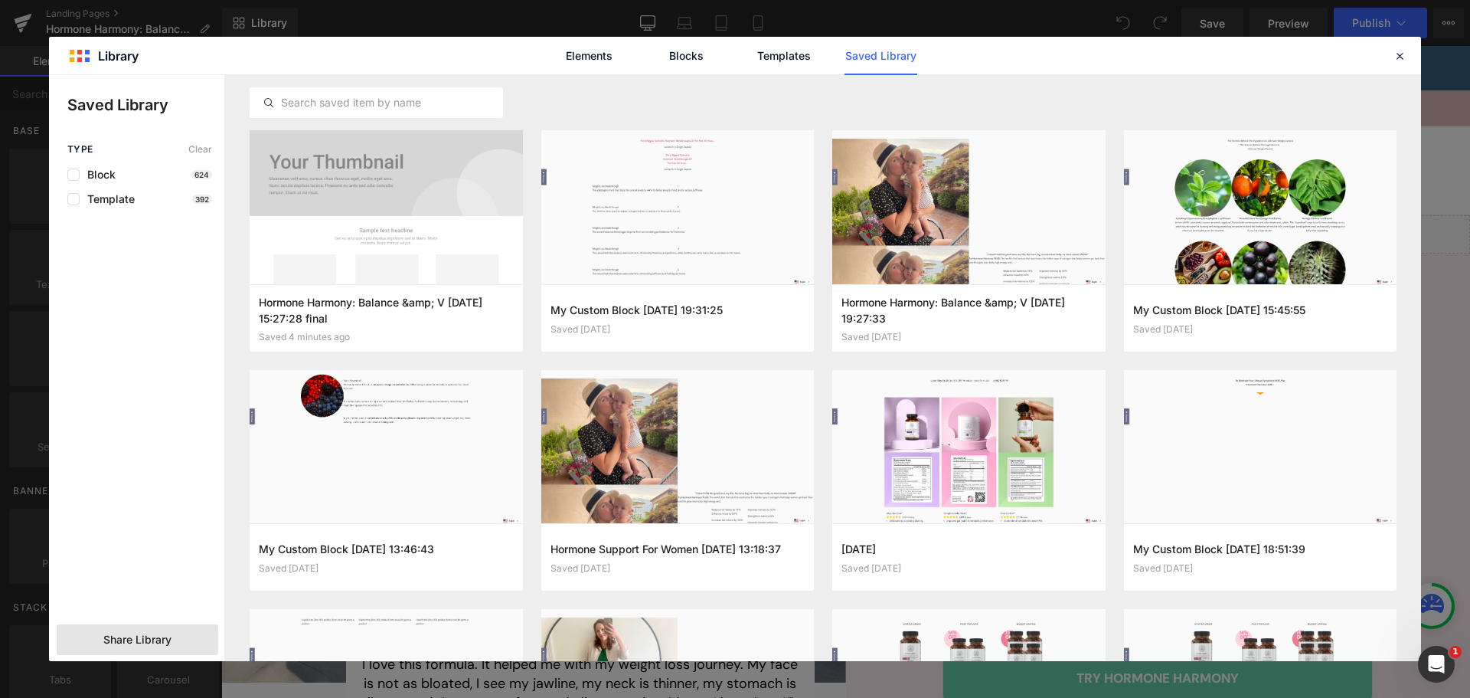
click at [141, 636] on span "Share Library" at bounding box center [137, 639] width 68 height 15
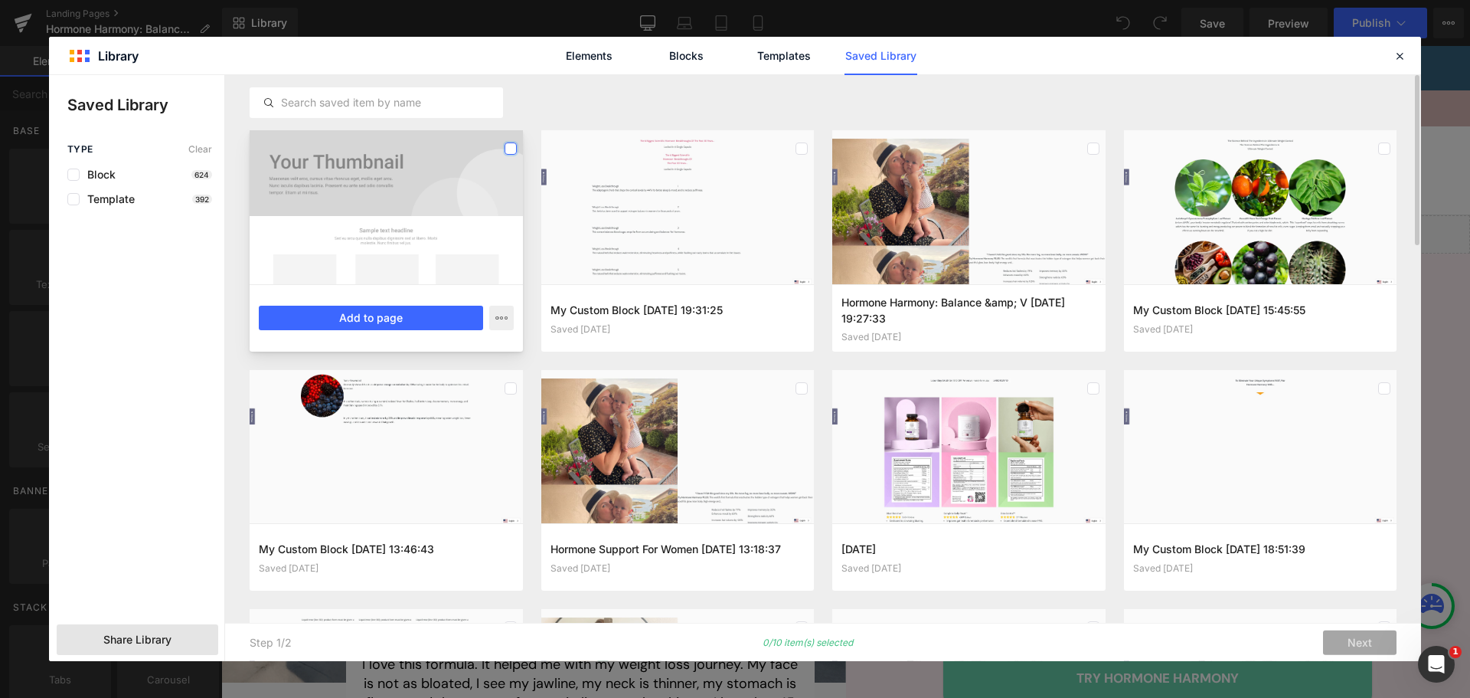
click at [515, 149] on label at bounding box center [511, 148] width 12 height 12
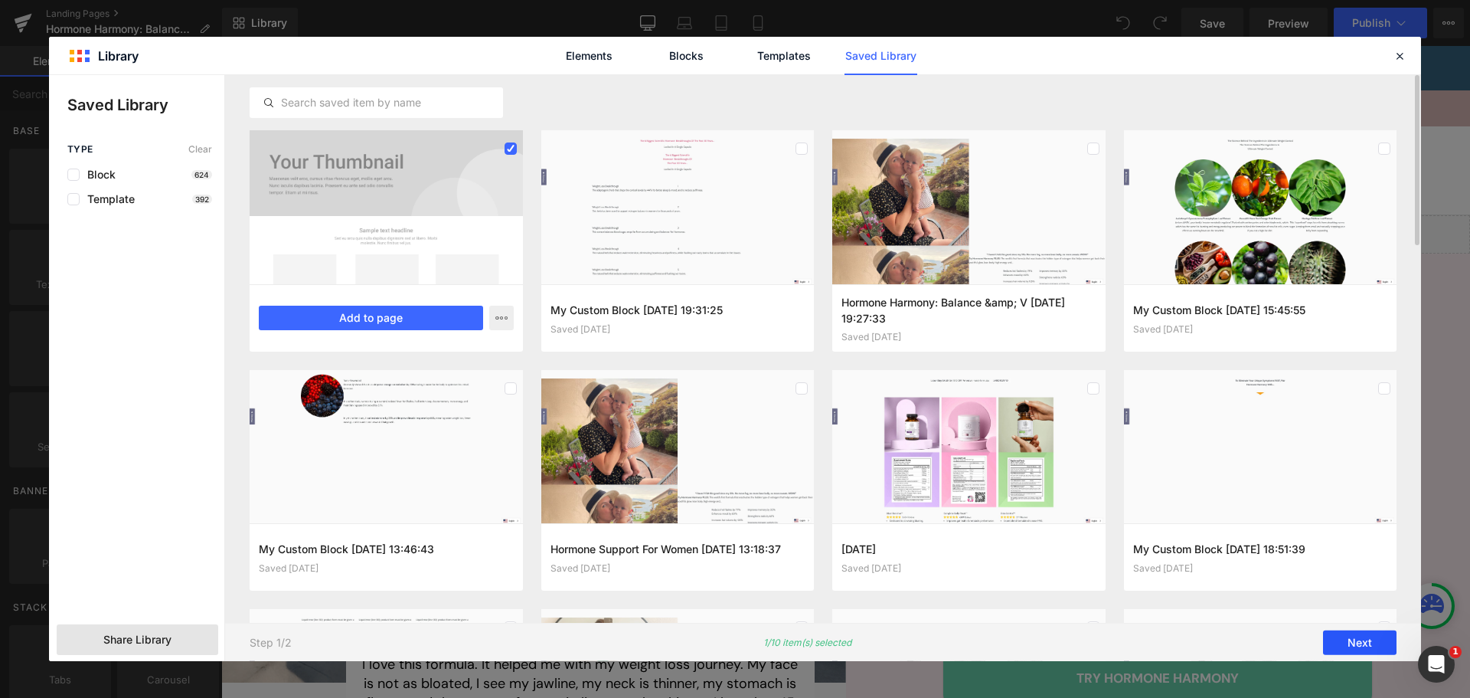
click at [1361, 636] on button "Next" at bounding box center [1360, 642] width 74 height 25
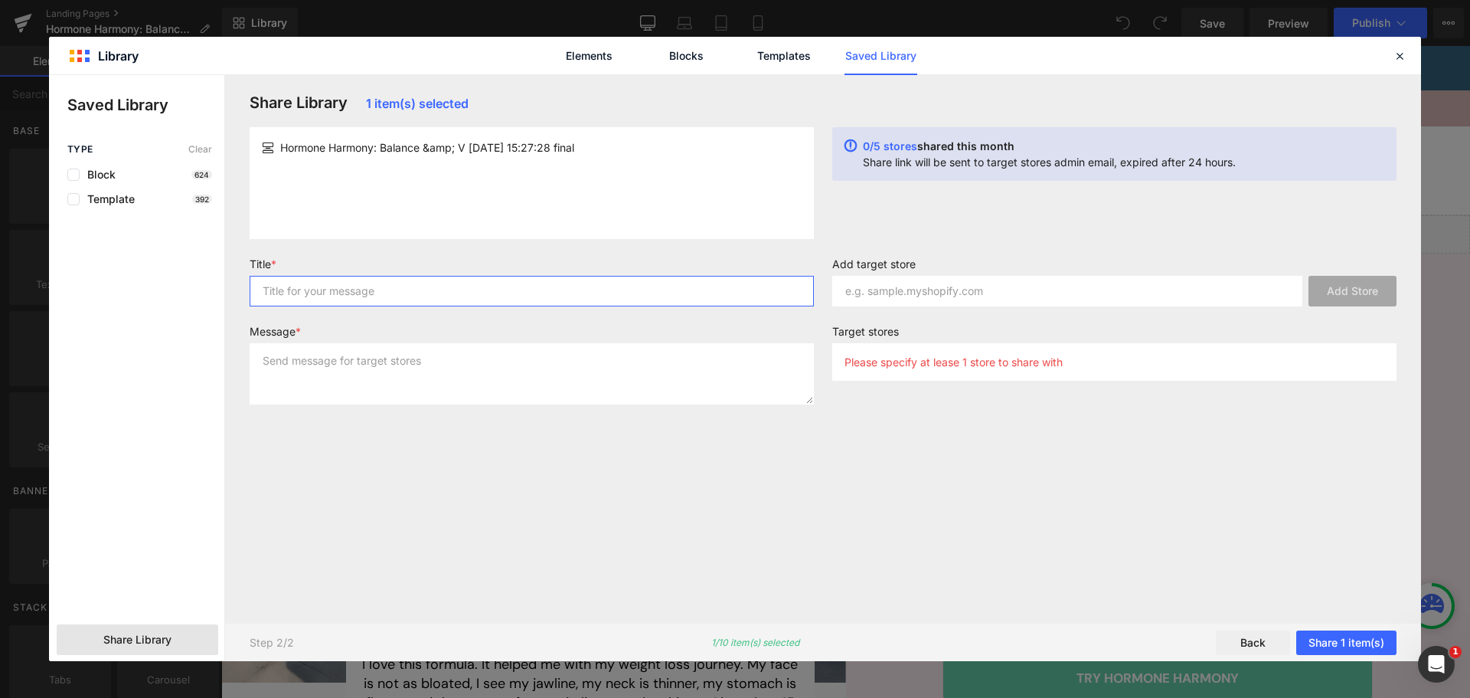
click at [548, 293] on input "text" at bounding box center [532, 291] width 564 height 31
drag, startPoint x: 283, startPoint y: 148, endPoint x: 613, endPoint y: 140, distance: 330.9
click at [0, 0] on article "Hormone Harmony: Balance &amp; V 2025-09-03 15:27:28 final" at bounding box center [0, 0] width 0 height 0
copy span "Hormone Harmony: Balance &amp; V 2025-09-03 15:27:28 final"
click at [455, 301] on input "text" at bounding box center [532, 291] width 564 height 31
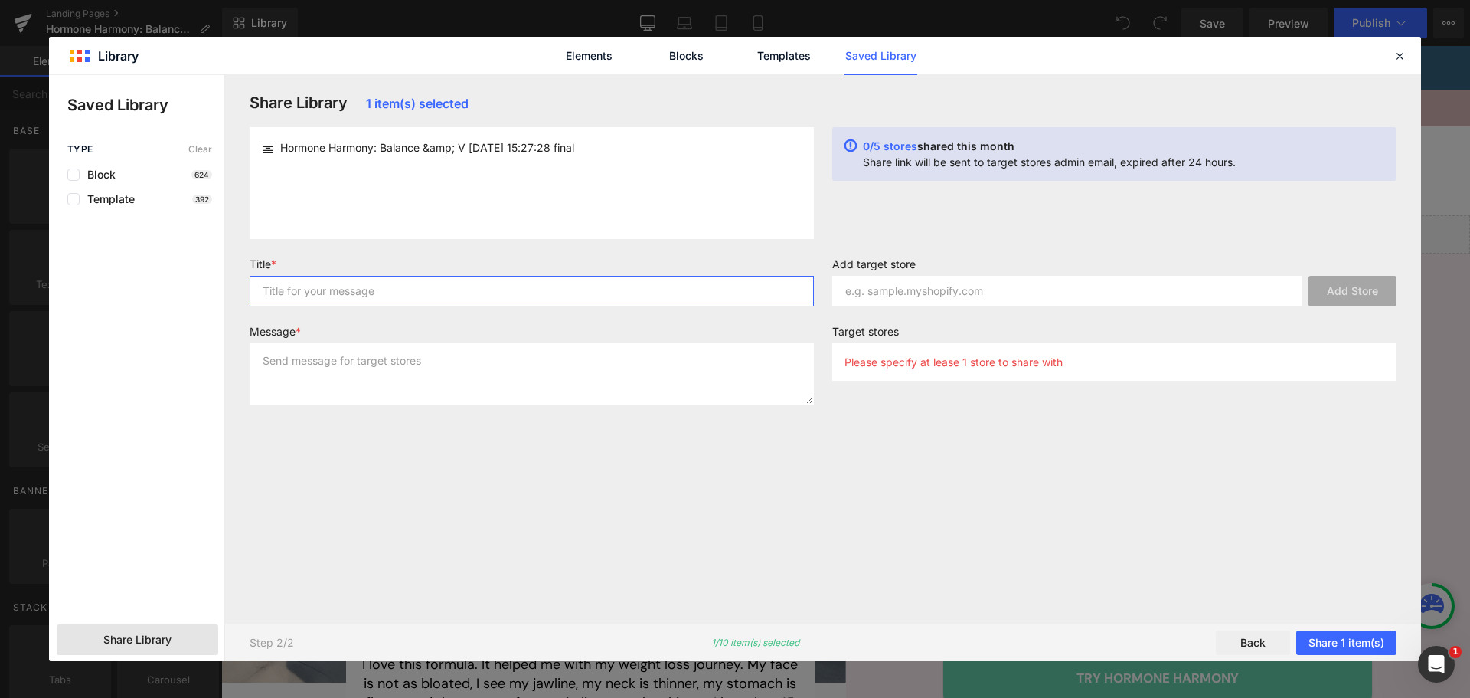
click at [457, 291] on input "text" at bounding box center [532, 291] width 564 height 31
paste input "Hormone Harmony: Balance &amp; V 2025-09-03 15:27:28 final"
type input "Hormone Harmony: Balance &amp; V 2025-09-03 15:27:28 final"
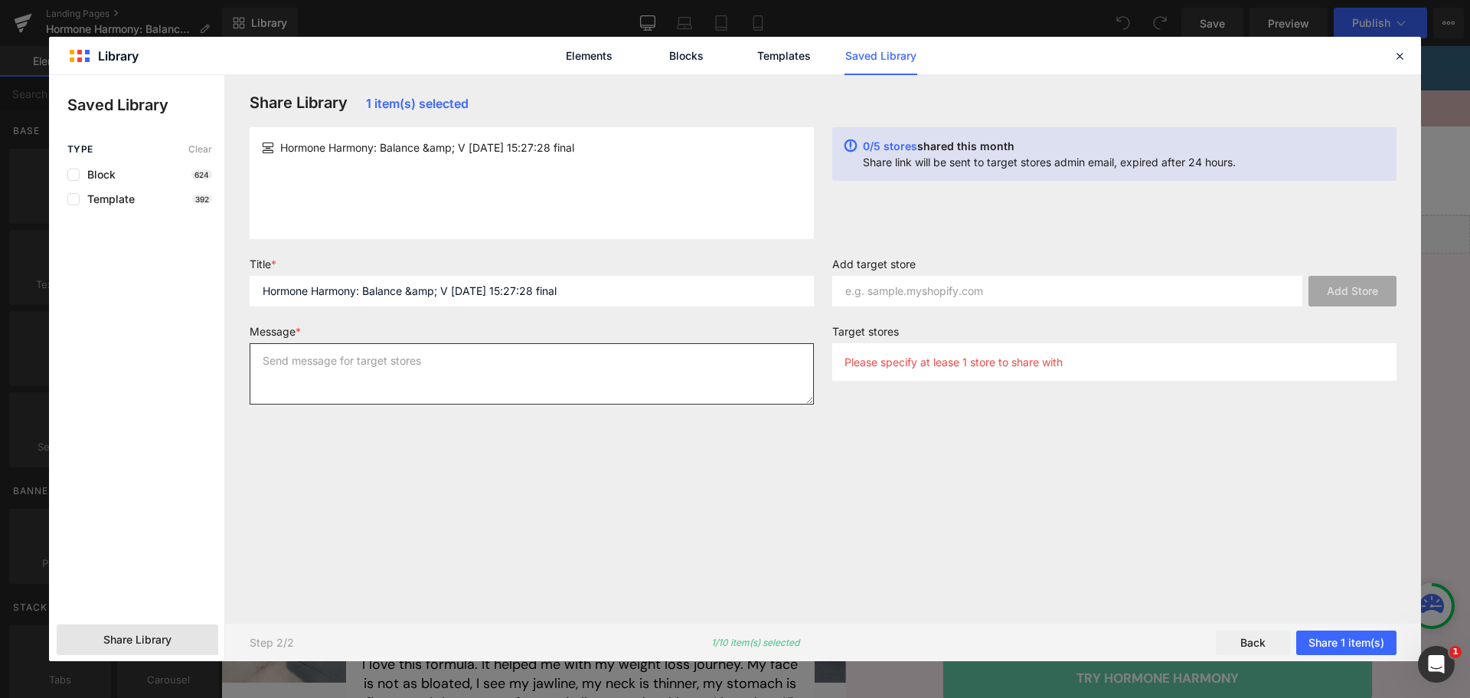
click at [425, 365] on textarea at bounding box center [532, 373] width 564 height 61
paste textarea "Hormone Harmony: Balance &amp; V 2025-09-03 15:27:28 final"
type textarea "Hormone Harmony: Balance &amp; V 2025-09-03 15:27:28 final"
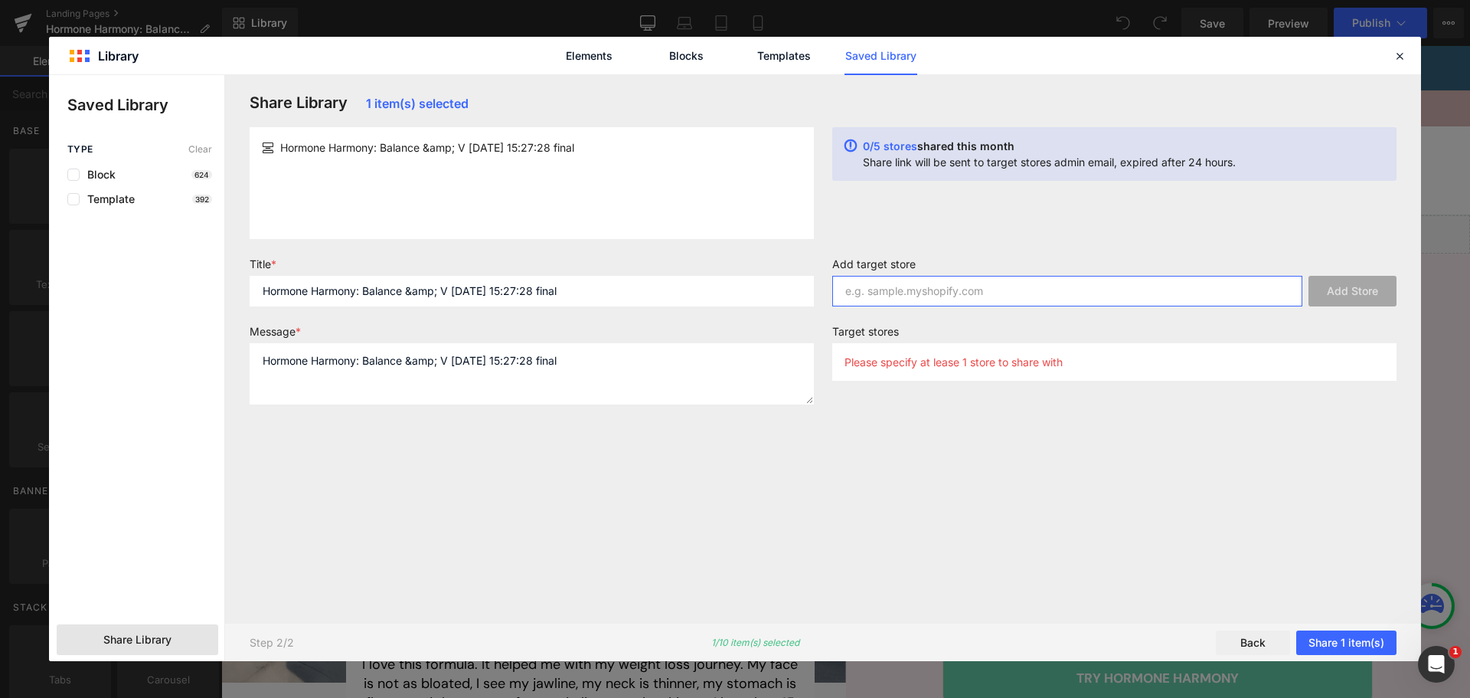
click at [1089, 294] on input "text" at bounding box center [1067, 291] width 470 height 31
click at [911, 286] on input "text" at bounding box center [1067, 291] width 470 height 31
paste input "happy-mammoth-eu"
type input "happy-mammoth-eu"
click at [1349, 293] on button "Add Store" at bounding box center [1353, 291] width 88 height 31
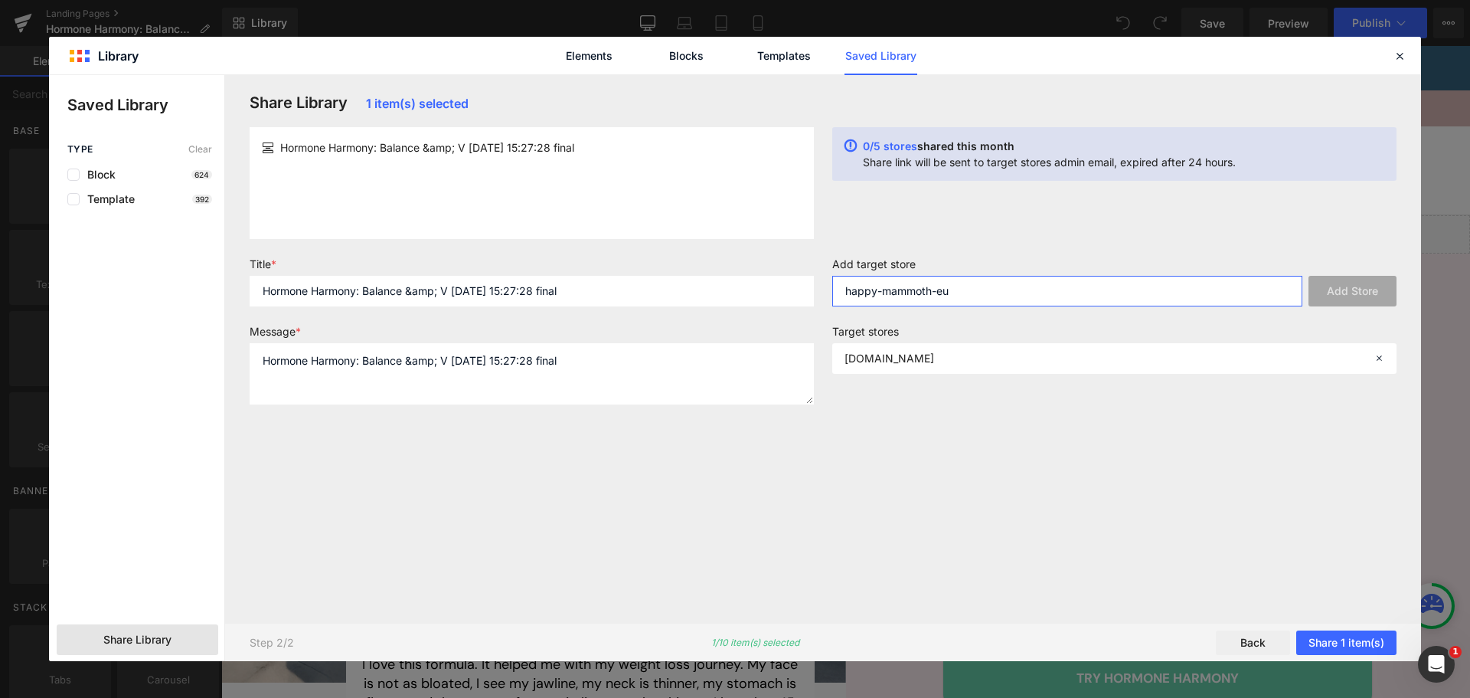
click at [908, 299] on input "happy-mammoth-eu" at bounding box center [1067, 291] width 470 height 31
paste input "happy-mammoth"
type input "happy-mammoth"
click at [1356, 293] on button "Add Store" at bounding box center [1353, 291] width 88 height 31
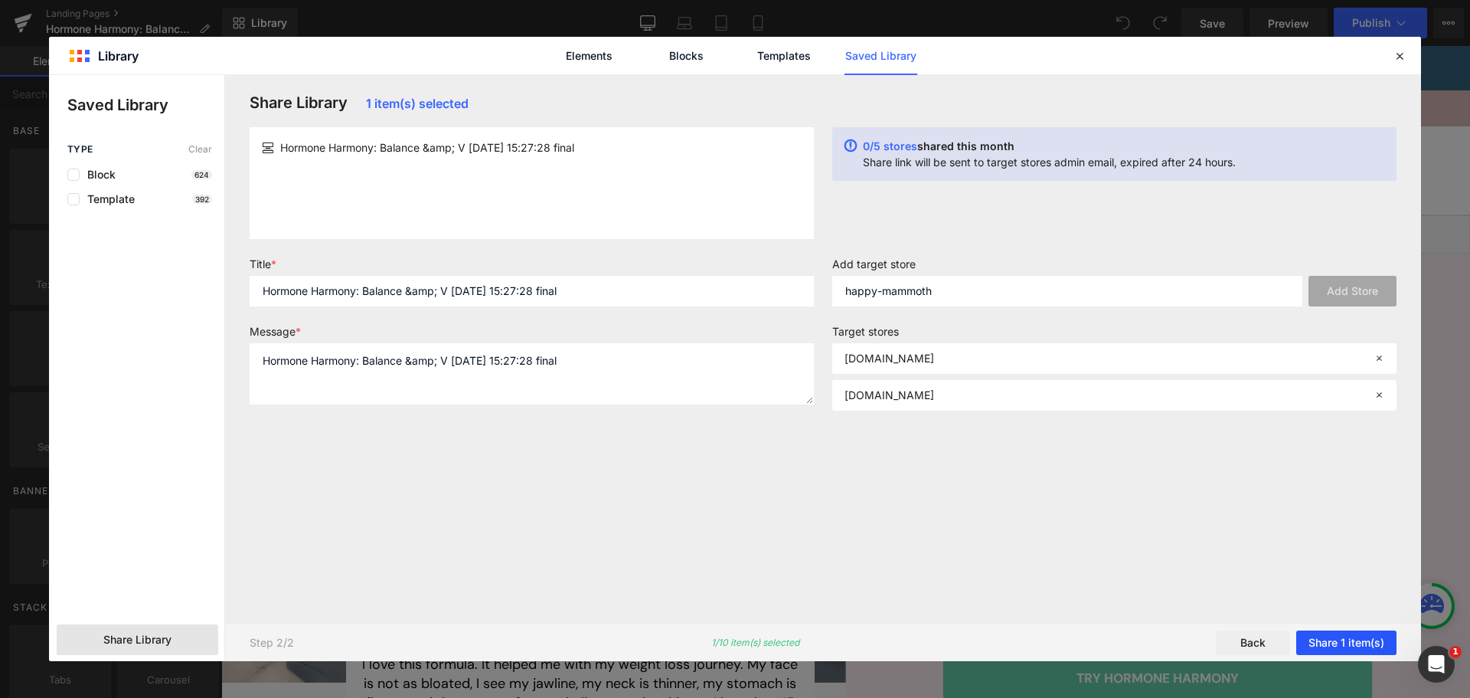
click at [1355, 646] on button "Share 1 item(s)" at bounding box center [1347, 642] width 100 height 25
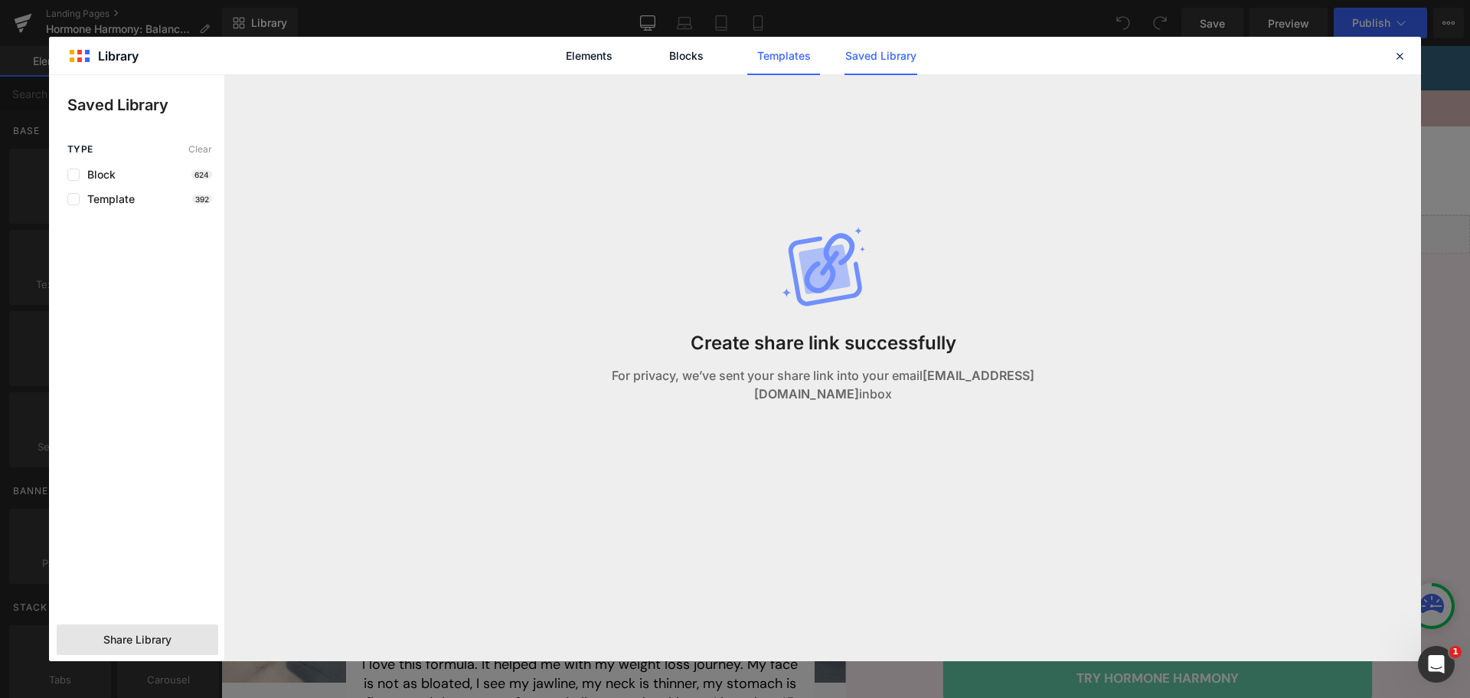
click at [0, 0] on link "Templates" at bounding box center [0, 0] width 0 height 0
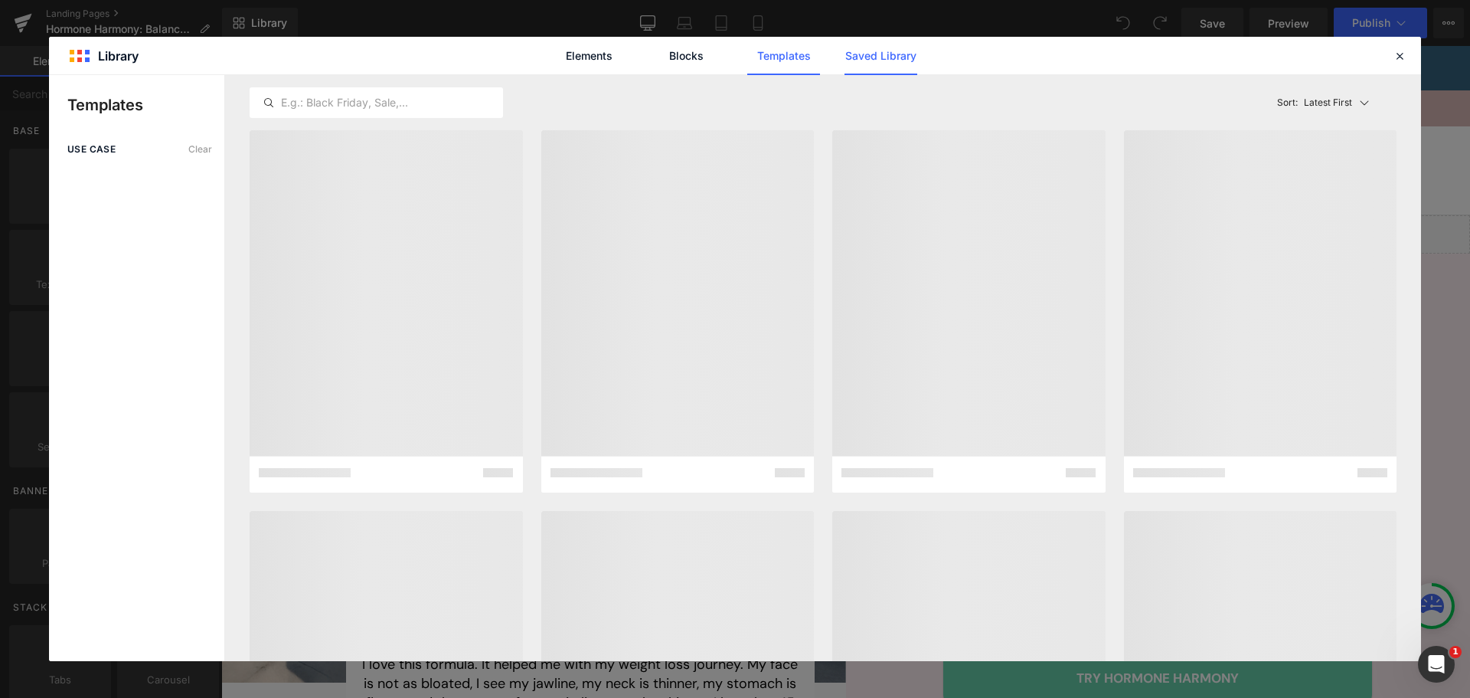
click at [0, 0] on link "Saved Library" at bounding box center [0, 0] width 0 height 0
